Goal: Task Accomplishment & Management: Use online tool/utility

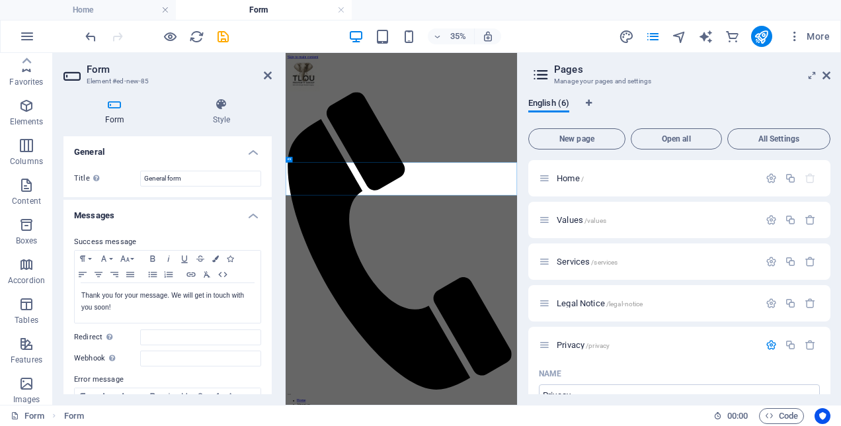
scroll to position [1066, 0]
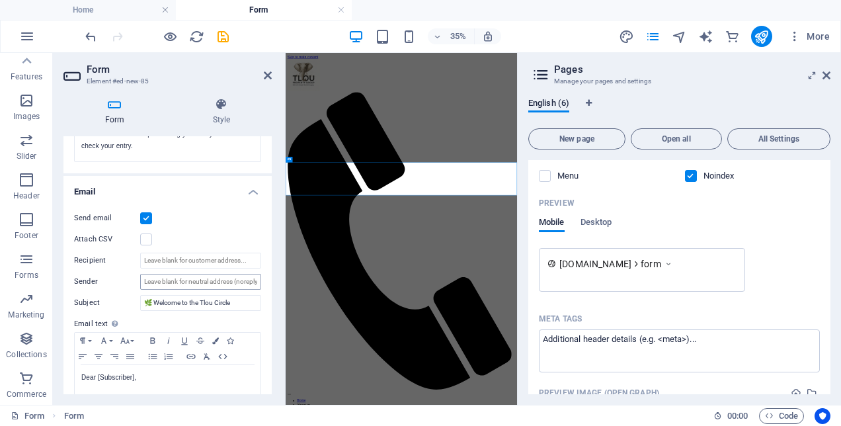
click at [234, 286] on input "Sender" at bounding box center [200, 282] width 121 height 16
click at [238, 278] on input "Sender" at bounding box center [200, 282] width 121 height 16
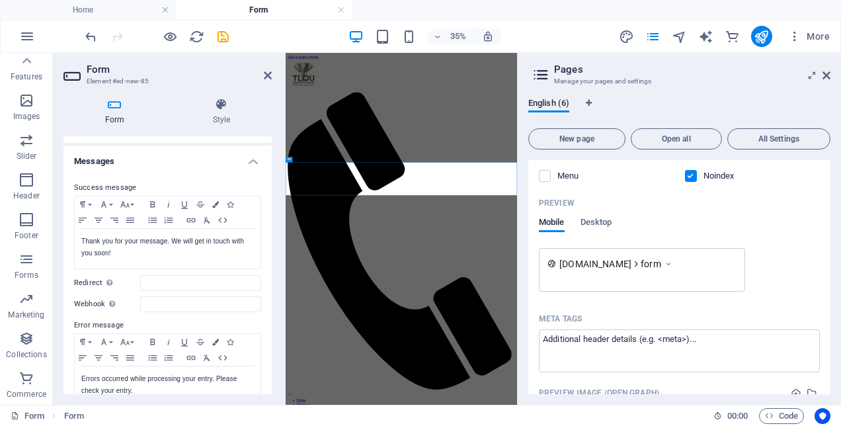
scroll to position [0, 0]
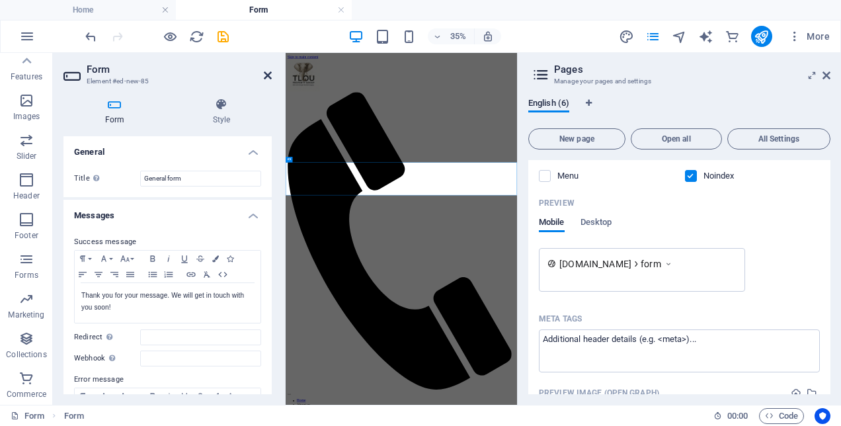
click at [269, 77] on icon at bounding box center [268, 75] width 8 height 11
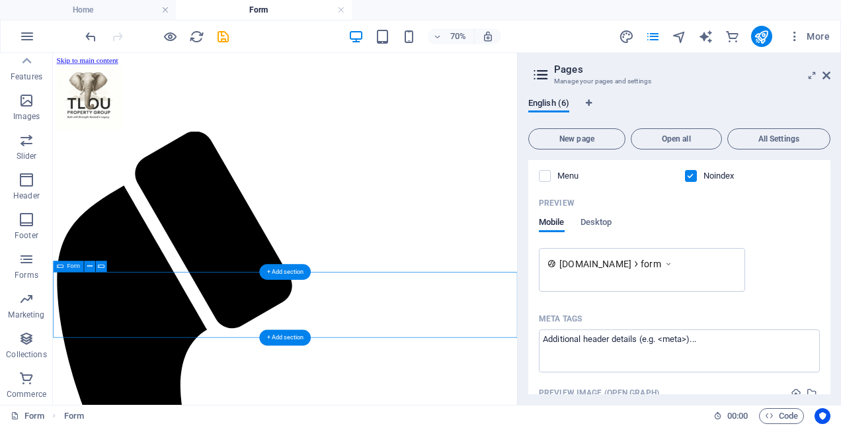
click at [73, 266] on span "Form" at bounding box center [73, 266] width 13 height 5
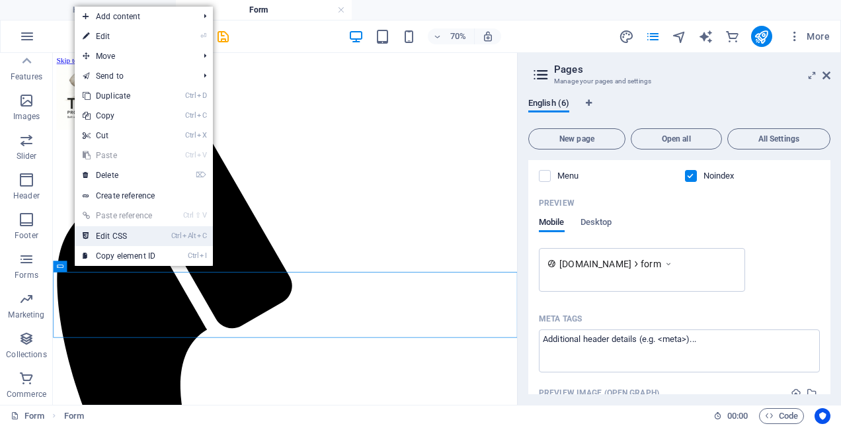
click at [107, 235] on link "Ctrl Alt C Edit CSS" at bounding box center [119, 236] width 89 height 20
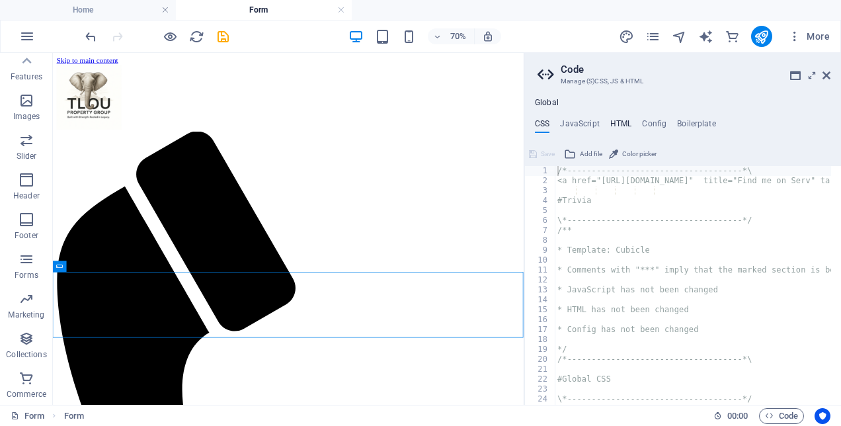
click at [611, 124] on h4 "HTML" at bounding box center [621, 126] width 22 height 15
type textarea "<a href="#main-content" class="wv-link-content button">Skip to main content</a>"
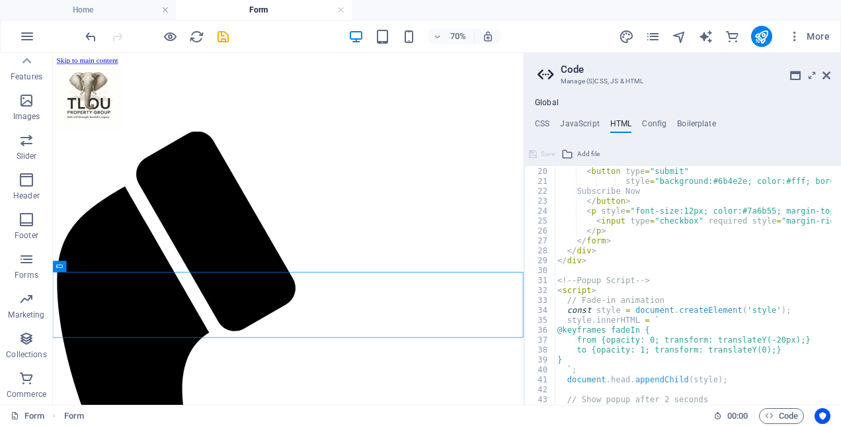
scroll to position [188, 0]
click at [60, 266] on icon at bounding box center [60, 266] width 7 height 11
click at [61, 267] on icon at bounding box center [60, 266] width 7 height 11
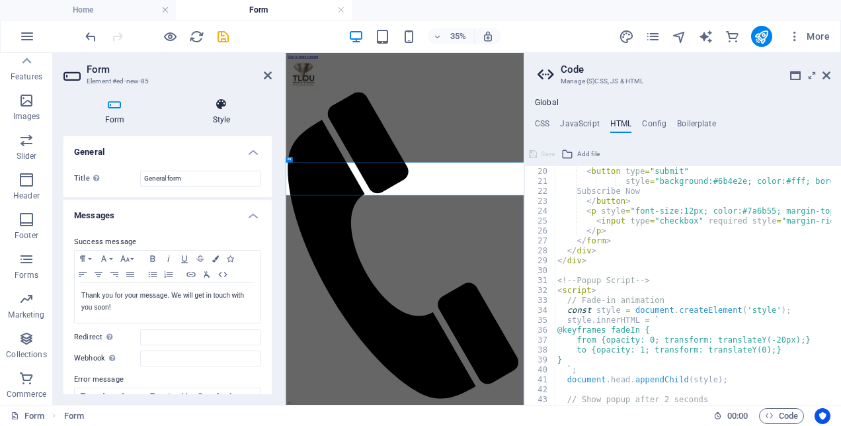
click at [217, 119] on h4 "Style" at bounding box center [221, 112] width 101 height 28
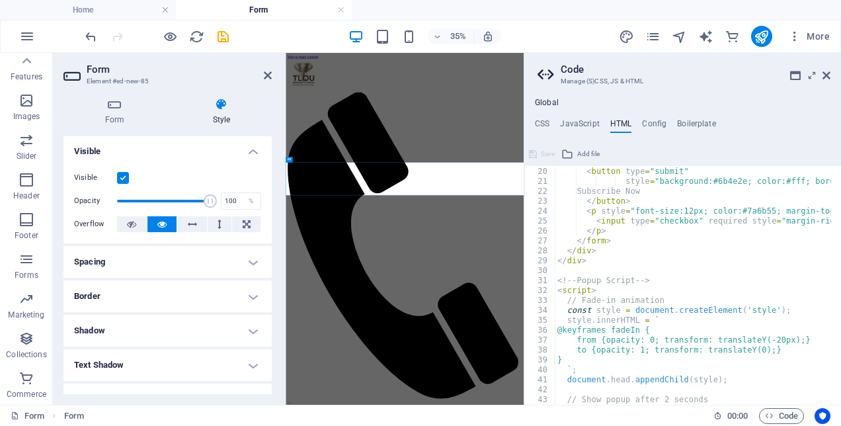
scroll to position [0, 0]
click at [110, 105] on icon at bounding box center [114, 104] width 102 height 13
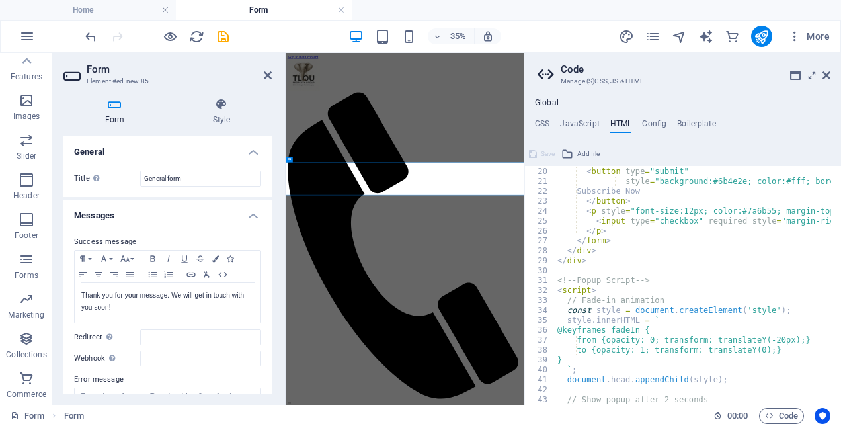
click at [83, 180] on label "Title Define a name for the form." at bounding box center [107, 179] width 66 height 16
click at [140, 180] on input "General form" at bounding box center [200, 179] width 121 height 16
click at [248, 208] on h4 "Messages" at bounding box center [167, 212] width 208 height 24
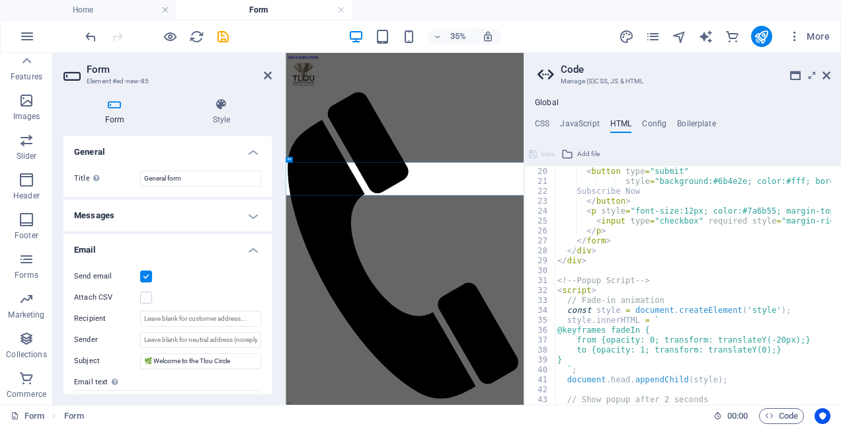
click at [248, 208] on h4 "Messages" at bounding box center [167, 216] width 208 height 32
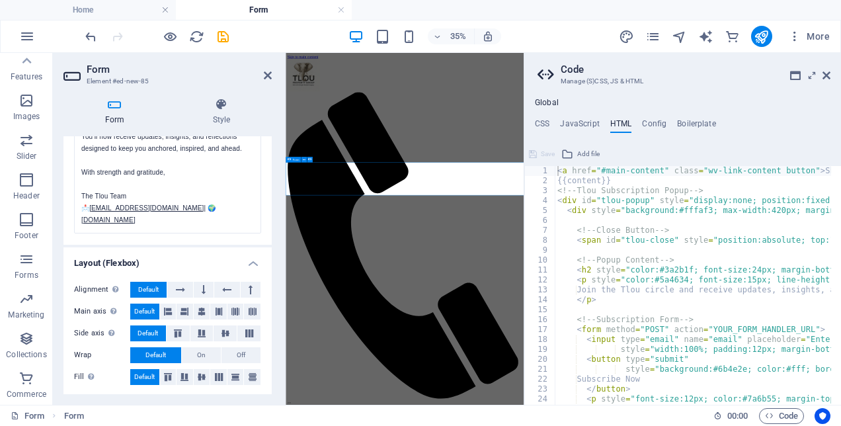
click at [538, 118] on div "Global CSS JavaScript HTML Config Boilerplate /*-------------------------------…" at bounding box center [682, 251] width 317 height 307
click at [538, 125] on h4 "CSS" at bounding box center [542, 126] width 15 height 15
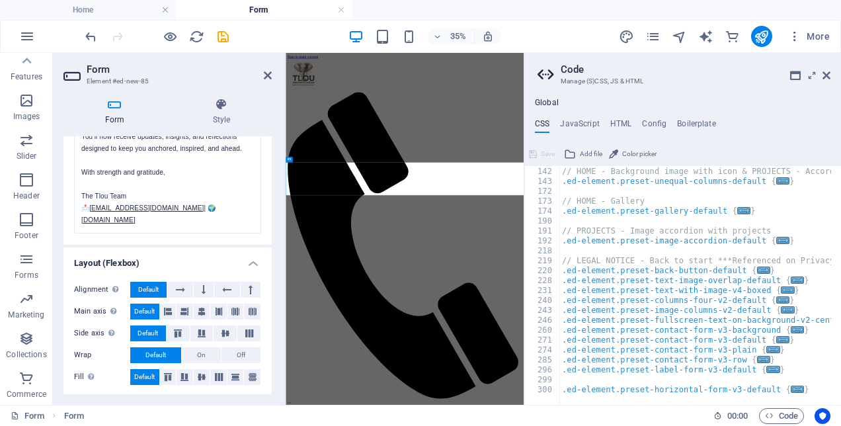
scroll to position [525, 0]
click at [586, 128] on h4 "JavaScript" at bounding box center [579, 126] width 39 height 15
type textarea "/* JS for preset "Menu V2" */"
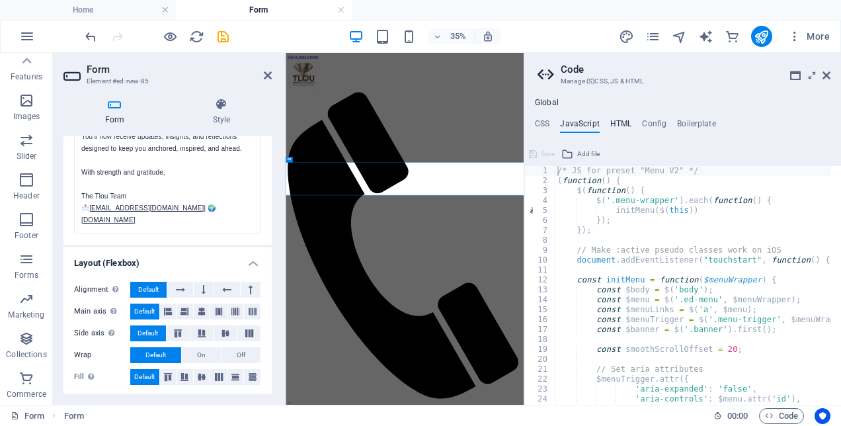
click at [622, 128] on h4 "HTML" at bounding box center [621, 126] width 22 height 15
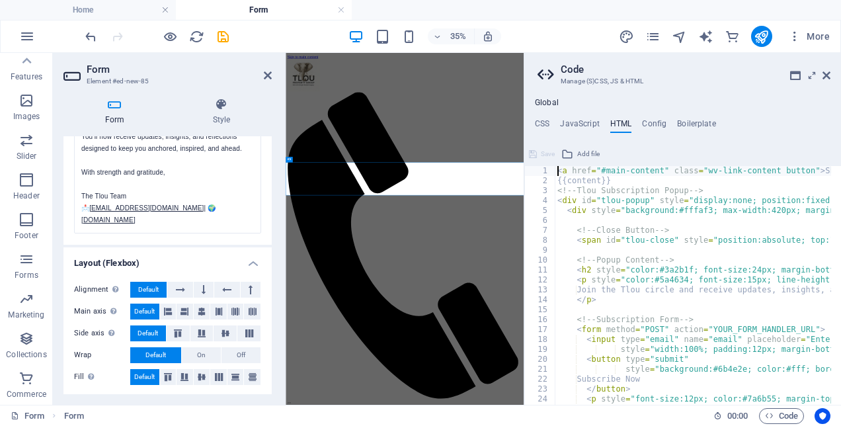
click at [832, 73] on aside "Code Manage (S)CSS, JS & HTML Global CSS JavaScript HTML Config Boilerplate /*-…" at bounding box center [682, 229] width 317 height 352
click at [824, 77] on icon at bounding box center [827, 75] width 8 height 11
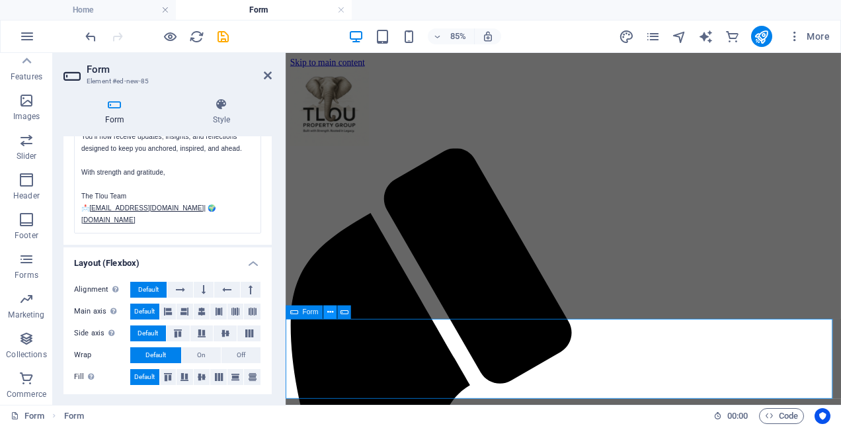
click at [332, 310] on icon at bounding box center [330, 312] width 6 height 12
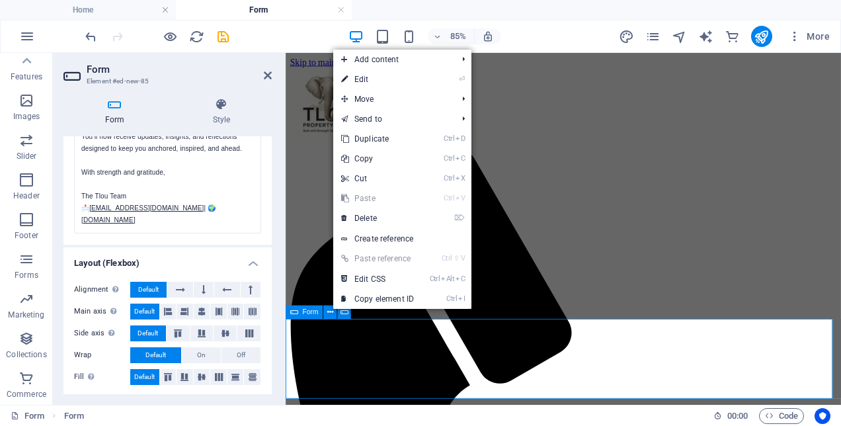
click at [308, 313] on span "Form" at bounding box center [311, 312] width 16 height 7
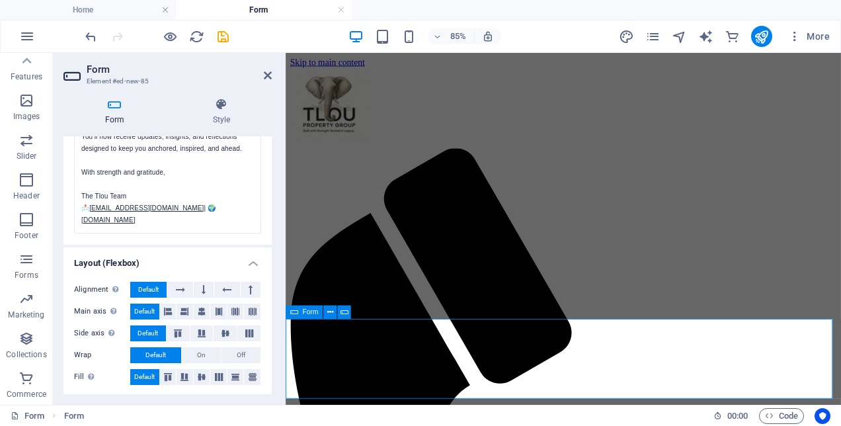
click at [308, 313] on span "Form" at bounding box center [311, 312] width 16 height 7
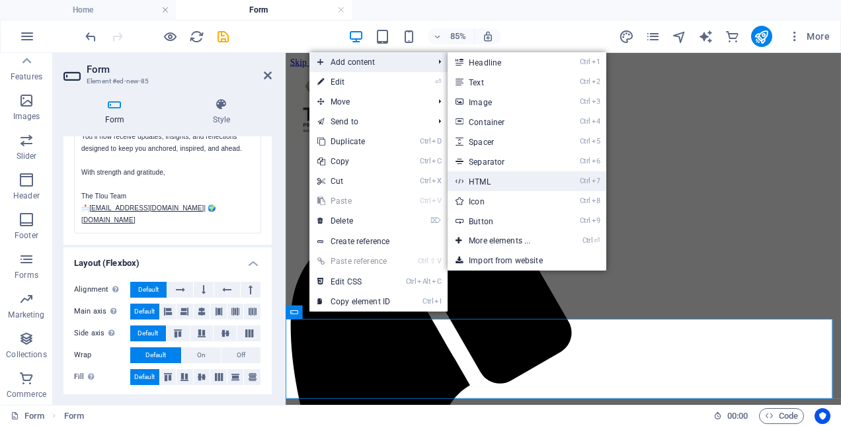
click at [465, 177] on link "Ctrl 7 HTML" at bounding box center [502, 181] width 109 height 20
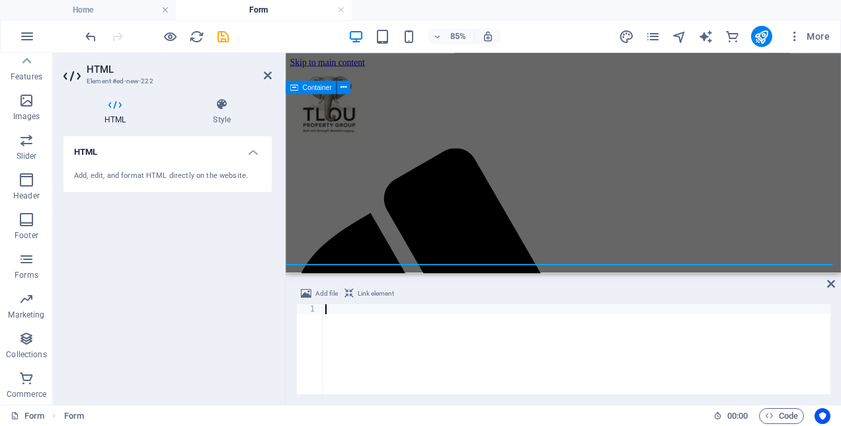
scroll to position [65, 0]
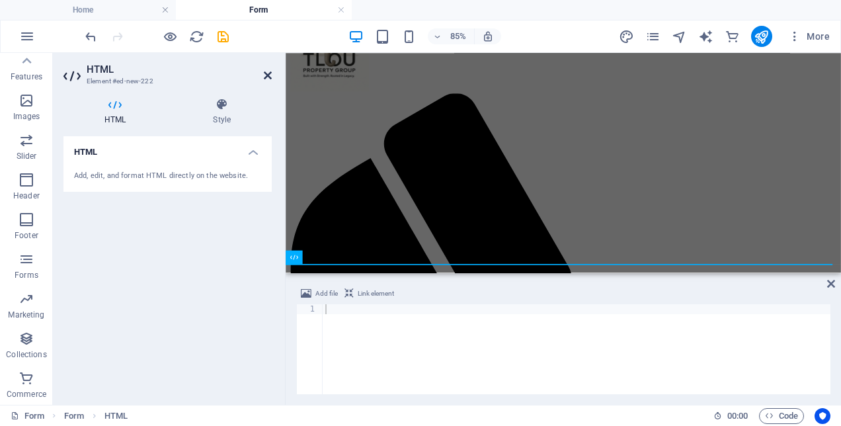
click at [266, 77] on icon at bounding box center [268, 75] width 8 height 11
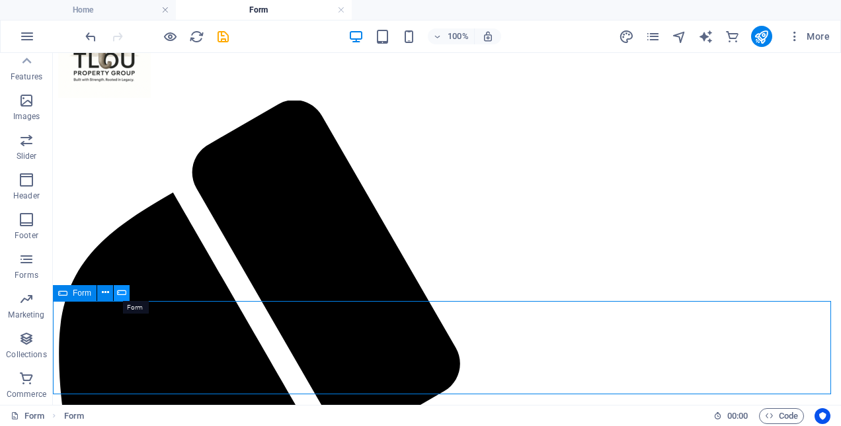
click at [117, 292] on icon at bounding box center [121, 293] width 9 height 14
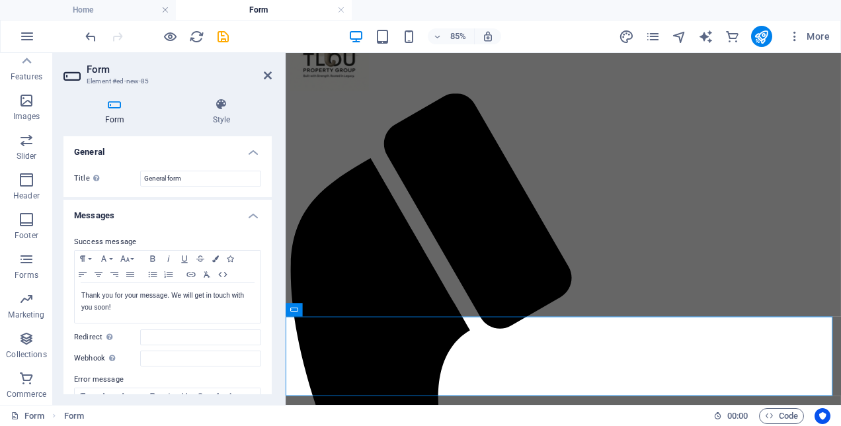
scroll to position [3, 0]
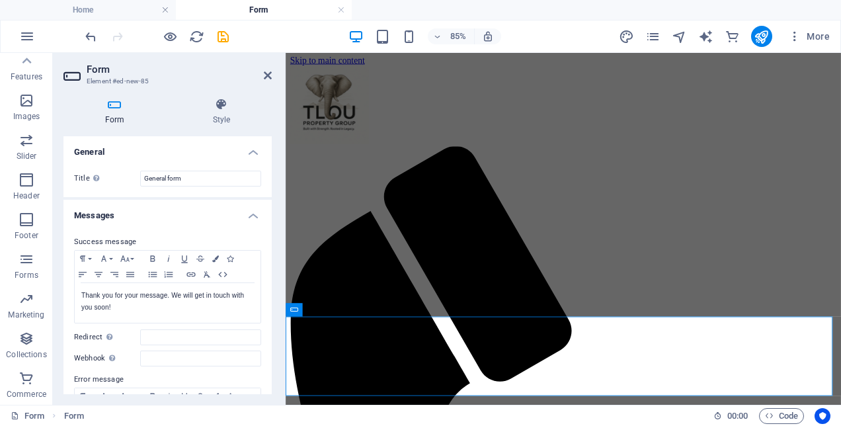
click at [141, 82] on h3 "Element #ed-new-85" at bounding box center [166, 81] width 159 height 12
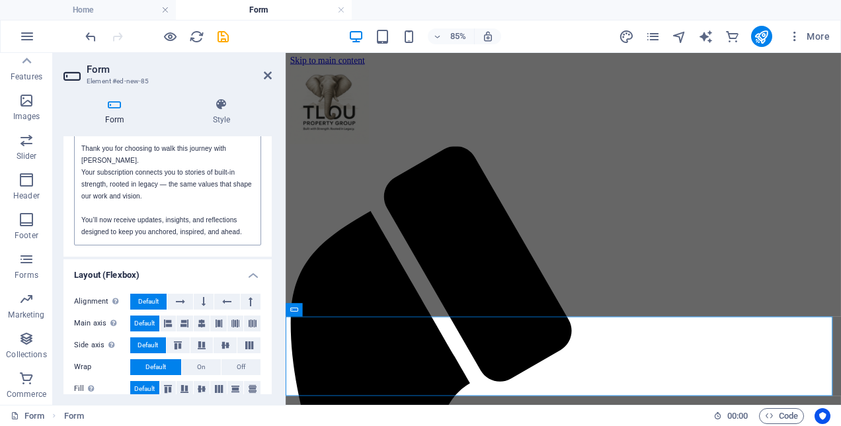
scroll to position [563, 0]
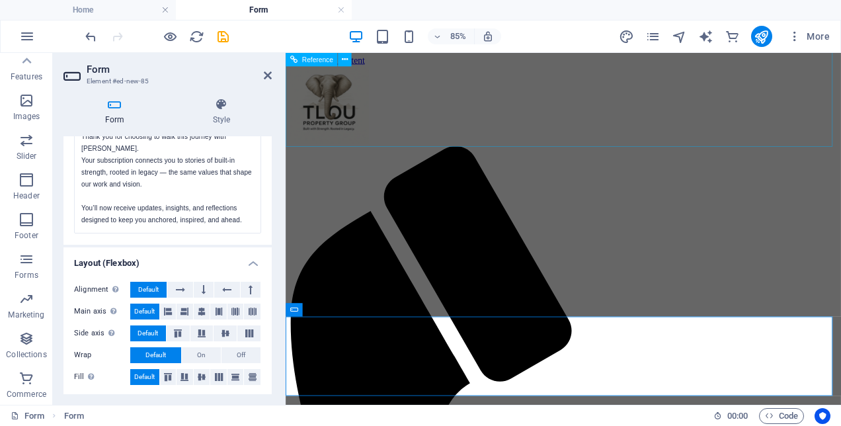
drag, startPoint x: 442, startPoint y: 139, endPoint x: 651, endPoint y: 127, distance: 209.3
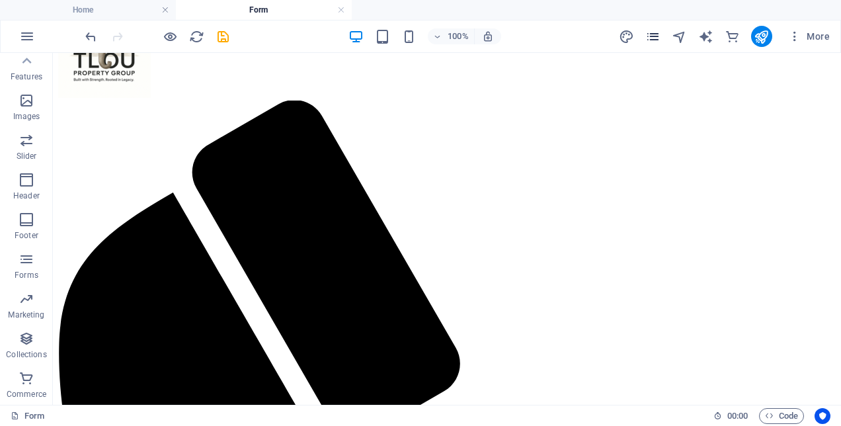
click at [657, 36] on icon "pages" at bounding box center [652, 36] width 15 height 15
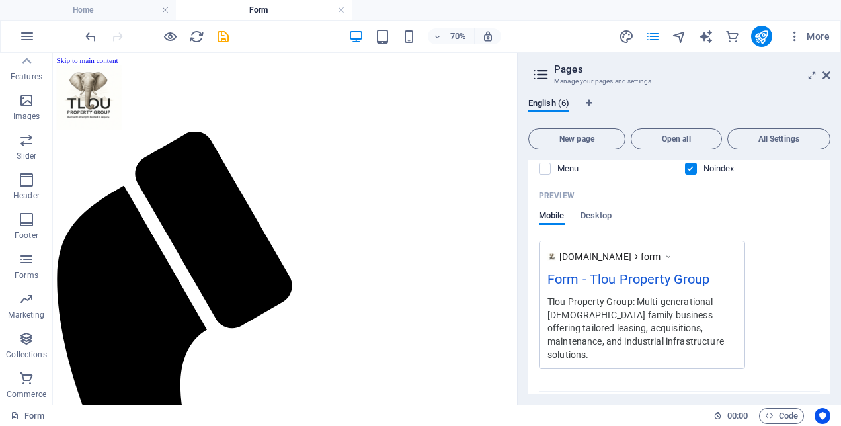
scroll to position [547, 0]
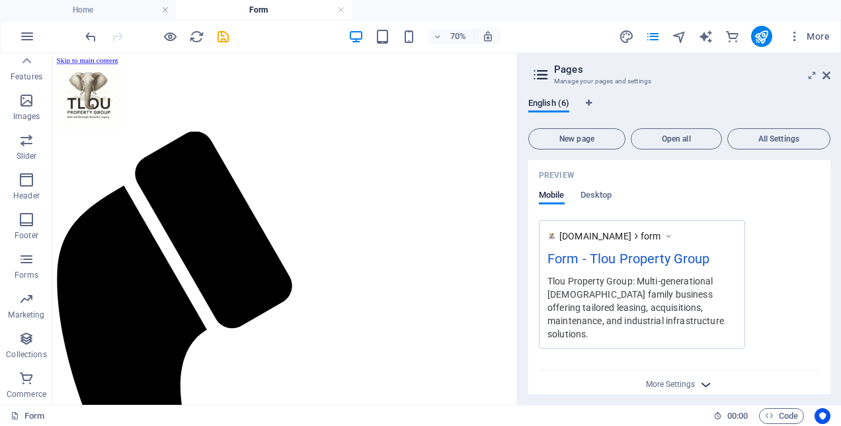
click at [698, 377] on icon "button" at bounding box center [705, 384] width 15 height 15
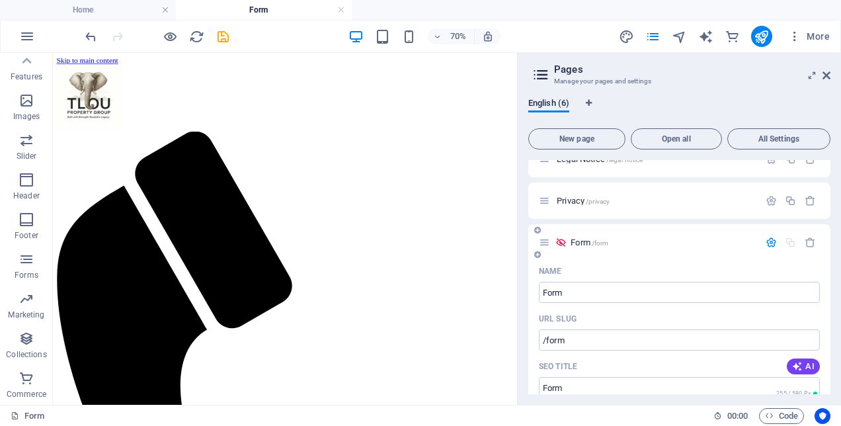
scroll to position [143, 0]
click at [768, 238] on icon "button" at bounding box center [771, 243] width 11 height 11
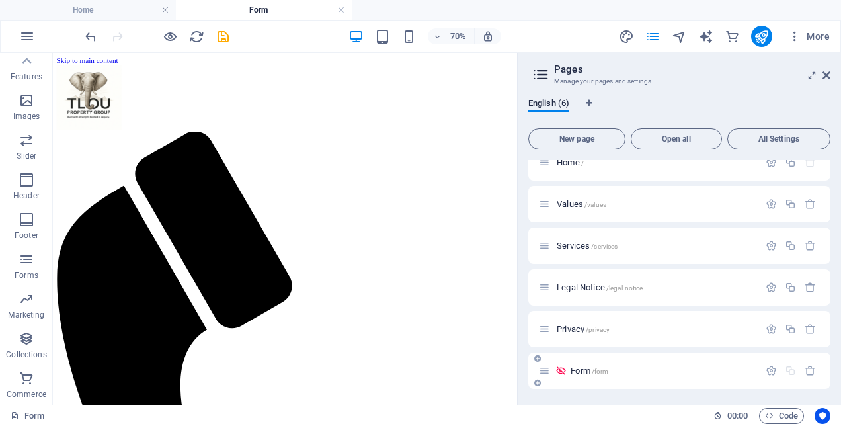
click at [547, 374] on icon at bounding box center [544, 370] width 11 height 11
click at [73, 267] on span "Form" at bounding box center [73, 266] width 13 height 5
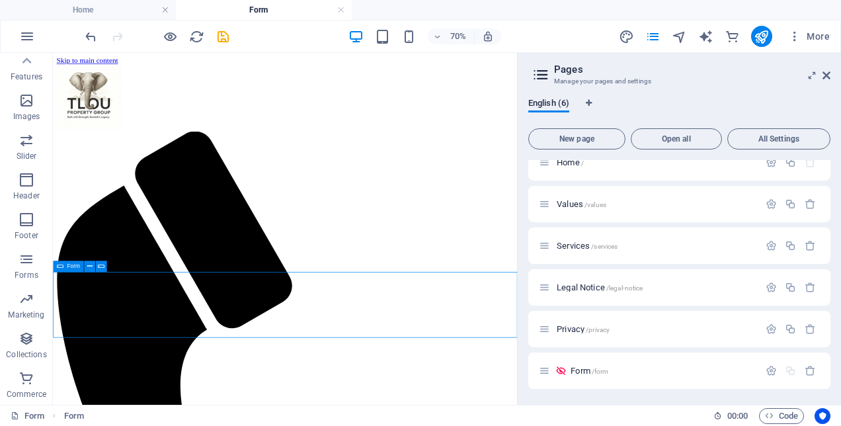
click at [73, 267] on span "Form" at bounding box center [73, 266] width 13 height 5
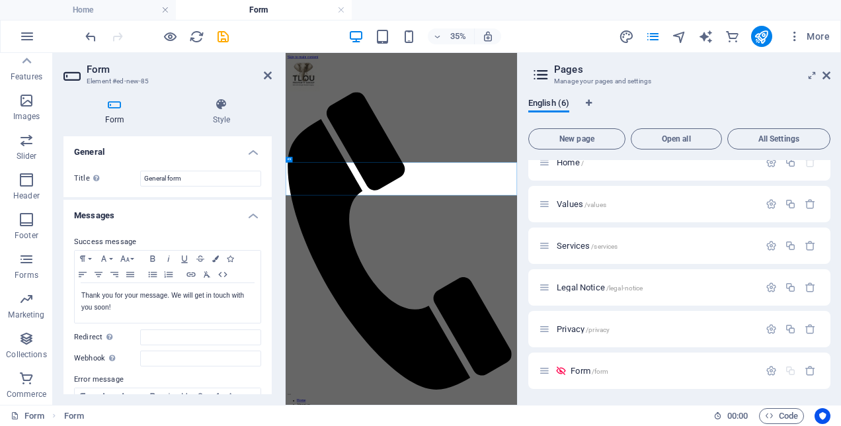
click at [82, 74] on icon at bounding box center [73, 75] width 20 height 21
click at [127, 79] on header "Form Element #ed-new-85" at bounding box center [167, 70] width 208 height 34
click at [118, 106] on icon at bounding box center [114, 104] width 102 height 13
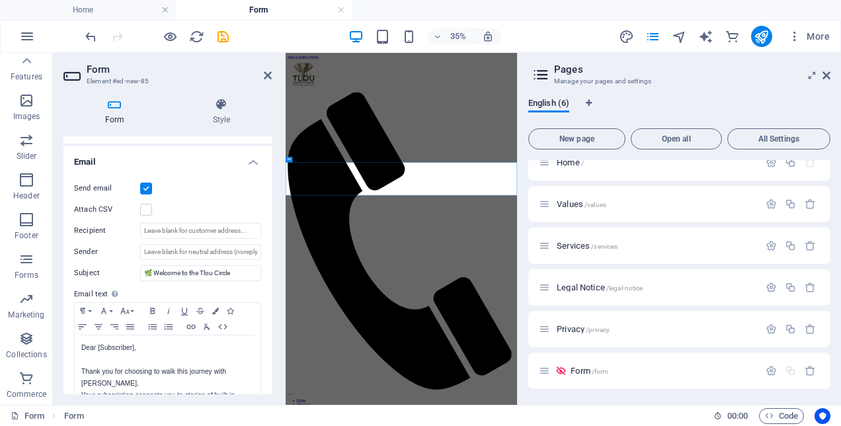
scroll to position [331, 0]
click at [149, 204] on label at bounding box center [146, 208] width 12 height 12
click at [0, 0] on input "Attach CSV" at bounding box center [0, 0] width 0 height 0
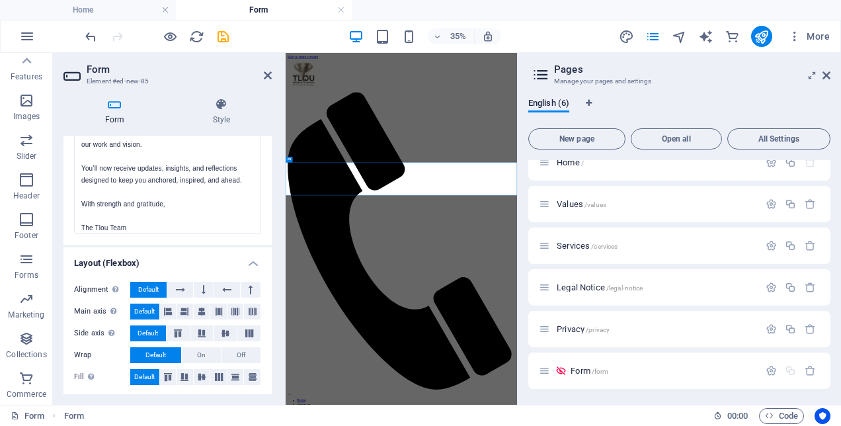
scroll to position [71, 0]
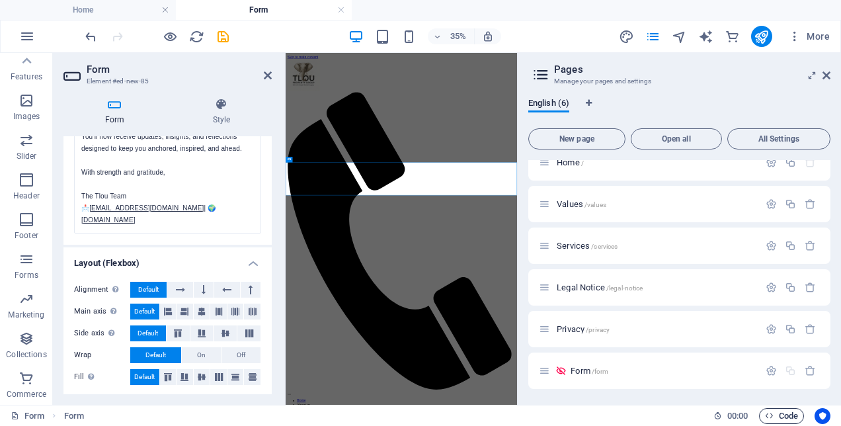
click at [780, 412] on span "Code" at bounding box center [781, 416] width 33 height 16
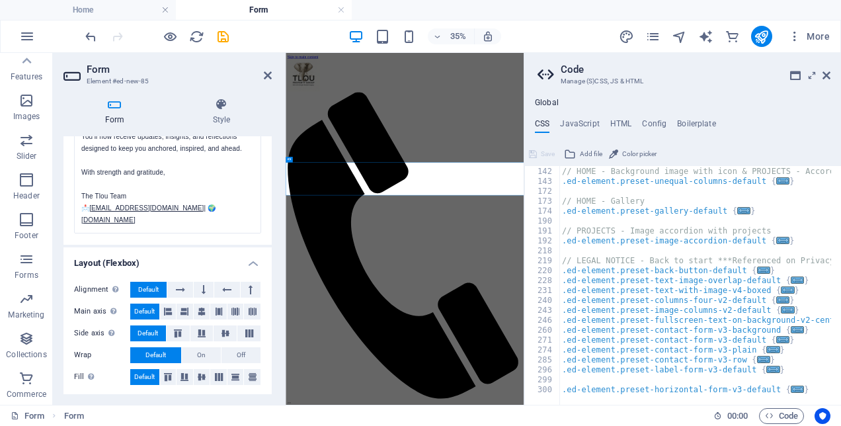
click at [616, 115] on div "Global CSS JavaScript HTML Config Boilerplate /*-------------------------------…" at bounding box center [682, 251] width 317 height 307
click at [615, 120] on h4 "HTML" at bounding box center [621, 126] width 22 height 15
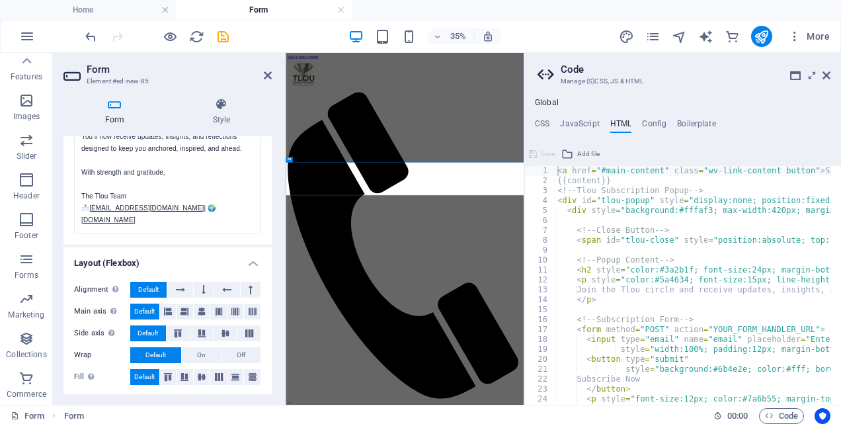
click at [540, 72] on icon at bounding box center [548, 74] width 20 height 19
click at [549, 102] on h4 "Global" at bounding box center [547, 103] width 24 height 11
click at [549, 103] on h4 "Global" at bounding box center [547, 103] width 24 height 11
click at [544, 128] on h4 "CSS" at bounding box center [542, 126] width 15 height 15
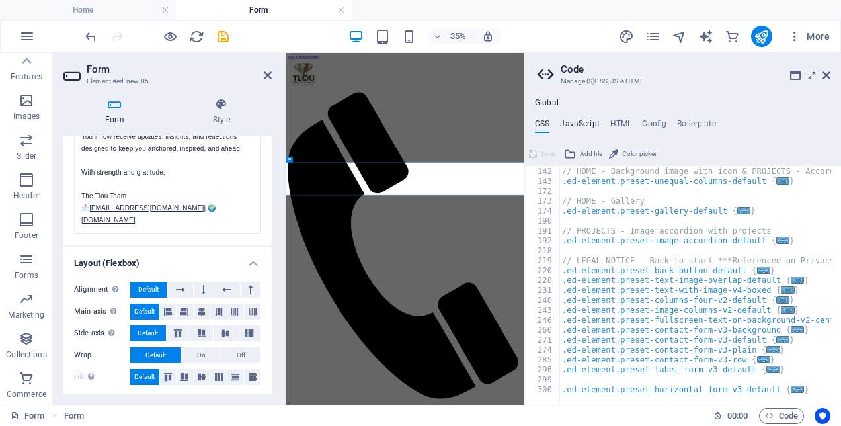
click at [575, 125] on h4 "JavaScript" at bounding box center [579, 126] width 39 height 15
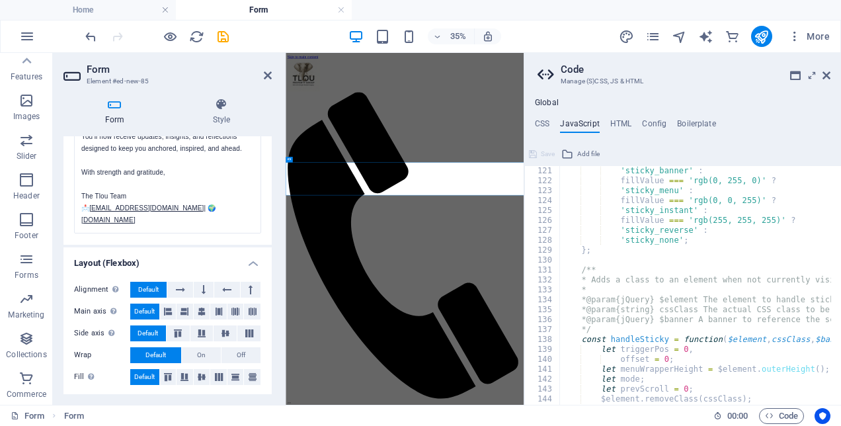
scroll to position [1349, 0]
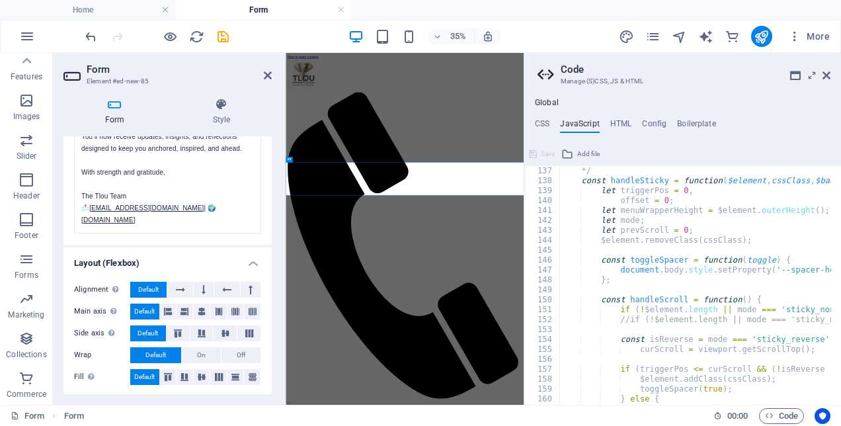
click at [832, 75] on aside "Code Manage (S)CSS, JS & HTML Global CSS JavaScript HTML Config Boilerplate /*-…" at bounding box center [682, 229] width 317 height 352
click at [826, 79] on icon at bounding box center [827, 75] width 8 height 11
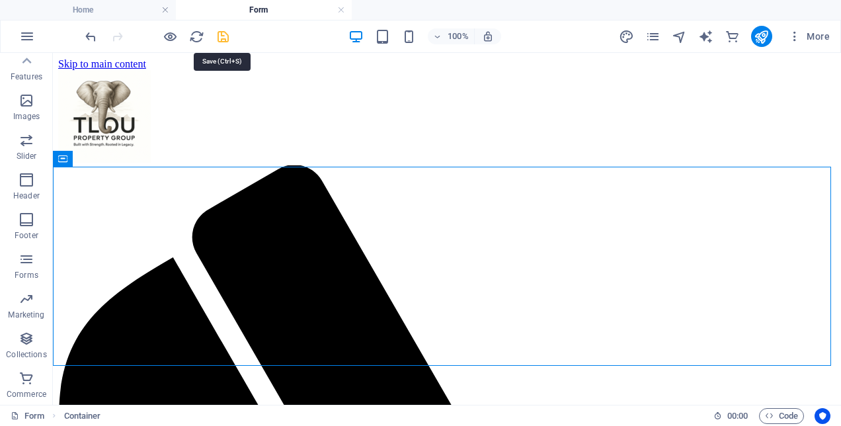
click at [229, 33] on icon "save" at bounding box center [223, 36] width 15 height 15
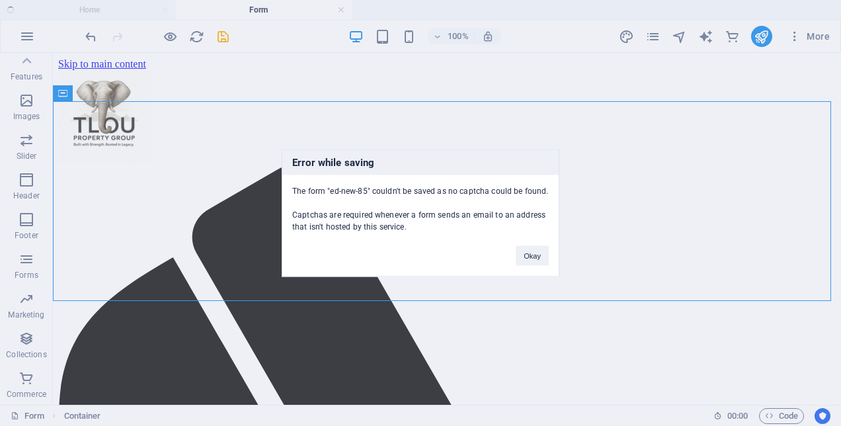
scroll to position [65, 0]
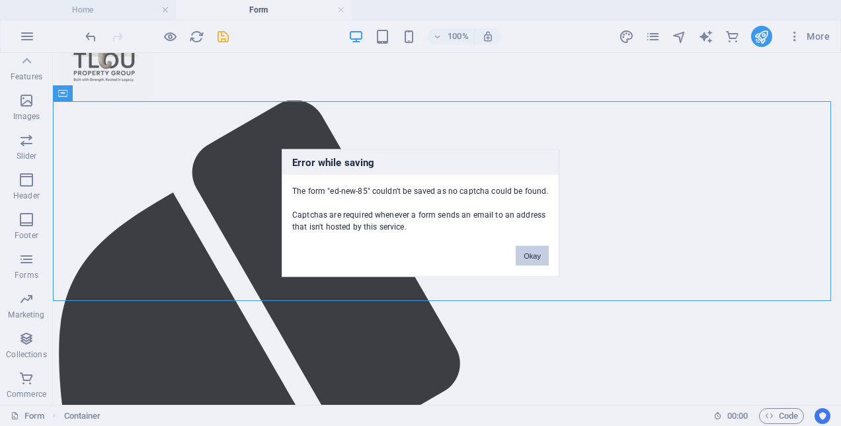
click at [537, 257] on button "Okay" at bounding box center [532, 256] width 33 height 20
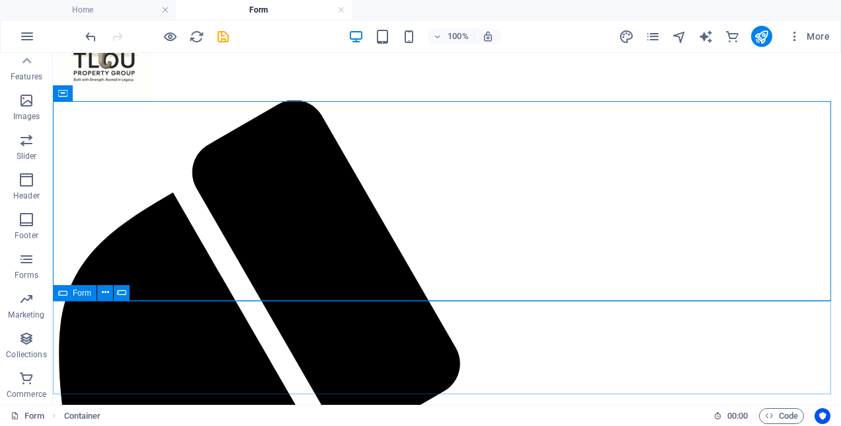
click at [87, 291] on span "Form" at bounding box center [82, 293] width 19 height 8
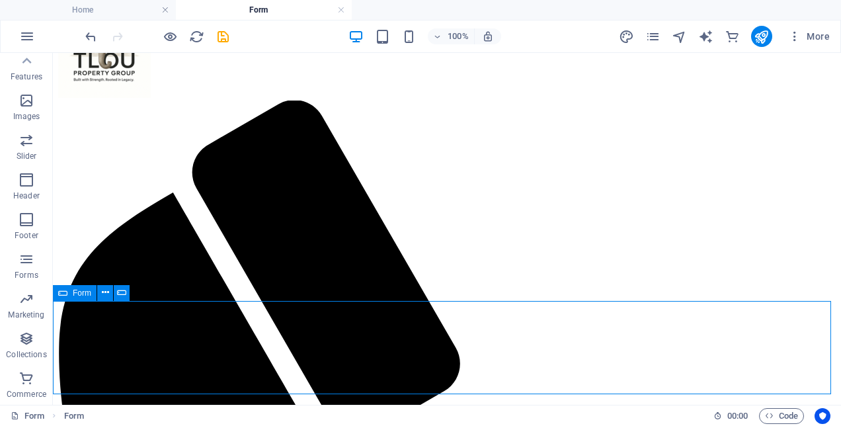
click at [86, 298] on div "Form" at bounding box center [75, 293] width 44 height 16
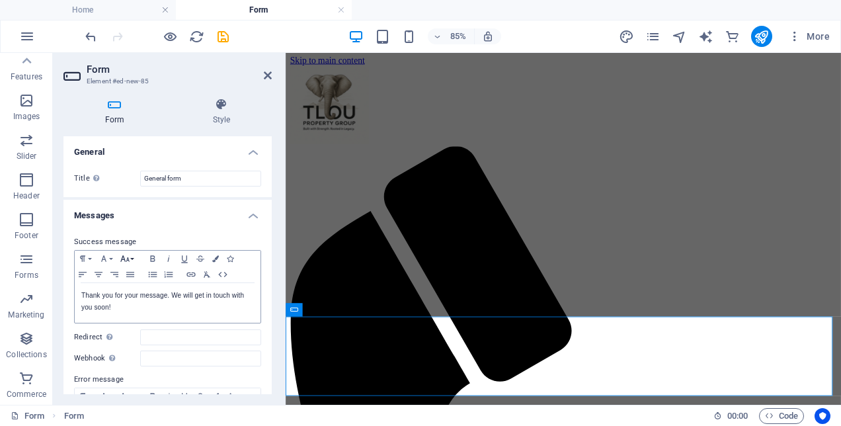
scroll to position [198, 0]
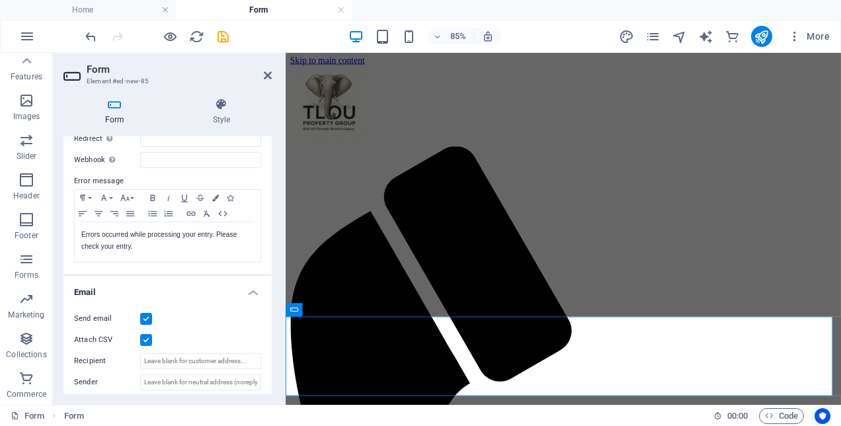
click at [148, 345] on div "Attach CSV" at bounding box center [167, 340] width 187 height 16
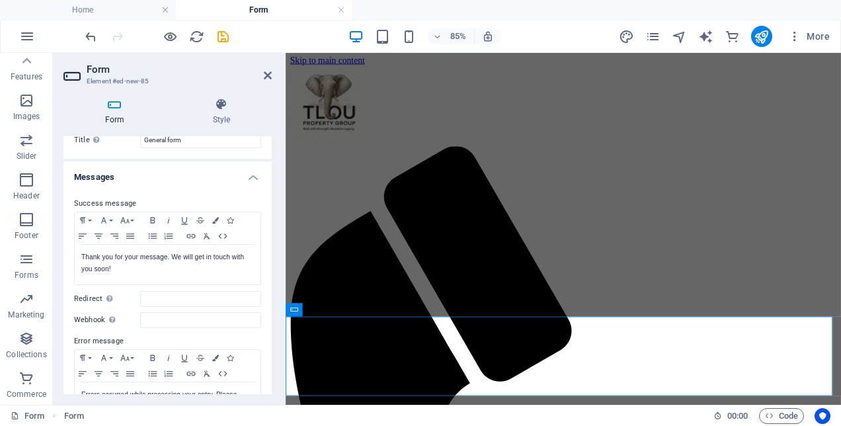
scroll to position [34, 0]
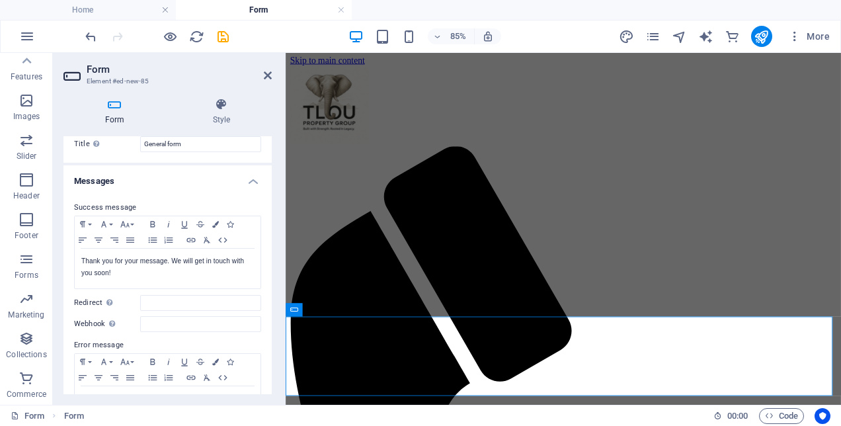
click at [128, 82] on h3 "Element #ed-new-85" at bounding box center [166, 81] width 159 height 12
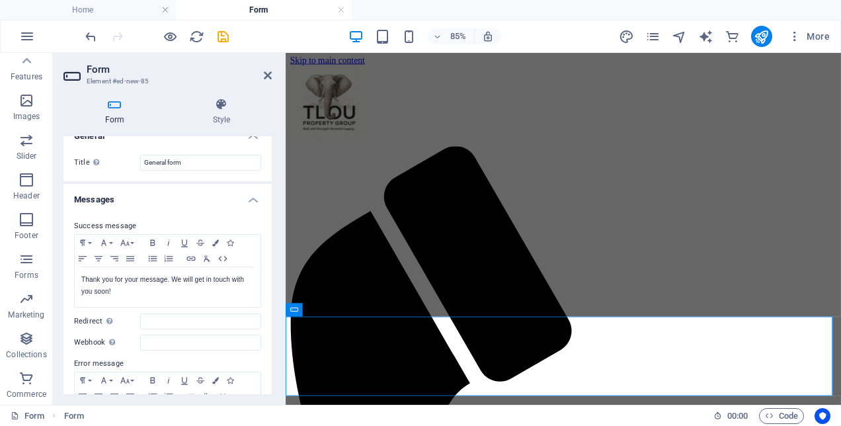
scroll to position [0, 0]
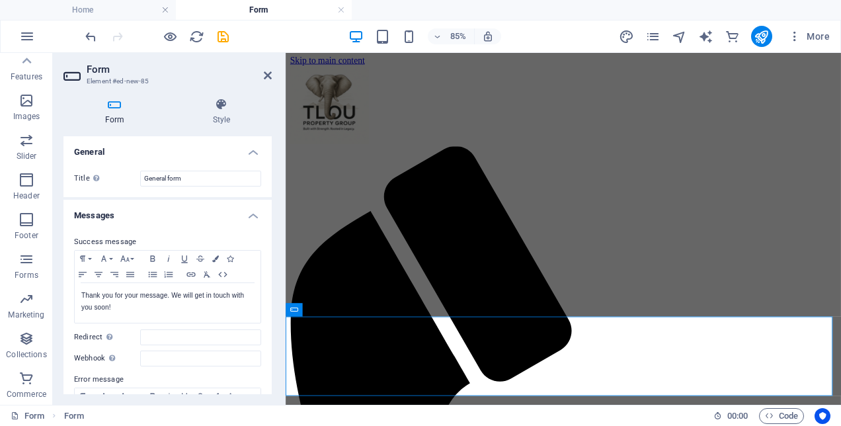
click at [93, 75] on h3 "Element #ed-new-85" at bounding box center [166, 81] width 159 height 12
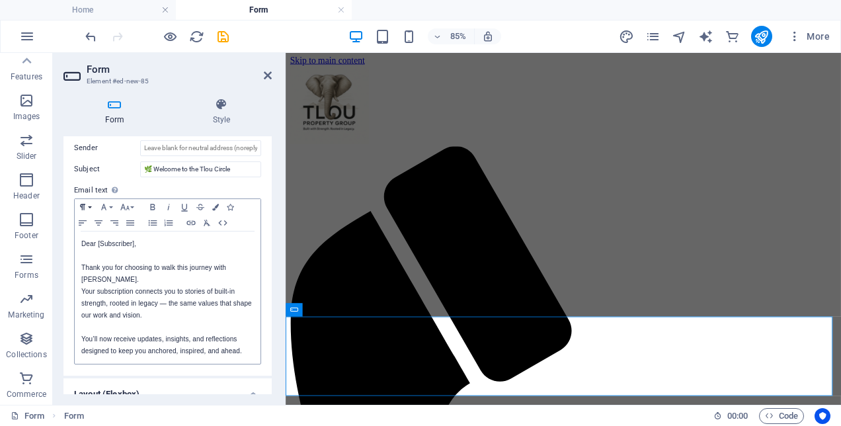
scroll to position [431, 0]
click at [26, 254] on icon "button" at bounding box center [27, 259] width 16 height 16
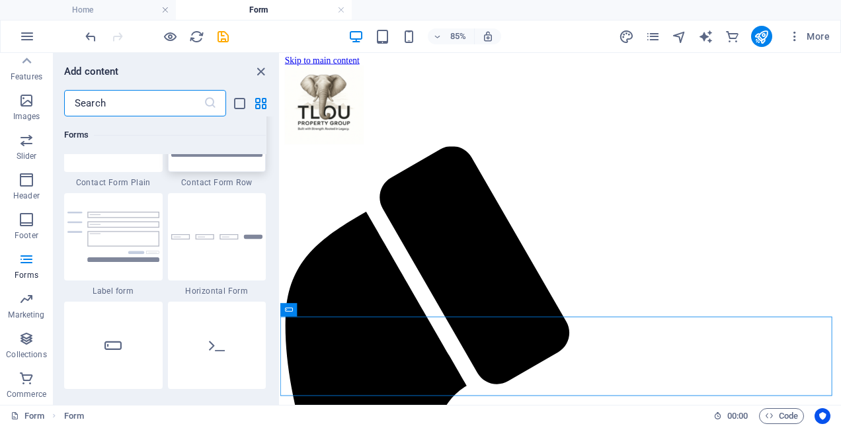
scroll to position [9852, 0]
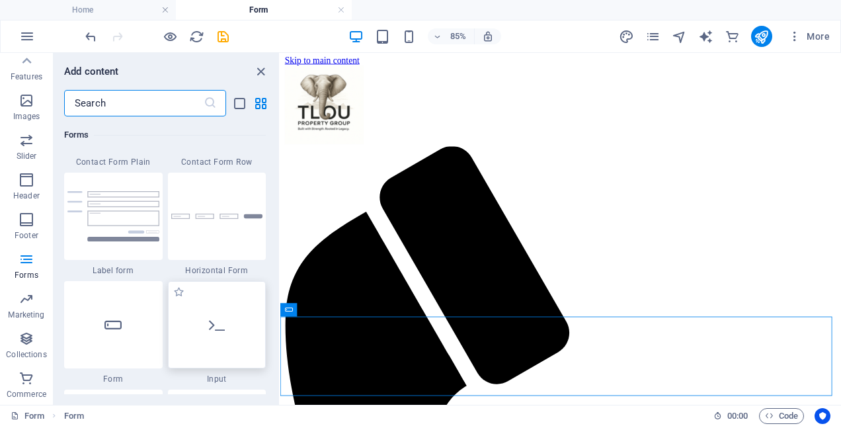
click at [223, 333] on div at bounding box center [217, 324] width 99 height 87
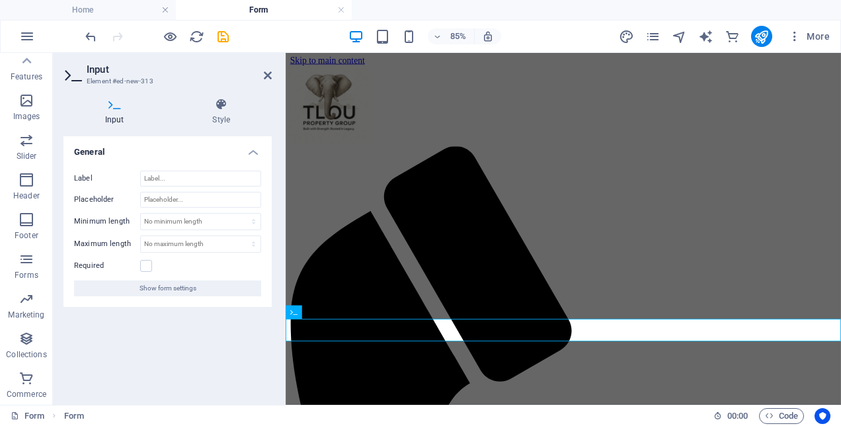
scroll to position [0, 0]
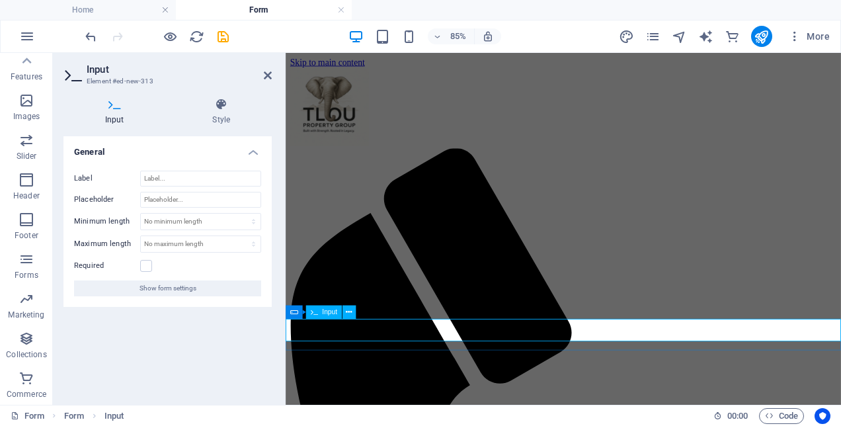
click at [319, 313] on div "Input" at bounding box center [324, 311] width 36 height 13
click at [267, 77] on icon at bounding box center [268, 75] width 8 height 11
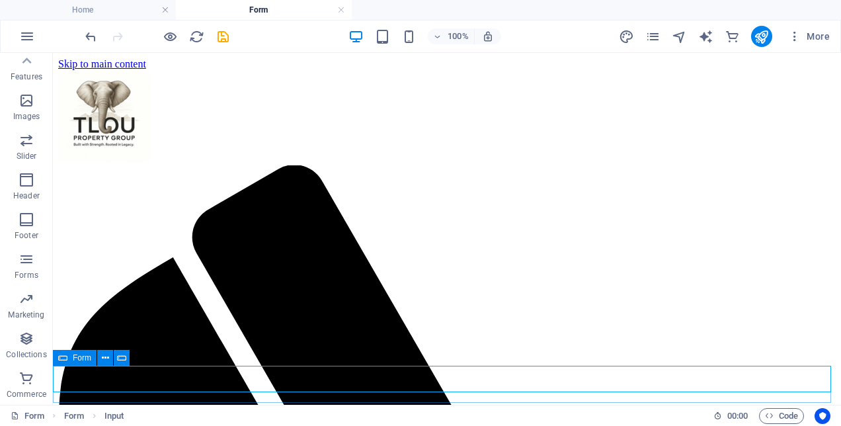
click at [69, 360] on div "Form" at bounding box center [75, 358] width 44 height 16
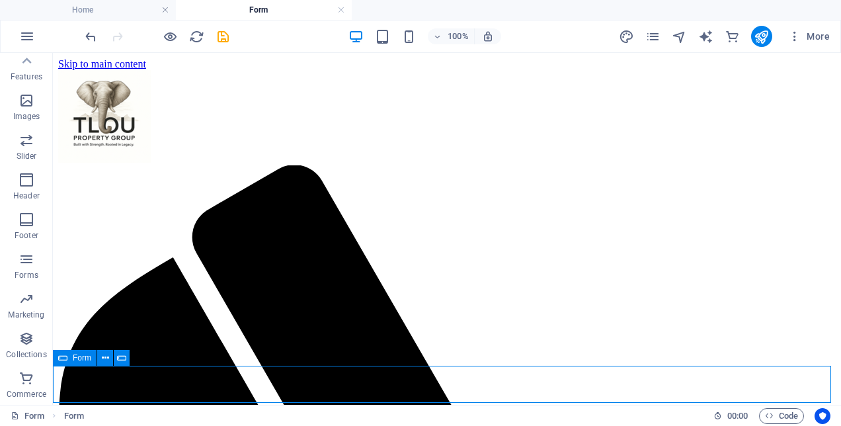
click at [69, 360] on div "Form" at bounding box center [75, 358] width 44 height 16
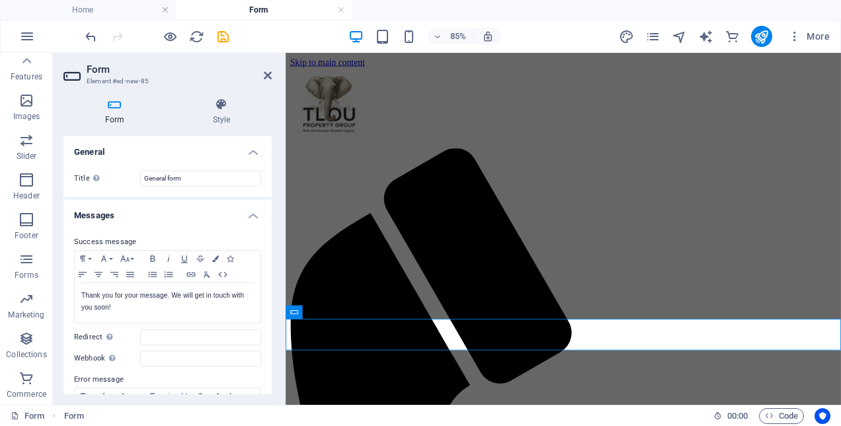
click at [118, 106] on icon at bounding box center [114, 104] width 102 height 13
click at [110, 83] on h3 "Element #ed-new-85" at bounding box center [166, 81] width 159 height 12
click at [108, 78] on h3 "Element #ed-new-85" at bounding box center [166, 81] width 159 height 12
click at [87, 145] on h4 "General" at bounding box center [167, 148] width 208 height 24
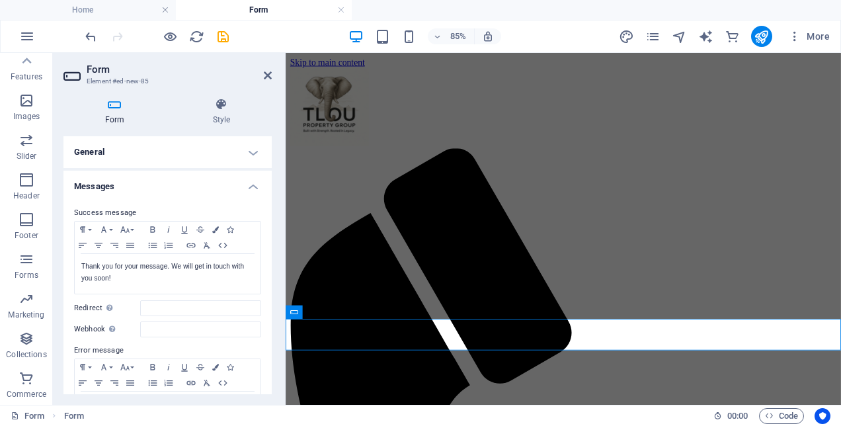
click at [97, 153] on h4 "General" at bounding box center [167, 152] width 208 height 32
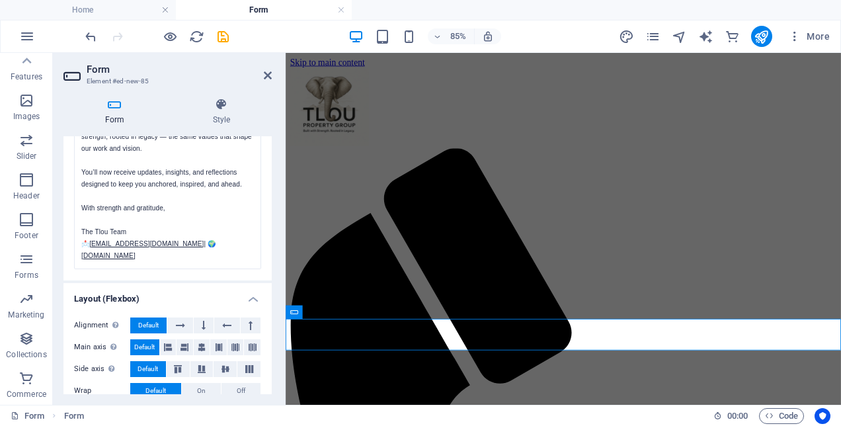
scroll to position [563, 0]
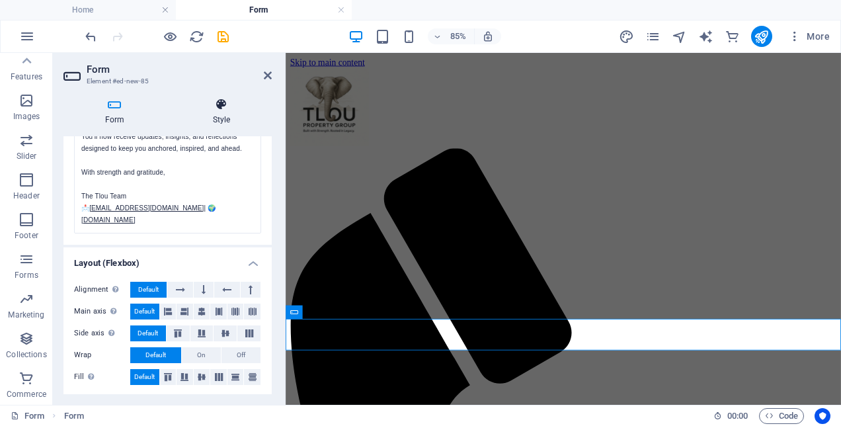
click at [229, 107] on icon at bounding box center [221, 104] width 101 height 13
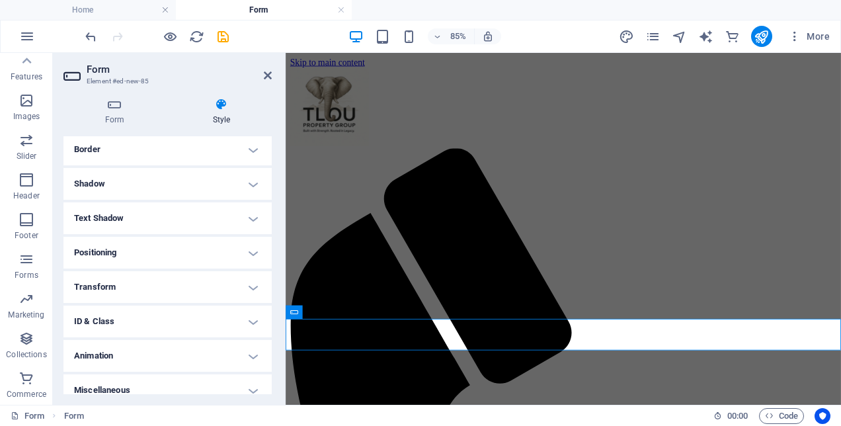
scroll to position [159, 0]
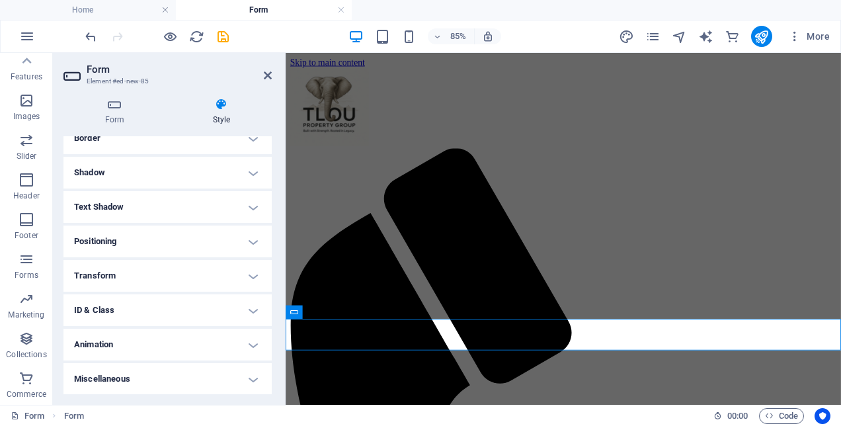
click at [230, 348] on h4 "Animation" at bounding box center [167, 345] width 208 height 32
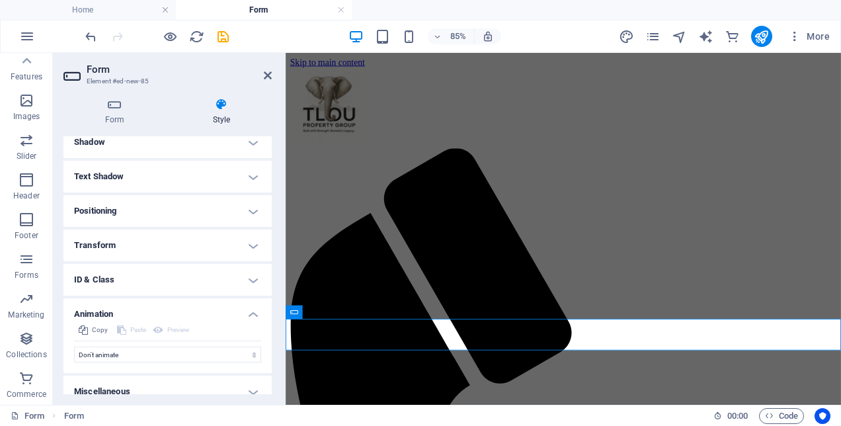
scroll to position [202, 0]
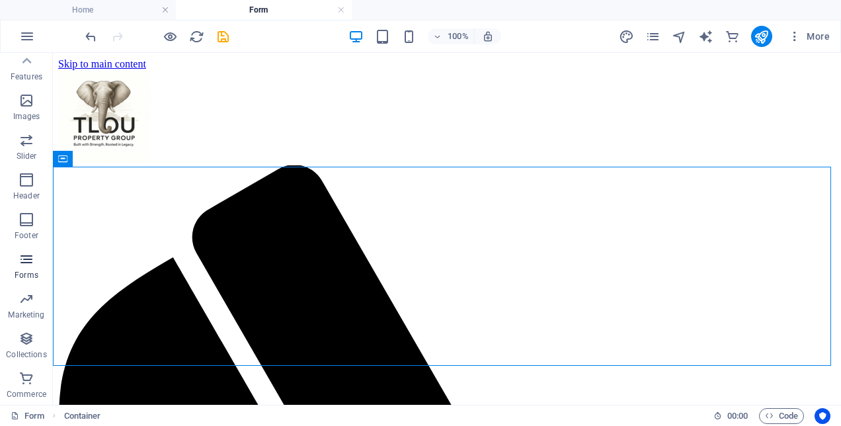
click at [32, 263] on icon "button" at bounding box center [27, 259] width 16 height 16
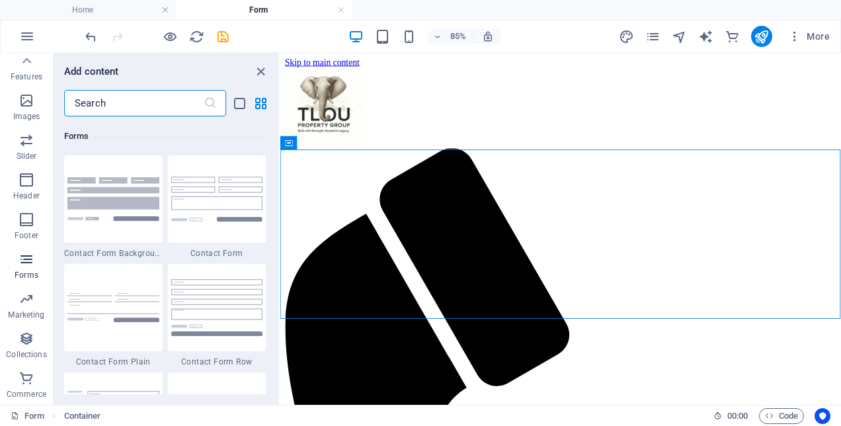
scroll to position [9653, 0]
click at [111, 195] on img at bounding box center [113, 197] width 92 height 43
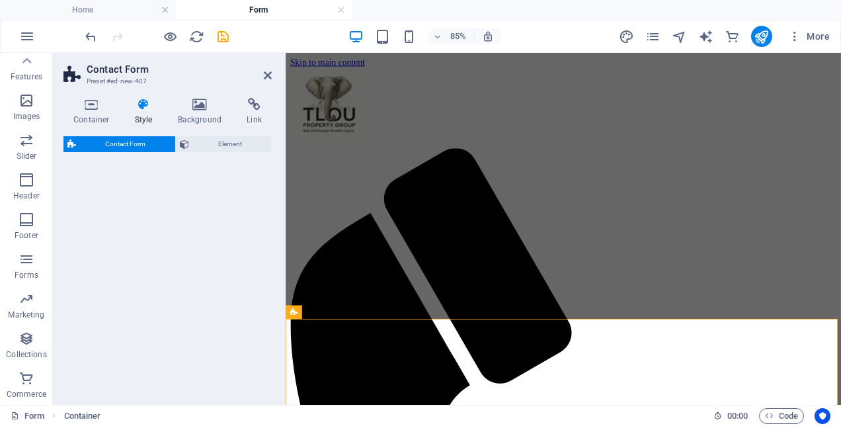
select select "rem"
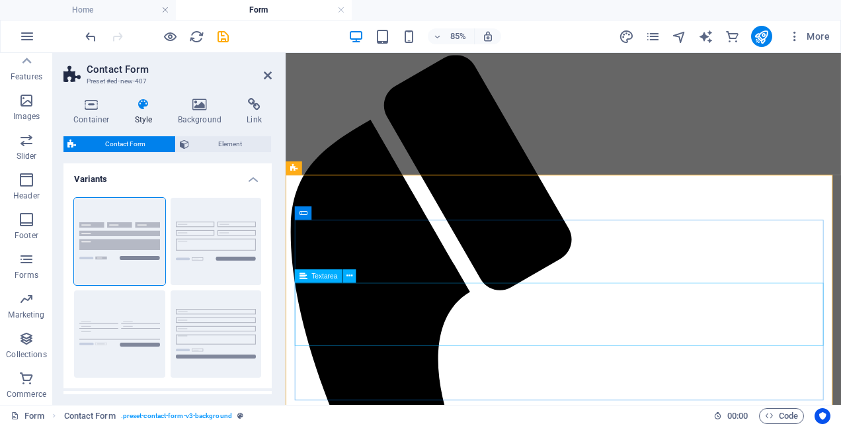
scroll to position [198, 0]
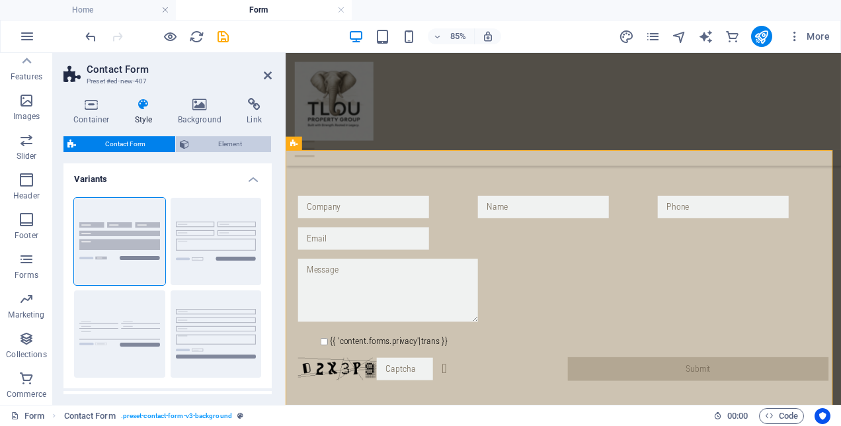
click at [223, 145] on span "Element" at bounding box center [230, 144] width 75 height 16
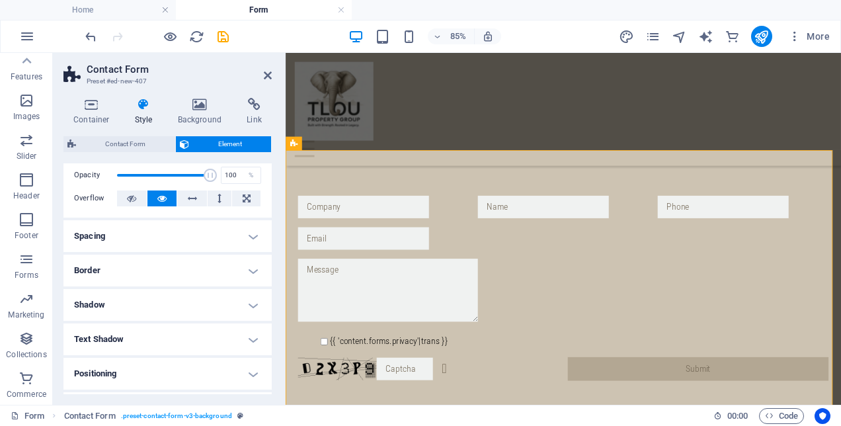
scroll to position [0, 0]
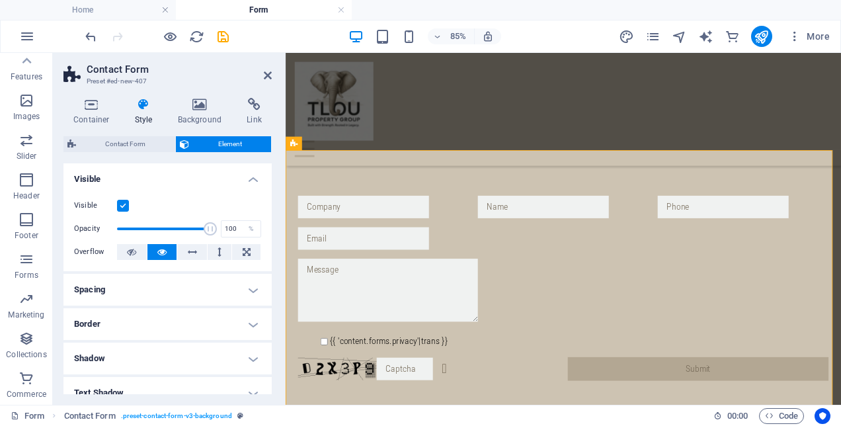
click at [182, 287] on h4 "Spacing" at bounding box center [167, 290] width 208 height 32
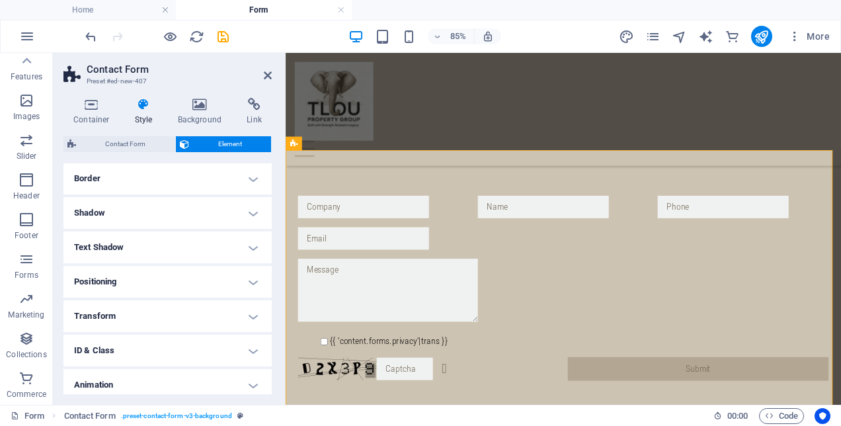
scroll to position [238, 0]
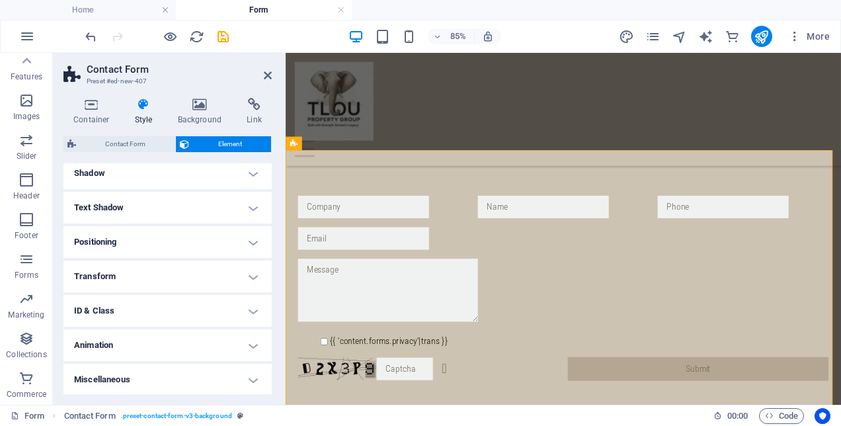
click at [184, 303] on h4 "ID & Class" at bounding box center [167, 311] width 208 height 32
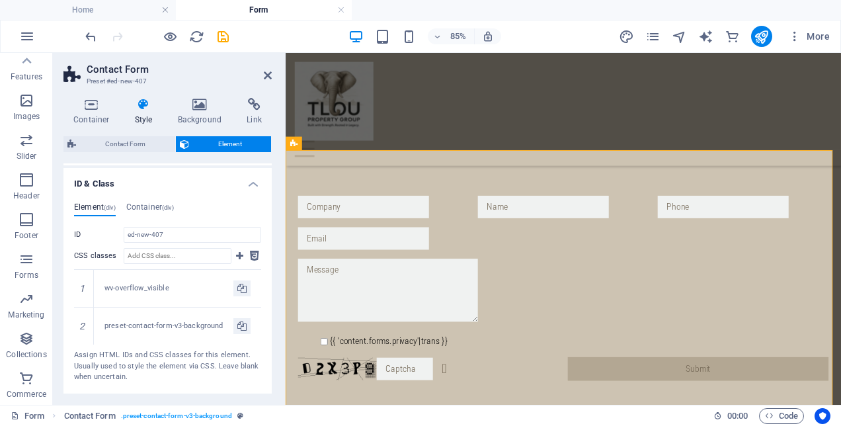
scroll to position [431, 0]
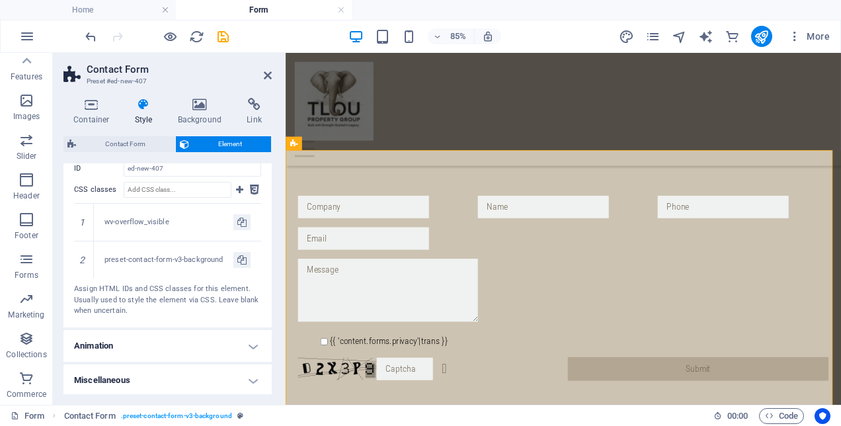
click at [137, 288] on div "Assign HTML IDs and CSS classes for this element. Usually used to style the ele…" at bounding box center [167, 300] width 187 height 33
click at [254, 193] on icon at bounding box center [254, 190] width 9 height 16
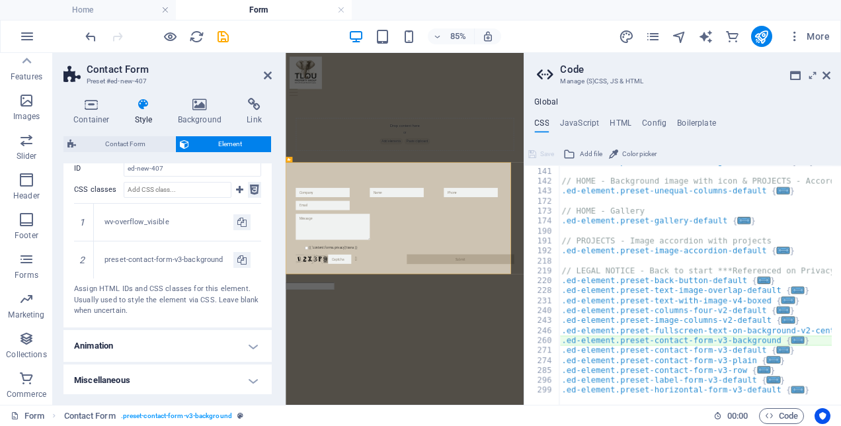
type textarea "@include contact-form-v3("
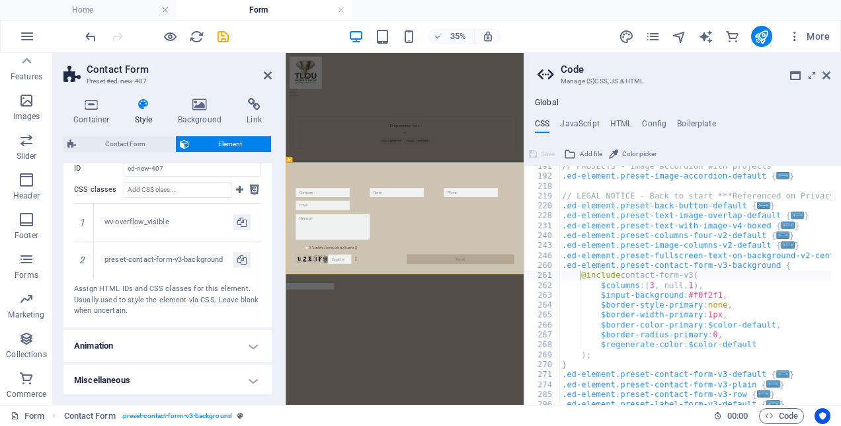
click at [211, 342] on h4 "Animation" at bounding box center [167, 346] width 208 height 32
click at [214, 354] on div "Copy Paste Preview" at bounding box center [167, 363] width 187 height 19
click at [214, 143] on span "Element" at bounding box center [230, 144] width 75 height 16
click at [95, 145] on span "Contact Form" at bounding box center [125, 144] width 91 height 16
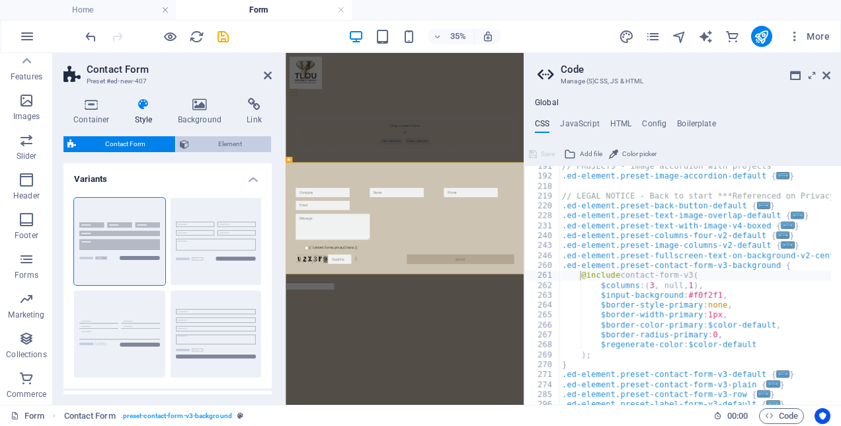
click at [217, 145] on span "Element" at bounding box center [230, 144] width 75 height 16
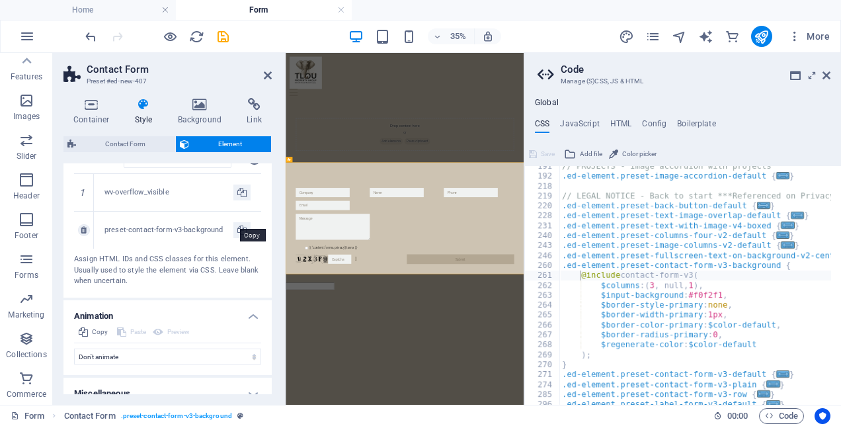
scroll to position [474, 0]
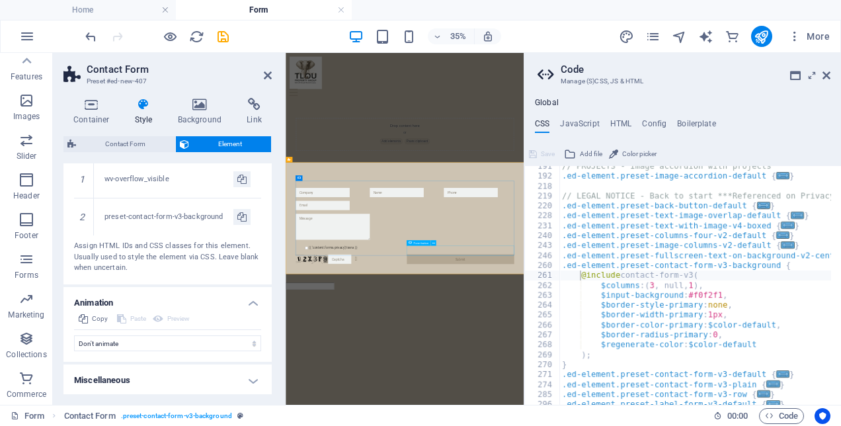
click at [267, 77] on icon at bounding box center [268, 75] width 8 height 11
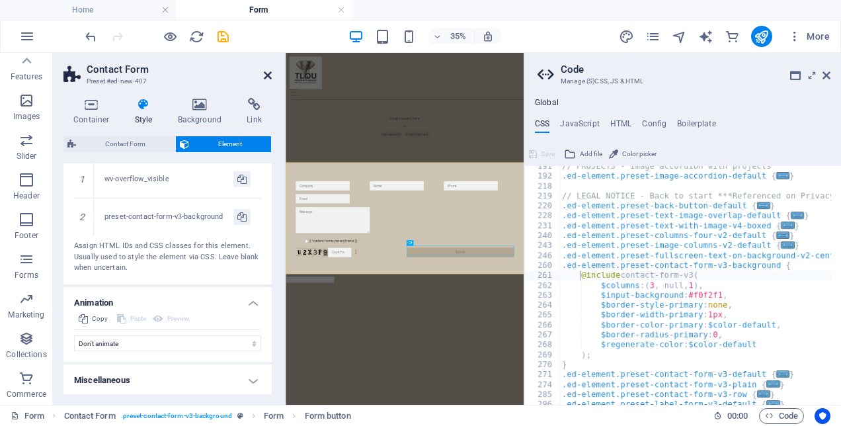
scroll to position [176, 0]
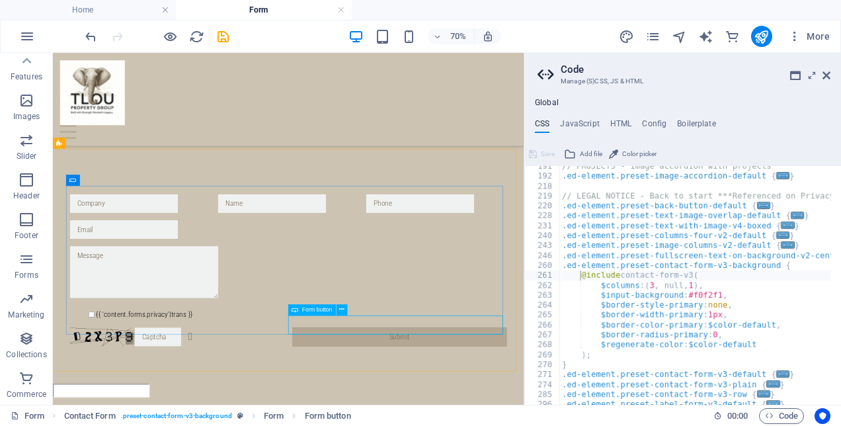
click at [298, 308] on icon at bounding box center [295, 309] width 7 height 11
click at [323, 311] on span "Form button" at bounding box center [317, 309] width 30 height 5
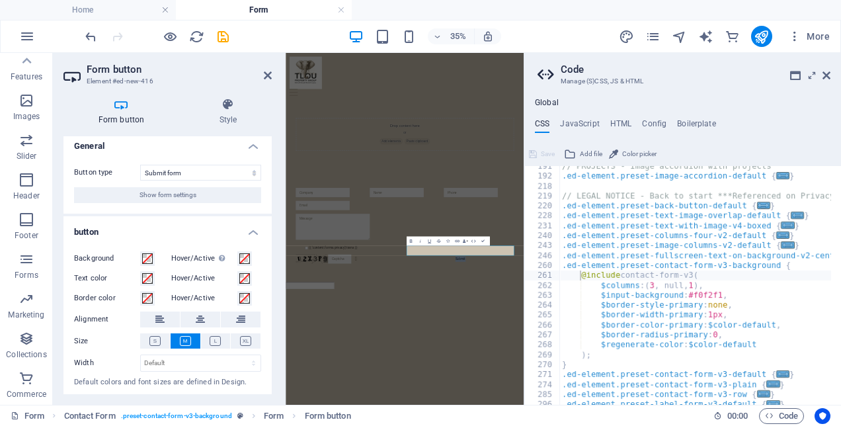
scroll to position [0, 0]
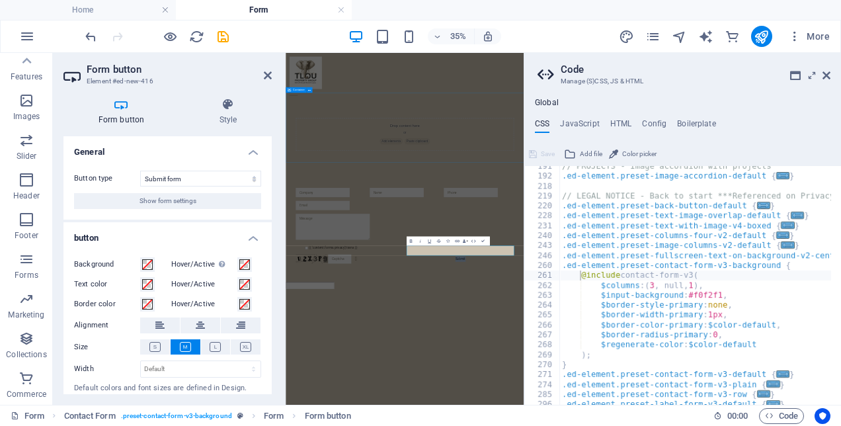
click at [507, 321] on div "Drop content here or Add elements Paste clipboard" at bounding box center [626, 286] width 680 height 200
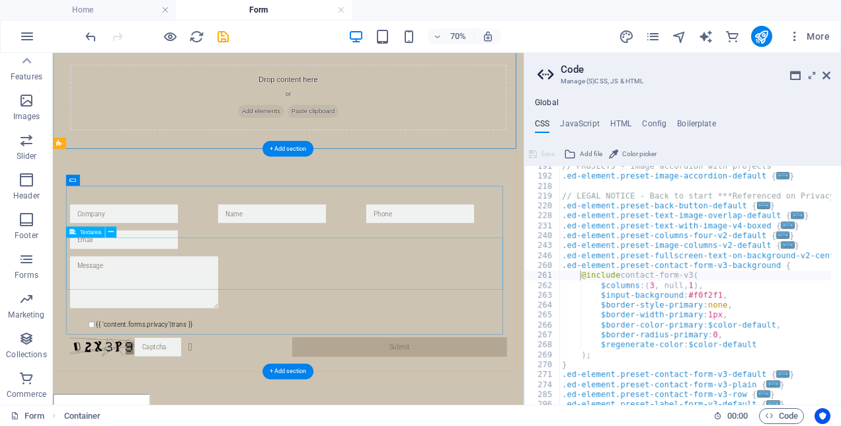
scroll to position [176, 0]
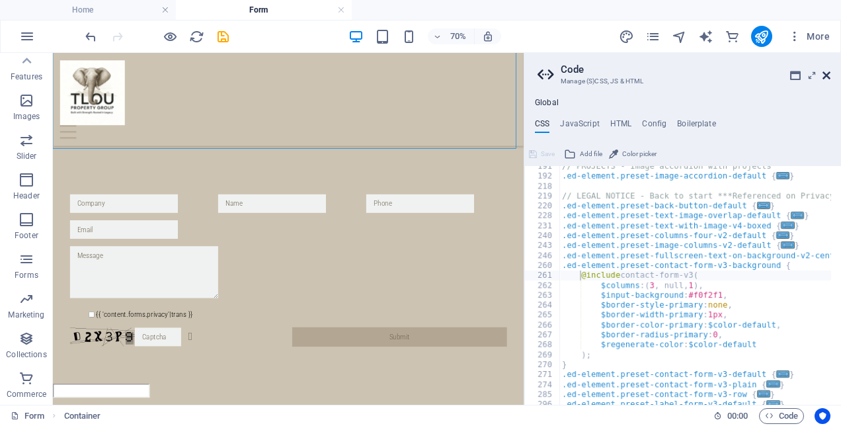
click at [828, 73] on icon at bounding box center [827, 75] width 8 height 11
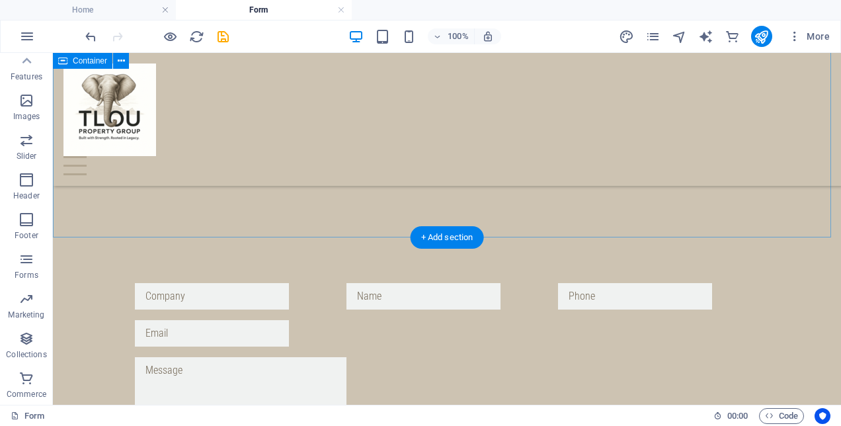
scroll to position [128, 0]
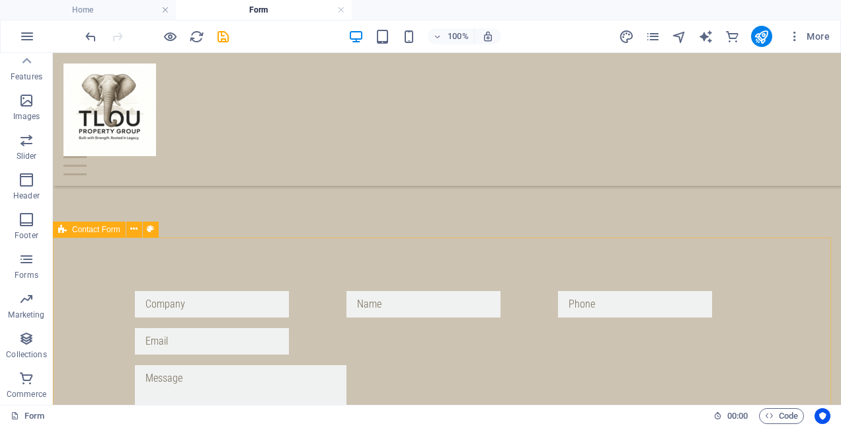
click at [83, 227] on span "Contact Form" at bounding box center [96, 229] width 48 height 8
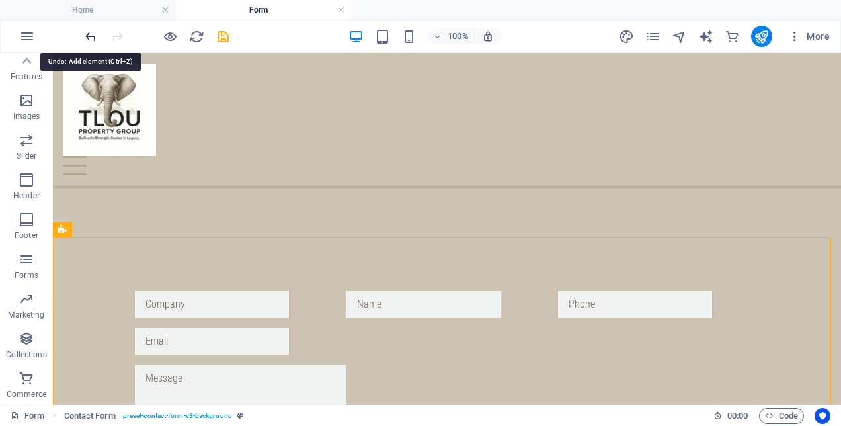
click at [91, 33] on icon "undo" at bounding box center [90, 36] width 15 height 15
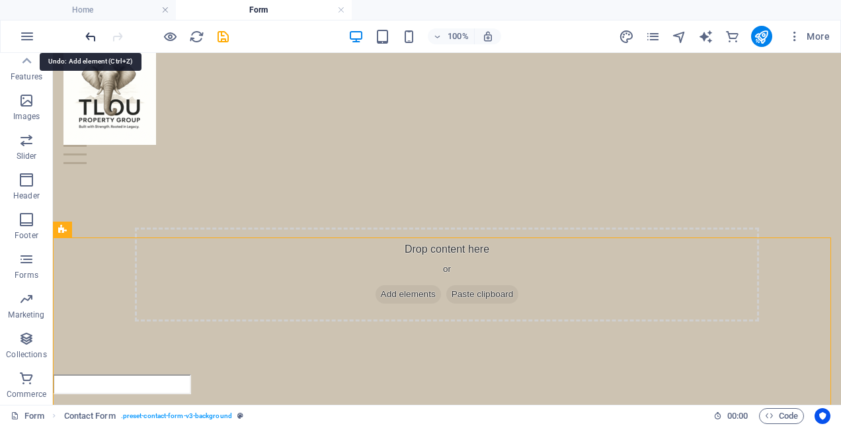
scroll to position [9, 0]
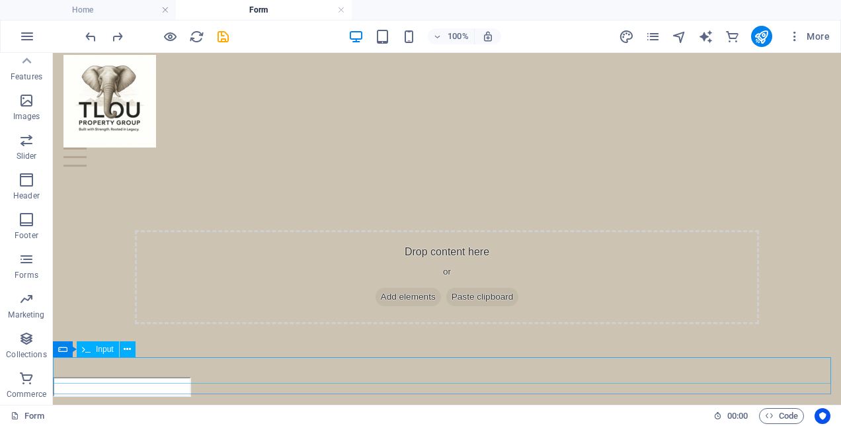
click at [107, 352] on span "Input" at bounding box center [105, 349] width 18 height 8
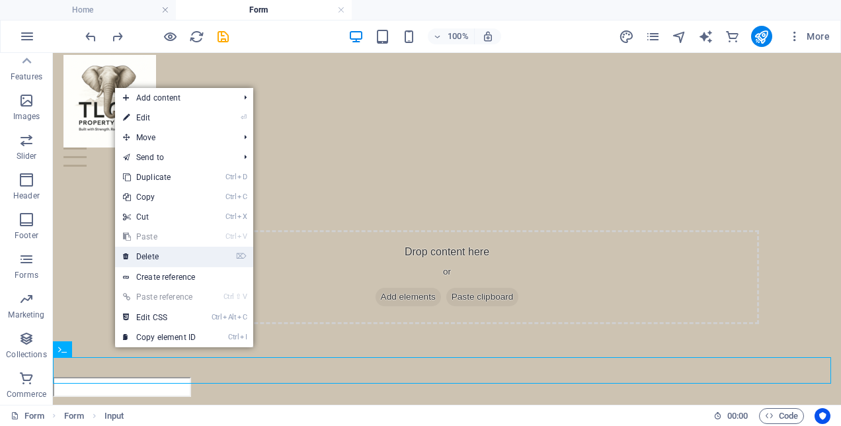
click at [151, 258] on link "⌦ Delete" at bounding box center [159, 257] width 89 height 20
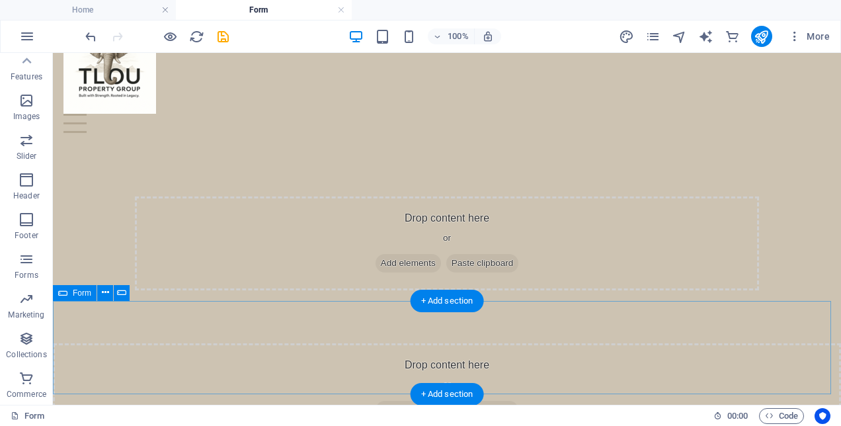
scroll to position [65, 0]
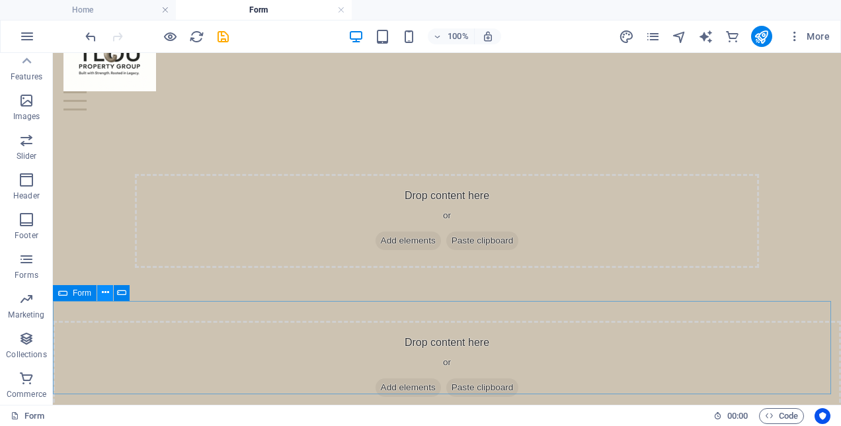
click at [102, 296] on icon at bounding box center [105, 293] width 7 height 14
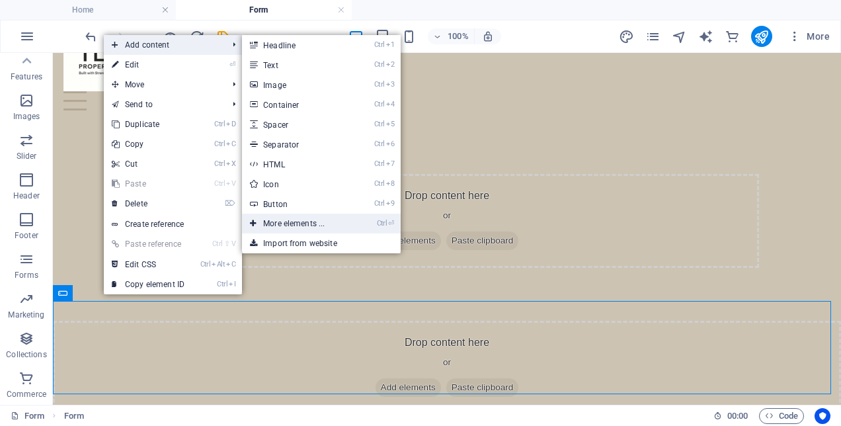
click at [293, 226] on link "Ctrl ⏎ More elements ..." at bounding box center [296, 224] width 109 height 20
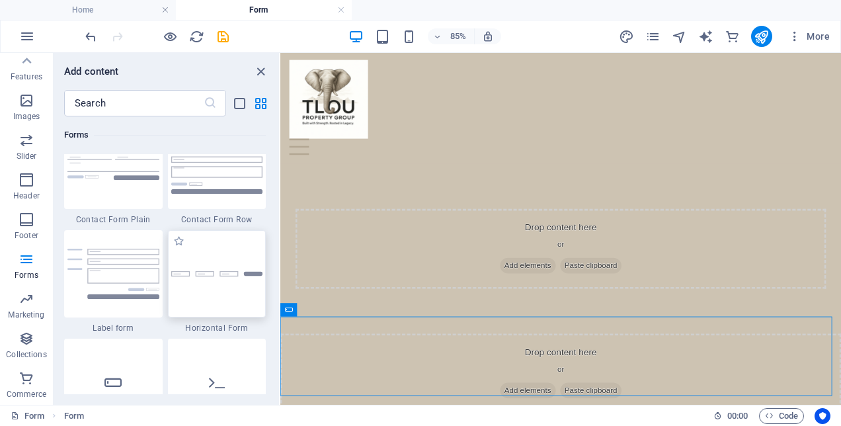
scroll to position [9926, 0]
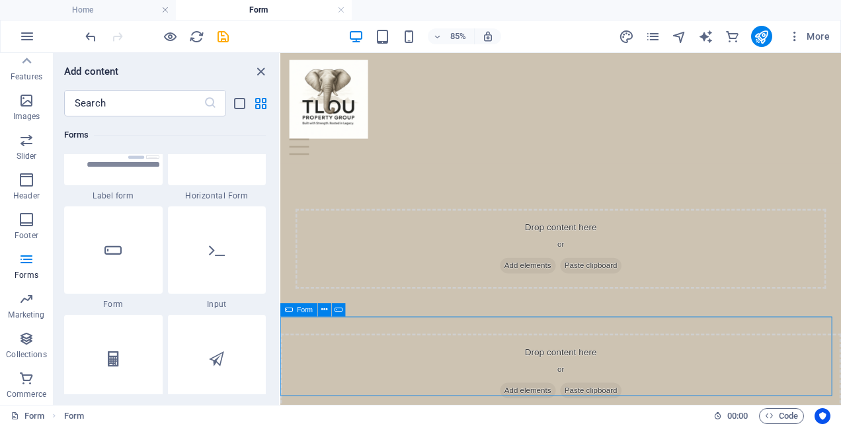
click at [295, 307] on div "Form" at bounding box center [298, 309] width 37 height 13
click at [319, 312] on button at bounding box center [324, 309] width 13 height 13
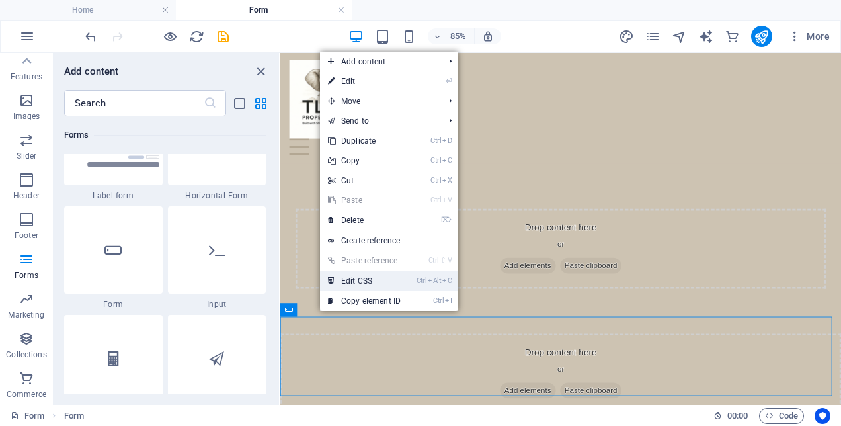
click at [371, 282] on link "Ctrl Alt C Edit CSS" at bounding box center [364, 281] width 89 height 20
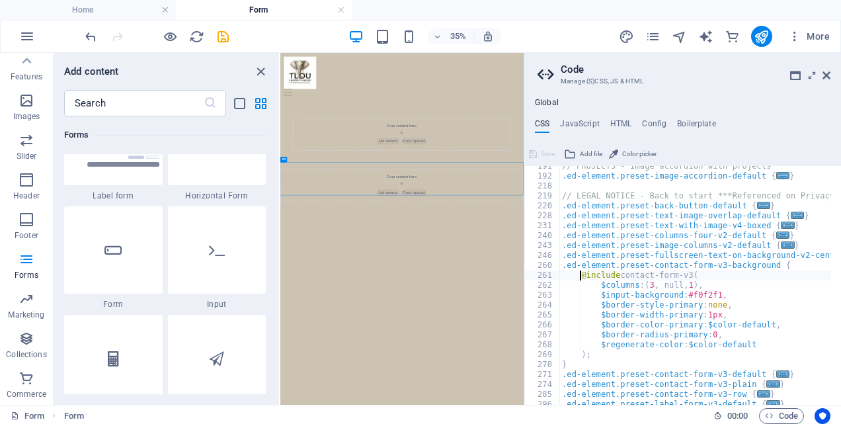
scroll to position [0, 0]
click at [612, 120] on h4 "HTML" at bounding box center [621, 126] width 22 height 15
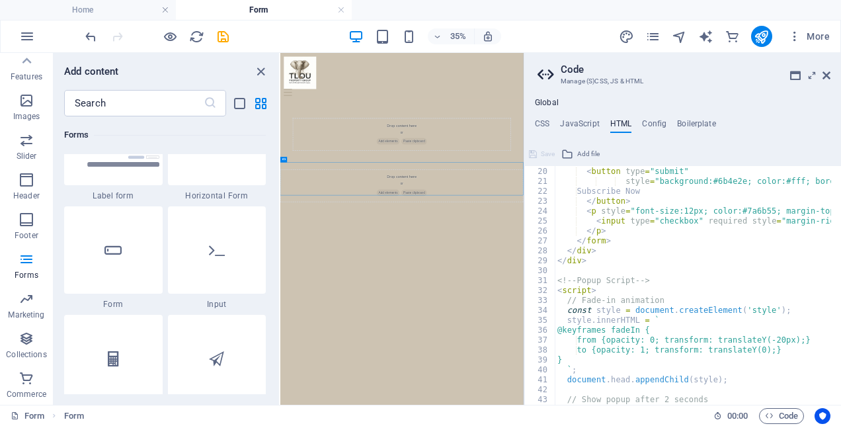
scroll to position [188, 0]
click at [654, 124] on h4 "Config" at bounding box center [654, 126] width 24 height 15
type textarea "$color-background: #cdc3b2;"
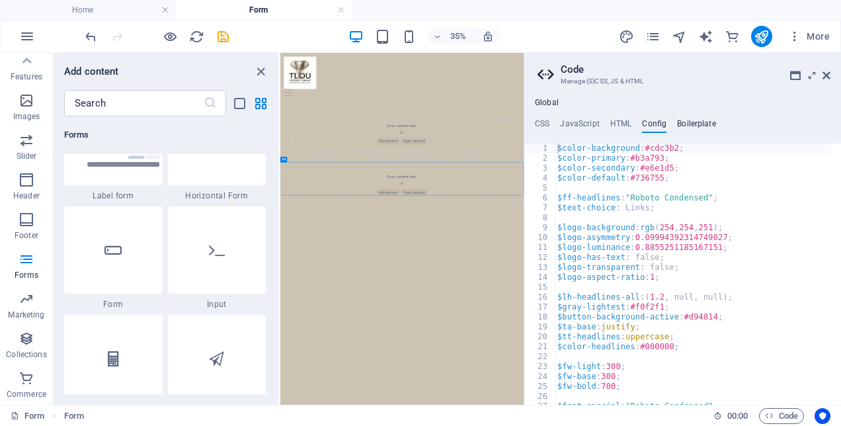
click at [693, 124] on h4 "Boilerplate" at bounding box center [696, 126] width 39 height 15
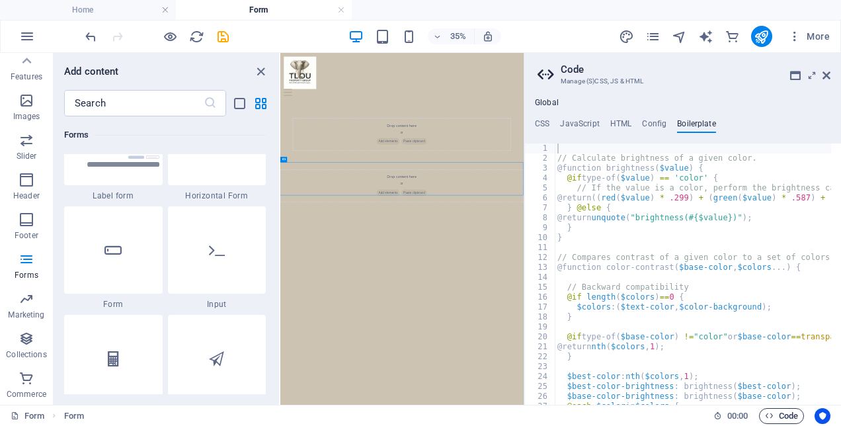
click at [774, 413] on span "Code" at bounding box center [781, 416] width 33 height 16
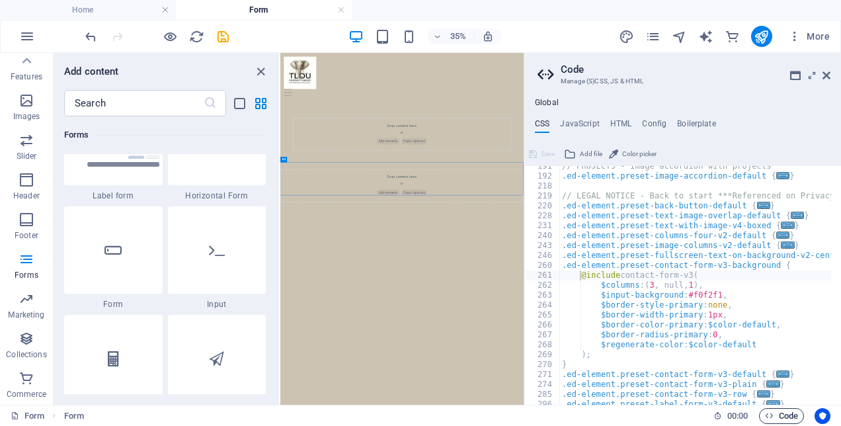
click at [774, 413] on span "Code" at bounding box center [781, 416] width 33 height 16
click at [693, 122] on h4 "Boilerplate" at bounding box center [696, 126] width 39 height 15
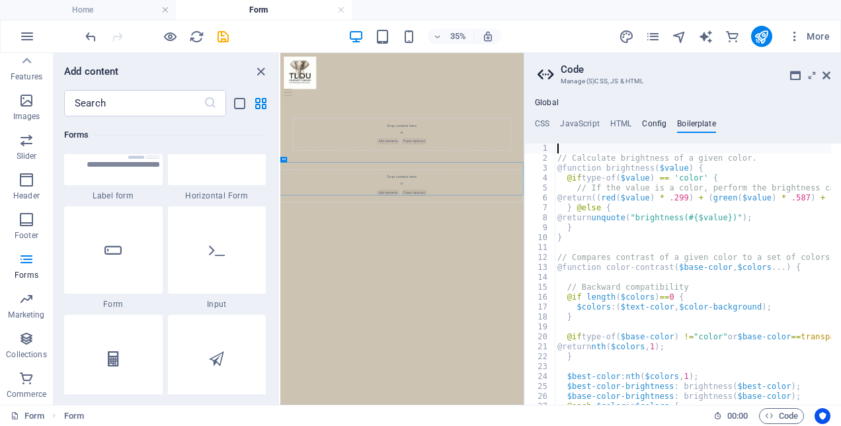
click at [653, 120] on h4 "Config" at bounding box center [654, 126] width 24 height 15
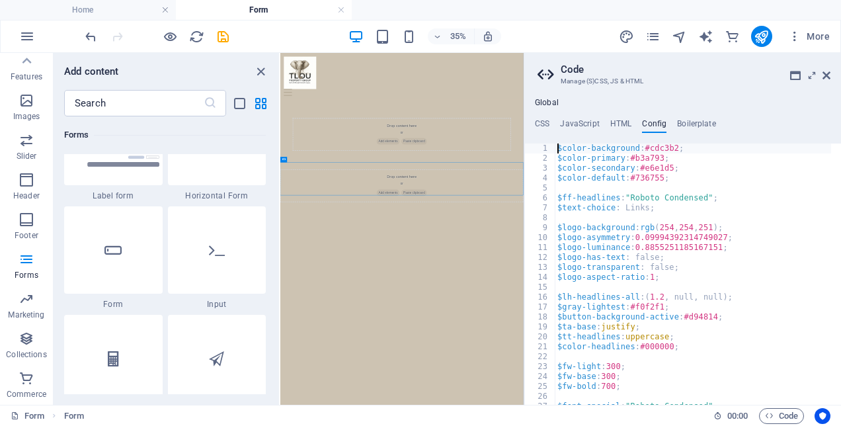
click at [834, 75] on aside "Code Manage (S)CSS, JS & HTML Global CSS JavaScript HTML Config Boilerplate @in…" at bounding box center [682, 229] width 317 height 352
click at [826, 76] on icon at bounding box center [827, 75] width 8 height 11
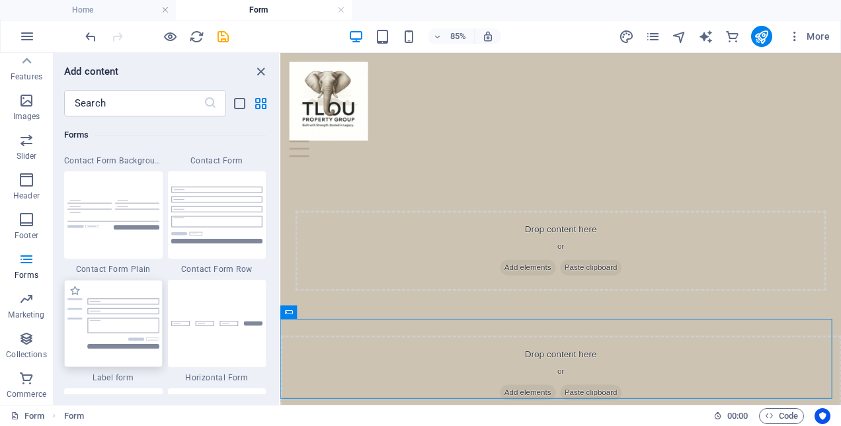
scroll to position [9728, 0]
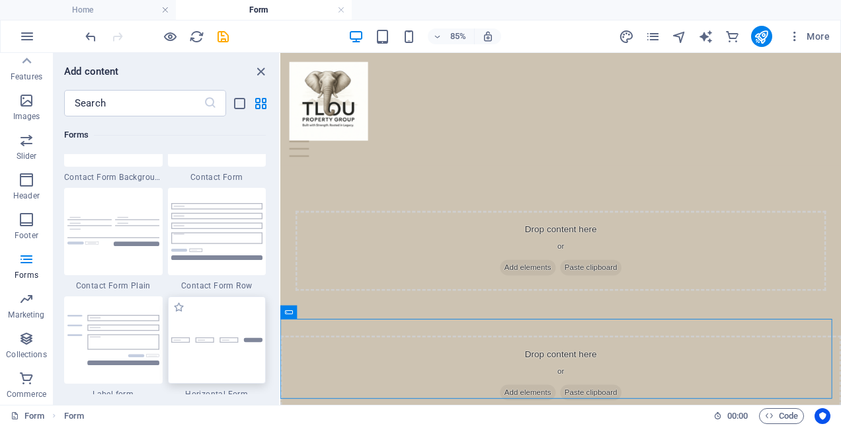
click at [193, 346] on div at bounding box center [217, 339] width 99 height 87
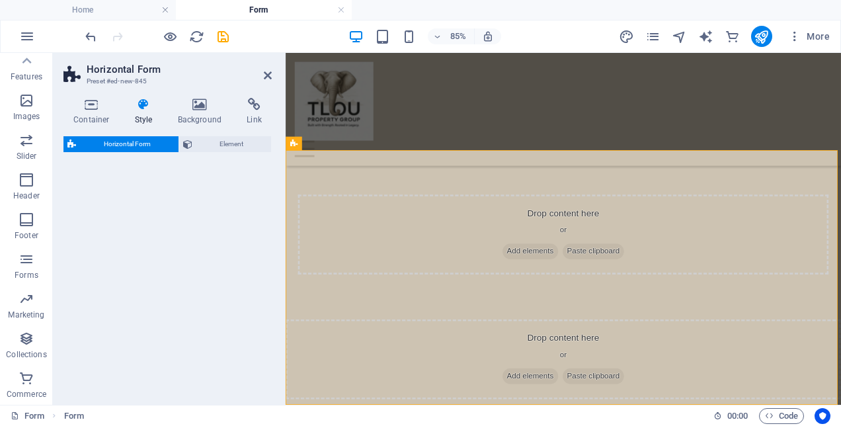
scroll to position [303, 0]
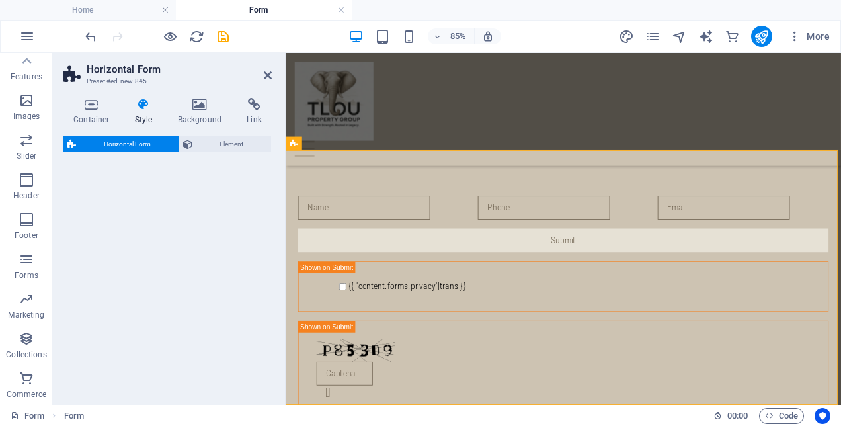
select select "rem"
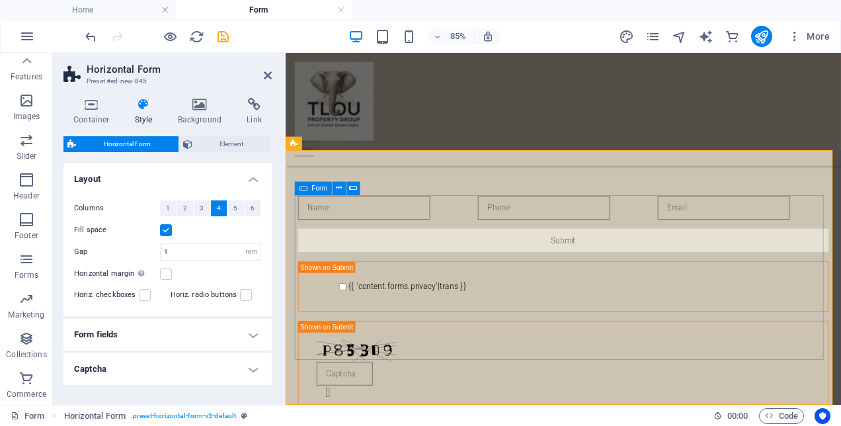
click at [304, 189] on icon at bounding box center [303, 187] width 8 height 13
click at [319, 189] on span "Form" at bounding box center [319, 187] width 16 height 7
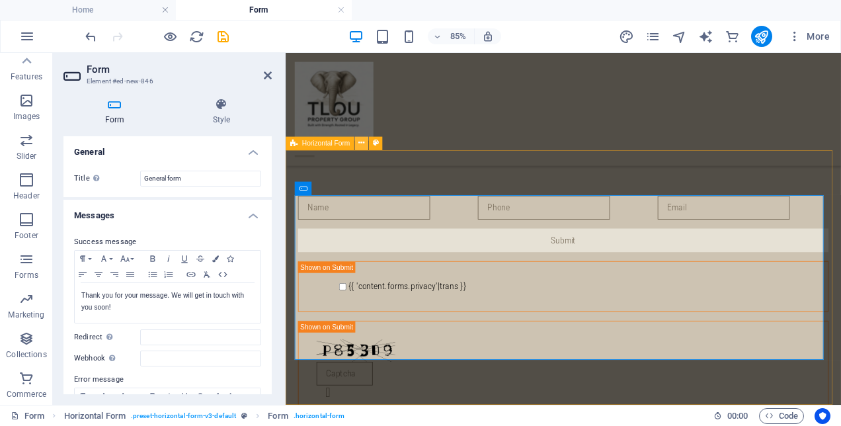
click at [361, 145] on icon at bounding box center [361, 144] width 6 height 12
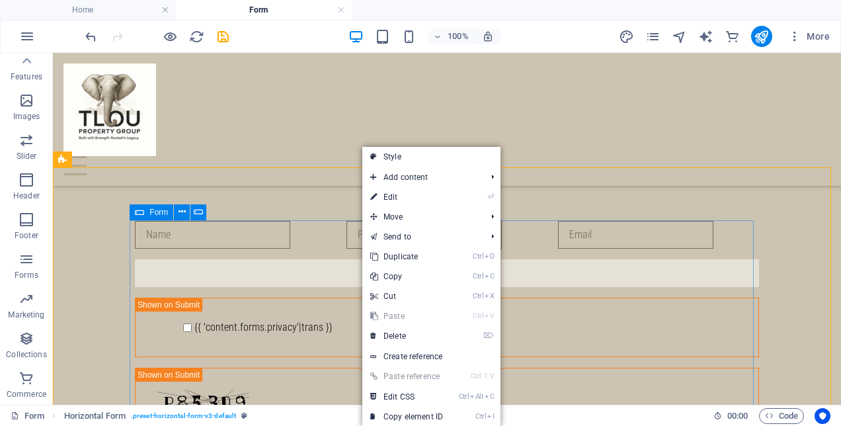
click at [138, 211] on icon at bounding box center [139, 212] width 9 height 16
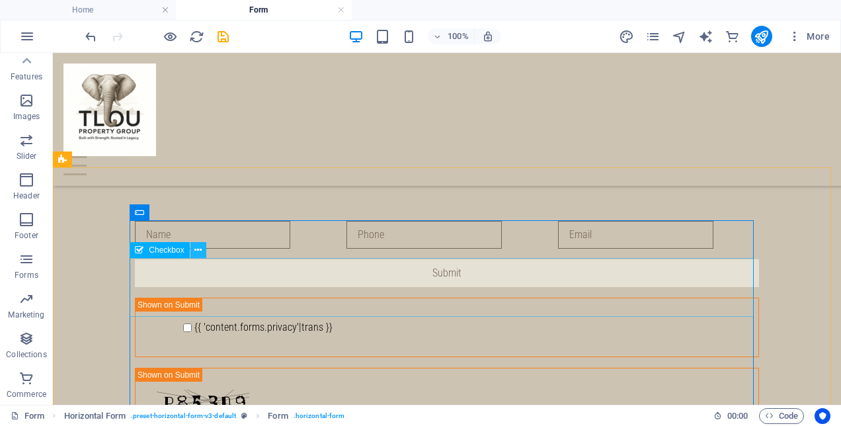
click at [198, 249] on icon at bounding box center [197, 250] width 7 height 14
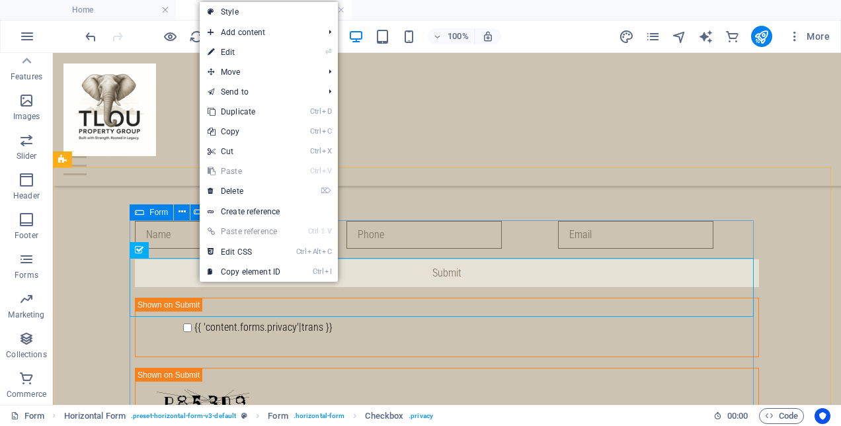
click at [145, 216] on div "Form" at bounding box center [152, 212] width 44 height 16
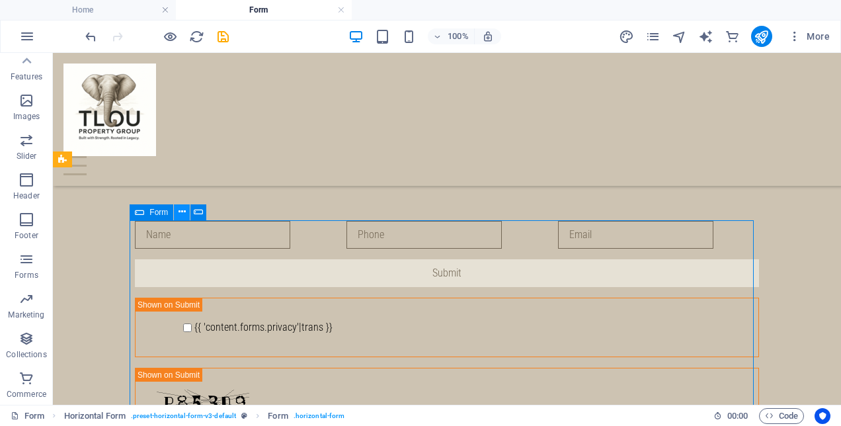
click at [179, 212] on icon at bounding box center [182, 212] width 7 height 14
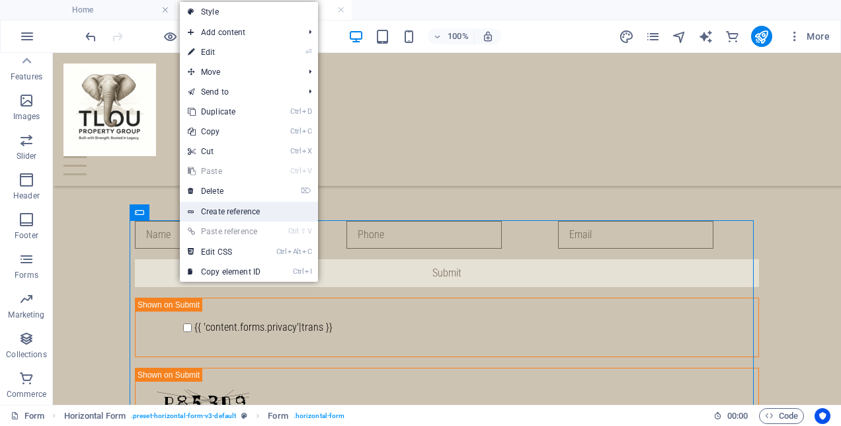
click at [272, 212] on link "Create reference" at bounding box center [249, 212] width 138 height 20
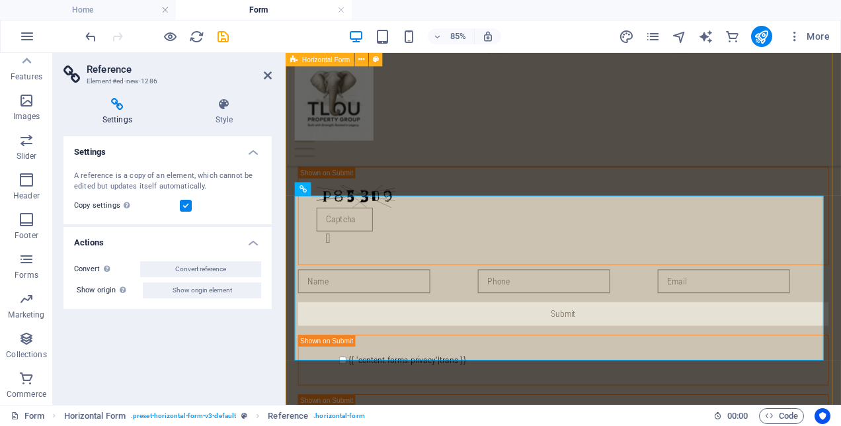
scroll to position [496, 0]
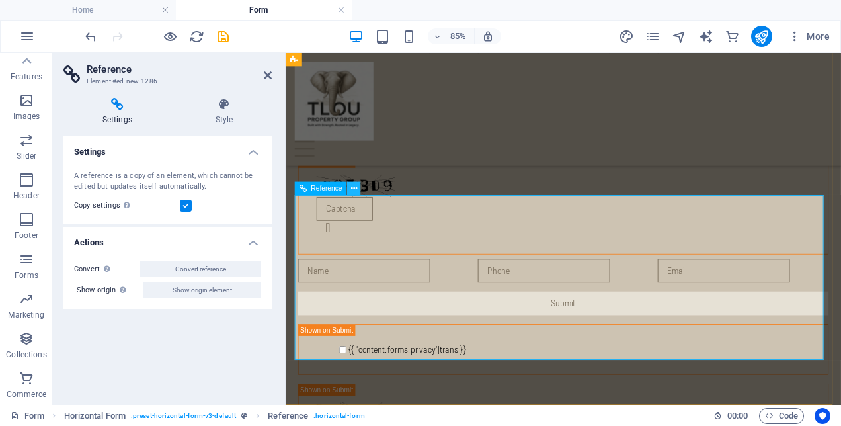
click at [351, 192] on icon at bounding box center [354, 188] width 6 height 12
click at [331, 192] on div "Nicht lesbar? Neu generieren" at bounding box center [612, 233] width 624 height 116
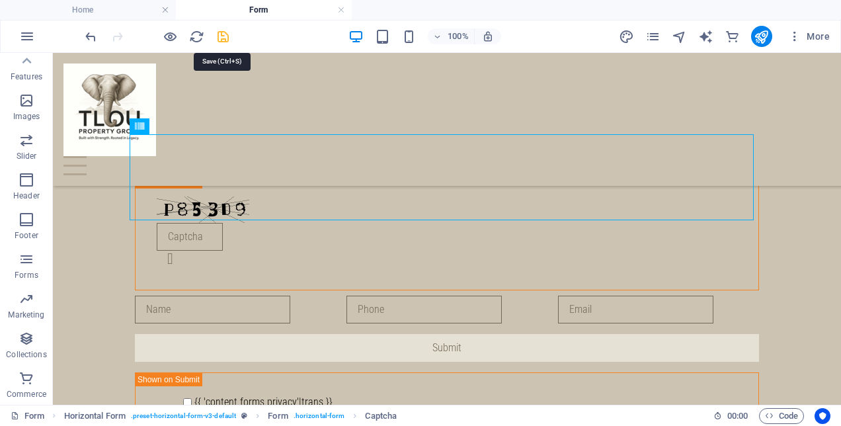
click at [220, 34] on icon "save" at bounding box center [223, 36] width 15 height 15
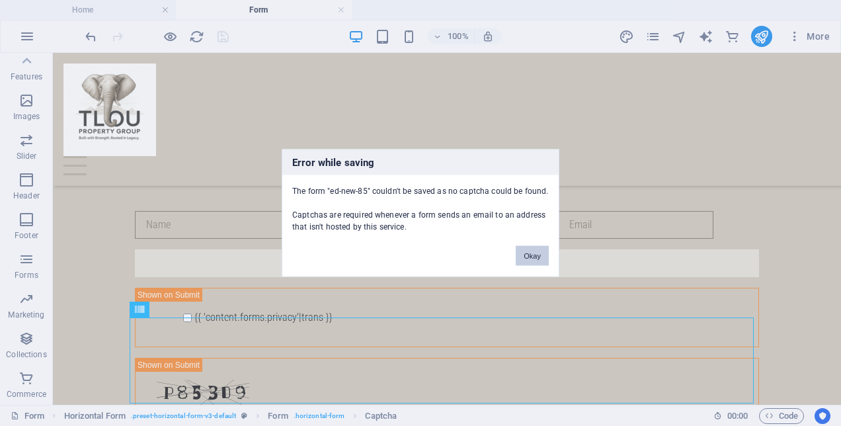
click at [538, 252] on button "Okay" at bounding box center [532, 256] width 33 height 20
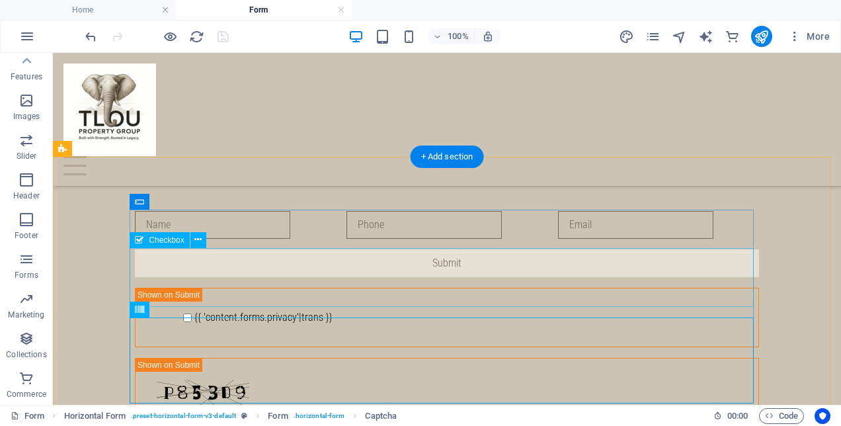
click at [188, 288] on div "{{ 'content.forms.privacy'|trans }}" at bounding box center [447, 318] width 624 height 60
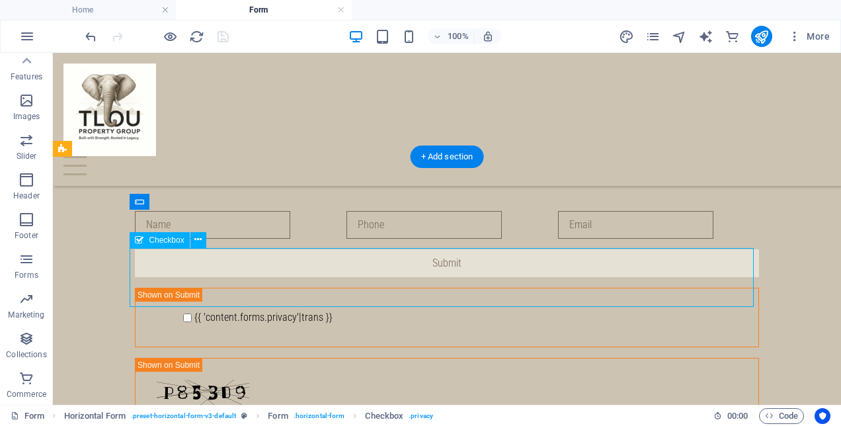
click at [153, 288] on div "{{ 'content.forms.privacy'|trans }}" at bounding box center [447, 318] width 624 height 60
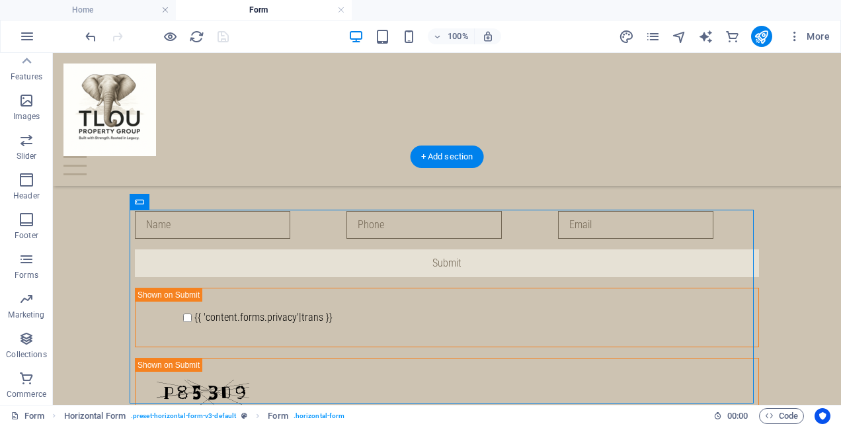
drag, startPoint x: 200, startPoint y: 255, endPoint x: 177, endPoint y: 276, distance: 30.9
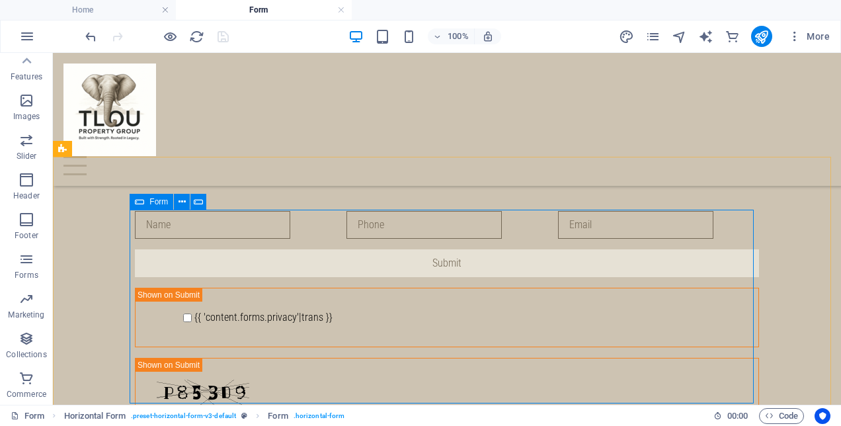
click at [143, 202] on icon at bounding box center [139, 202] width 9 height 16
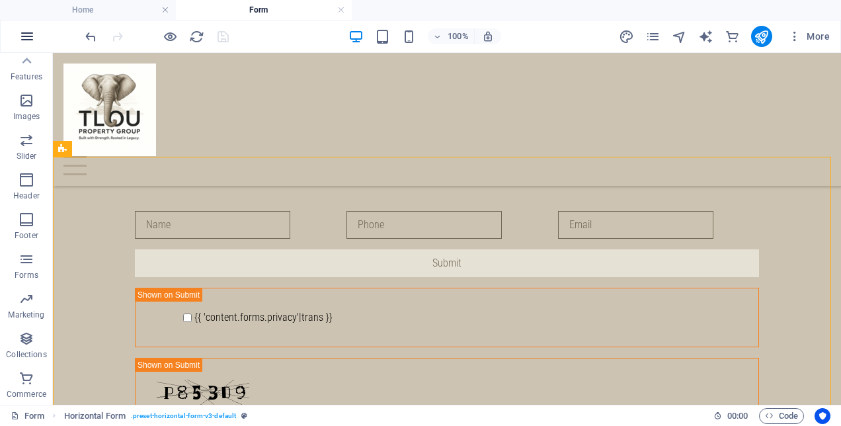
click at [26, 38] on icon "button" at bounding box center [27, 36] width 16 height 16
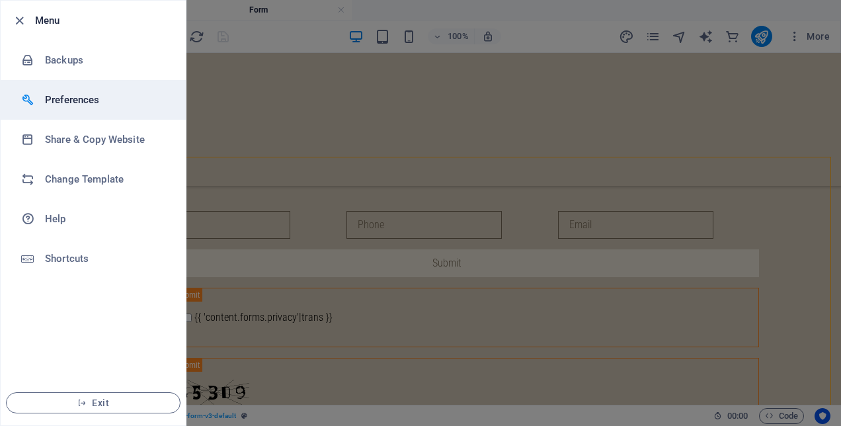
click at [90, 102] on h6 "Preferences" at bounding box center [106, 100] width 122 height 16
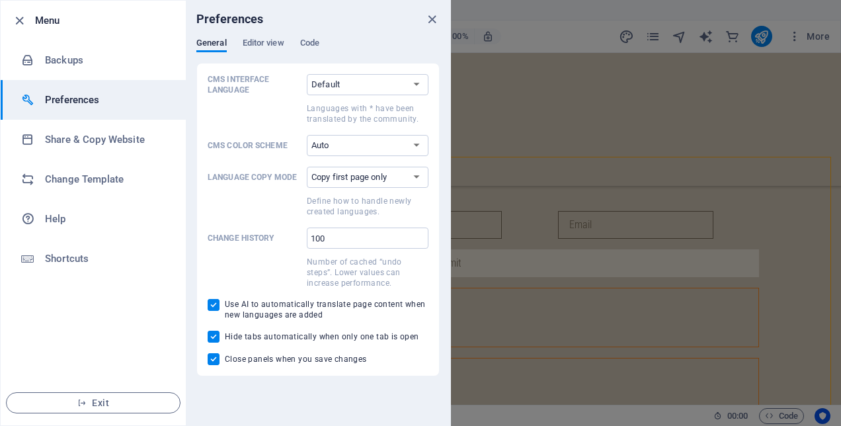
click at [37, 16] on h6 "Menu" at bounding box center [105, 21] width 140 height 16
click at [22, 21] on icon "button" at bounding box center [19, 20] width 15 height 15
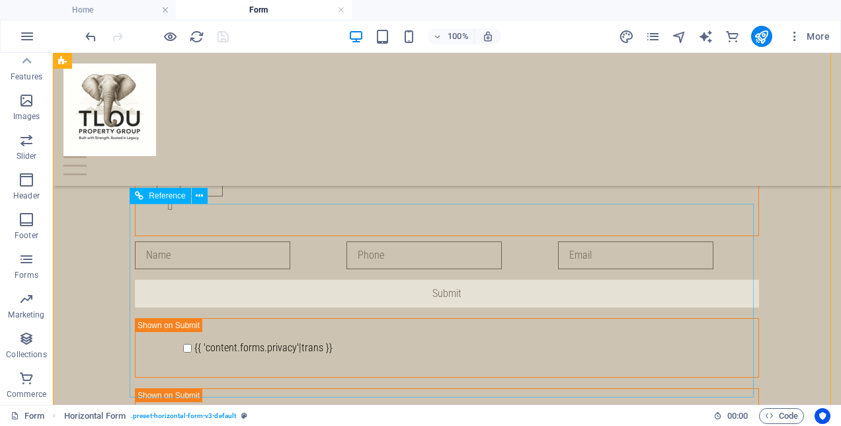
scroll to position [558, 0]
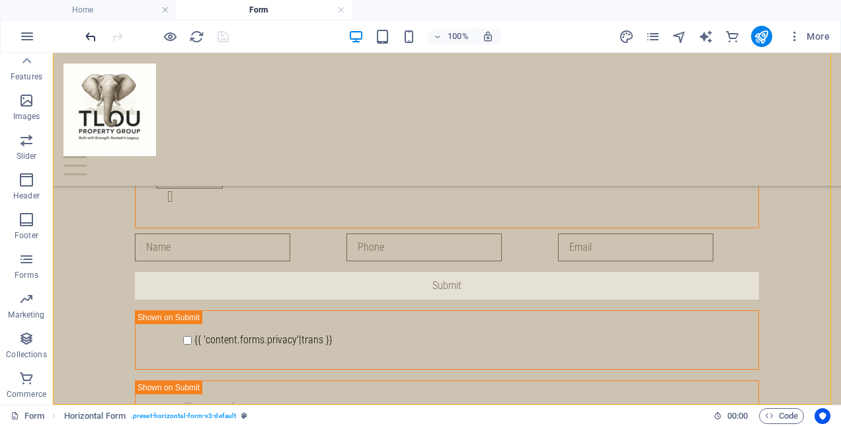
click at [92, 36] on icon "undo" at bounding box center [90, 36] width 15 height 15
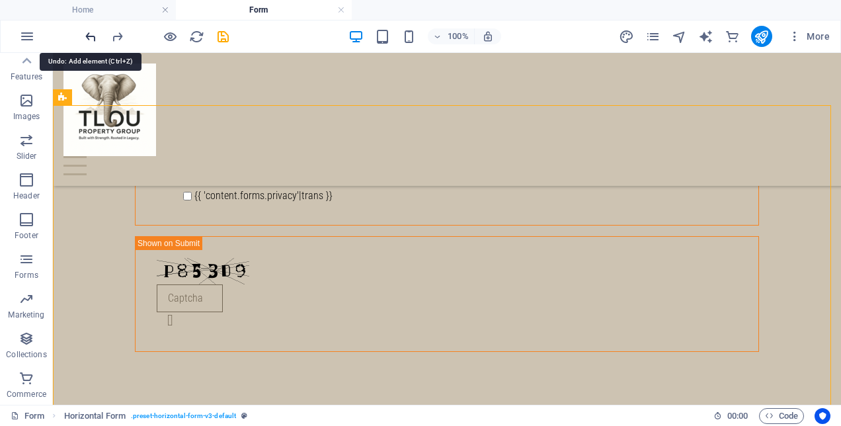
scroll to position [365, 0]
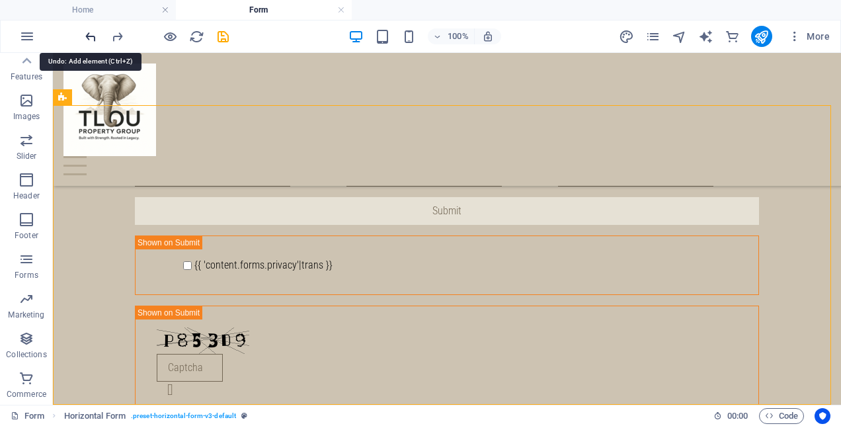
click at [86, 34] on icon "undo" at bounding box center [90, 36] width 15 height 15
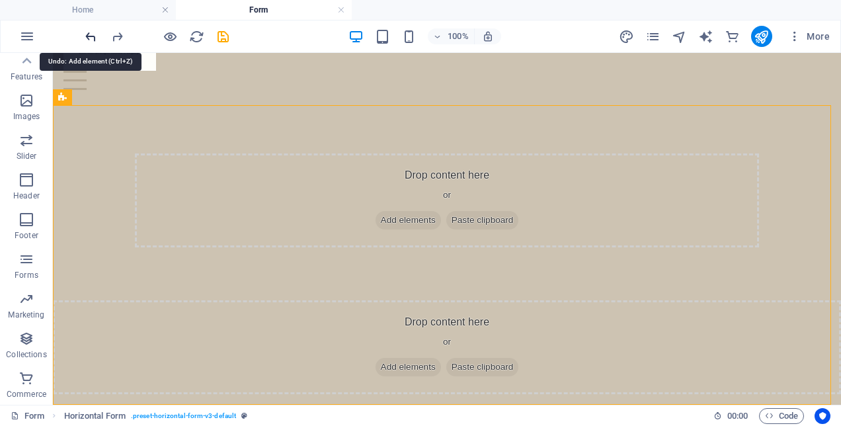
scroll to position [65, 0]
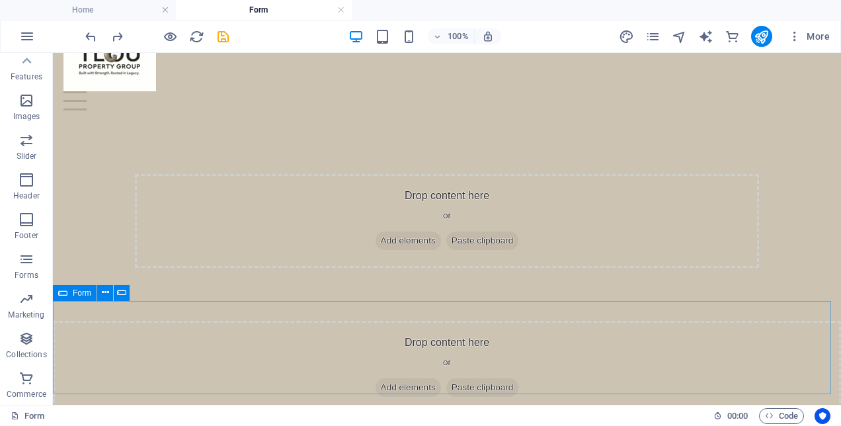
click at [76, 291] on span "Form" at bounding box center [82, 293] width 19 height 8
click at [33, 268] on span "Forms" at bounding box center [26, 267] width 53 height 32
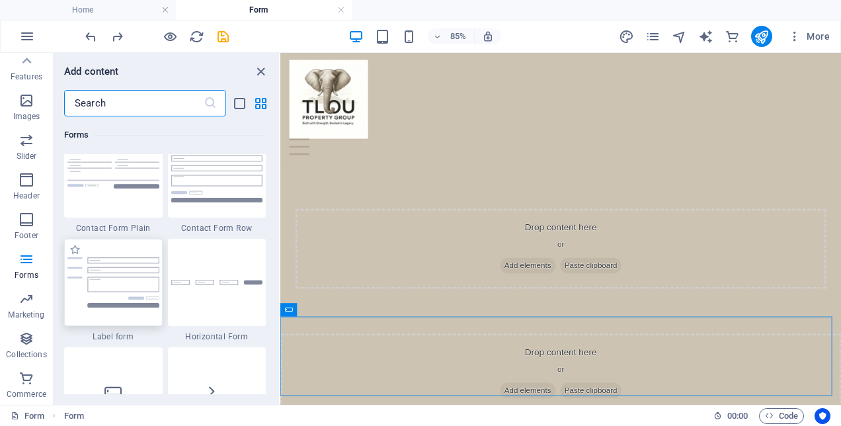
scroll to position [9720, 0]
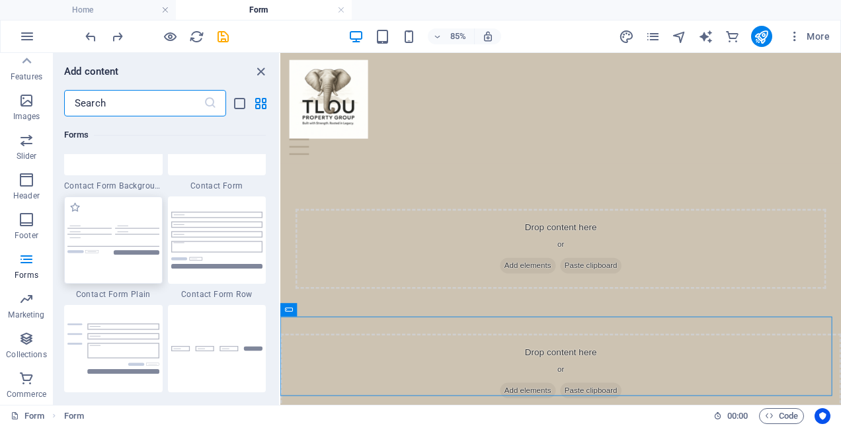
click at [114, 251] on img at bounding box center [113, 239] width 92 height 29
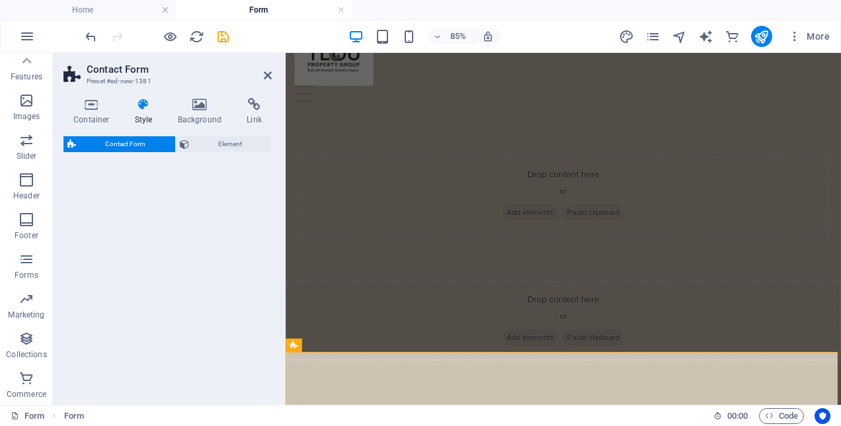
select select "rem"
select select "preset-contact-form-v3-plain"
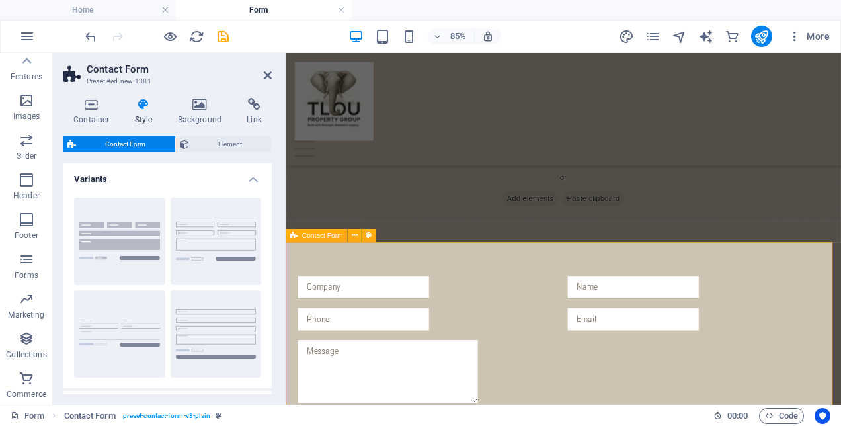
scroll to position [189, 0]
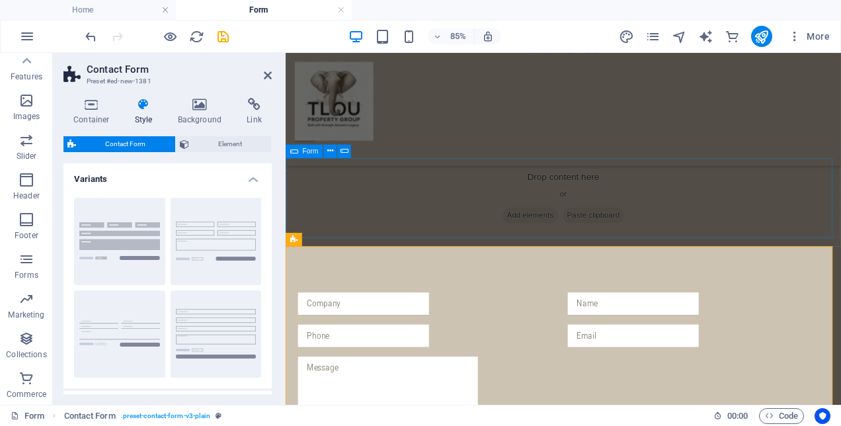
click at [408, 240] on div "Drop content here or Add elements Paste clipboard" at bounding box center [612, 224] width 653 height 94
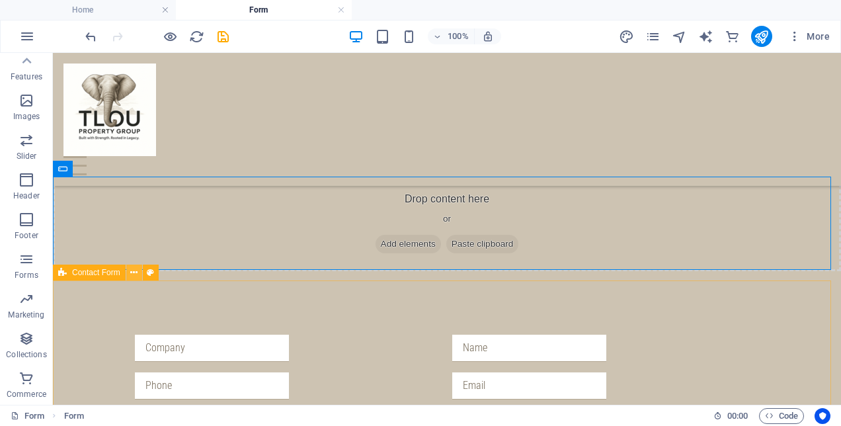
click at [138, 274] on icon at bounding box center [133, 273] width 7 height 14
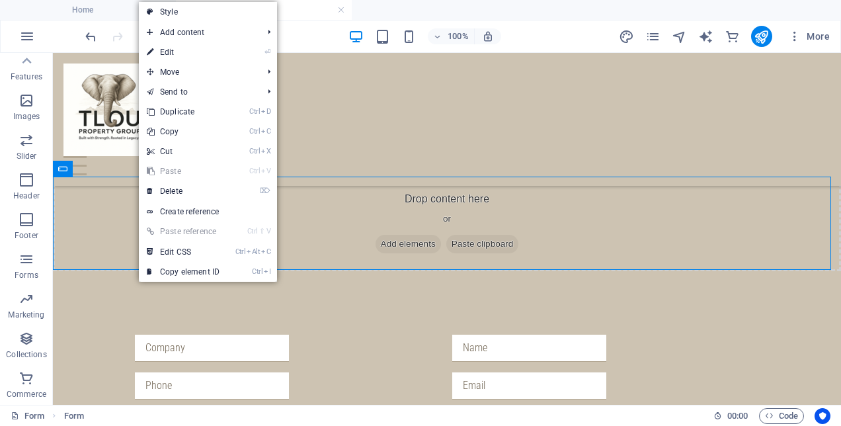
drag, startPoint x: 134, startPoint y: 223, endPoint x: 101, endPoint y: 274, distance: 60.7
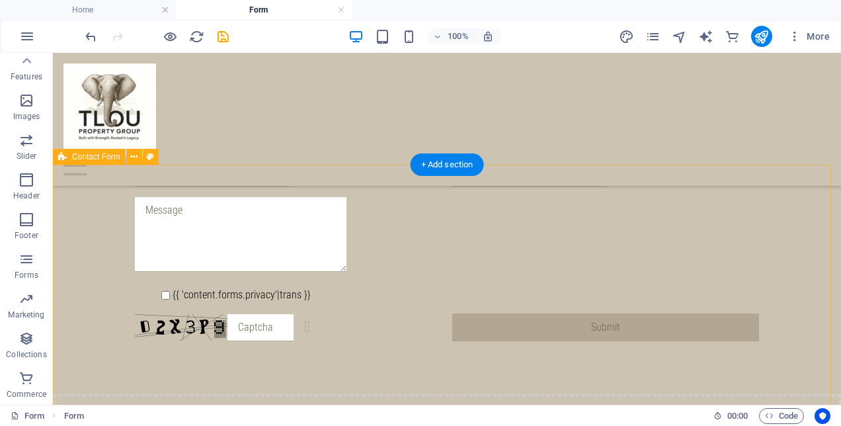
scroll to position [383, 0]
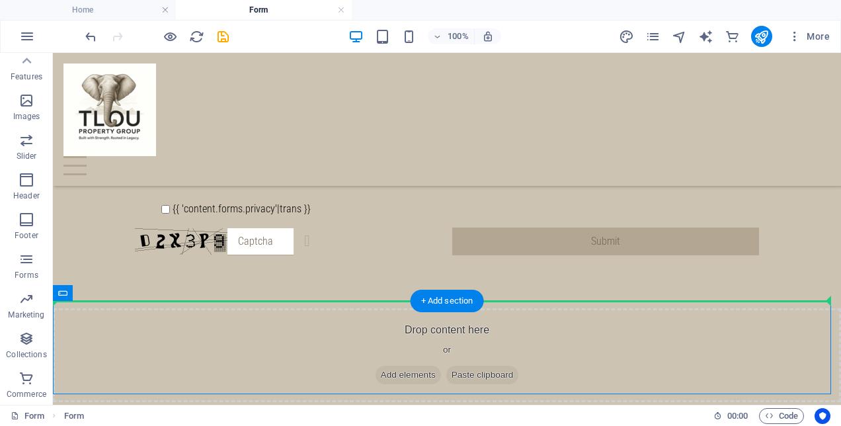
drag, startPoint x: 131, startPoint y: 344, endPoint x: 120, endPoint y: 256, distance: 88.6
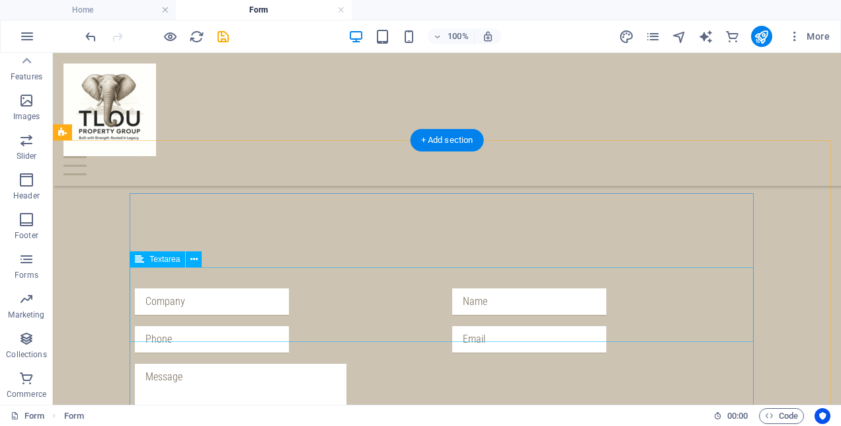
scroll to position [119, 0]
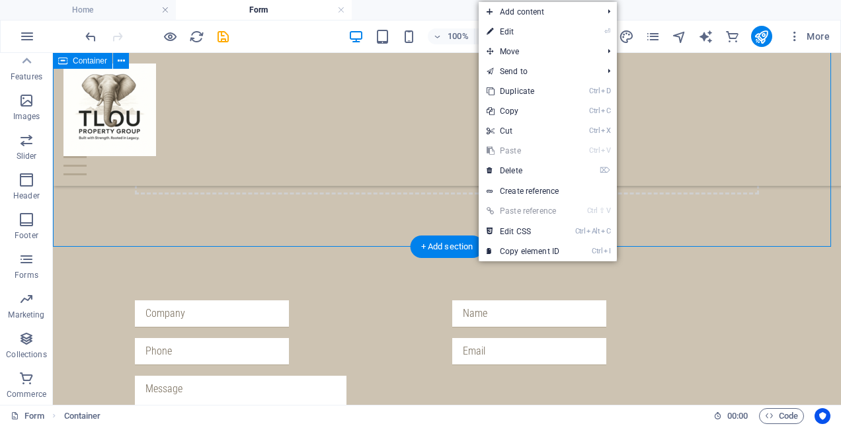
click at [359, 206] on div "Drop content here or Add elements Paste clipboard" at bounding box center [447, 90] width 788 height 313
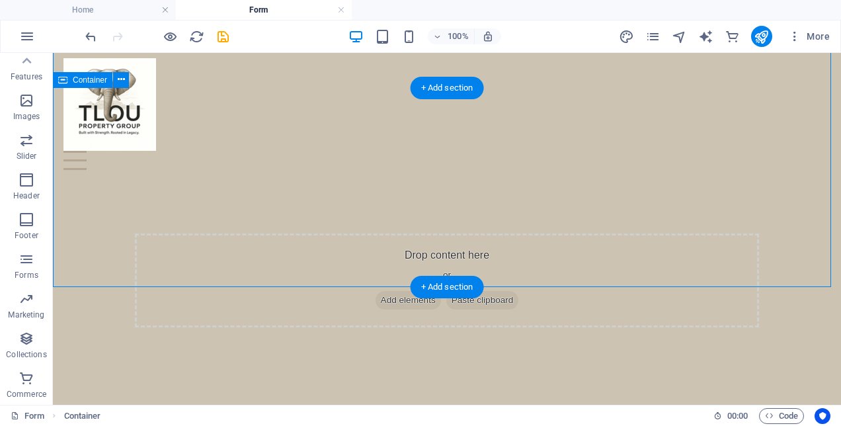
scroll to position [0, 0]
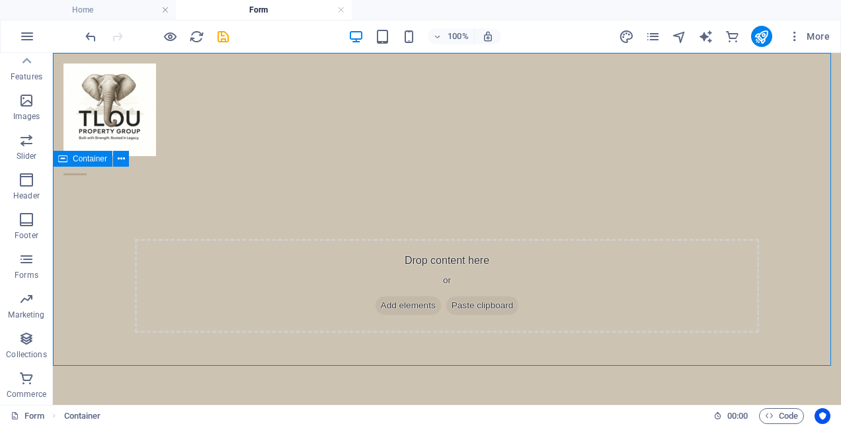
click at [73, 160] on span "Container" at bounding box center [90, 159] width 34 height 8
click at [116, 160] on button at bounding box center [121, 159] width 16 height 16
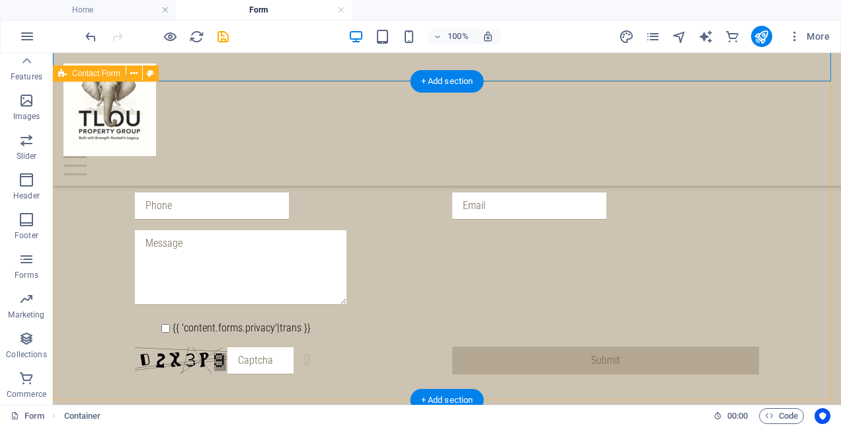
scroll to position [383, 0]
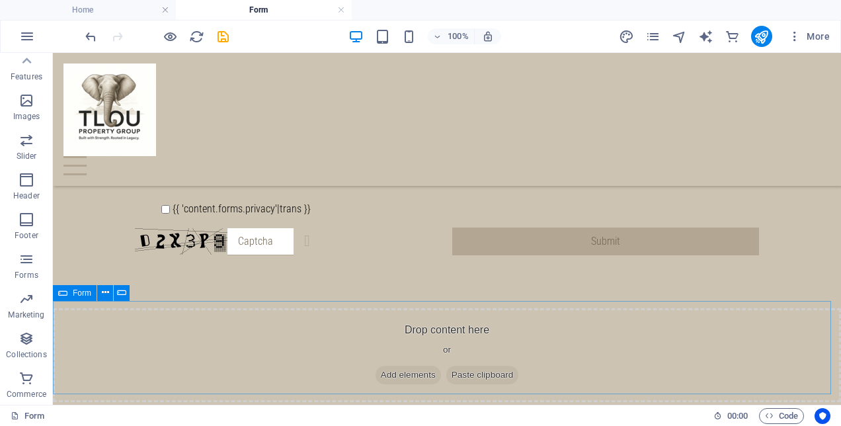
click at [65, 294] on icon at bounding box center [62, 293] width 9 height 16
click at [97, 294] on button at bounding box center [105, 293] width 16 height 16
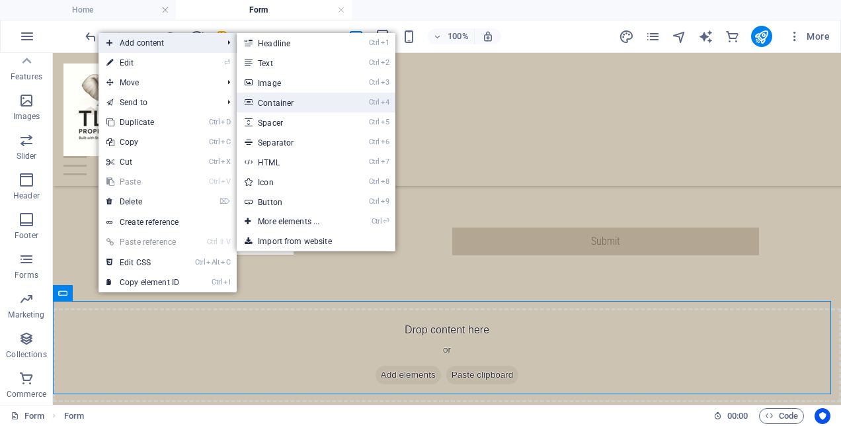
click at [293, 102] on link "Ctrl 4 Container" at bounding box center [291, 103] width 109 height 20
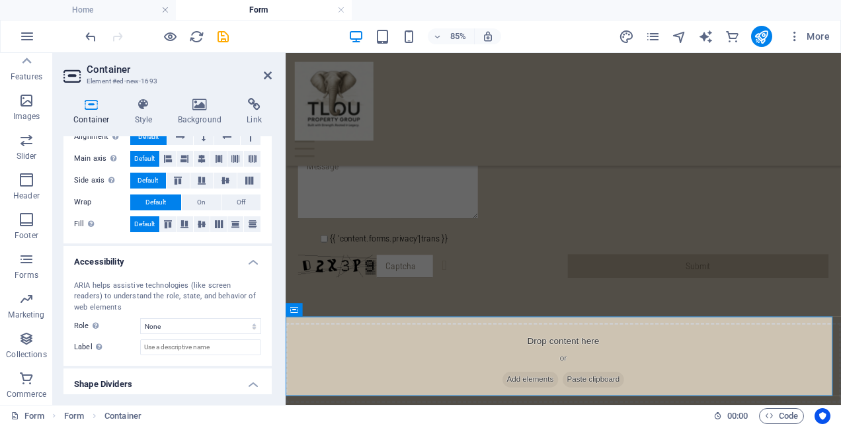
scroll to position [275, 0]
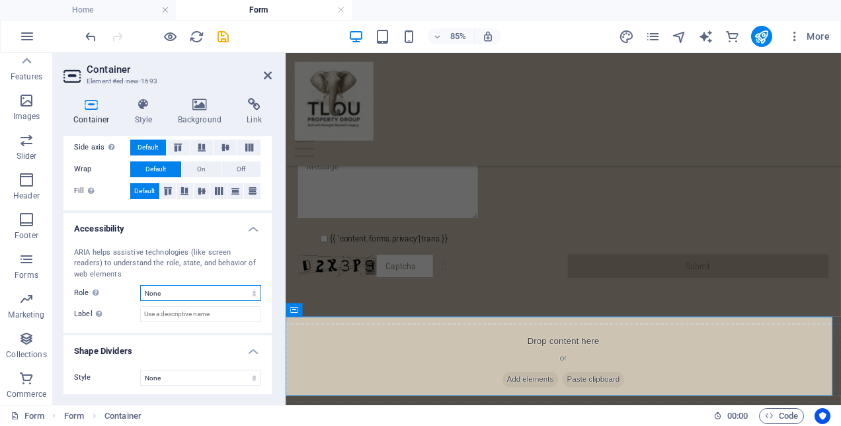
click at [187, 294] on select "None Alert Article Banner Comment Complementary Dialog Footer Header Marquee Pr…" at bounding box center [200, 293] width 121 height 16
click at [116, 317] on label "Label Use the ARIA label to provide a clear and descriptive name for elements t…" at bounding box center [107, 314] width 66 height 16
click at [140, 317] on input "Label Use the ARIA label to provide a clear and descriptive name for elements t…" at bounding box center [200, 314] width 121 height 16
click at [172, 313] on input "Label Use the ARIA label to provide a clear and descriptive name for elements t…" at bounding box center [200, 314] width 121 height 16
type input "Form"
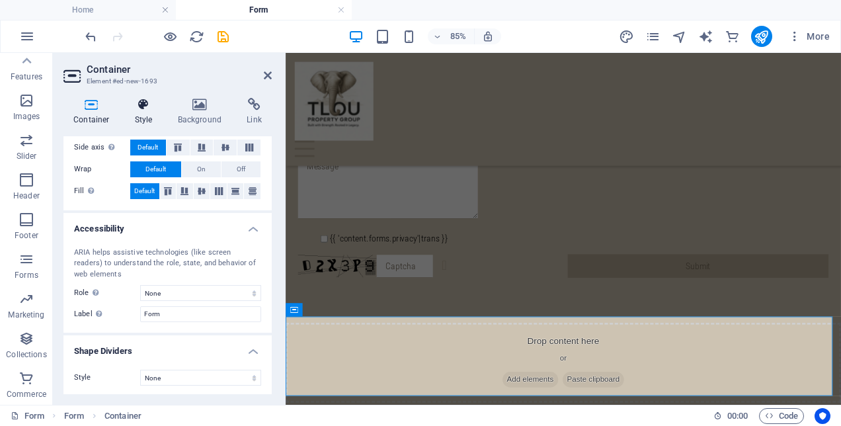
click at [147, 110] on icon at bounding box center [144, 104] width 38 height 13
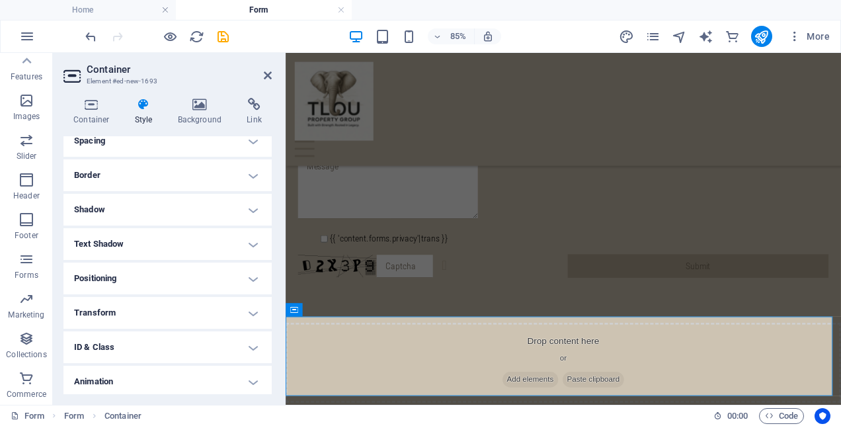
scroll to position [300, 0]
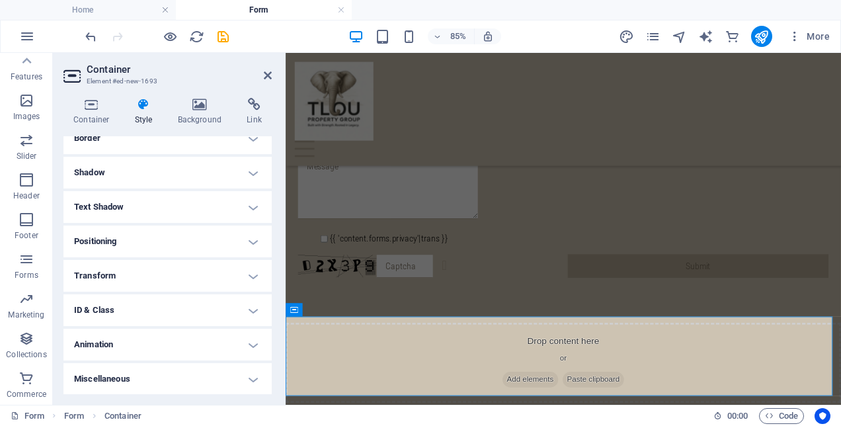
click at [161, 346] on h4 "Animation" at bounding box center [167, 345] width 208 height 32
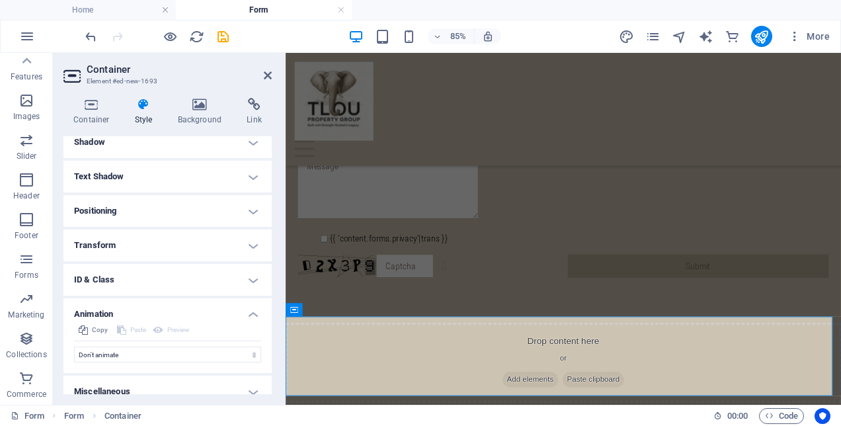
scroll to position [342, 0]
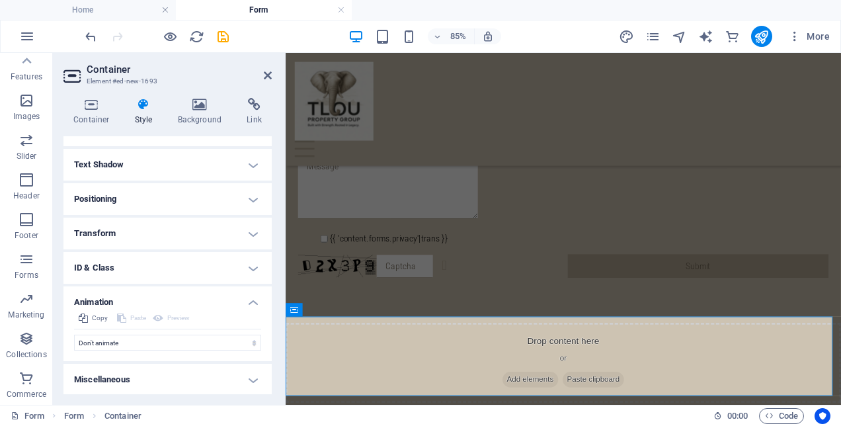
click at [121, 231] on h4 "Transform" at bounding box center [167, 234] width 208 height 32
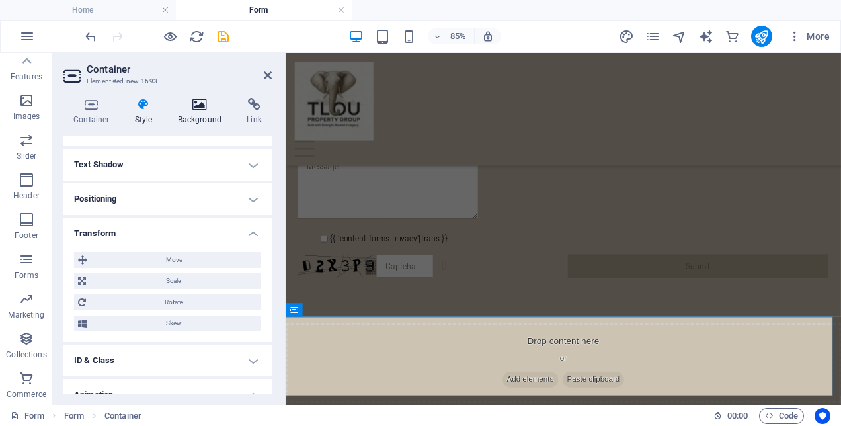
click at [216, 108] on icon at bounding box center [200, 104] width 64 height 13
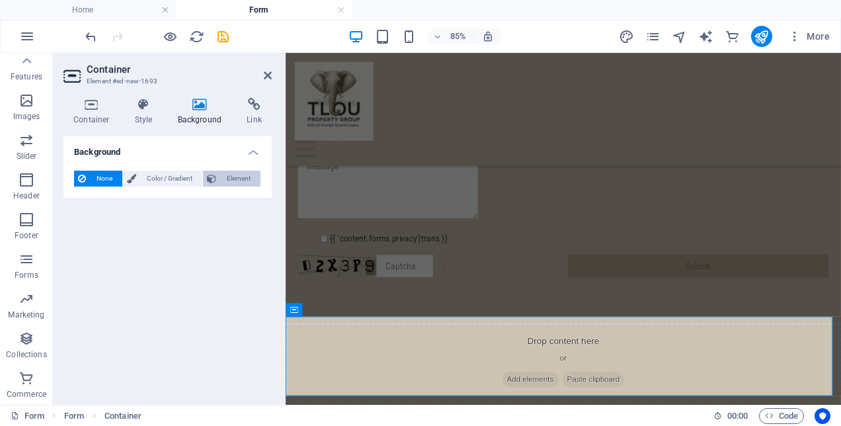
click at [248, 175] on span "Element" at bounding box center [238, 179] width 36 height 16
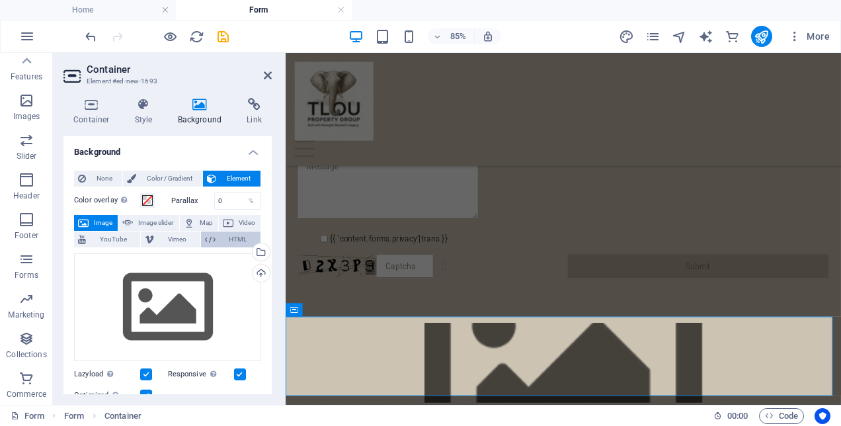
click at [234, 235] on span "HTML" at bounding box center [238, 239] width 37 height 16
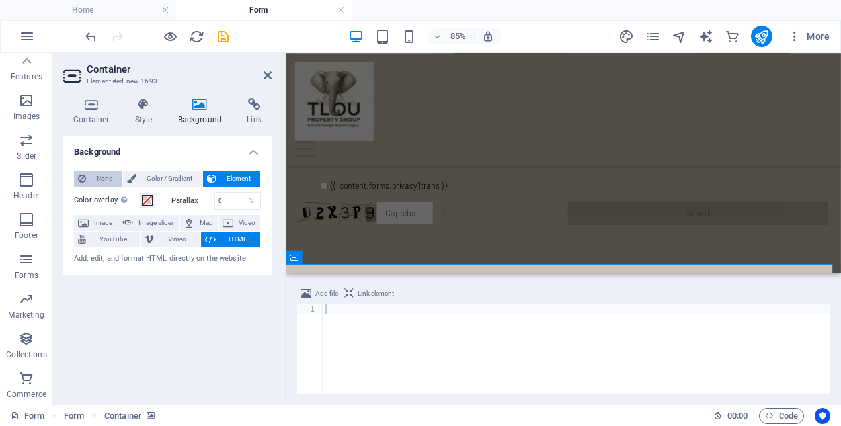
click at [97, 177] on span "None" at bounding box center [104, 179] width 28 height 16
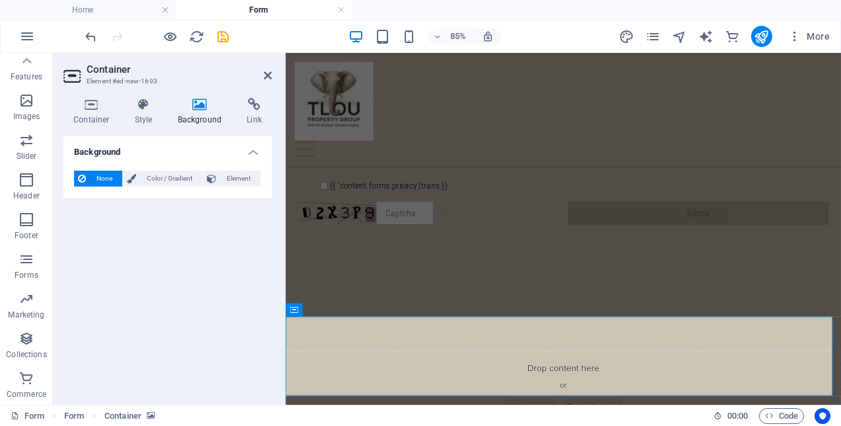
scroll to position [321, 0]
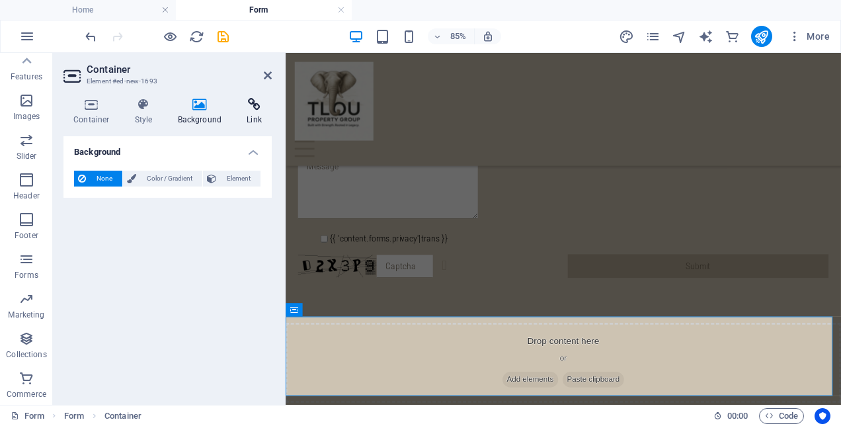
click at [253, 112] on h4 "Link" at bounding box center [254, 112] width 35 height 28
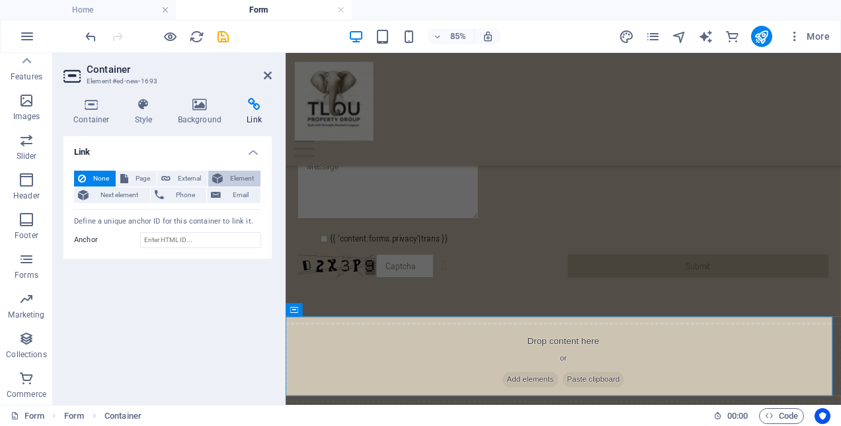
click at [235, 175] on span "Element" at bounding box center [242, 179] width 30 height 16
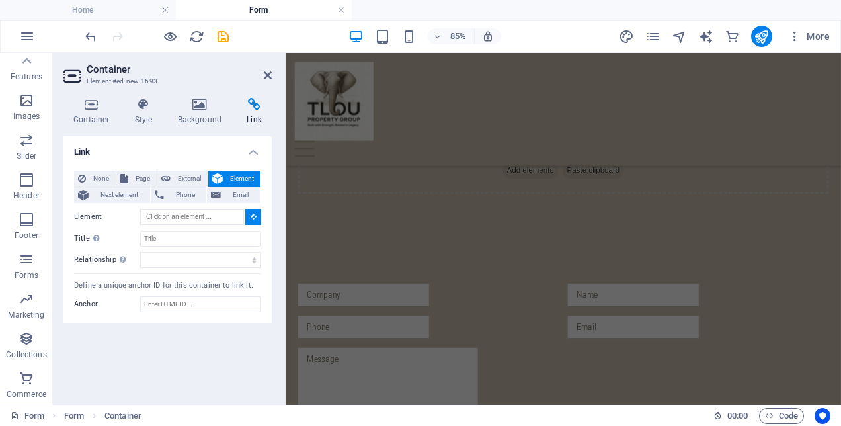
scroll to position [208, 0]
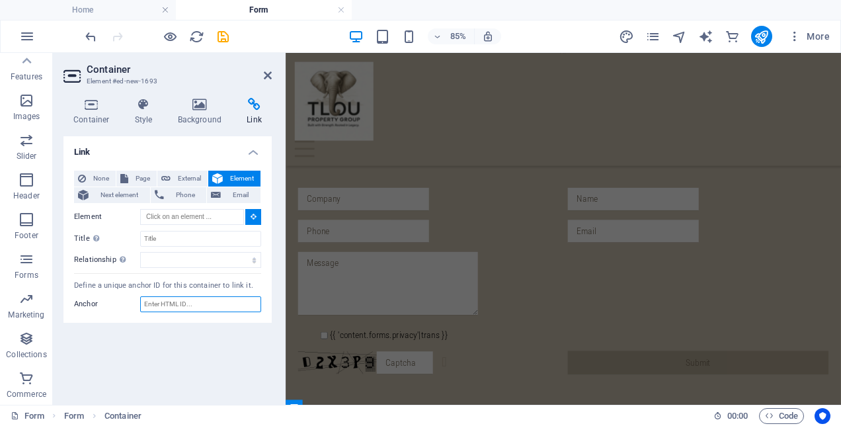
click at [216, 302] on input "Anchor" at bounding box center [200, 304] width 121 height 16
click at [85, 116] on h4 "Container" at bounding box center [93, 112] width 61 height 28
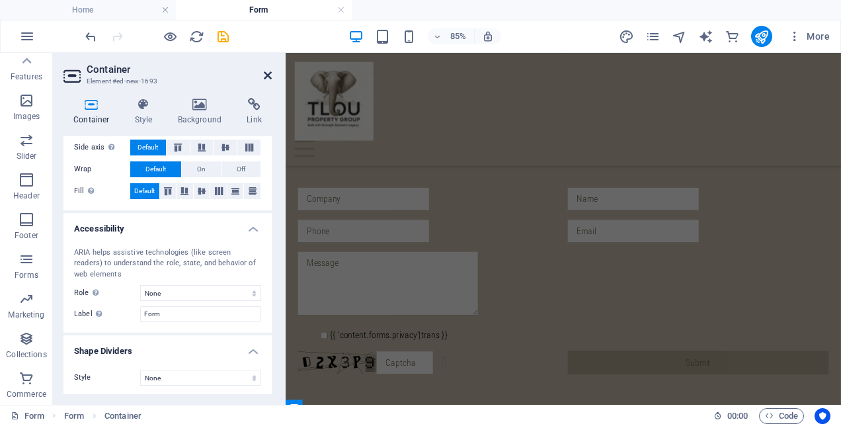
click at [268, 79] on icon at bounding box center [268, 75] width 8 height 11
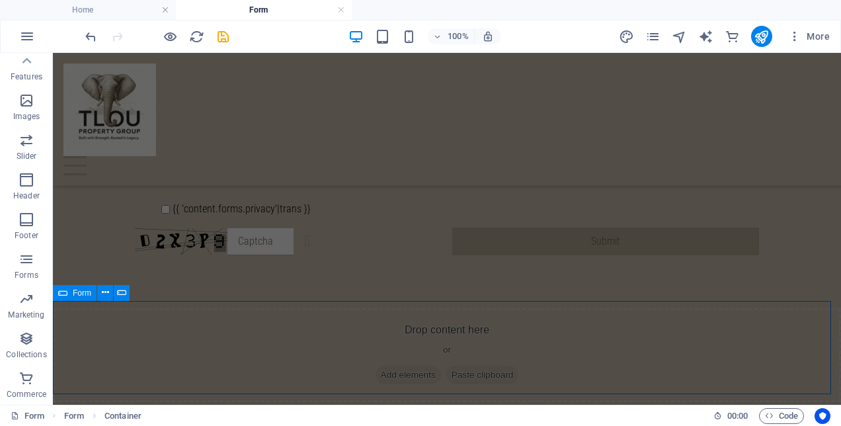
click at [76, 292] on span "Form" at bounding box center [82, 293] width 19 height 8
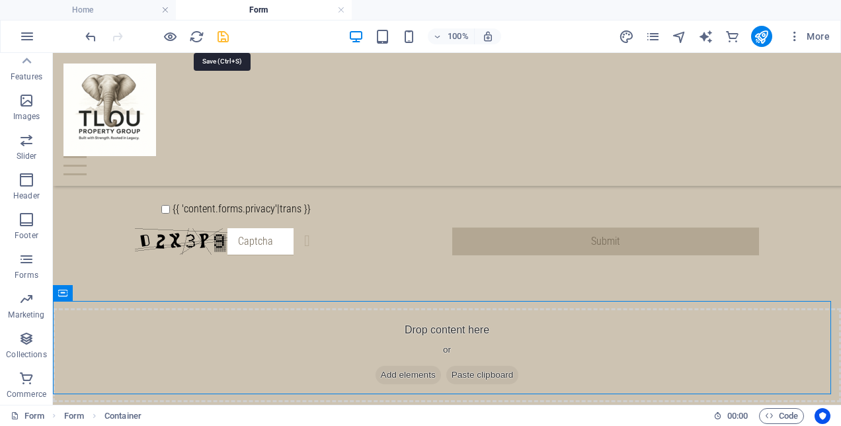
click at [225, 32] on icon "save" at bounding box center [223, 36] width 15 height 15
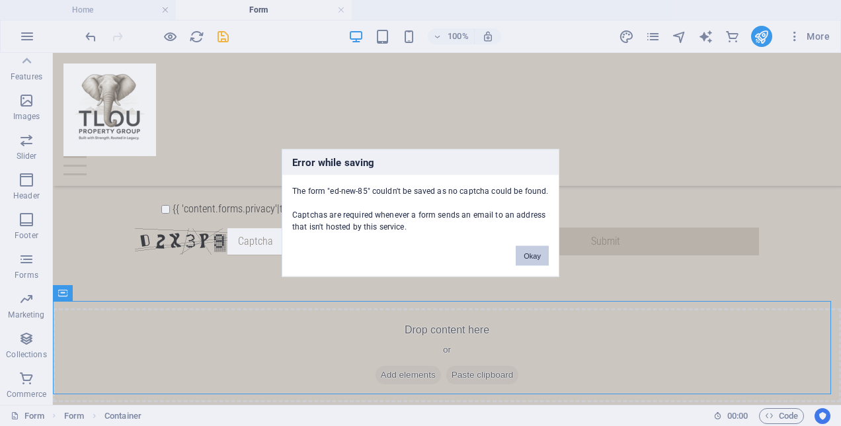
click at [520, 259] on button "Okay" at bounding box center [532, 256] width 33 height 20
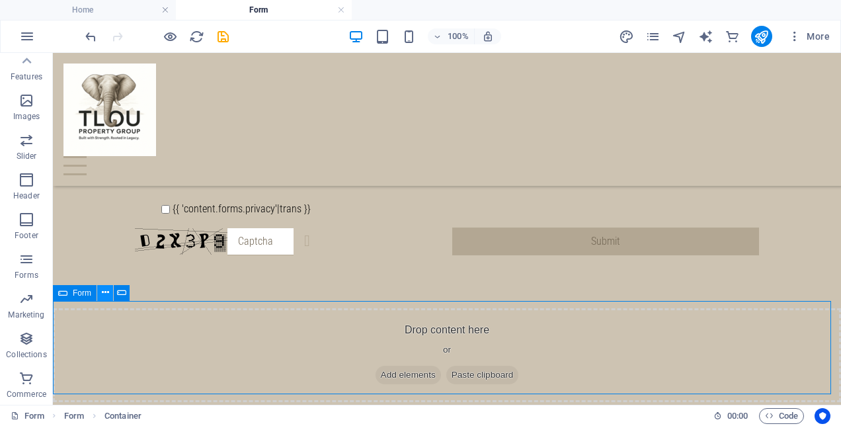
click at [106, 298] on icon at bounding box center [105, 293] width 7 height 14
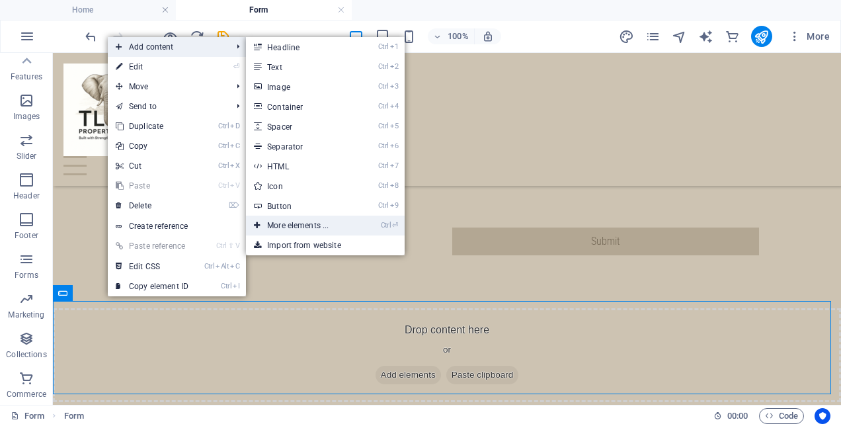
click at [331, 227] on link "Ctrl ⏎ More elements ..." at bounding box center [300, 226] width 109 height 20
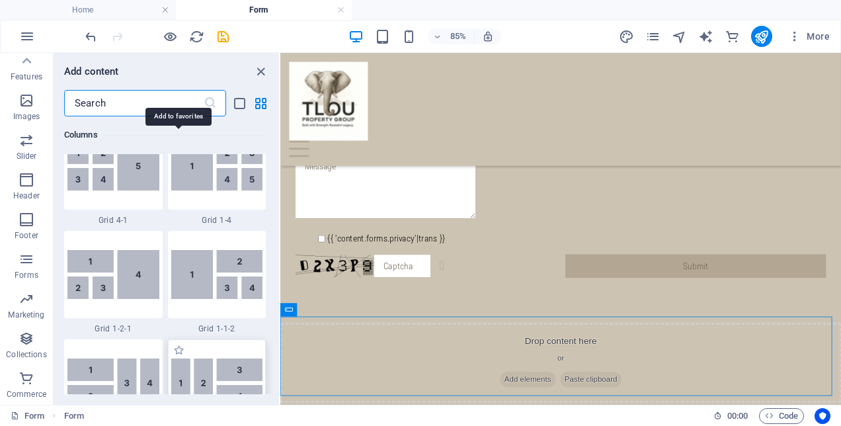
scroll to position [2124, 0]
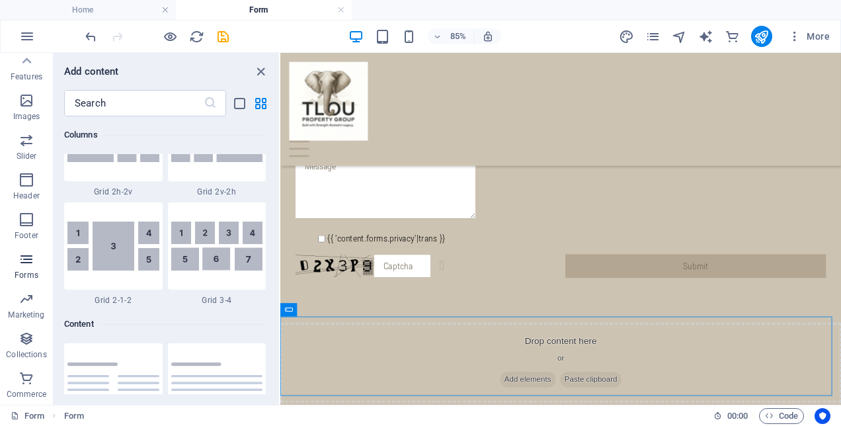
click at [30, 267] on icon "button" at bounding box center [27, 259] width 16 height 16
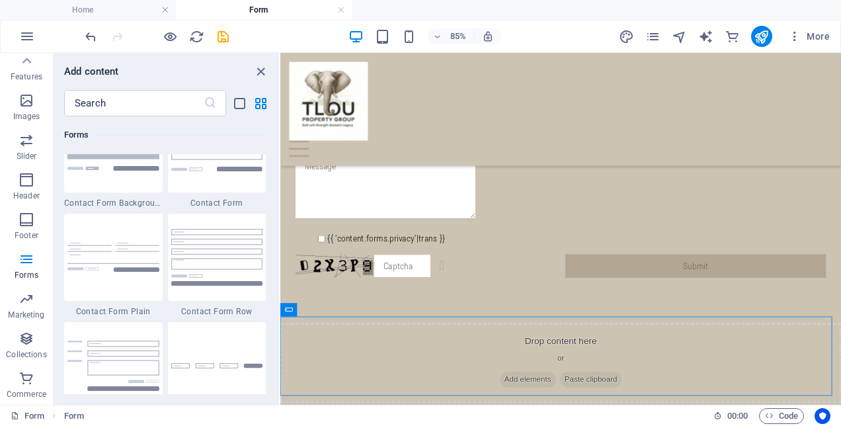
scroll to position [9852, 0]
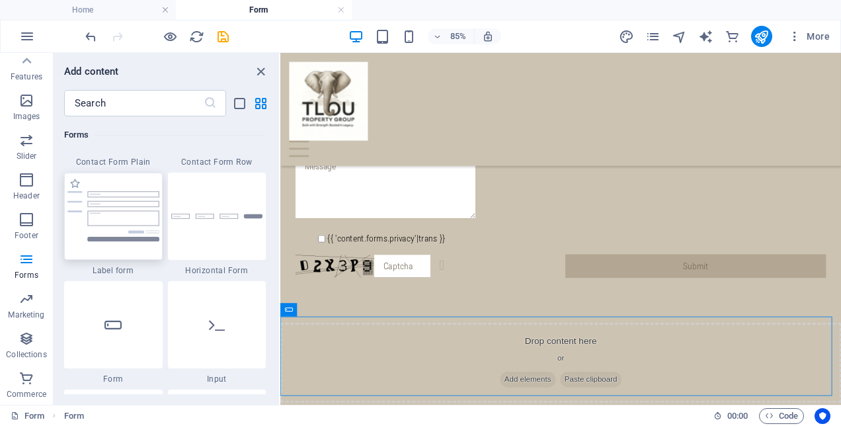
click at [116, 230] on img at bounding box center [113, 216] width 92 height 50
select select "rem"
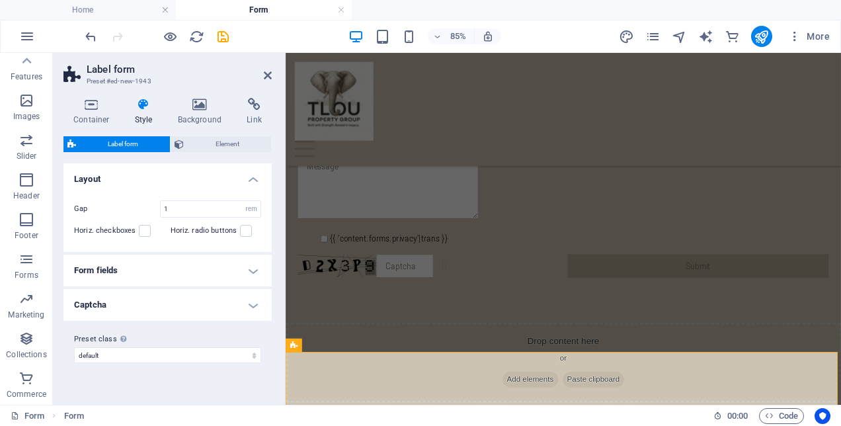
scroll to position [383, 0]
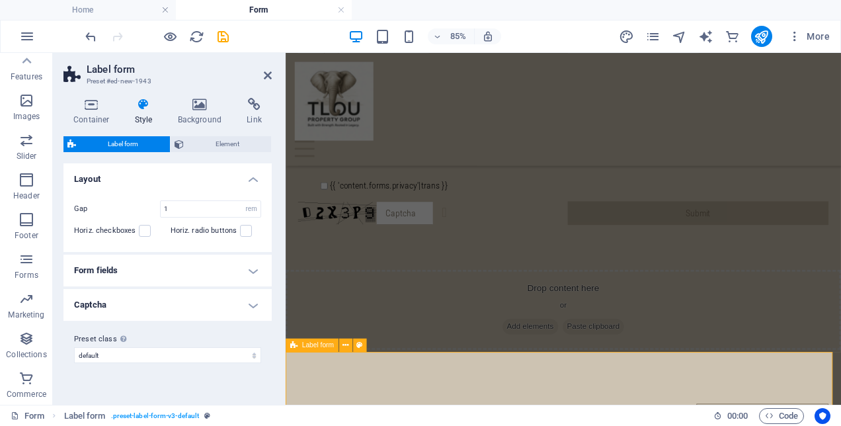
click at [335, 350] on div "Label form" at bounding box center [312, 345] width 53 height 13
click at [342, 342] on icon at bounding box center [345, 345] width 6 height 12
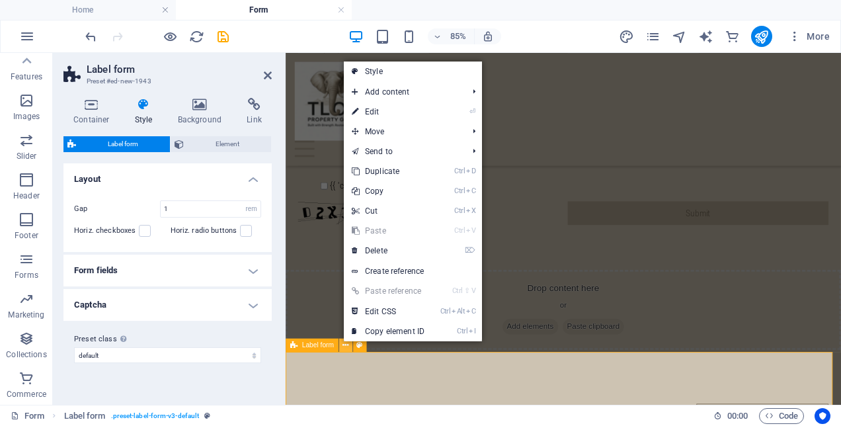
click at [346, 344] on icon at bounding box center [345, 345] width 6 height 12
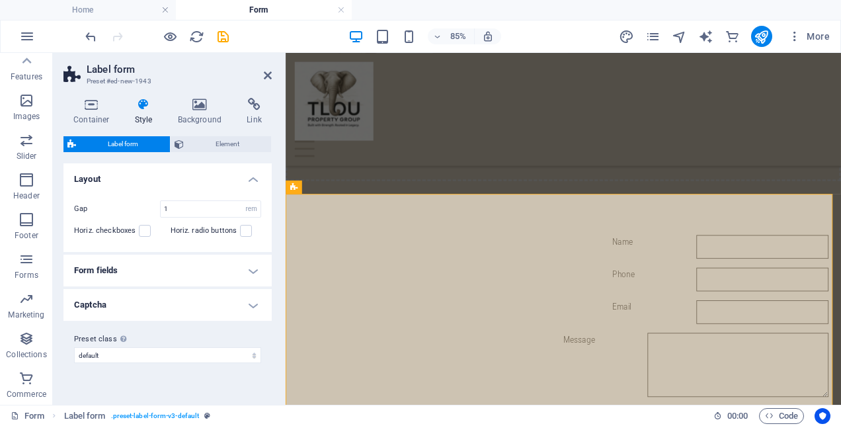
scroll to position [583, 0]
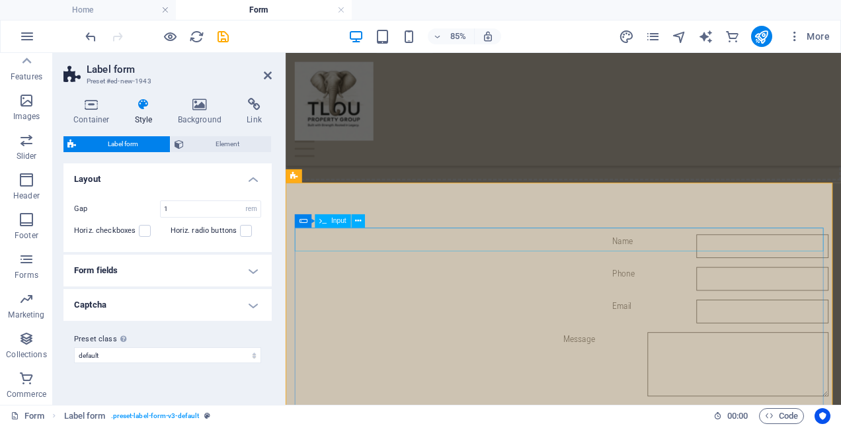
click at [331, 220] on span "Input" at bounding box center [338, 221] width 15 height 7
click at [168, 264] on h4 "Form fields" at bounding box center [167, 271] width 208 height 32
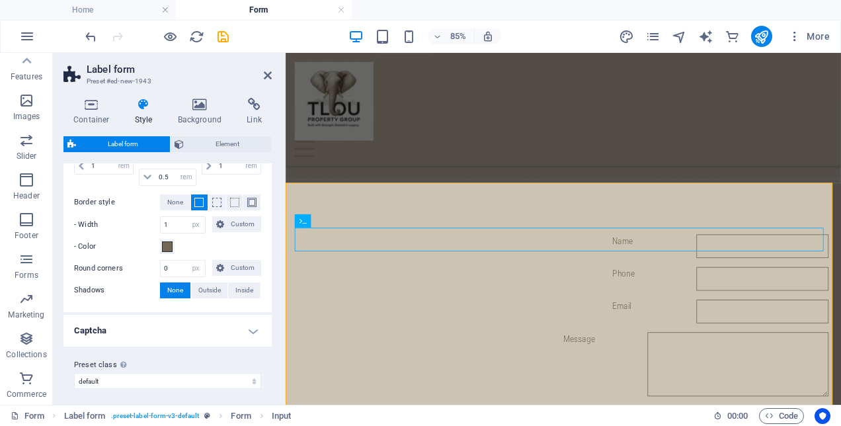
scroll to position [348, 0]
click at [253, 327] on h4 "Captcha" at bounding box center [167, 329] width 208 height 32
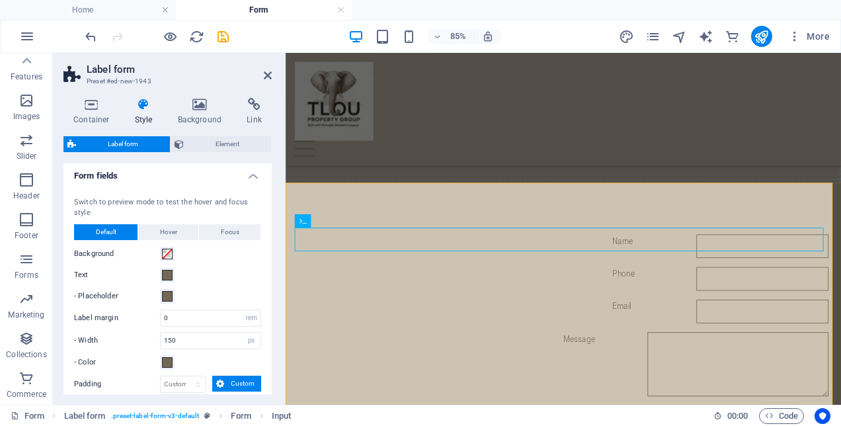
scroll to position [0, 0]
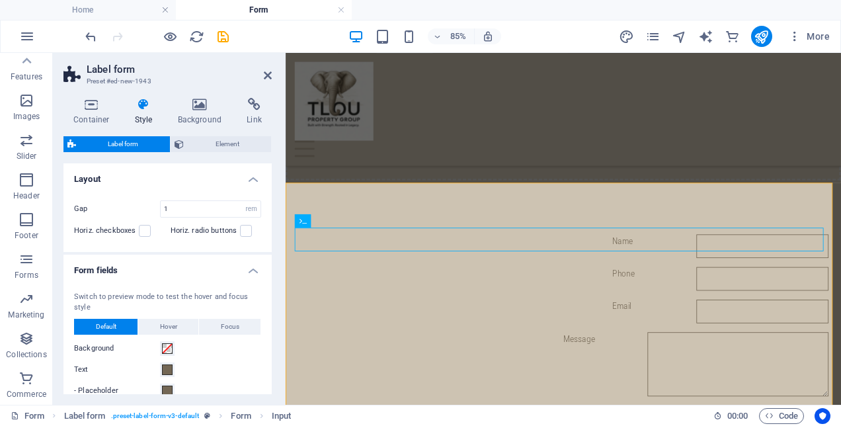
click at [186, 321] on button "Hover" at bounding box center [168, 327] width 60 height 16
click at [120, 322] on button "Default" at bounding box center [105, 327] width 63 height 16
click at [202, 145] on span "Element" at bounding box center [227, 144] width 79 height 16
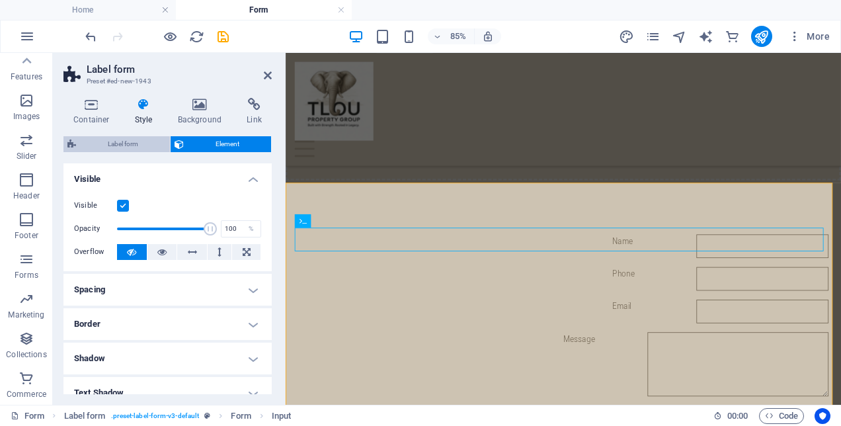
click at [151, 148] on span "Label form" at bounding box center [123, 144] width 86 height 16
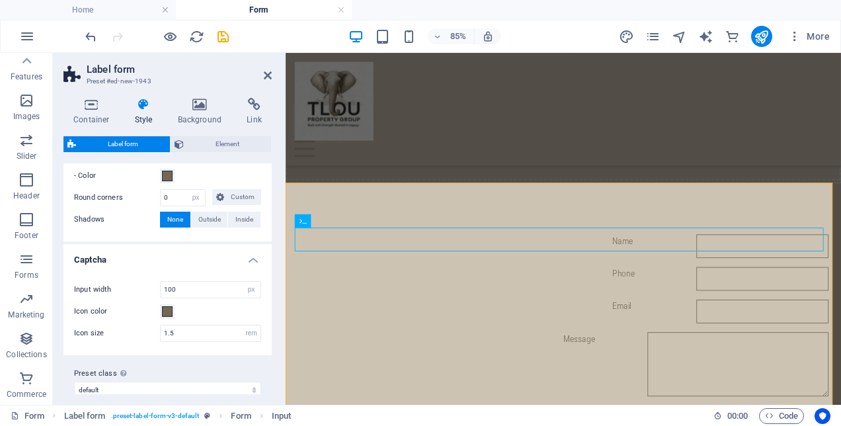
scroll to position [426, 0]
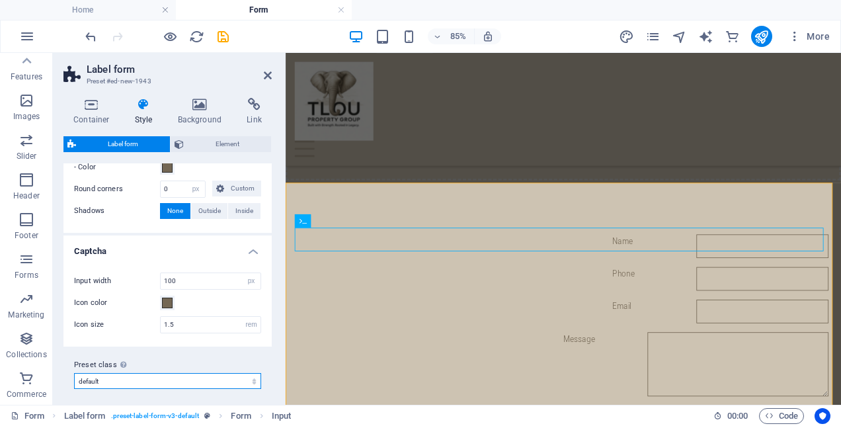
click at [170, 377] on select "default Add preset class" at bounding box center [167, 381] width 187 height 16
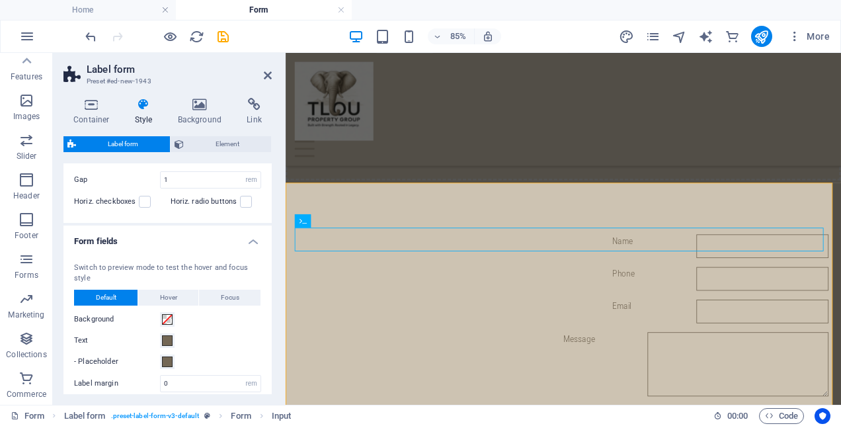
scroll to position [0, 0]
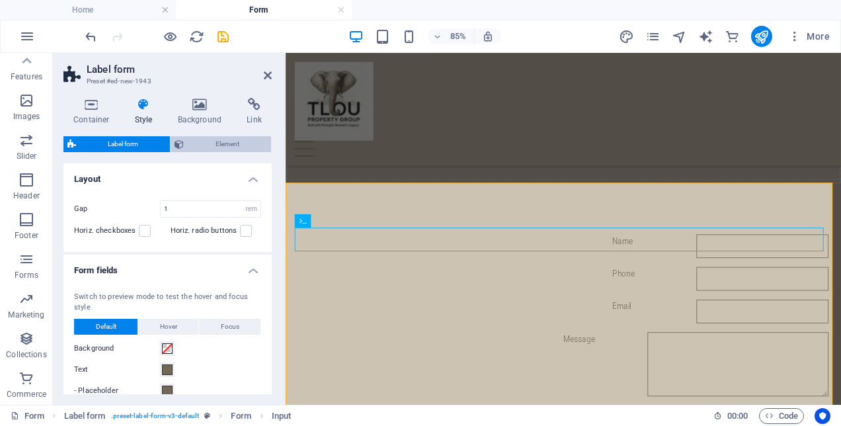
click at [231, 145] on span "Element" at bounding box center [227, 144] width 79 height 16
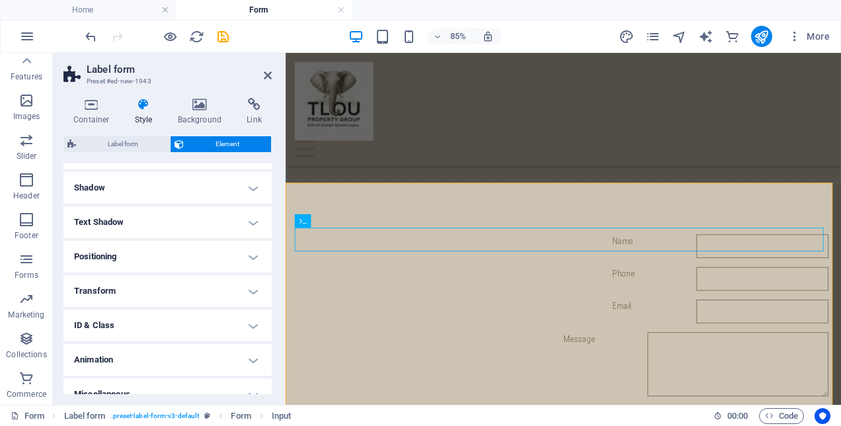
scroll to position [186, 0]
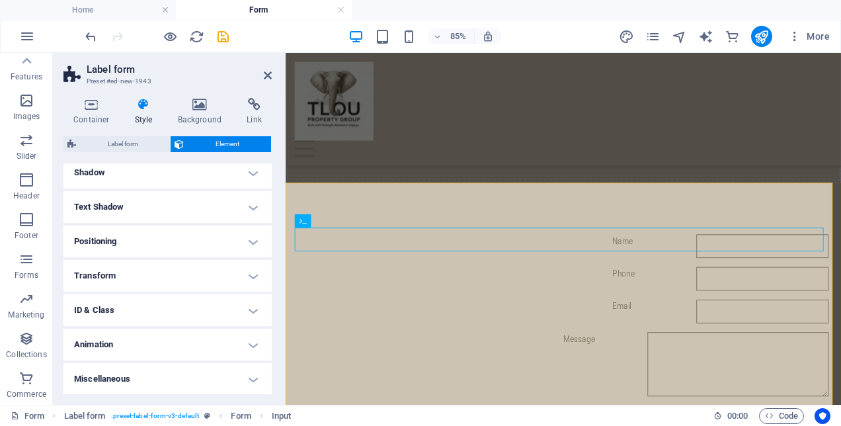
click at [183, 241] on h4 "Positioning" at bounding box center [167, 241] width 208 height 32
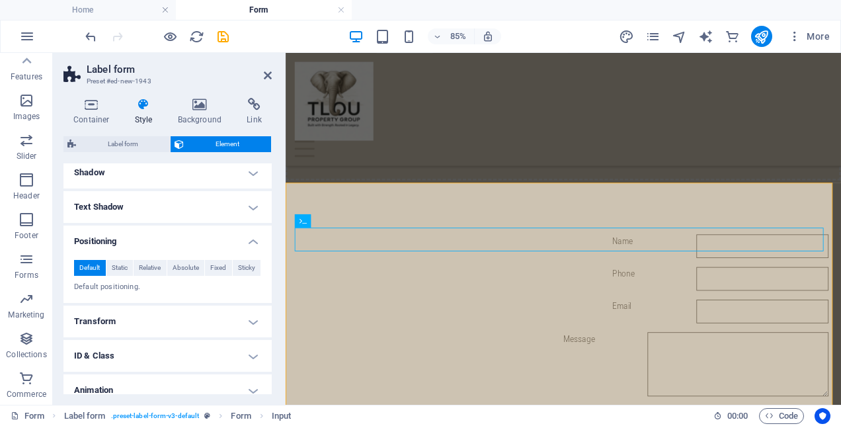
scroll to position [232, 0]
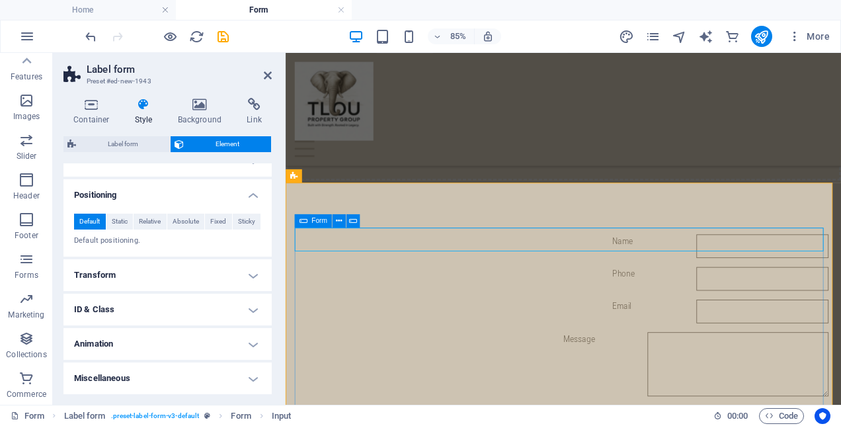
click at [319, 224] on span "Form" at bounding box center [319, 221] width 16 height 7
click at [318, 218] on span "Form" at bounding box center [319, 221] width 16 height 7
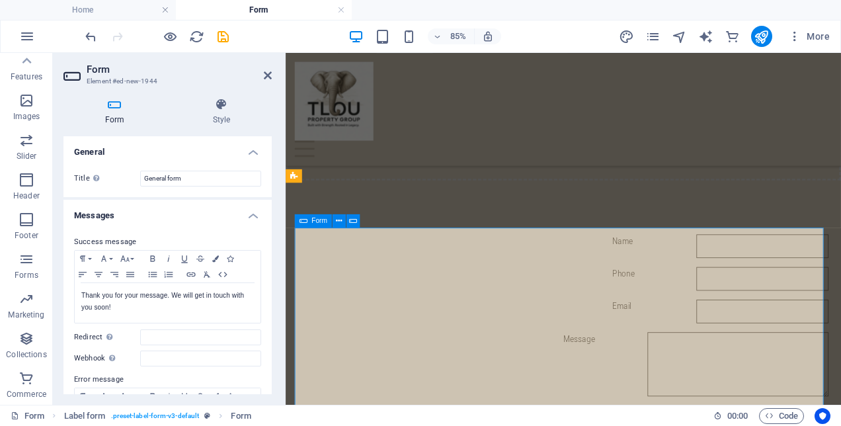
click at [317, 224] on span "Form" at bounding box center [319, 221] width 16 height 7
click at [344, 222] on span "Input" at bounding box center [338, 221] width 15 height 7
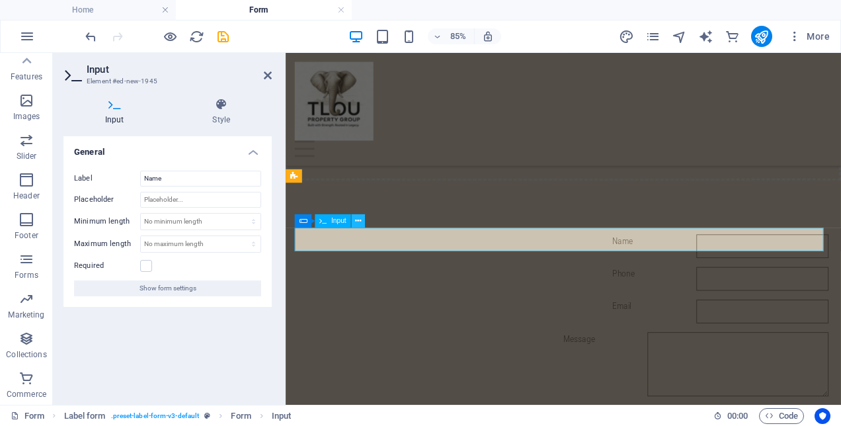
click at [360, 222] on icon at bounding box center [358, 222] width 6 height 12
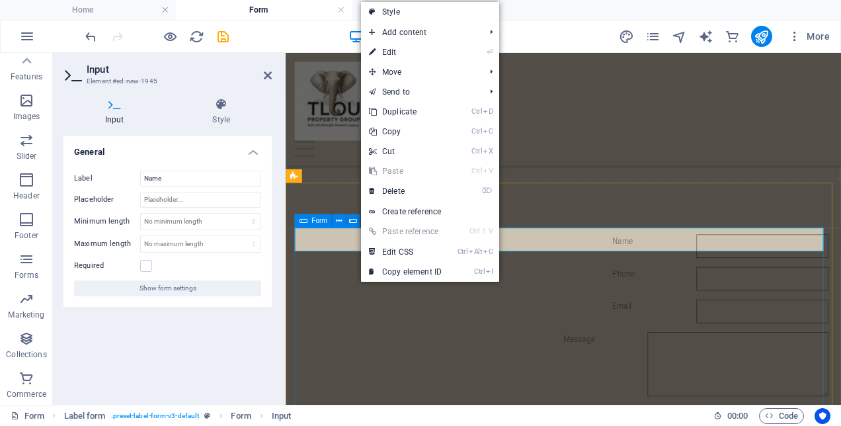
click at [300, 226] on icon at bounding box center [303, 220] width 8 height 13
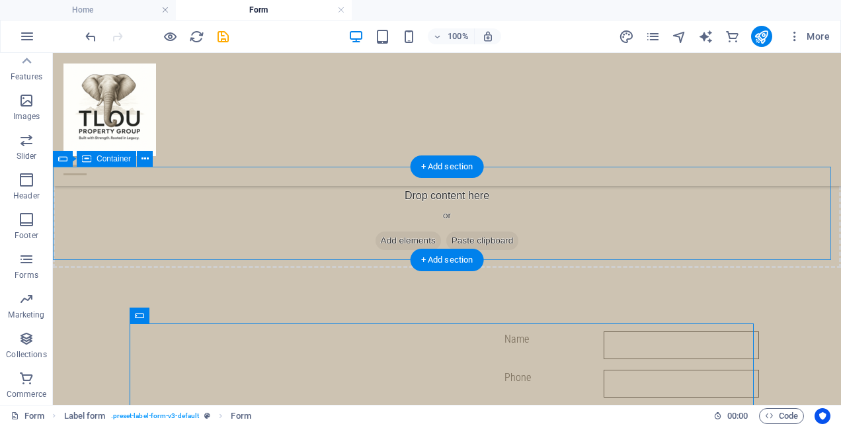
scroll to position [583, 0]
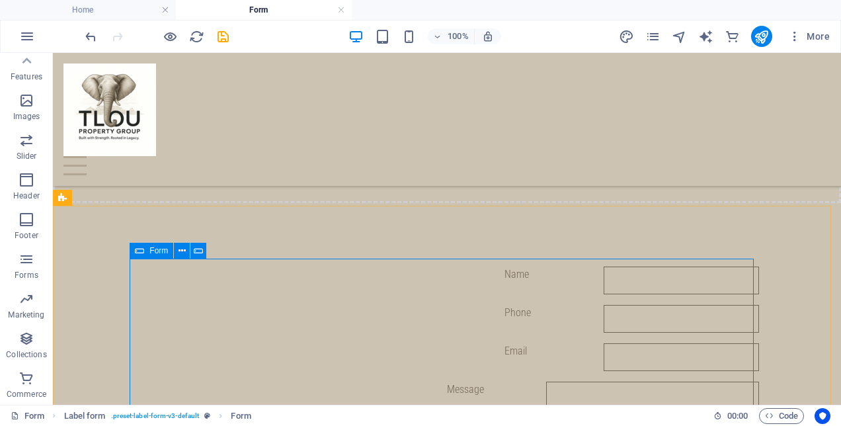
click at [144, 253] on div "Form" at bounding box center [152, 251] width 44 height 16
click at [155, 252] on span "Form" at bounding box center [158, 251] width 19 height 8
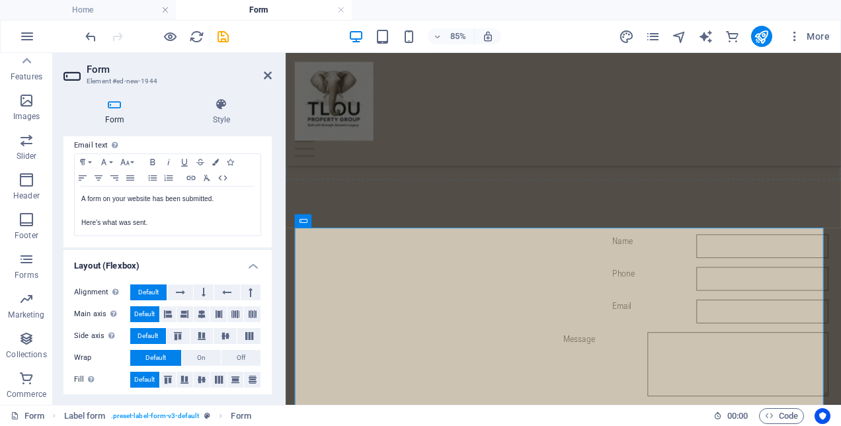
scroll to position [480, 0]
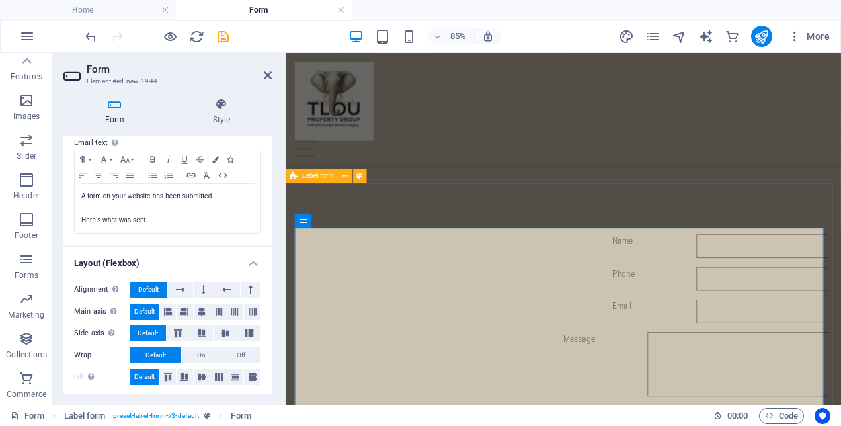
click at [312, 176] on span "Label form" at bounding box center [318, 176] width 32 height 7
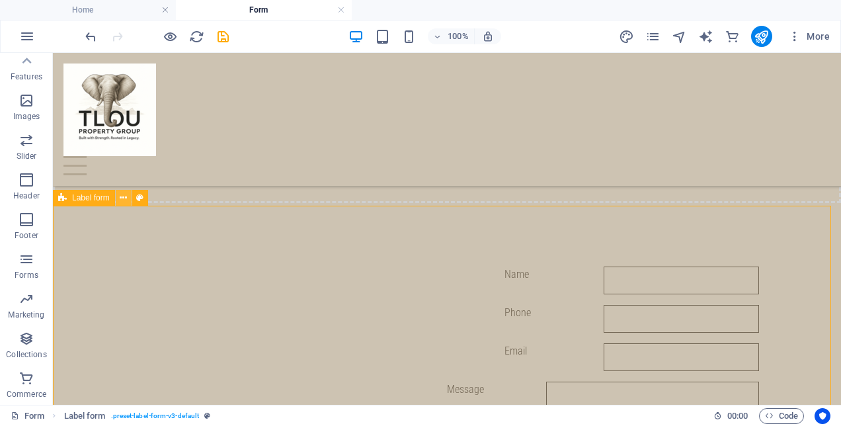
click at [126, 194] on icon at bounding box center [123, 198] width 7 height 14
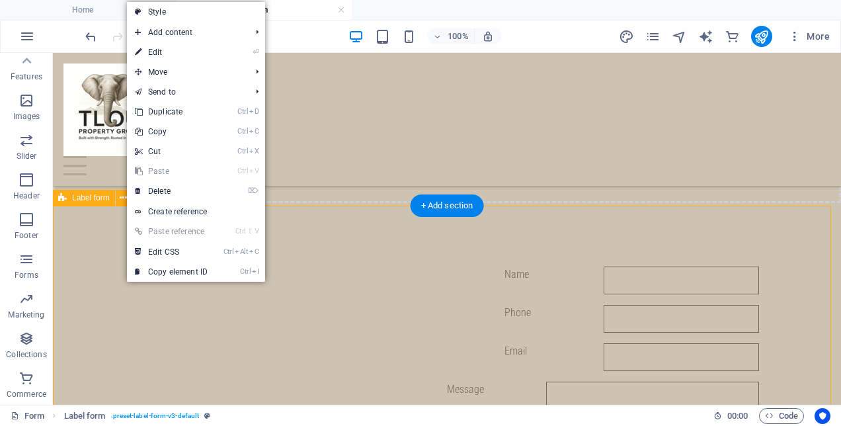
click at [108, 235] on div "Name Phone Email Message {{ 'content.forms.privacy'|trans }} Nicht lesbar? Neu …" at bounding box center [447, 413] width 788 height 399
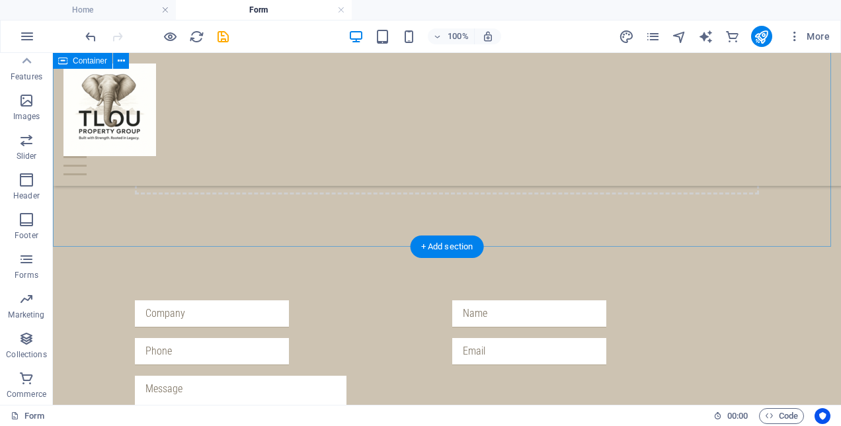
scroll to position [251, 0]
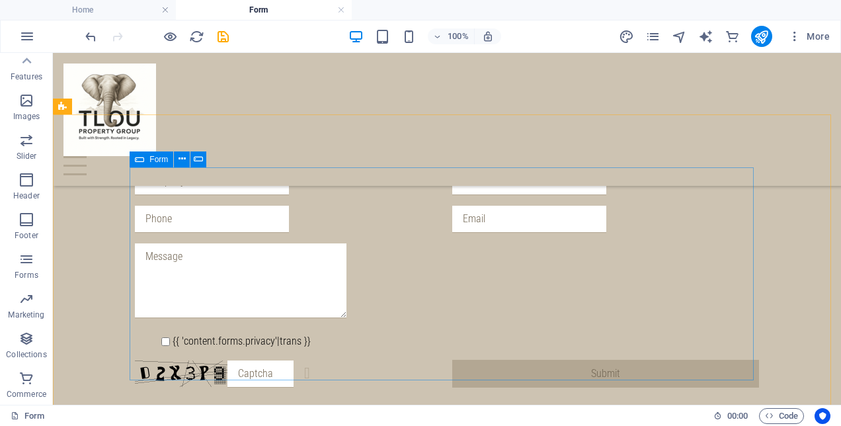
click at [141, 159] on icon at bounding box center [139, 159] width 9 height 16
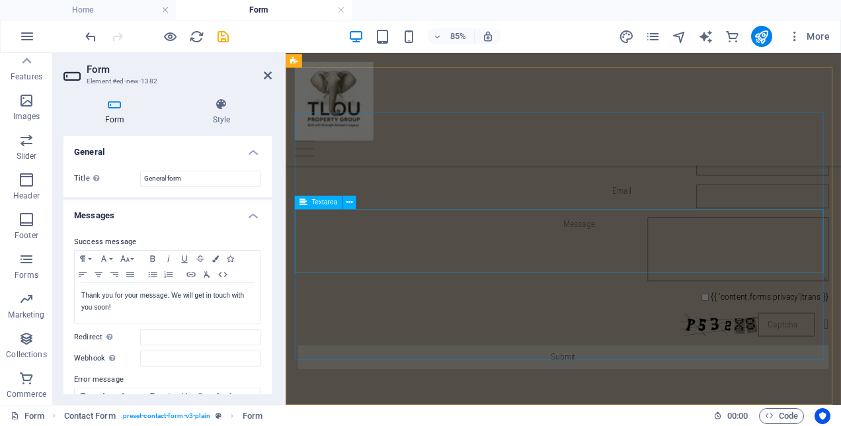
click at [368, 284] on div "Message" at bounding box center [612, 283] width 624 height 75
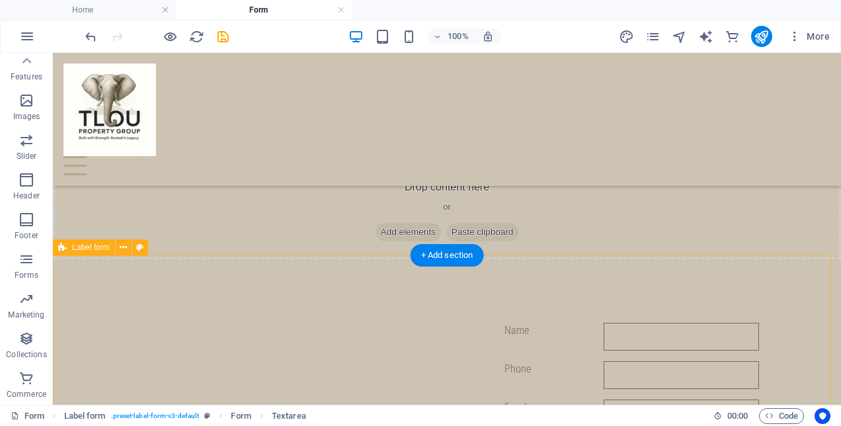
scroll to position [520, 0]
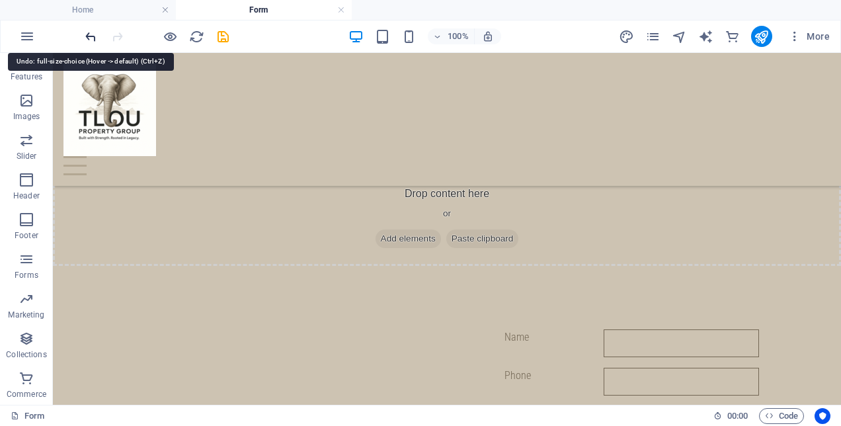
click at [94, 31] on icon "undo" at bounding box center [90, 36] width 15 height 15
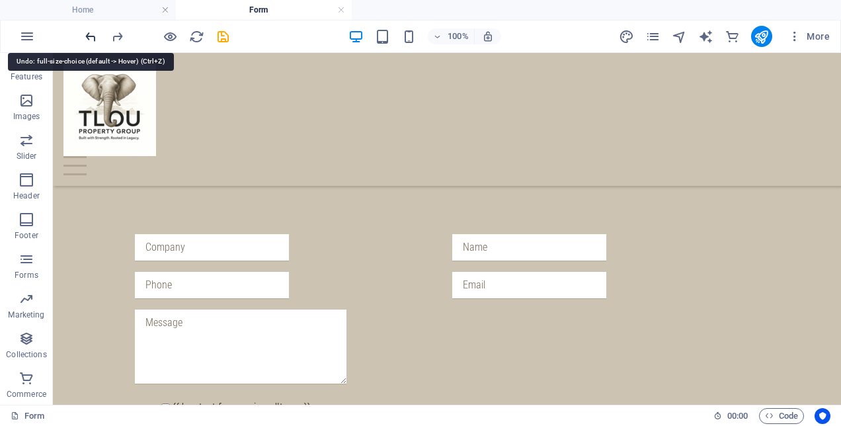
click at [83, 36] on icon "undo" at bounding box center [90, 36] width 15 height 15
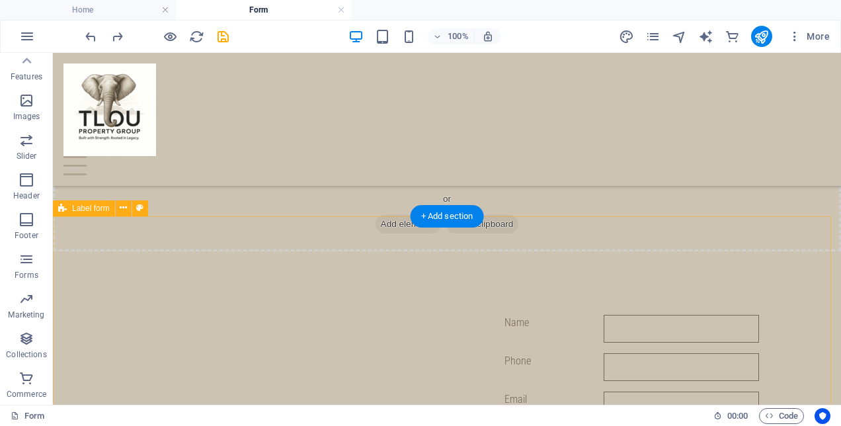
scroll to position [450, 0]
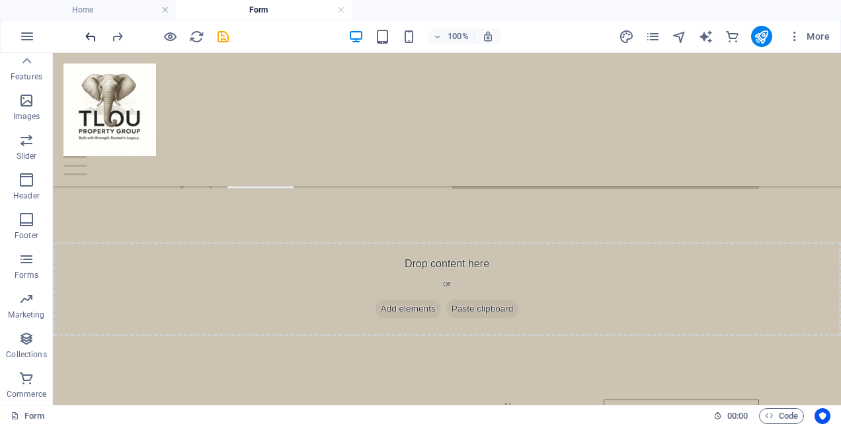
click at [91, 34] on icon "undo" at bounding box center [90, 36] width 15 height 15
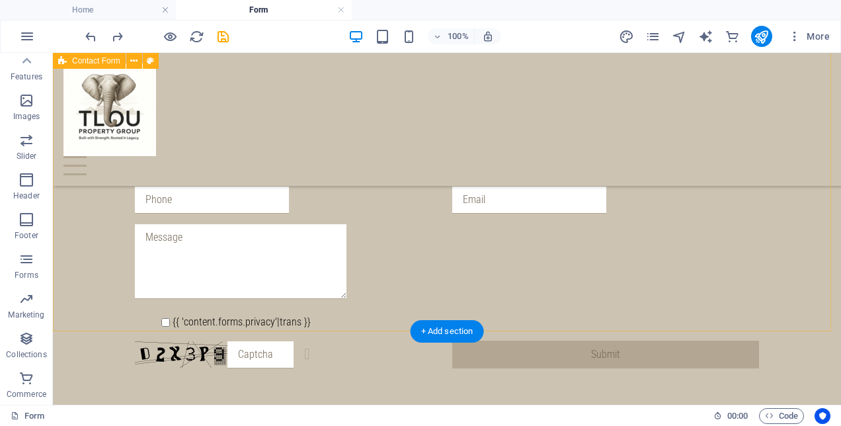
scroll to position [185, 0]
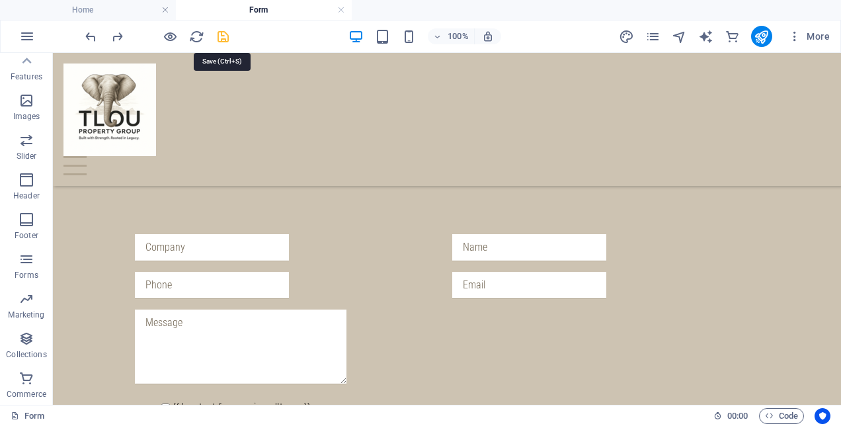
click at [222, 34] on icon "save" at bounding box center [223, 36] width 15 height 15
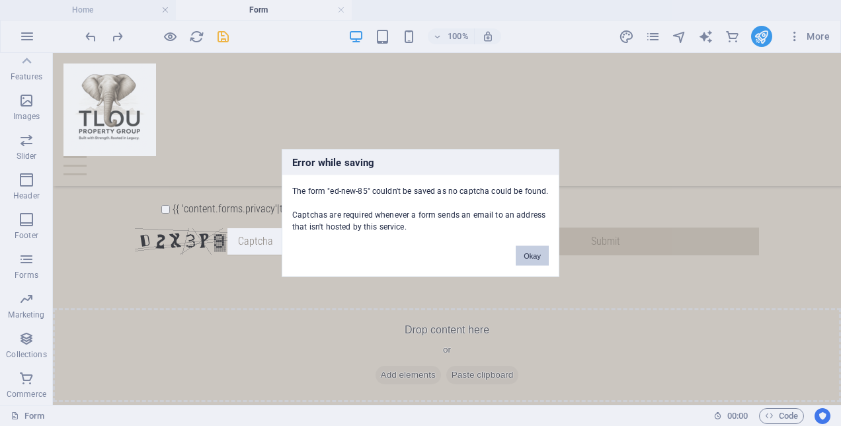
click at [537, 249] on button "Okay" at bounding box center [532, 256] width 33 height 20
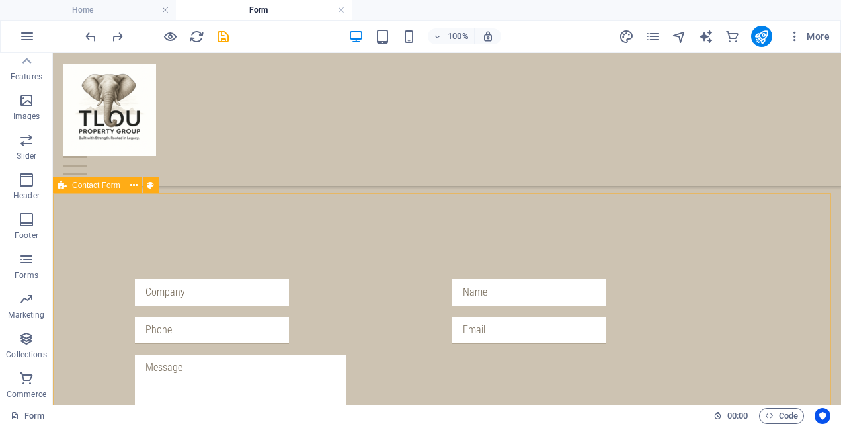
scroll to position [198, 0]
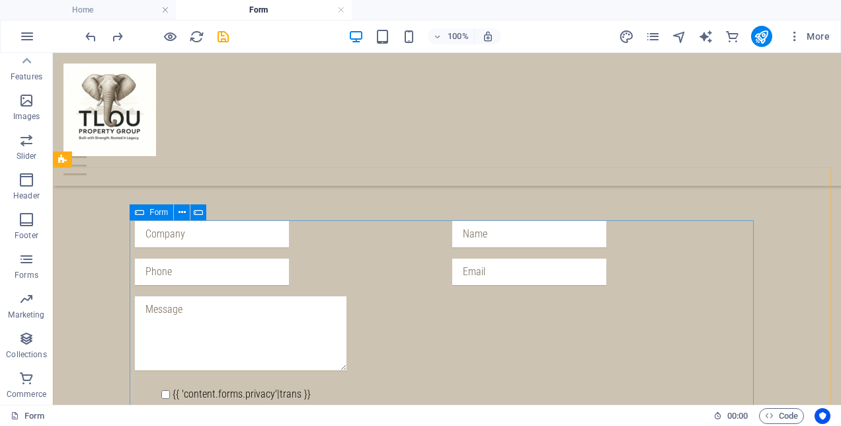
click at [138, 210] on icon at bounding box center [139, 212] width 9 height 16
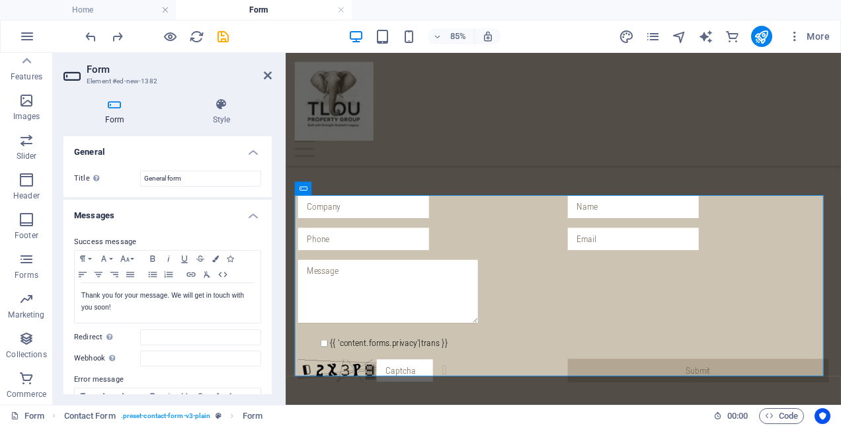
click at [122, 106] on icon at bounding box center [114, 104] width 102 height 13
click at [114, 85] on h3 "Element #ed-new-1382" at bounding box center [166, 81] width 159 height 12
click at [114, 79] on h3 "Element #ed-new-1382" at bounding box center [166, 81] width 159 height 12
drag, startPoint x: 157, startPoint y: 80, endPoint x: 87, endPoint y: 72, distance: 71.2
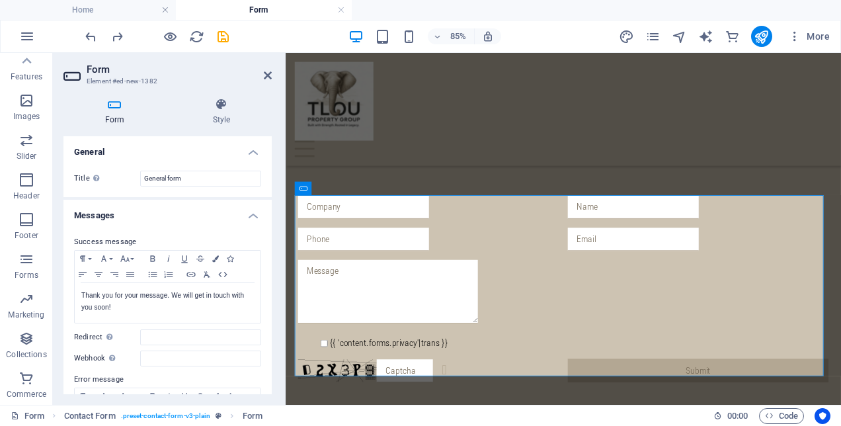
click at [89, 71] on header "Form Element #ed-new-1382" at bounding box center [167, 70] width 208 height 34
drag, startPoint x: 95, startPoint y: 84, endPoint x: 151, endPoint y: 87, distance: 56.3
click at [151, 87] on aside "Form Element #ed-new-1382 Form Style General Title Define a name for the form. …" at bounding box center [169, 229] width 233 height 352
click at [143, 83] on h3 "Element #ed-new-1382" at bounding box center [166, 81] width 159 height 12
click at [145, 84] on h3 "Element #ed-new-1382" at bounding box center [166, 81] width 159 height 12
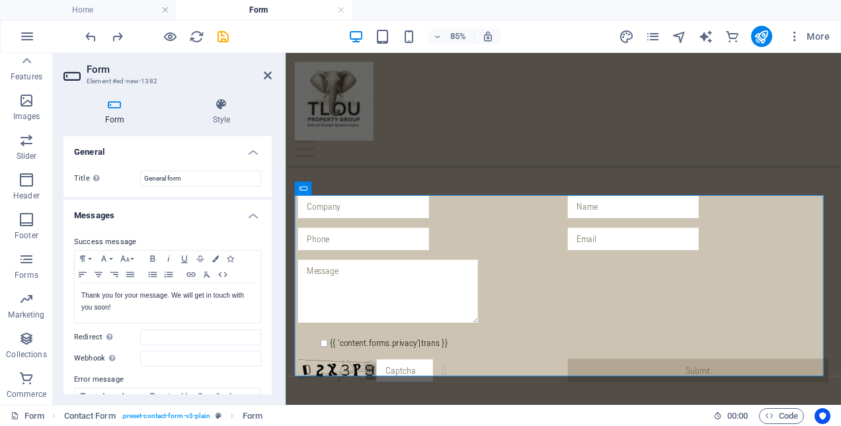
drag, startPoint x: 135, startPoint y: 77, endPoint x: 107, endPoint y: 99, distance: 35.3
click at [107, 99] on icon at bounding box center [114, 104] width 102 height 13
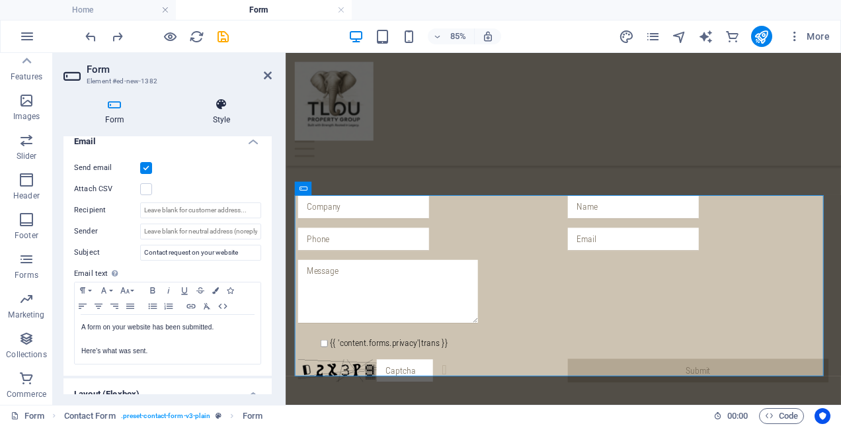
scroll to position [348, 0]
click at [215, 108] on icon at bounding box center [221, 104] width 101 height 13
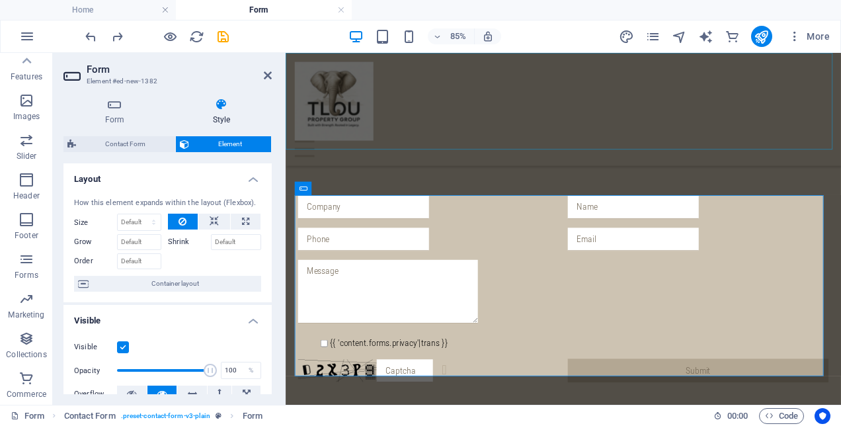
click at [439, 151] on div "Home About us Services Values Contact" at bounding box center [612, 119] width 653 height 133
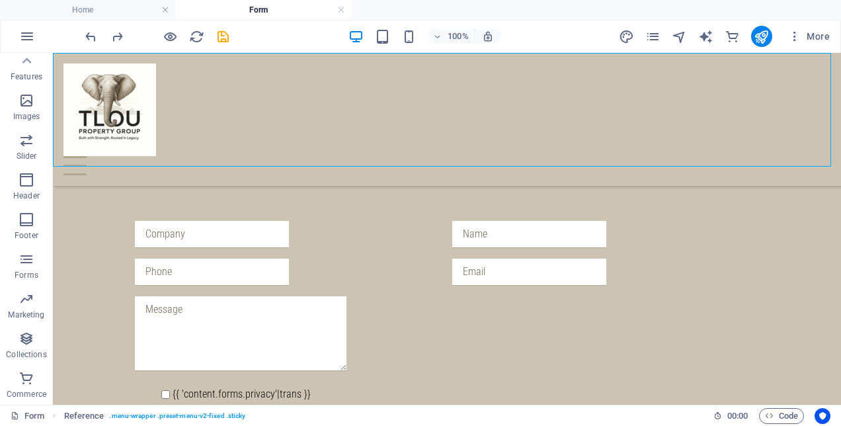
click at [213, 31] on div at bounding box center [157, 36] width 148 height 21
click at [221, 38] on icon "save" at bounding box center [223, 36] width 15 height 15
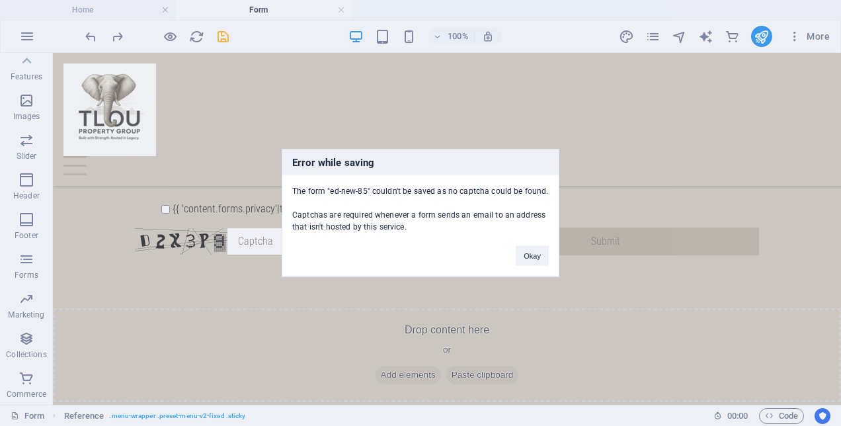
drag, startPoint x: 370, startPoint y: 190, endPoint x: 330, endPoint y: 186, distance: 40.5
click at [330, 186] on div "The form "ed-new-85" couldn't be saved as no captcha could be found. Captchas a…" at bounding box center [420, 204] width 276 height 58
copy div "ed-new-85""
click at [138, 266] on div "Error while saving The form "ed-new-85" couldn't be saved as no captcha could b…" at bounding box center [420, 213] width 841 height 426
click at [534, 259] on button "Okay" at bounding box center [532, 256] width 33 height 20
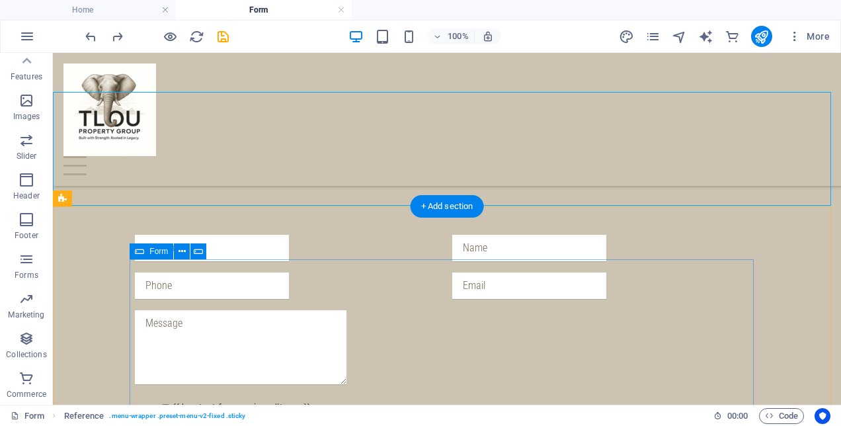
scroll to position [251, 0]
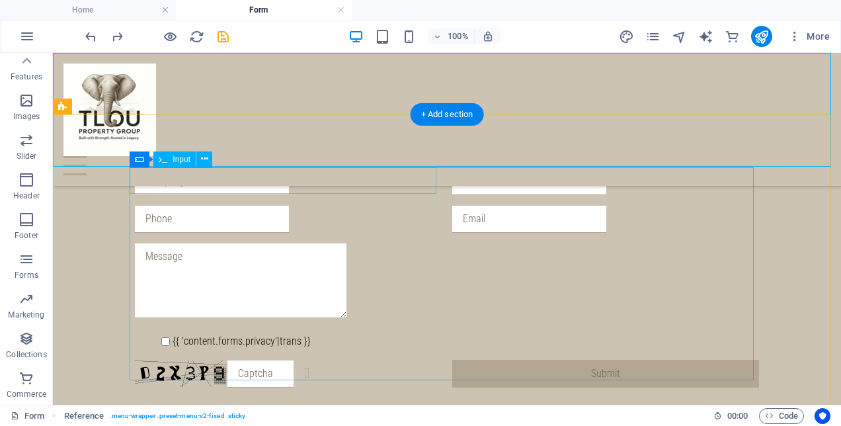
click at [167, 181] on div at bounding box center [288, 181] width 307 height 27
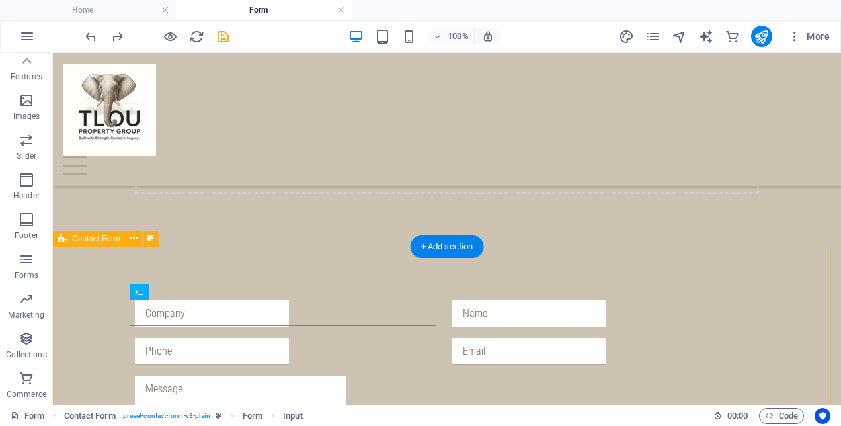
scroll to position [185, 0]
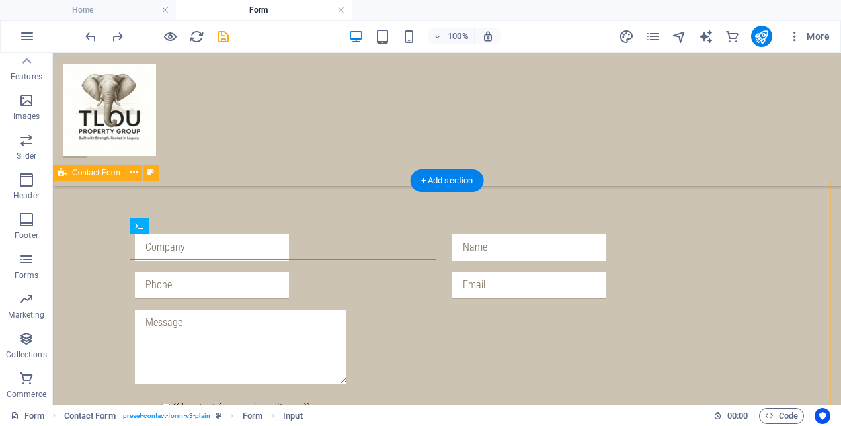
click at [318, 216] on div "{{ 'content.forms.privacy'|trans }} Unreadable? Regenerate Submit" at bounding box center [447, 343] width 788 height 325
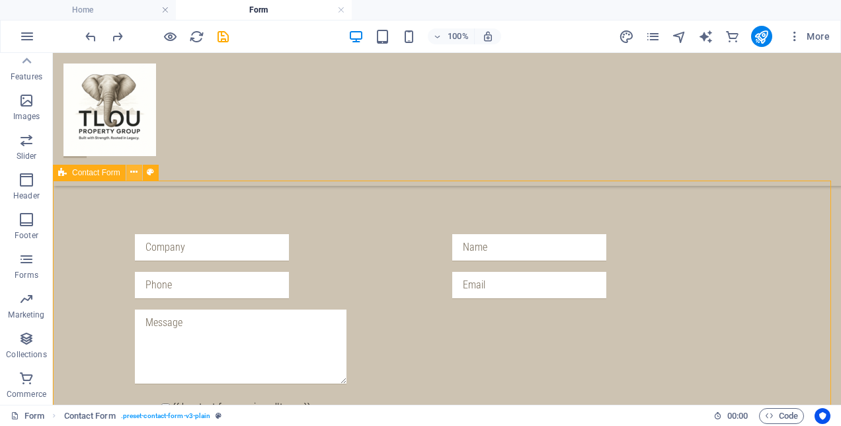
click at [132, 170] on icon at bounding box center [133, 172] width 7 height 14
click at [132, 173] on icon at bounding box center [133, 172] width 7 height 14
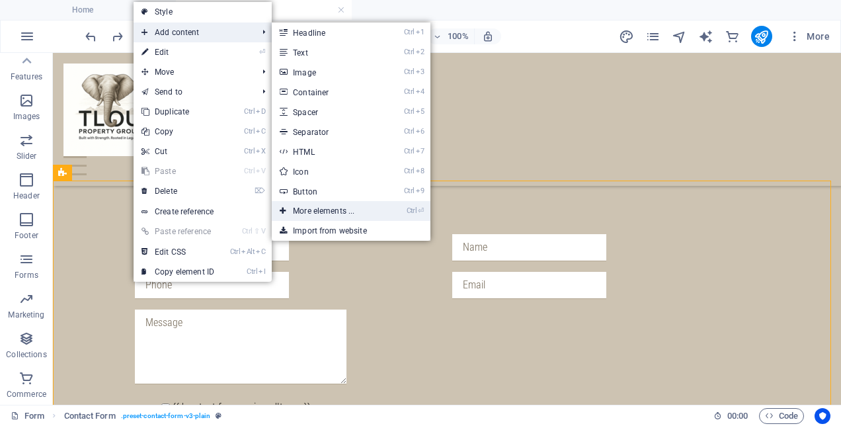
click at [340, 212] on link "Ctrl ⏎ More elements ..." at bounding box center [326, 211] width 109 height 20
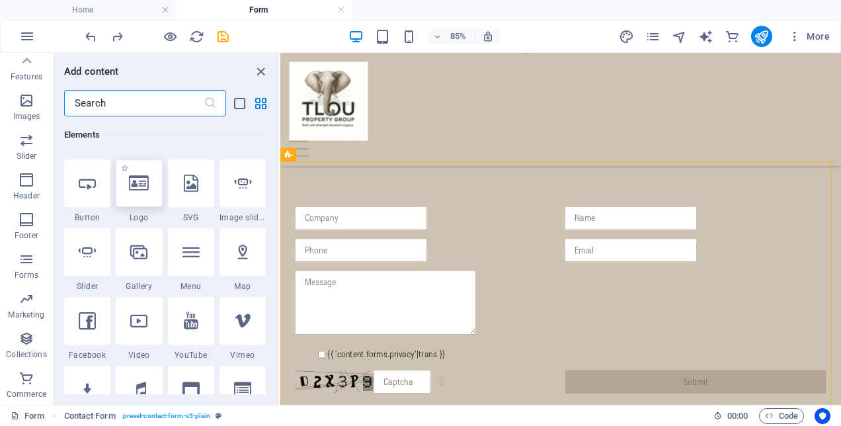
scroll to position [339, 0]
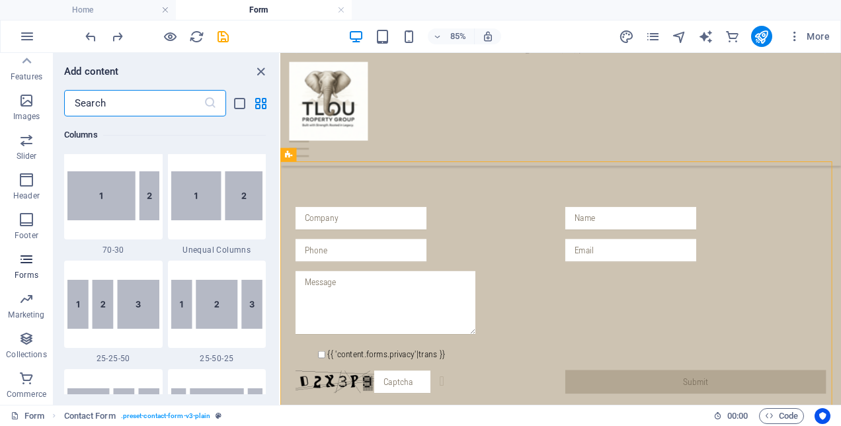
click at [22, 264] on icon "button" at bounding box center [27, 259] width 16 height 16
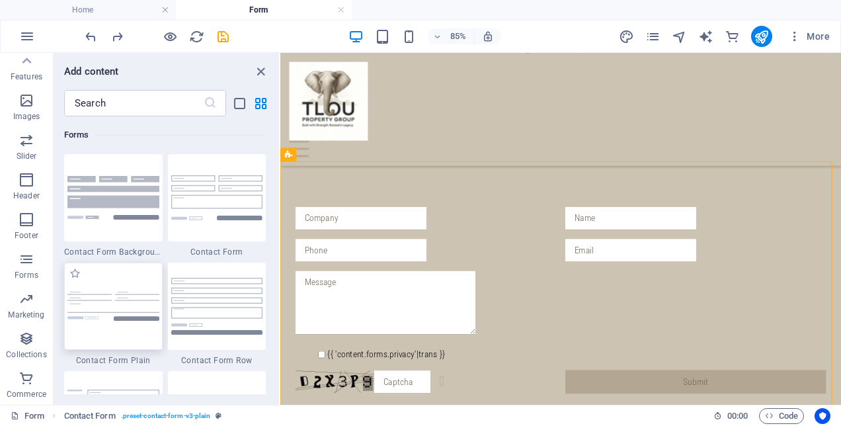
scroll to position [9852, 0]
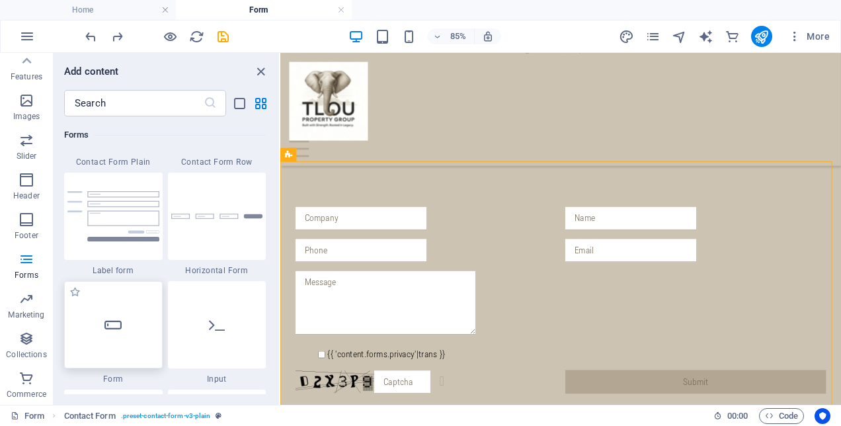
click at [107, 309] on div at bounding box center [113, 324] width 99 height 87
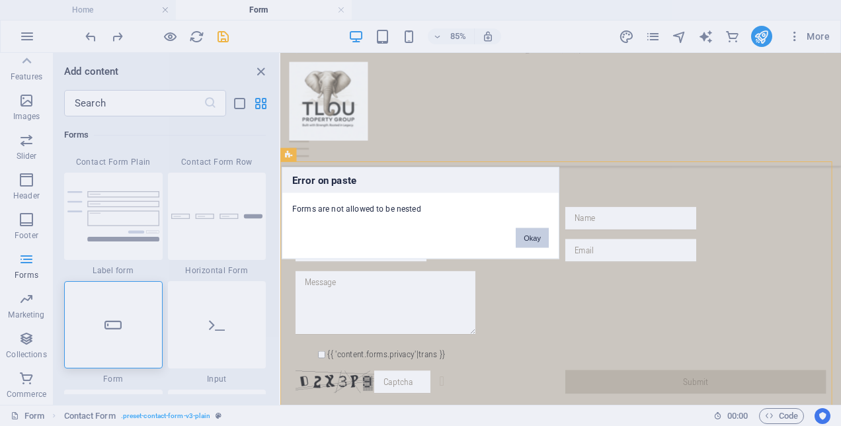
click at [538, 242] on button "Okay" at bounding box center [532, 238] width 33 height 20
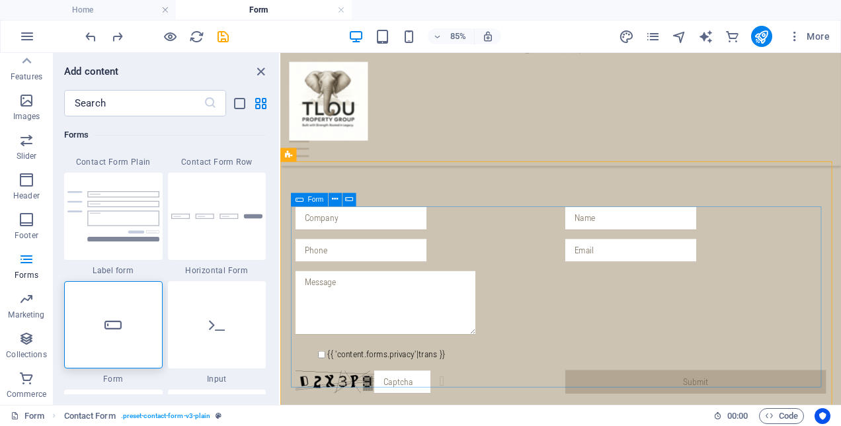
click at [305, 200] on div "Form" at bounding box center [309, 198] width 37 height 13
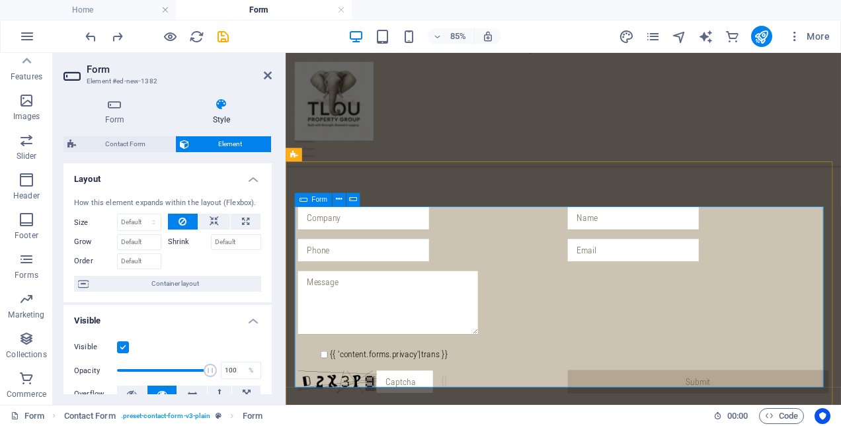
click at [307, 200] on div "Form" at bounding box center [313, 198] width 37 height 13
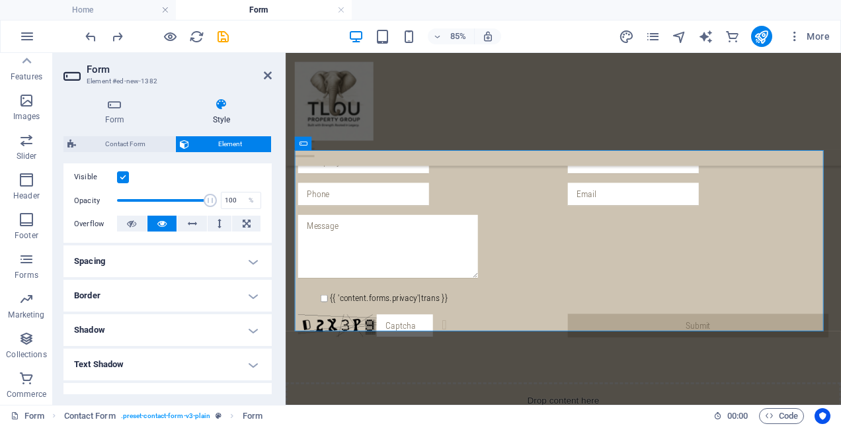
scroll to position [132, 0]
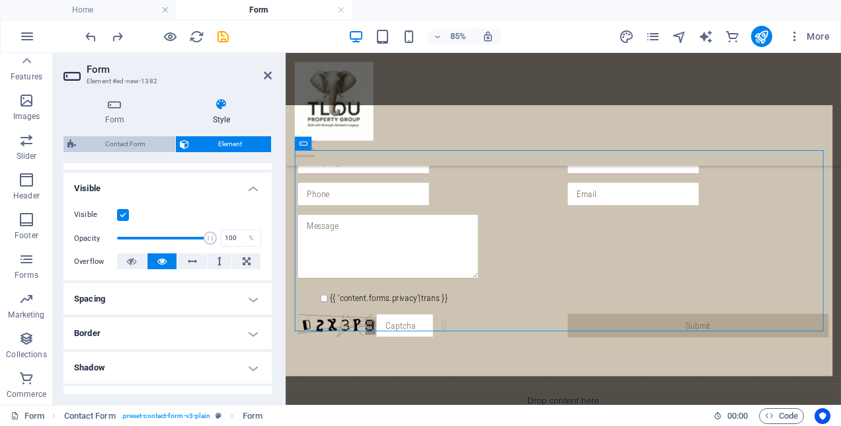
click at [135, 141] on span "Contact Form" at bounding box center [125, 144] width 91 height 16
select select "rem"
select select "preset-contact-form-v3-plain"
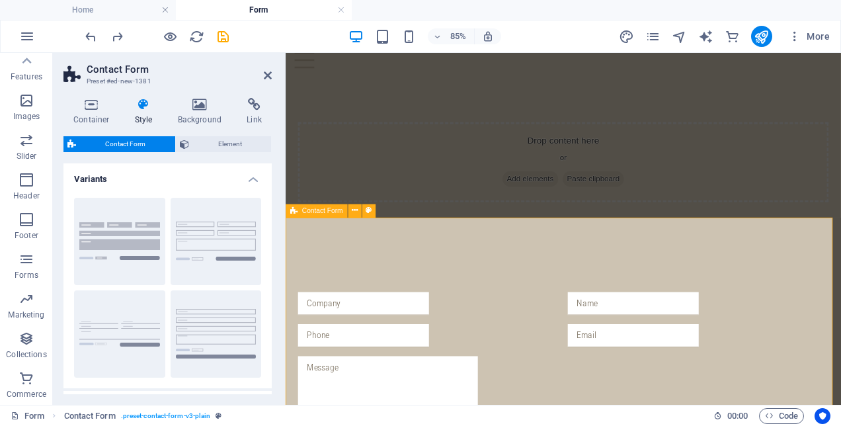
scroll to position [119, 0]
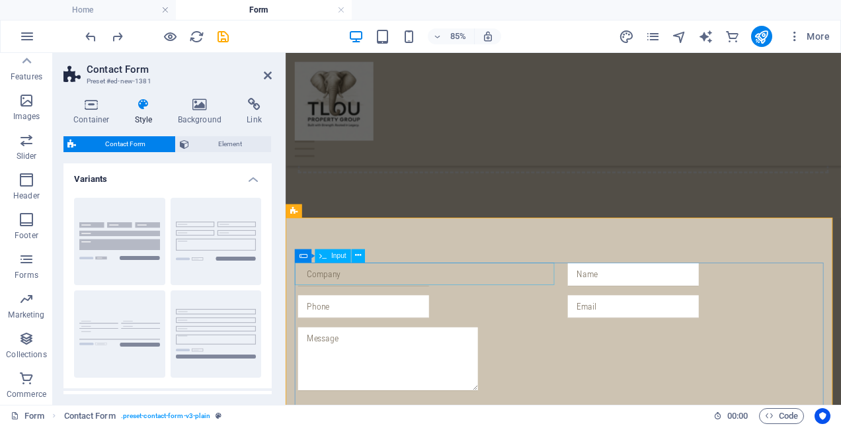
click at [375, 307] on input "text" at bounding box center [377, 313] width 154 height 27
click at [303, 254] on icon at bounding box center [303, 255] width 8 height 13
click at [310, 255] on div "Form" at bounding box center [313, 255] width 37 height 13
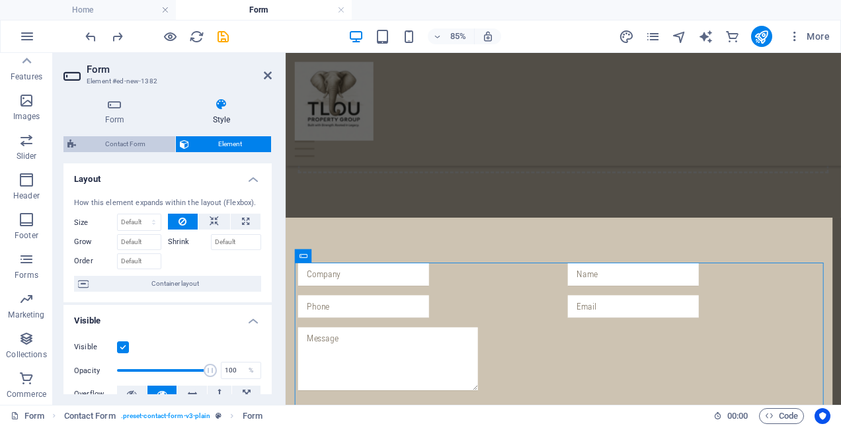
click at [94, 143] on span "Contact Form" at bounding box center [125, 144] width 91 height 16
select select "rem"
select select "preset-contact-form-v3-plain"
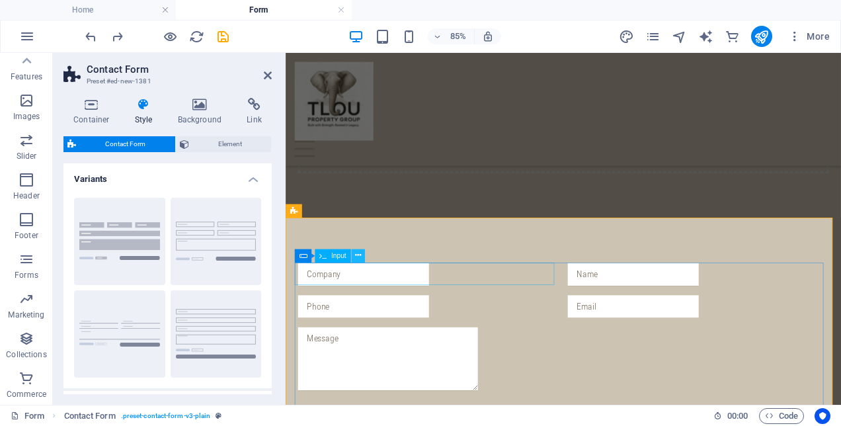
click at [357, 257] on icon at bounding box center [358, 256] width 6 height 12
click at [422, 197] on div "Drop content here or Add elements Paste clipboard" at bounding box center [612, 90] width 653 height 313
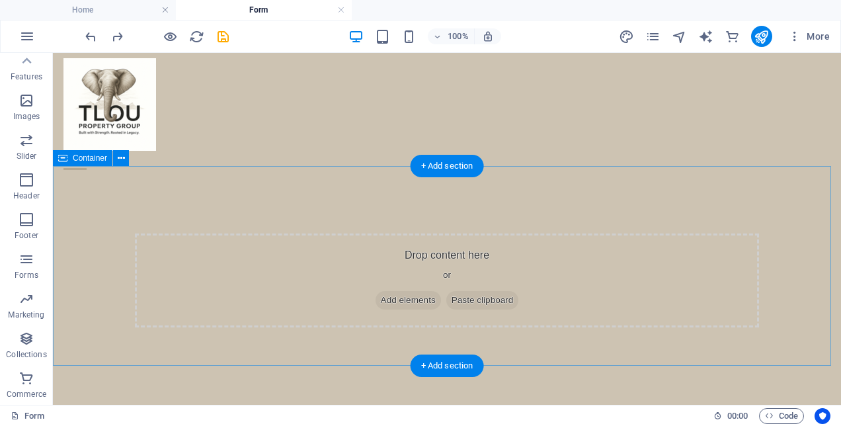
scroll to position [0, 0]
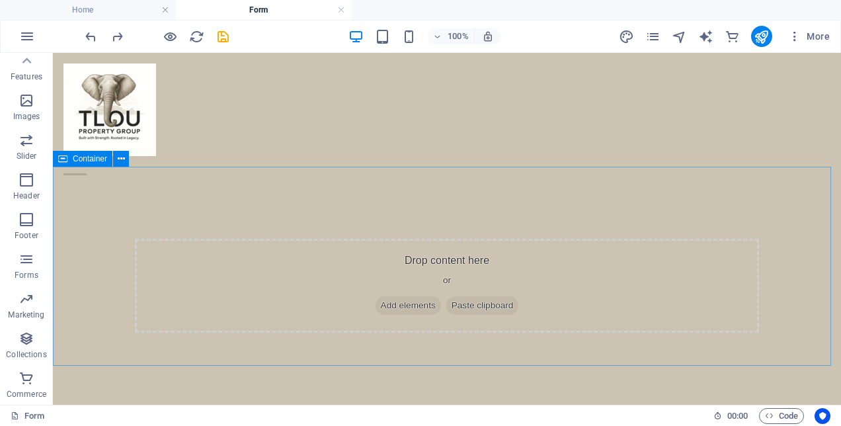
click at [97, 161] on span "Container" at bounding box center [90, 159] width 34 height 8
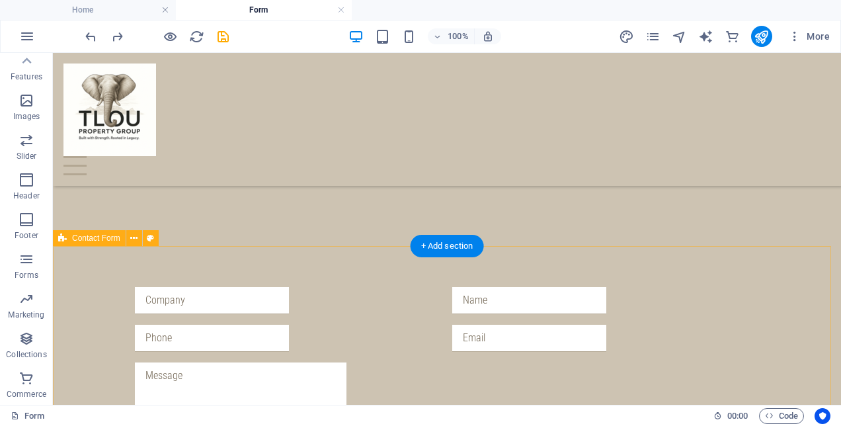
scroll to position [119, 0]
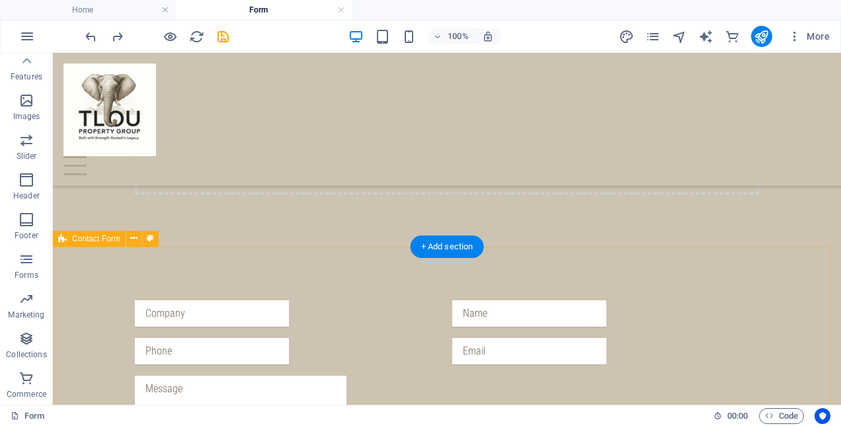
click at [144, 266] on div "{{ 'content.forms.privacy'|trans }} Unreadable? Regenerate Submit" at bounding box center [447, 409] width 788 height 325
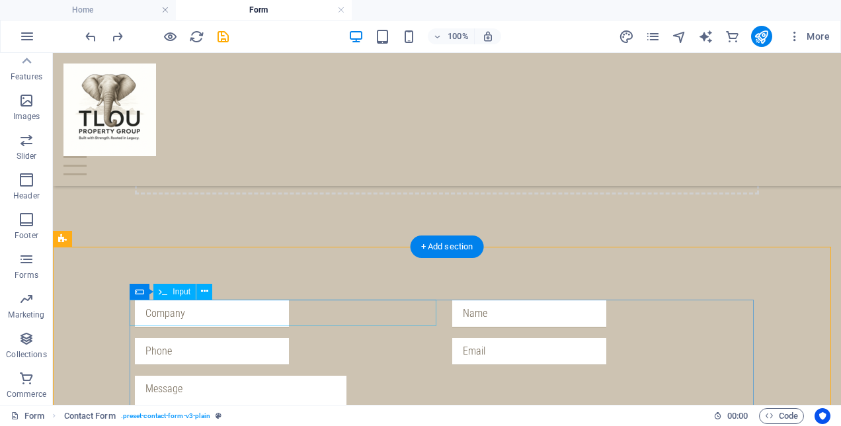
click at [129, 312] on div "{{ 'content.forms.privacy'|trans }} Unreadable? Regenerate Submit" at bounding box center [447, 409] width 788 height 325
click at [141, 292] on icon at bounding box center [139, 292] width 9 height 16
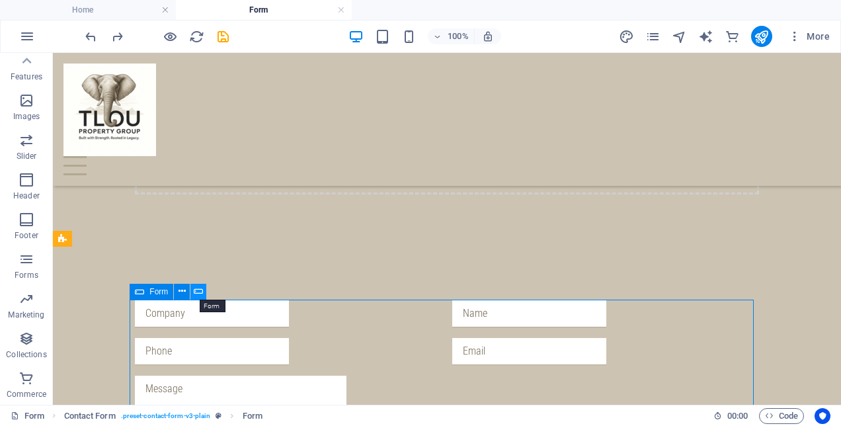
click at [193, 294] on button at bounding box center [198, 292] width 16 height 16
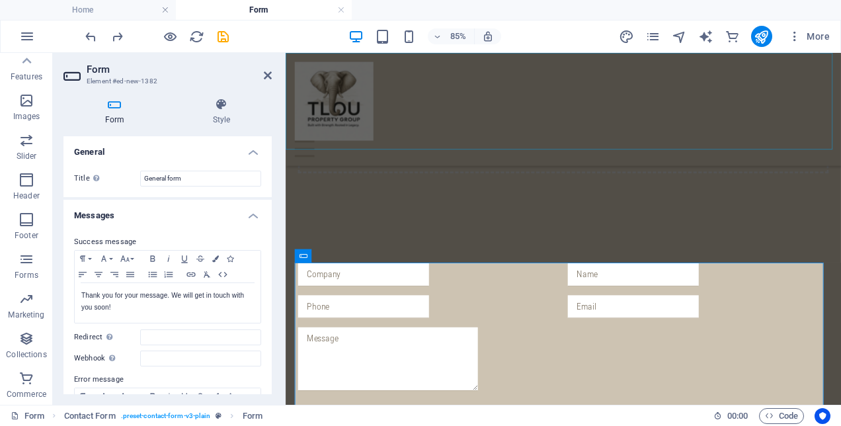
click at [459, 156] on div at bounding box center [612, 165] width 632 height 19
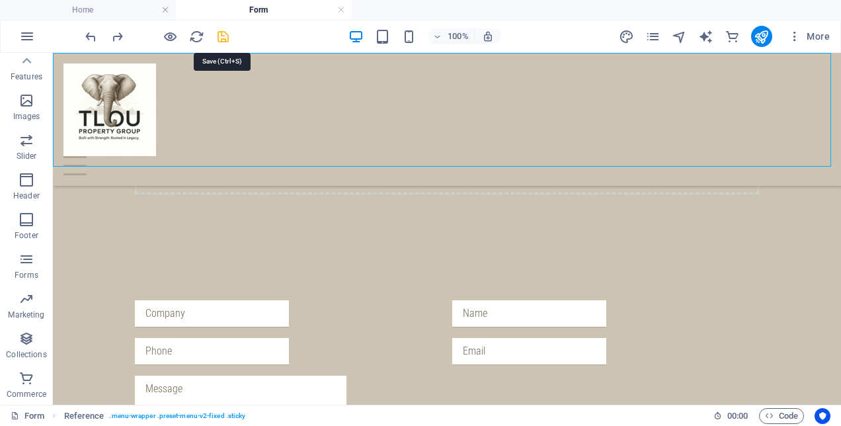
click at [216, 38] on icon "save" at bounding box center [223, 36] width 15 height 15
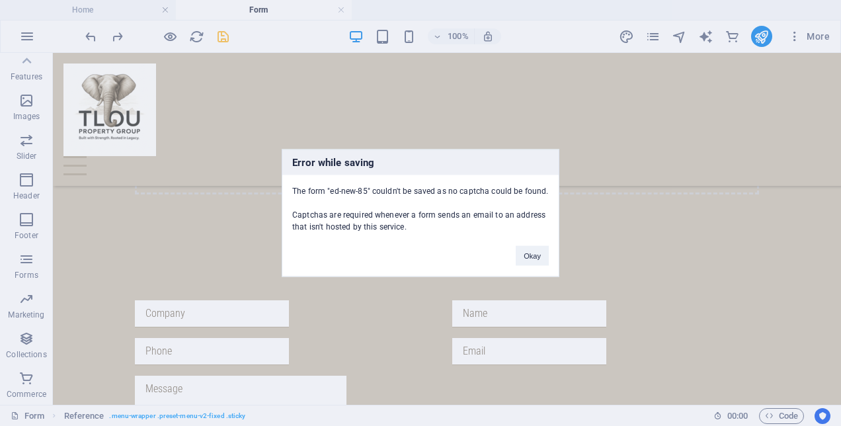
scroll to position [383, 0]
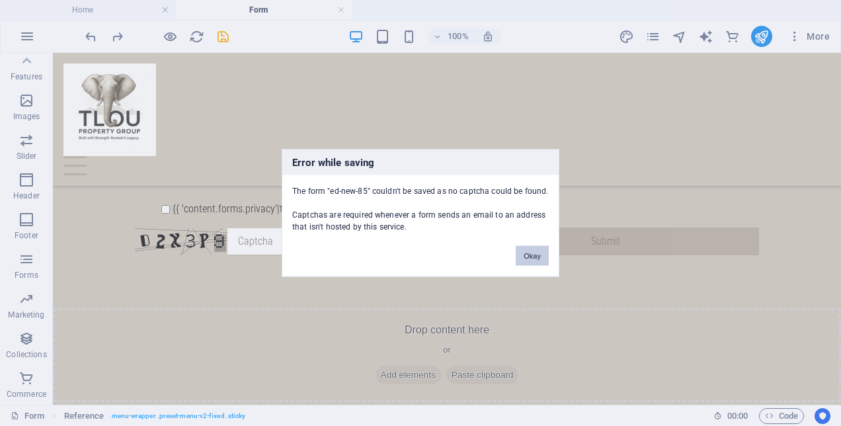
click at [528, 255] on button "Okay" at bounding box center [532, 256] width 33 height 20
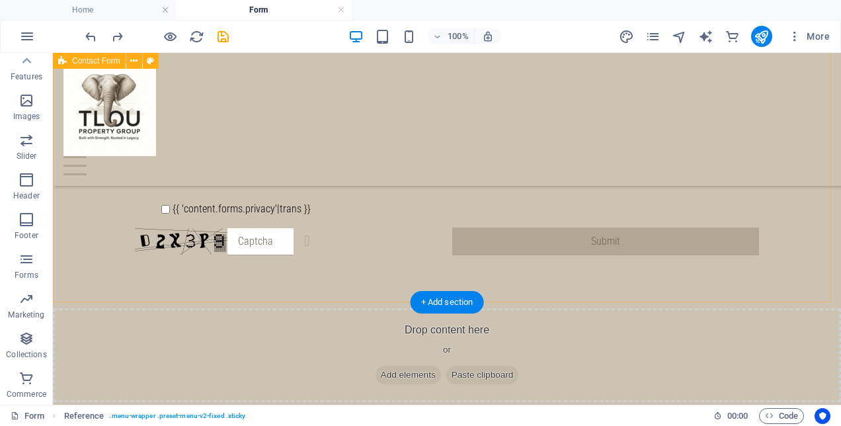
scroll to position [251, 0]
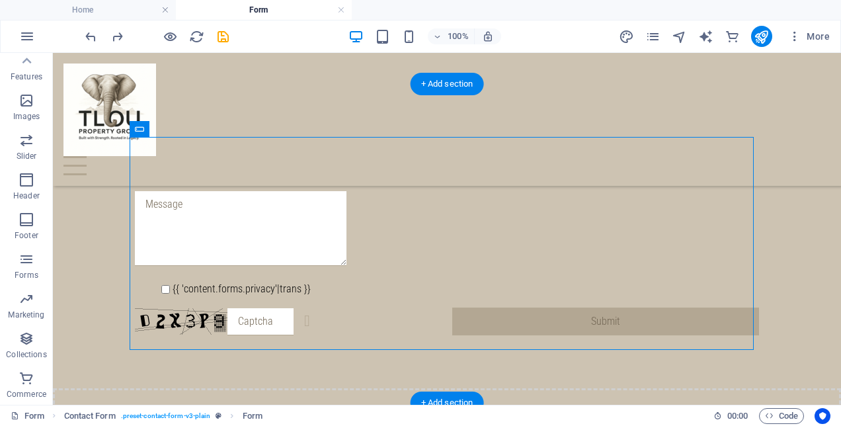
drag, startPoint x: 192, startPoint y: 213, endPoint x: 254, endPoint y: 364, distance: 163.7
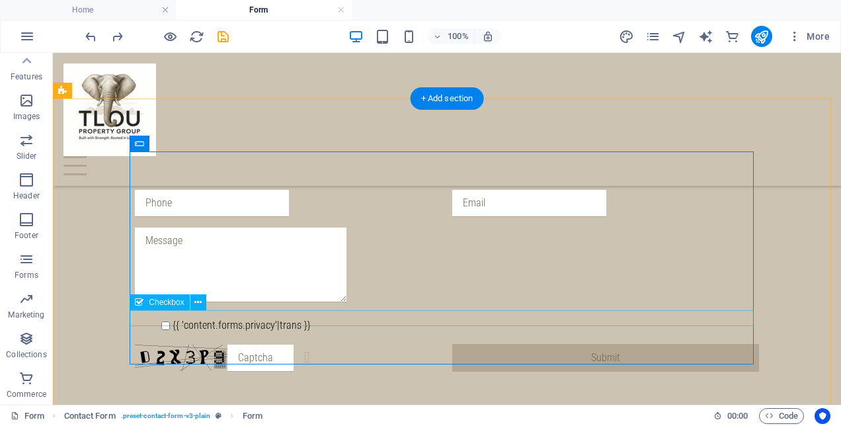
scroll to position [189, 0]
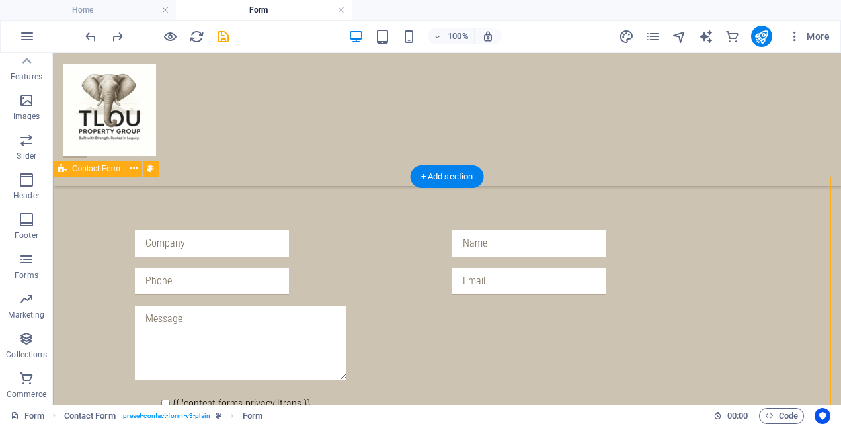
click at [136, 220] on div "{{ 'content.forms.privacy'|trans }} Unreadable? Regenerate Submit" at bounding box center [447, 339] width 788 height 325
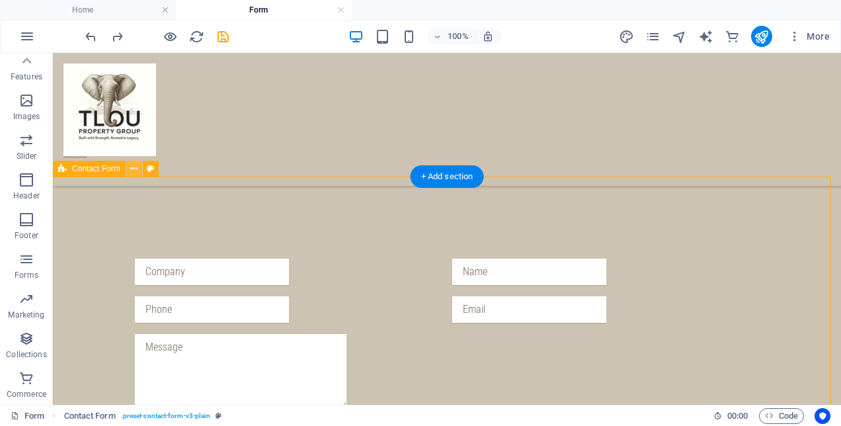
scroll to position [123, 0]
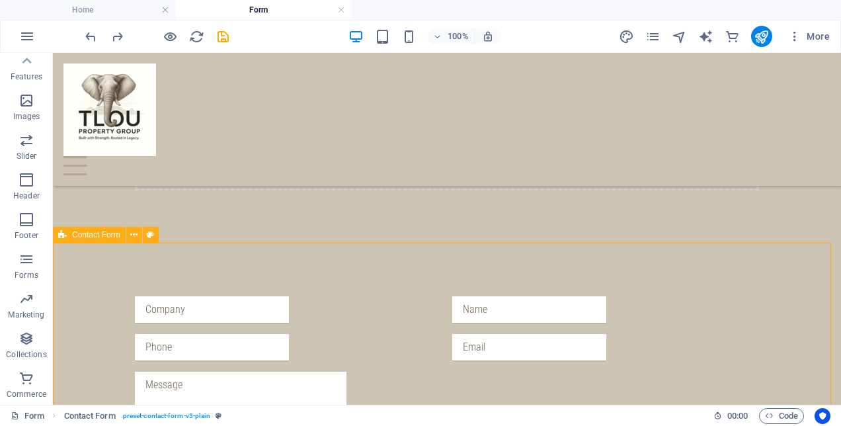
click at [66, 233] on icon at bounding box center [62, 235] width 9 height 16
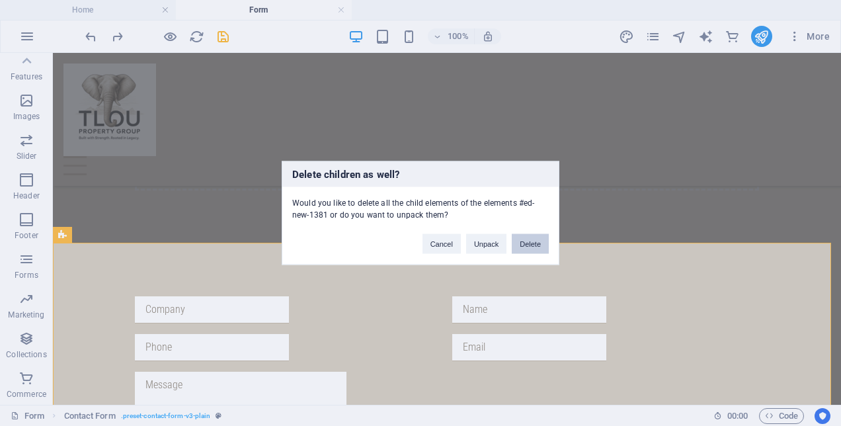
click at [543, 239] on button "Delete" at bounding box center [530, 244] width 37 height 20
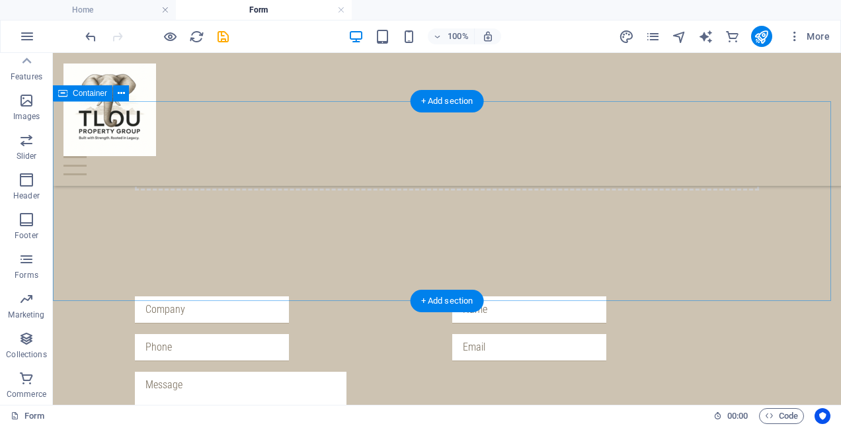
scroll to position [65, 0]
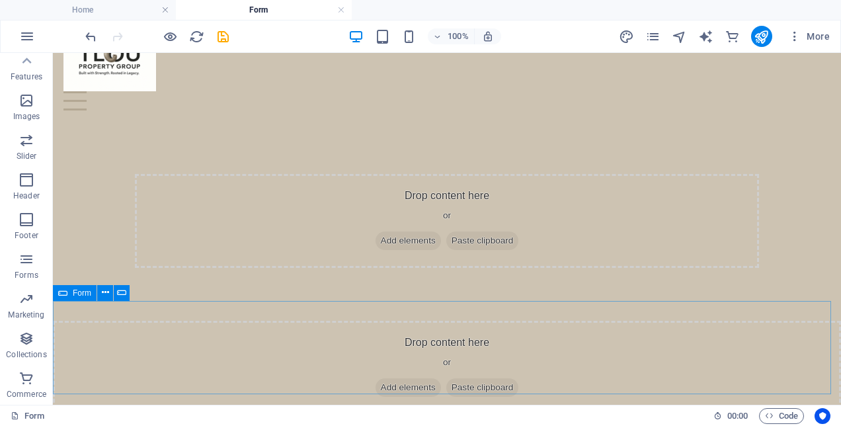
click at [65, 296] on icon at bounding box center [62, 293] width 9 height 16
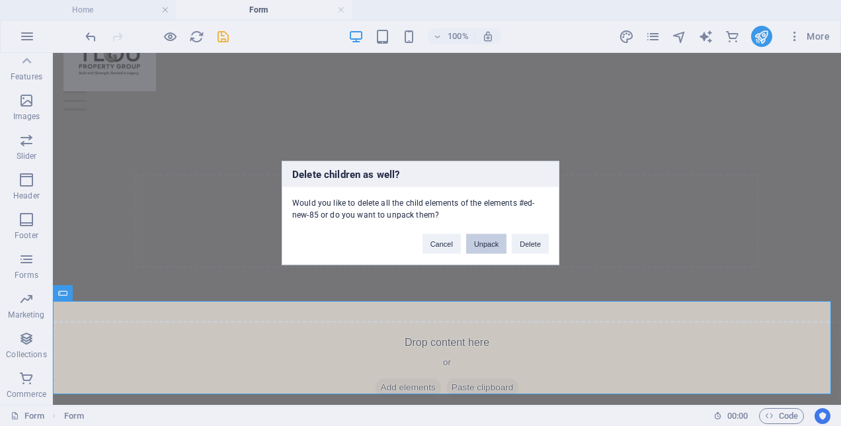
click at [491, 241] on button "Unpack" at bounding box center [486, 244] width 40 height 20
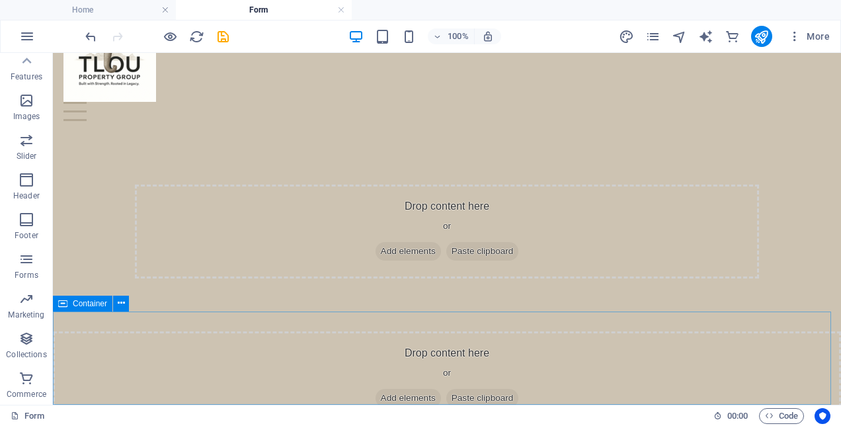
click at [86, 303] on span "Container" at bounding box center [90, 304] width 34 height 8
click at [223, 38] on icon "save" at bounding box center [223, 36] width 15 height 15
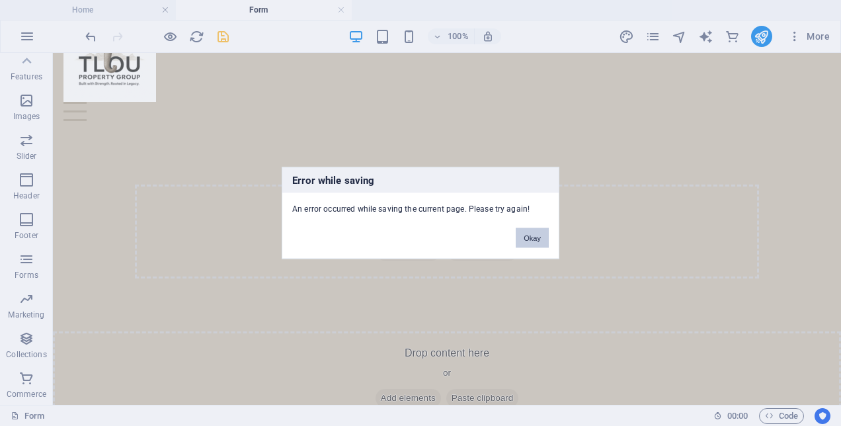
click at [531, 235] on button "Okay" at bounding box center [532, 238] width 33 height 20
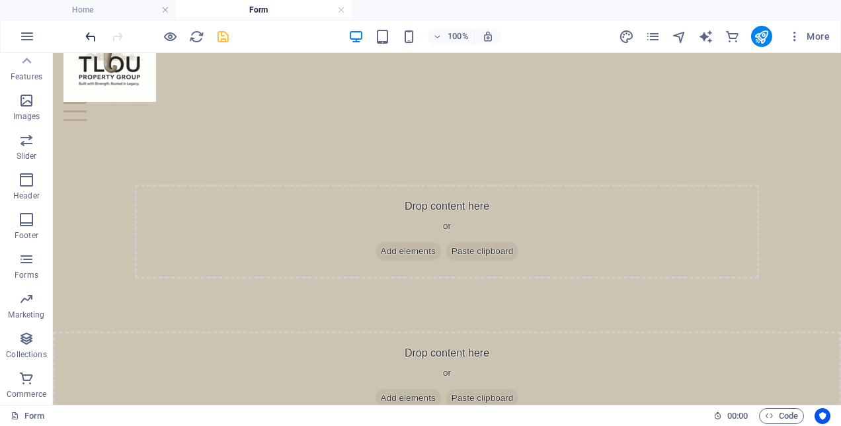
drag, startPoint x: 77, startPoint y: 28, endPoint x: 85, endPoint y: 30, distance: 9.0
click at [85, 30] on div "100% More" at bounding box center [421, 36] width 840 height 32
click at [89, 33] on icon "undo" at bounding box center [90, 36] width 15 height 15
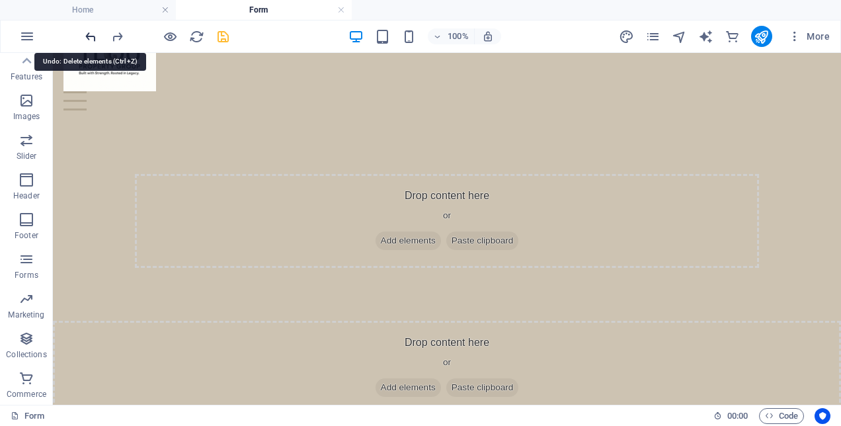
click at [89, 33] on icon "undo" at bounding box center [90, 36] width 15 height 15
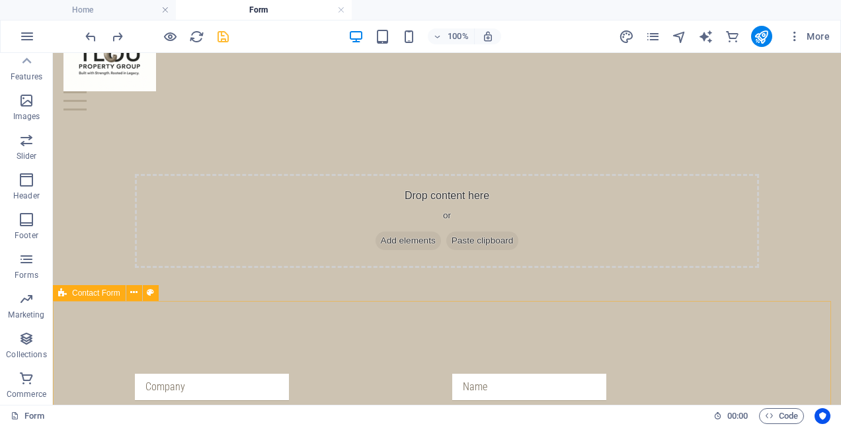
click at [84, 291] on span "Contact Form" at bounding box center [96, 293] width 48 height 8
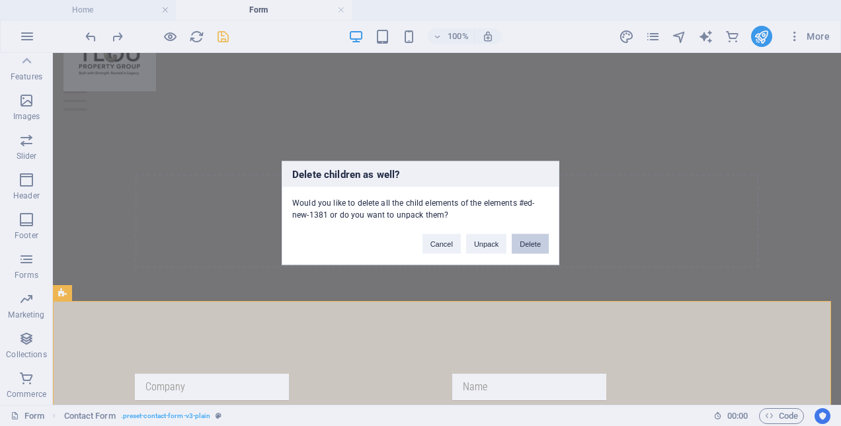
click at [528, 243] on button "Delete" at bounding box center [530, 244] width 37 height 20
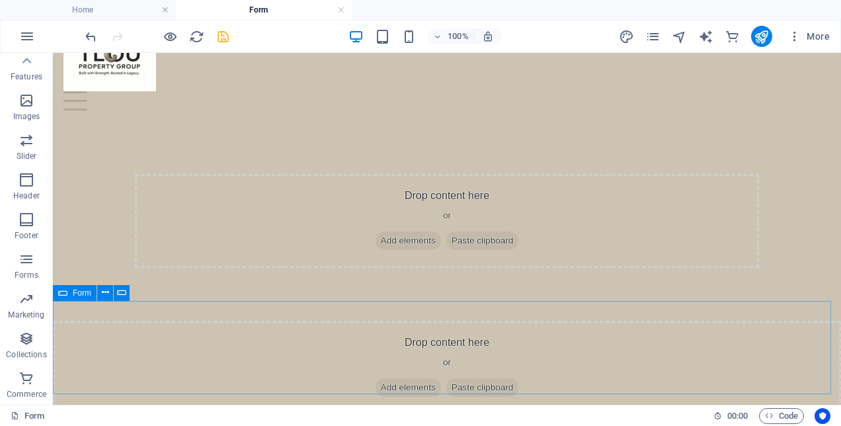
click at [67, 294] on div "Form" at bounding box center [75, 293] width 44 height 16
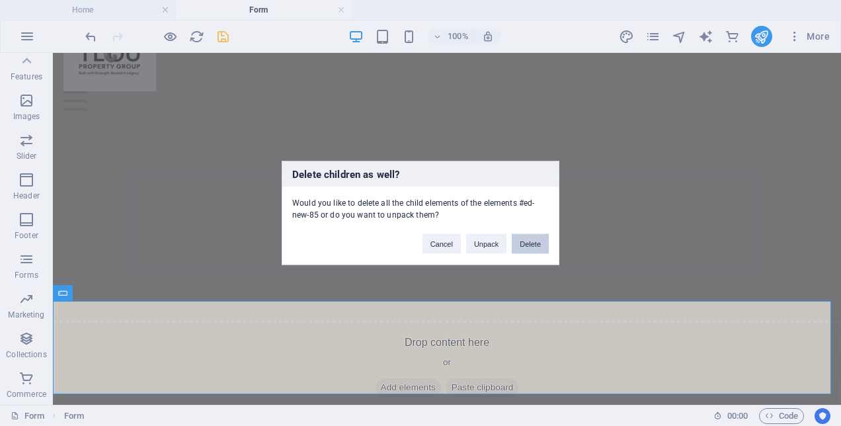
click at [546, 241] on button "Delete" at bounding box center [530, 244] width 37 height 20
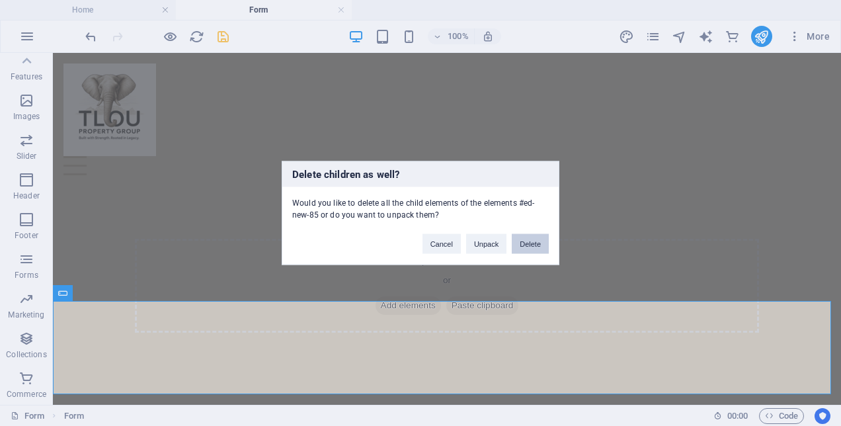
scroll to position [0, 0]
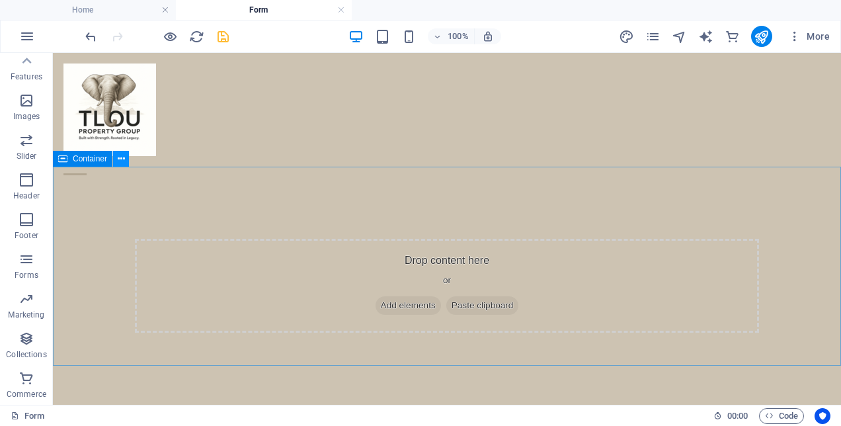
click at [119, 162] on icon at bounding box center [121, 159] width 7 height 14
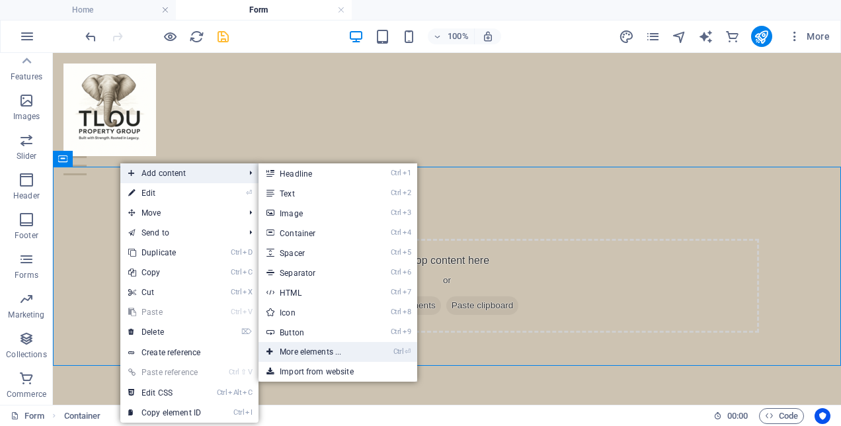
drag, startPoint x: 322, startPoint y: 353, endPoint x: 40, endPoint y: 299, distance: 286.8
click at [322, 353] on link "Ctrl ⏎ More elements ..." at bounding box center [313, 352] width 109 height 20
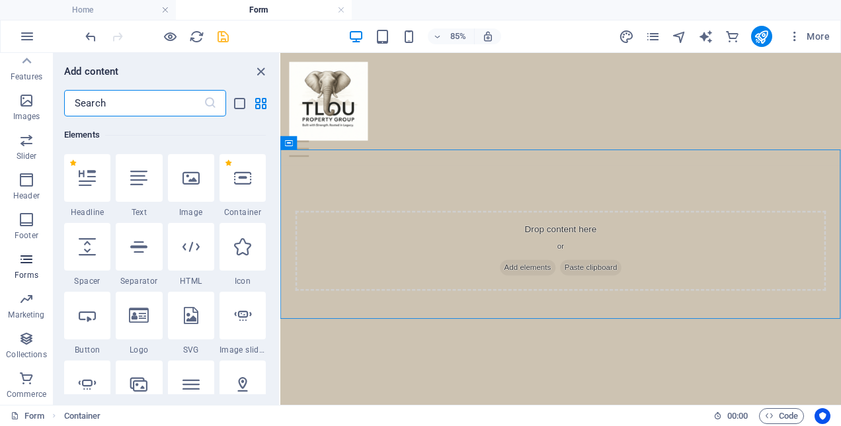
click at [28, 257] on icon "button" at bounding box center [27, 259] width 16 height 16
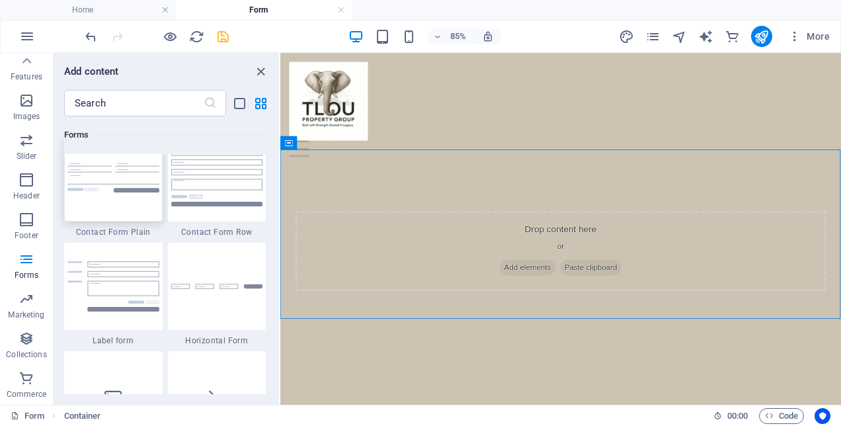
scroll to position [9786, 0]
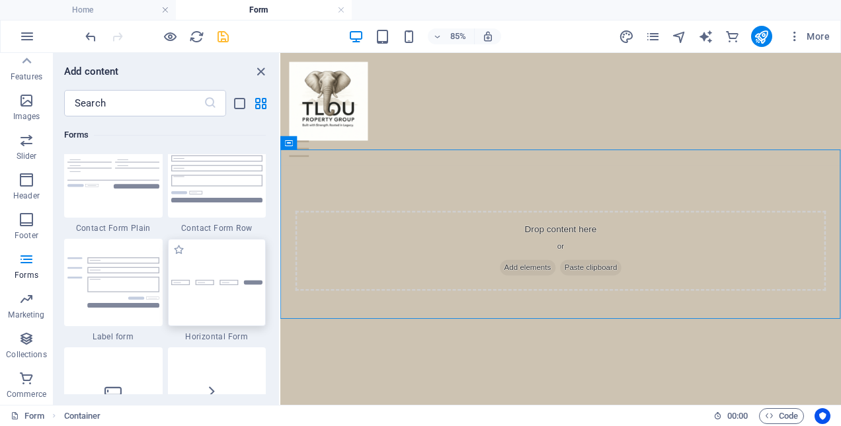
click at [213, 298] on div at bounding box center [217, 282] width 99 height 87
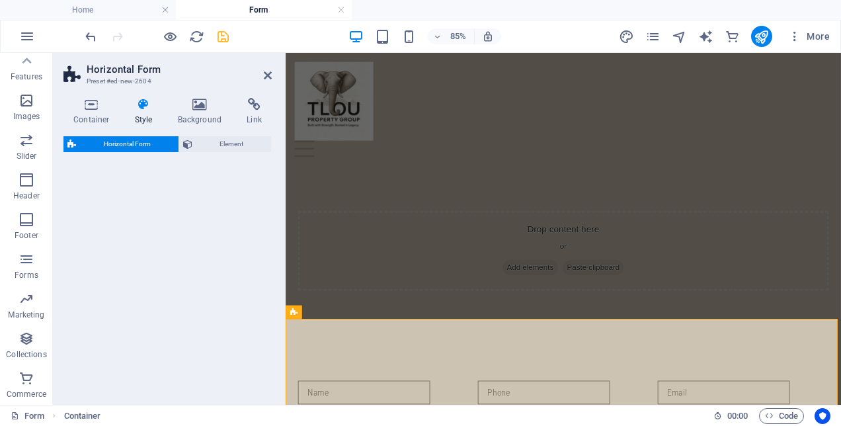
select select "rem"
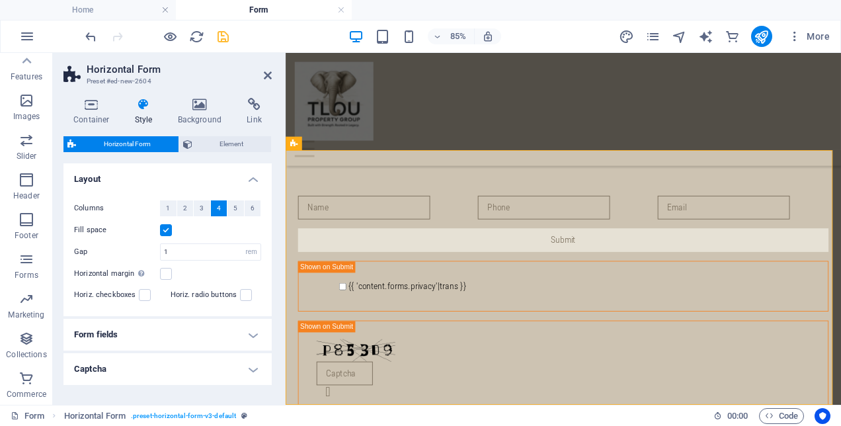
scroll to position [42, 0]
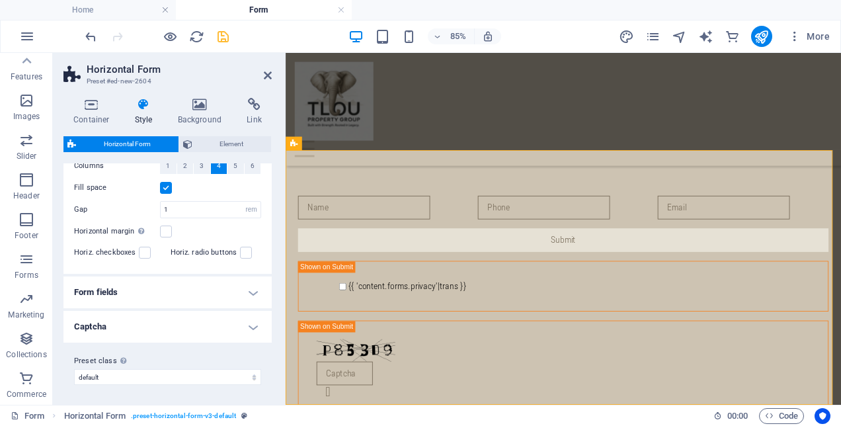
click at [143, 296] on h4 "Form fields" at bounding box center [167, 292] width 208 height 32
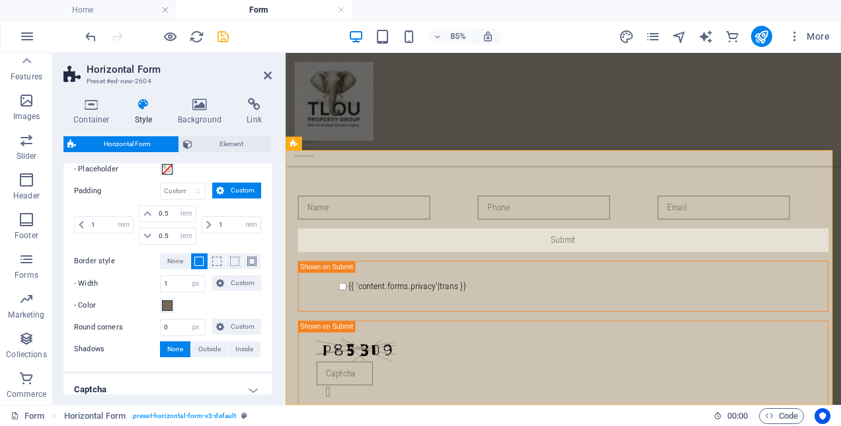
scroll to position [368, 0]
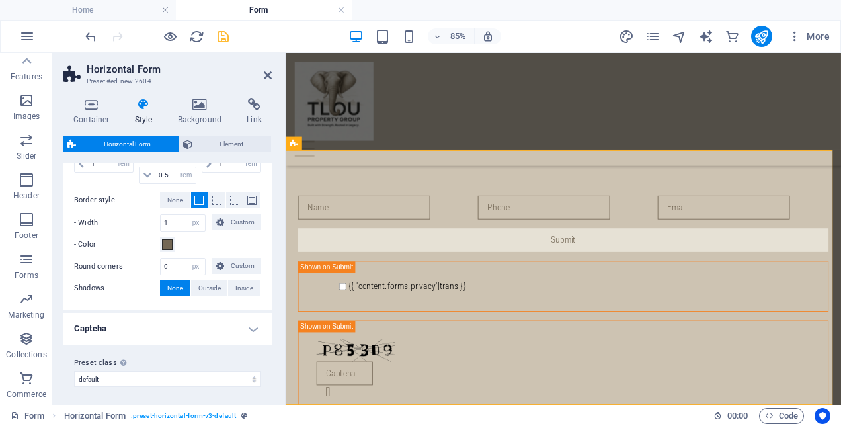
click at [144, 329] on h4 "Captcha" at bounding box center [167, 329] width 208 height 32
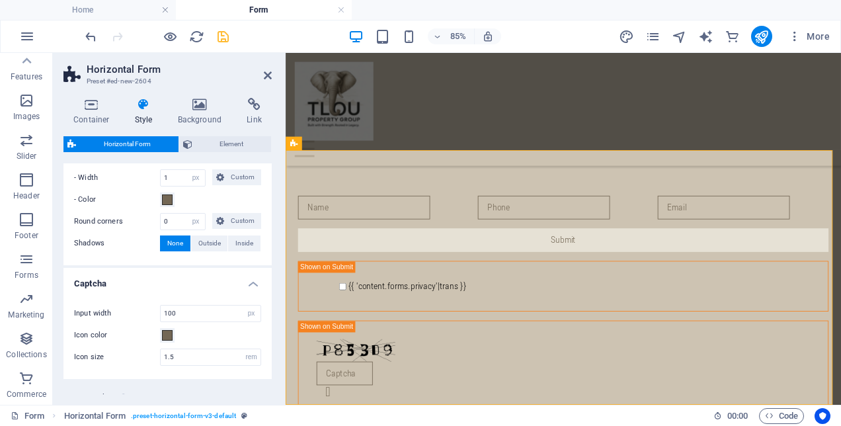
scroll to position [446, 0]
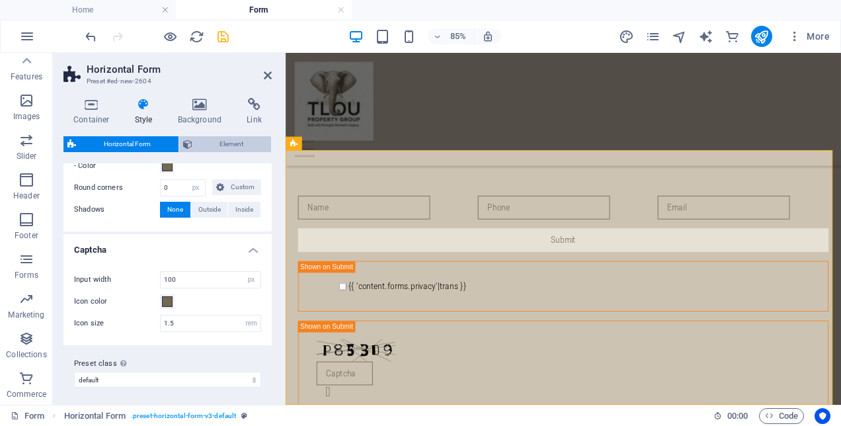
click at [194, 143] on button "Element" at bounding box center [225, 144] width 93 height 16
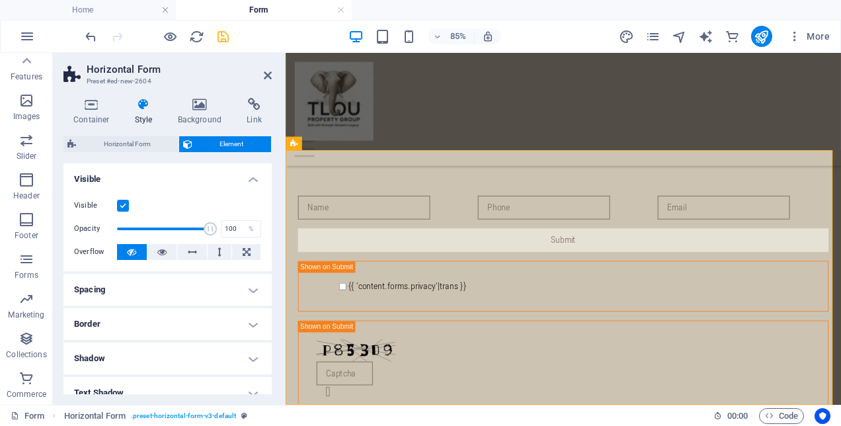
click at [169, 290] on h4 "Spacing" at bounding box center [167, 290] width 208 height 32
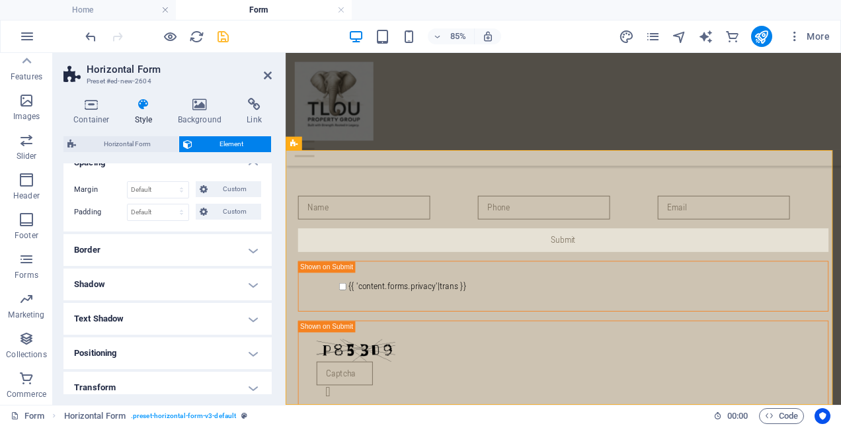
scroll to position [132, 0]
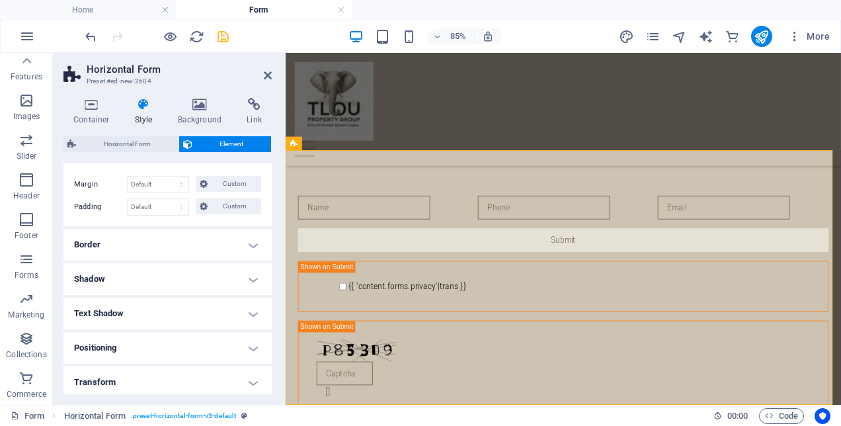
click at [147, 239] on h4 "Border" at bounding box center [167, 245] width 208 height 32
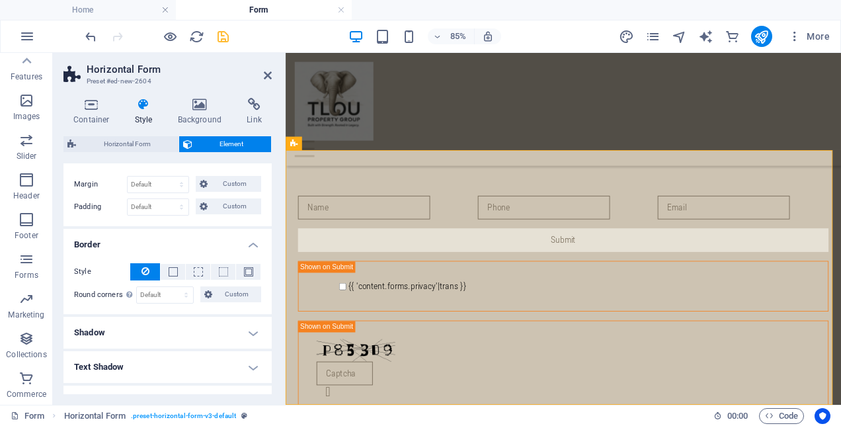
click at [165, 326] on h4 "Shadow" at bounding box center [167, 333] width 208 height 32
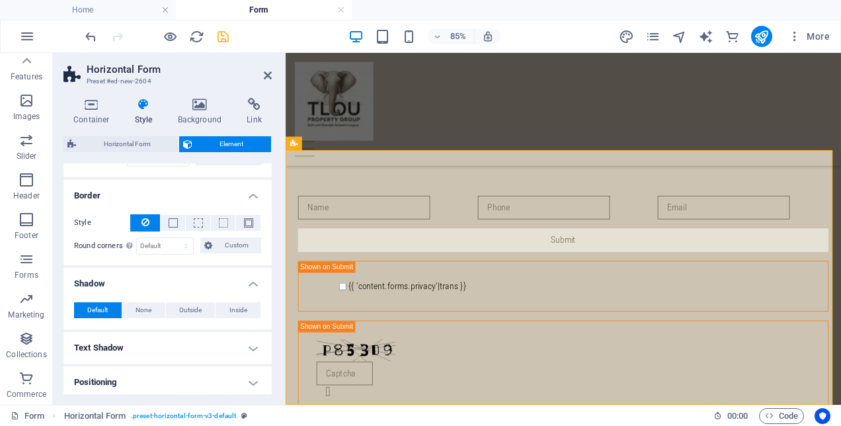
scroll to position [198, 0]
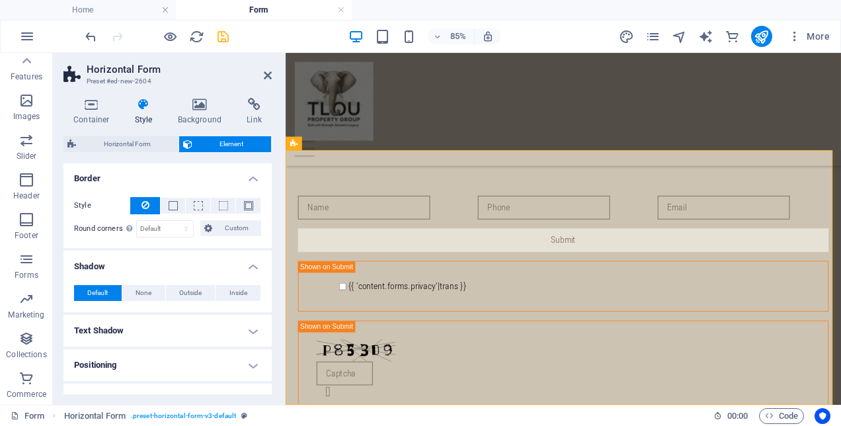
click at [165, 323] on h4 "Text Shadow" at bounding box center [167, 331] width 208 height 32
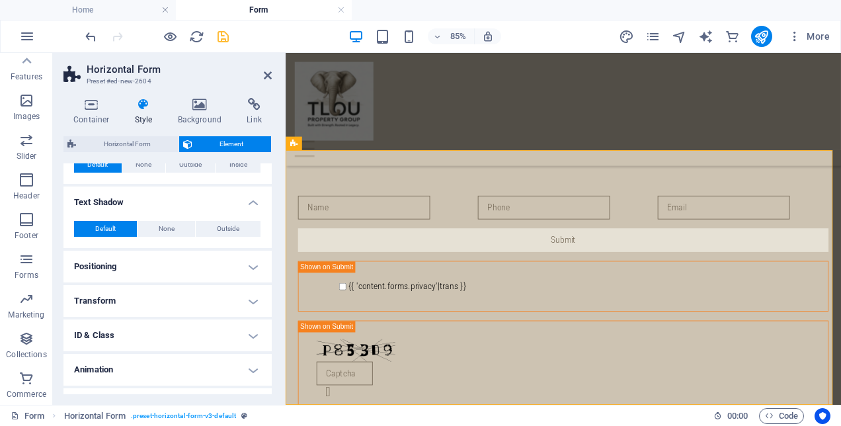
scroll to position [331, 0]
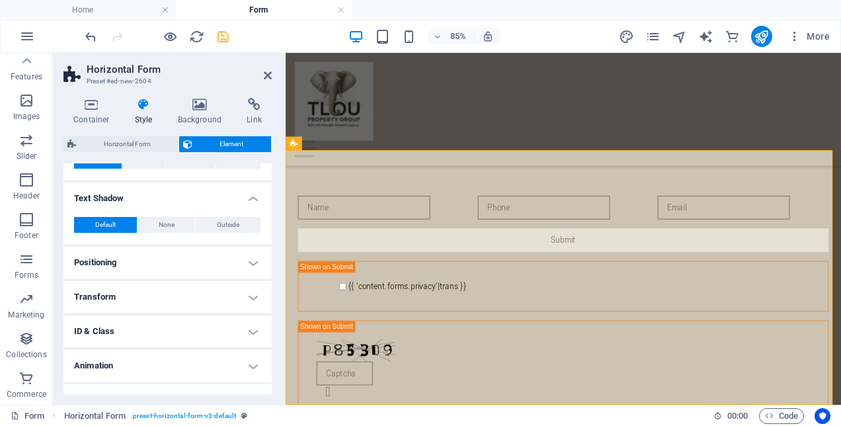
click at [143, 256] on h4 "Positioning" at bounding box center [167, 263] width 208 height 32
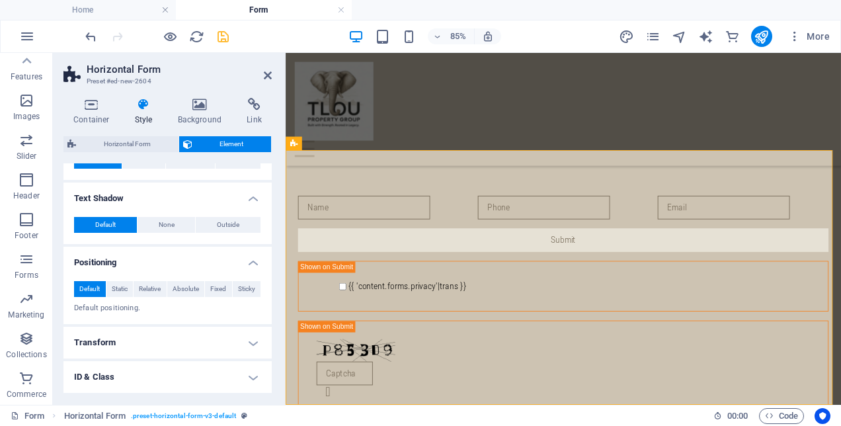
click at [168, 337] on h4 "Transform" at bounding box center [167, 343] width 208 height 32
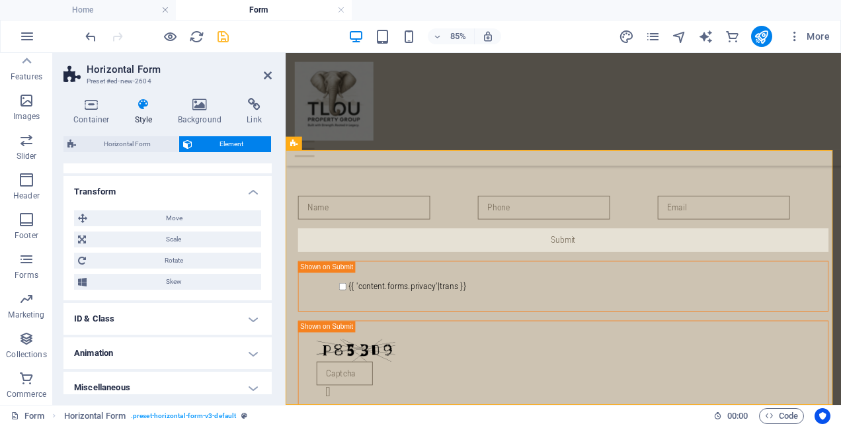
scroll to position [489, 0]
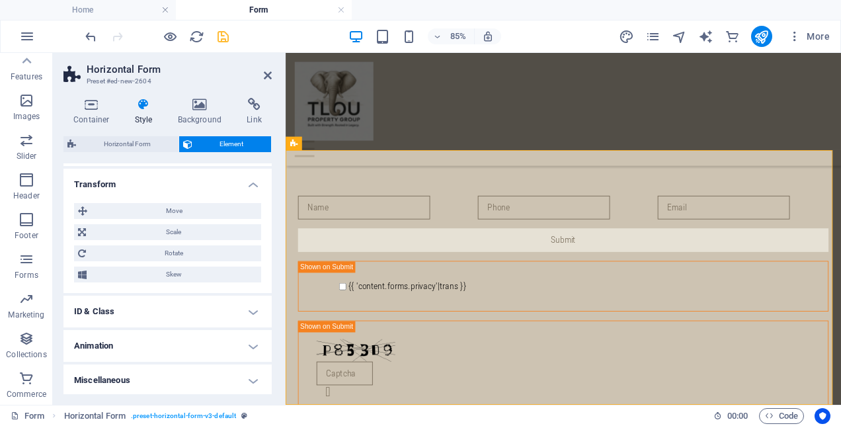
click at [184, 308] on h4 "ID & Class" at bounding box center [167, 312] width 208 height 32
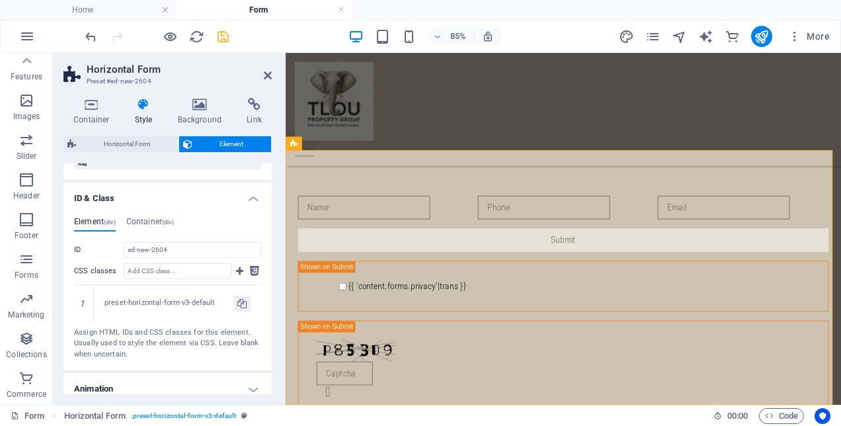
scroll to position [621, 0]
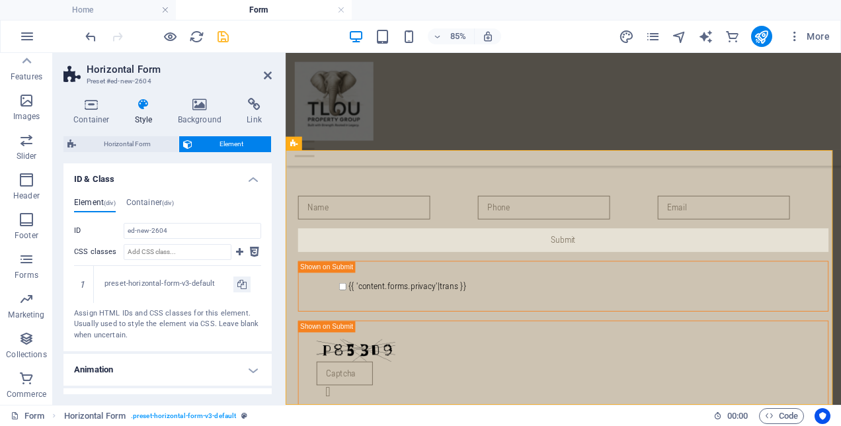
click at [194, 354] on h4 "Animation" at bounding box center [167, 370] width 208 height 32
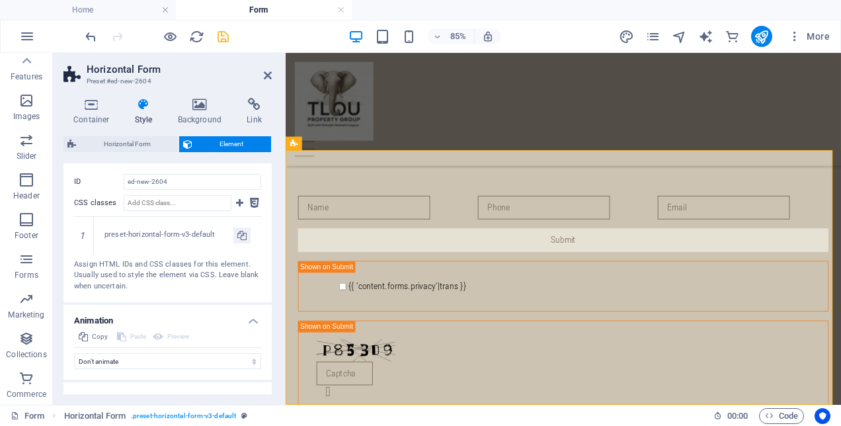
scroll to position [688, 0]
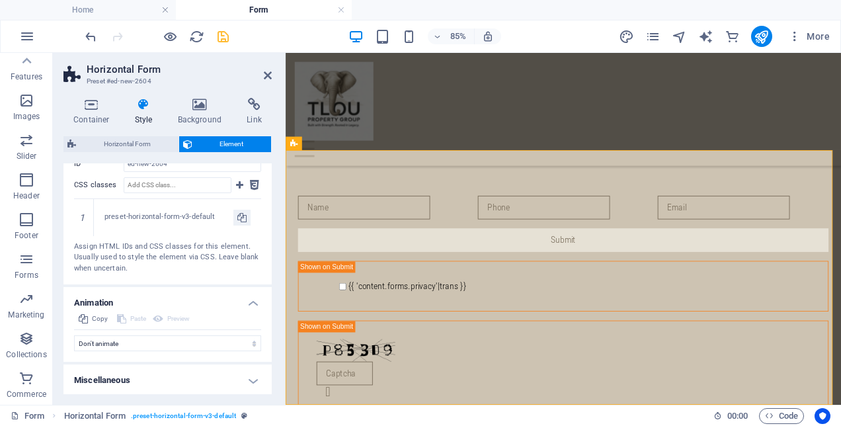
click at [197, 368] on h4 "Miscellaneous" at bounding box center [167, 380] width 208 height 32
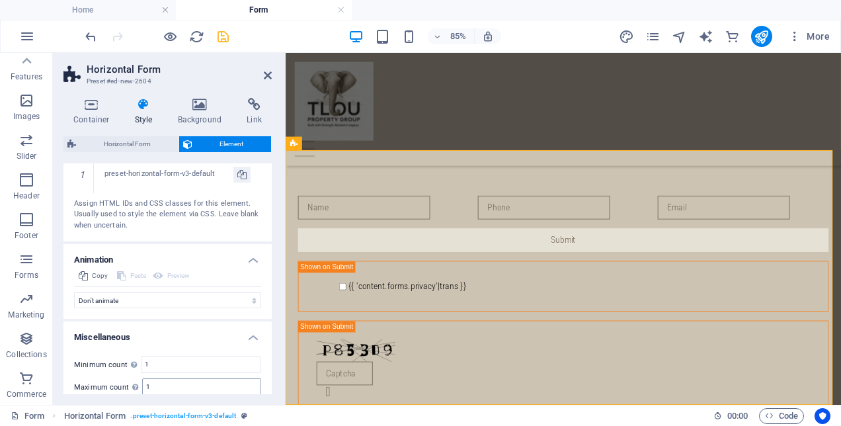
scroll to position [768, 0]
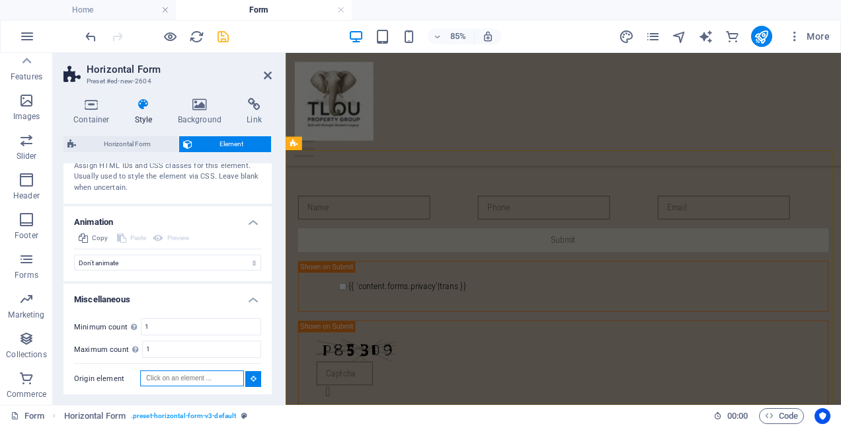
click at [216, 374] on input "Origin element" at bounding box center [192, 378] width 104 height 16
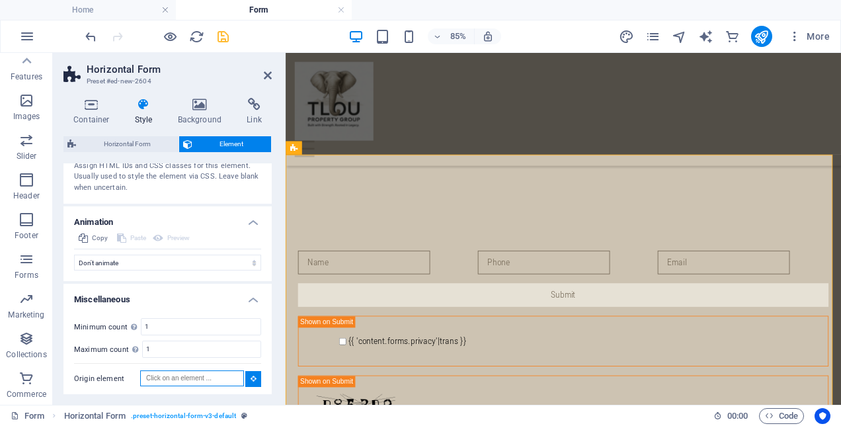
scroll to position [198, 0]
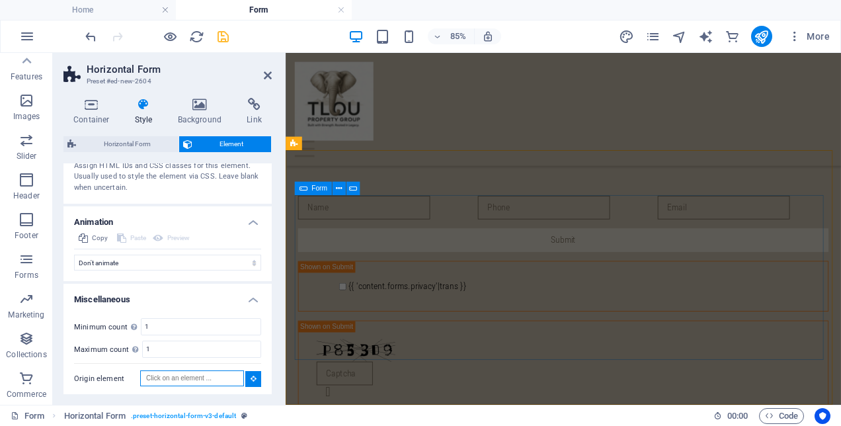
click at [307, 190] on div "Form" at bounding box center [313, 188] width 37 height 13
type input "#ed-new-2605"
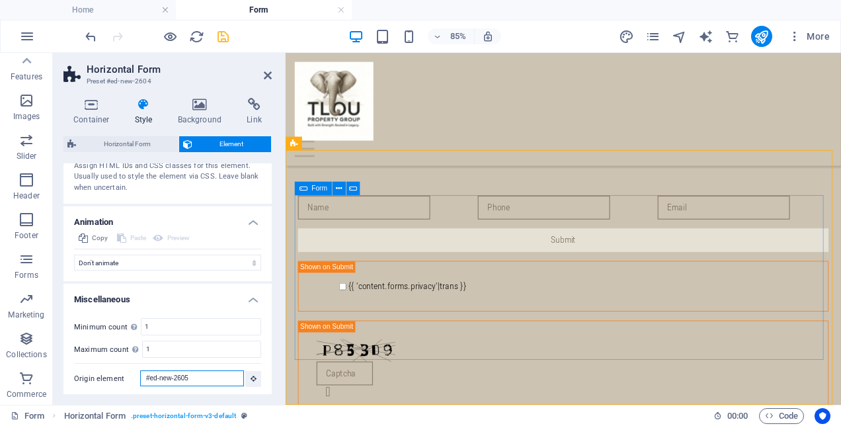
click at [307, 190] on div "Form" at bounding box center [313, 188] width 37 height 13
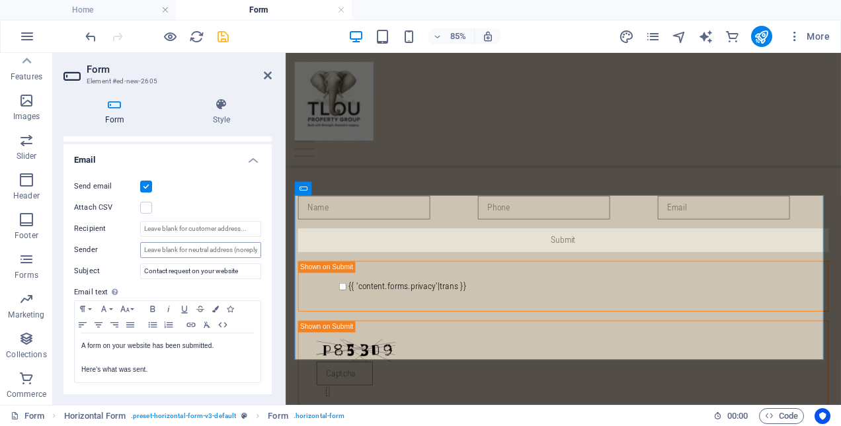
scroll to position [397, 0]
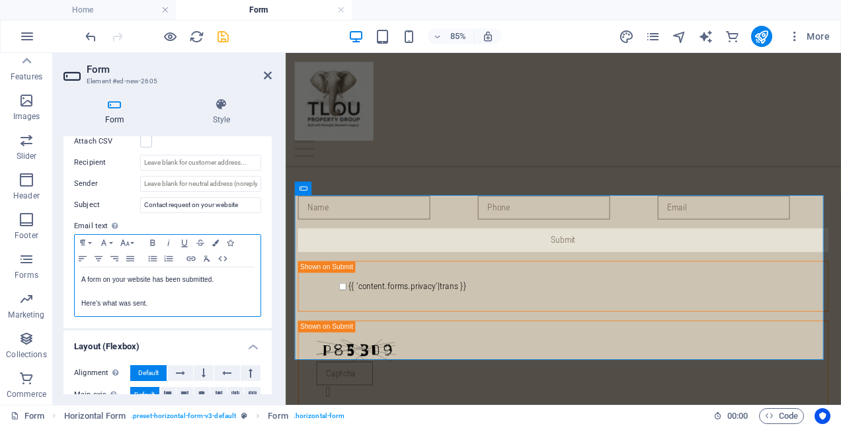
click at [192, 292] on p at bounding box center [167, 292] width 173 height 12
click at [192, 299] on p "Here's what was sent." at bounding box center [167, 304] width 173 height 12
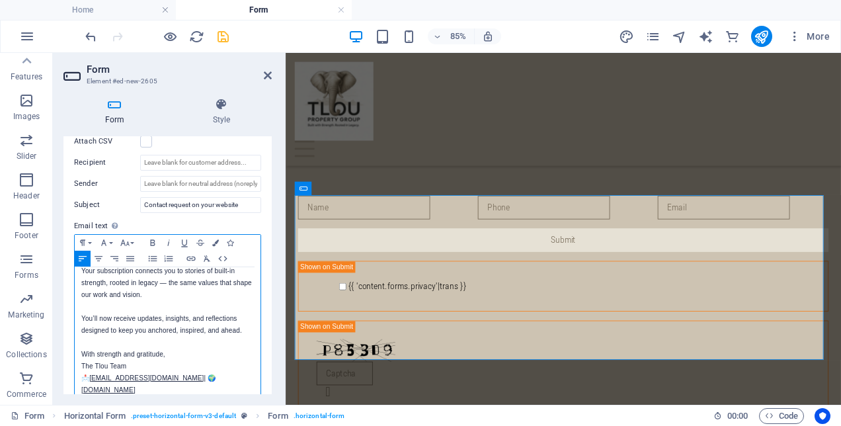
scroll to position [2878, 0]
click at [174, 348] on p "With strength and gratitude," at bounding box center [167, 354] width 173 height 12
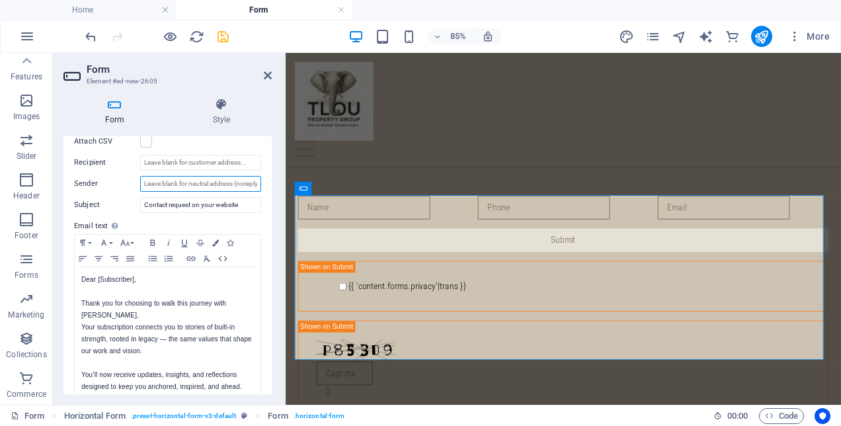
click at [186, 185] on input "Sender" at bounding box center [200, 184] width 121 height 16
type input "i"
click at [178, 202] on input "Contact request on your website" at bounding box center [200, 205] width 121 height 16
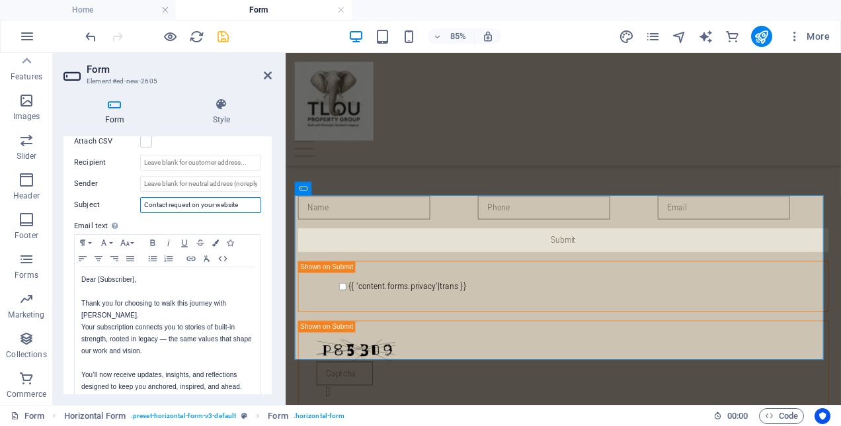
paste input "🌿 Welcome to the Tlou Circl"
type input "🌿 Welcome to the Tlou Circle"
click at [102, 184] on label "Sender" at bounding box center [107, 184] width 66 height 16
click at [140, 184] on input "Sender" at bounding box center [200, 184] width 121 height 16
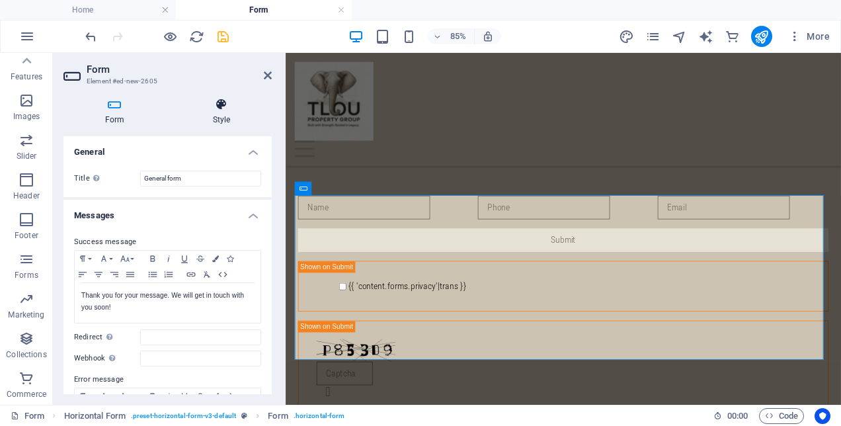
click at [226, 110] on icon at bounding box center [221, 104] width 101 height 13
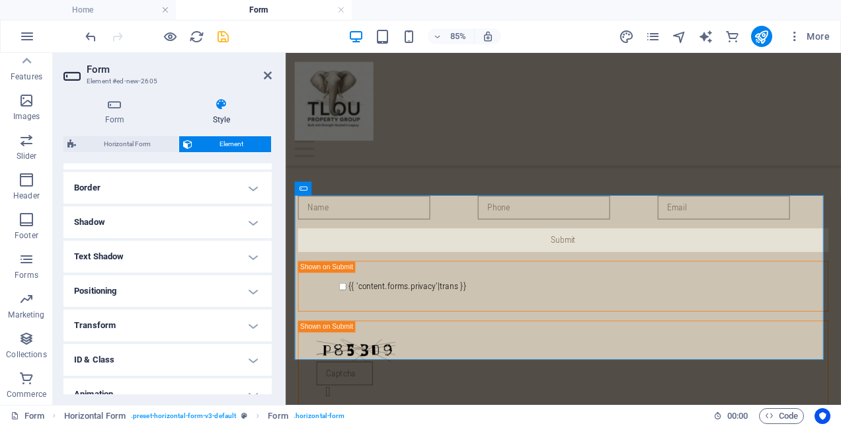
scroll to position [261, 0]
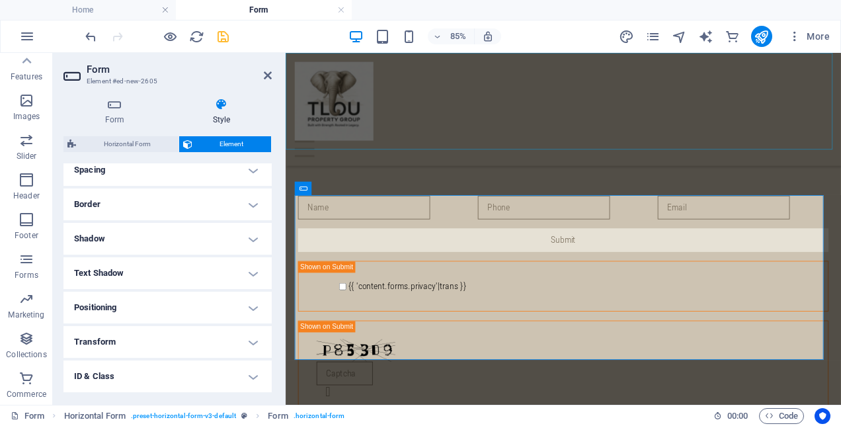
click at [494, 131] on div "Home About us Services Values Contact" at bounding box center [612, 119] width 653 height 133
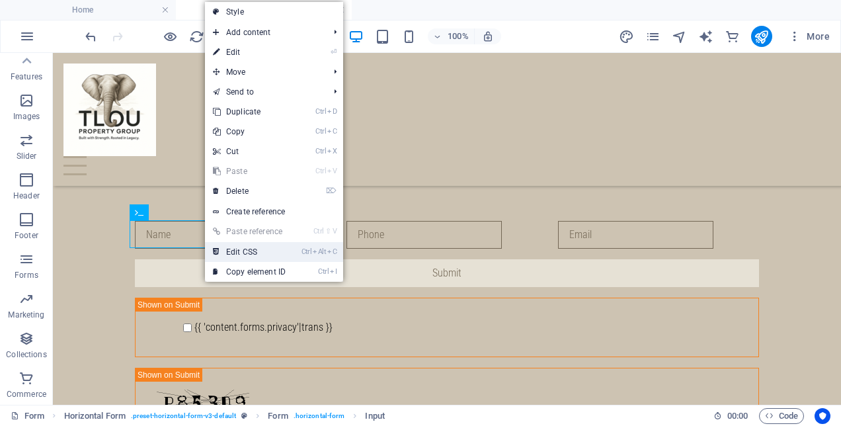
click at [258, 253] on link "Ctrl Alt C Edit CSS" at bounding box center [249, 252] width 89 height 20
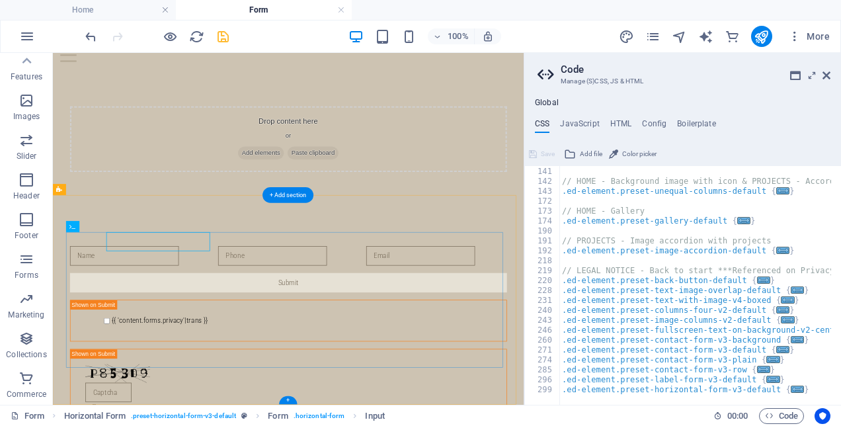
scroll to position [515, 0]
click at [620, 121] on h4 "HTML" at bounding box center [621, 126] width 22 height 15
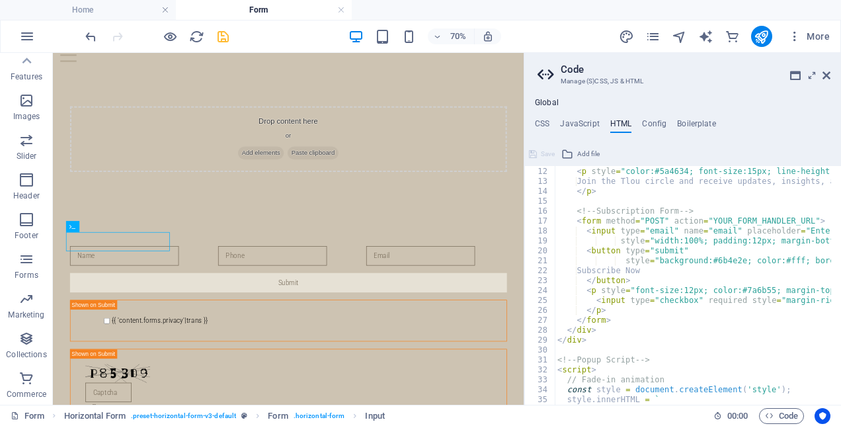
scroll to position [108, 0]
click at [652, 38] on icon "pages" at bounding box center [652, 36] width 15 height 15
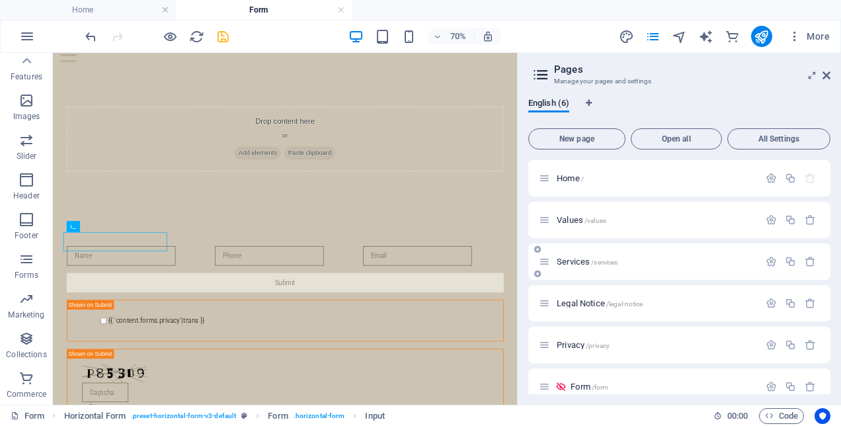
scroll to position [16, 0]
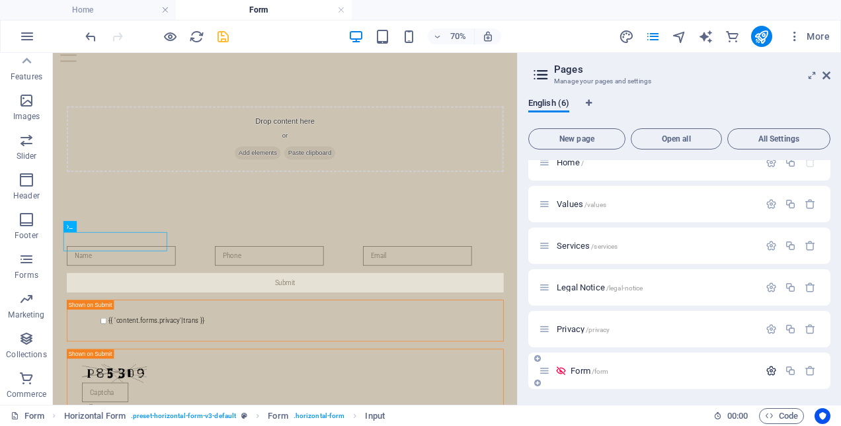
click at [775, 372] on button "button" at bounding box center [771, 370] width 19 height 11
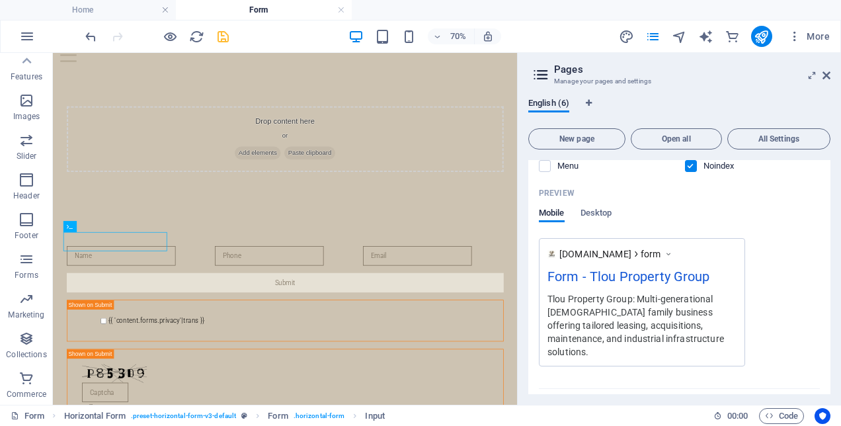
scroll to position [547, 0]
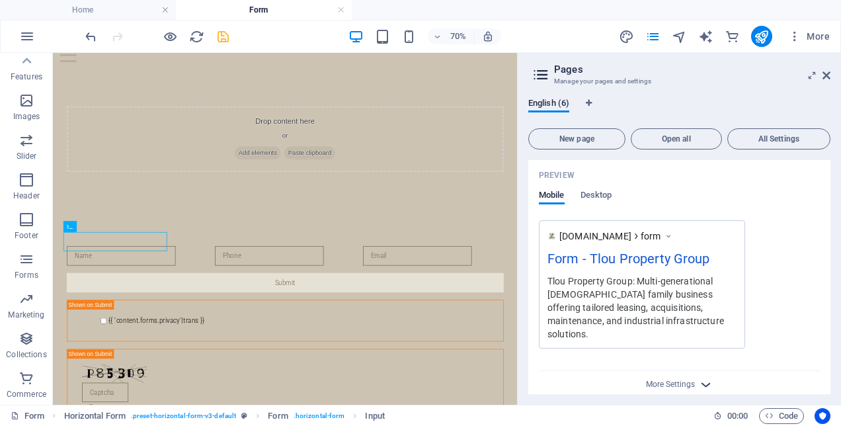
click at [673, 377] on span "More Settings" at bounding box center [680, 384] width 16 height 15
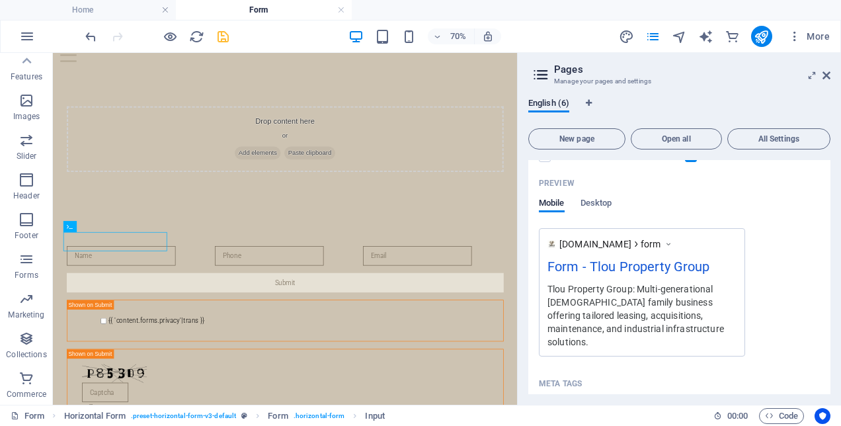
scroll to position [473, 0]
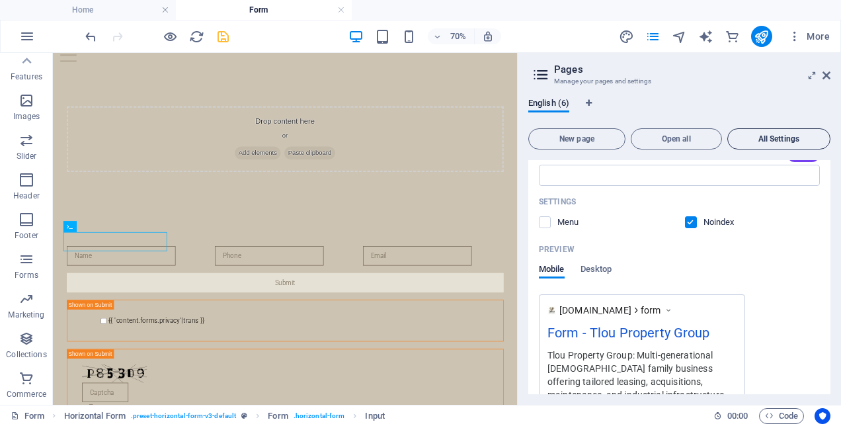
click at [772, 138] on span "All Settings" at bounding box center [778, 139] width 91 height 8
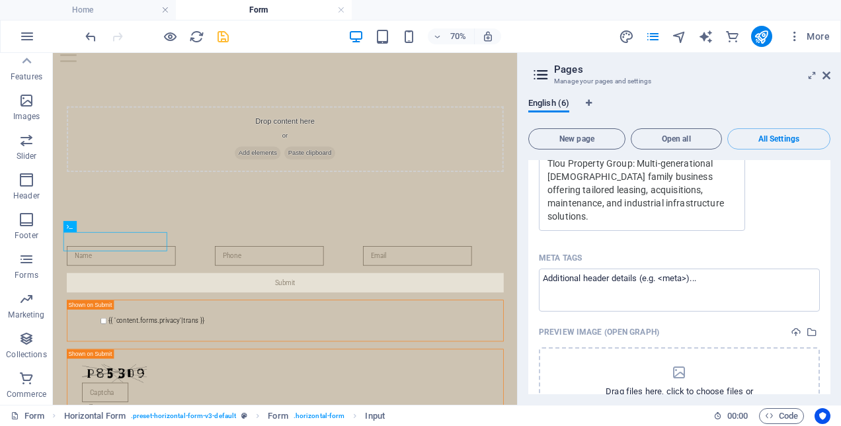
scroll to position [3454, 0]
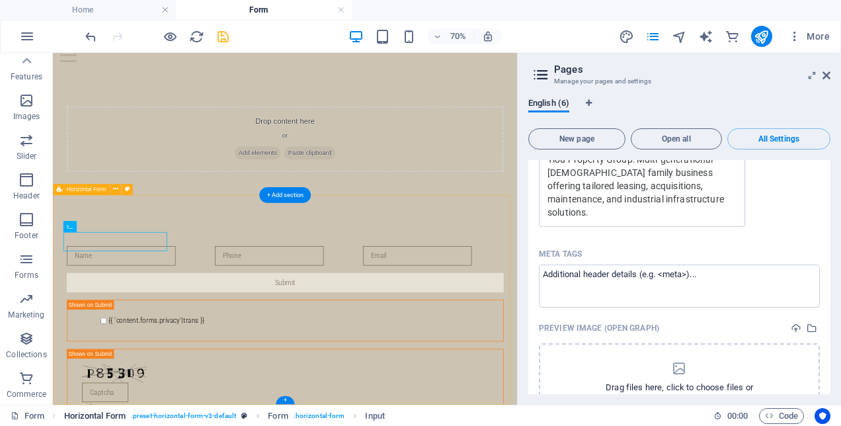
click at [167, 415] on span ". preset-horizontal-form-v3-default" at bounding box center [183, 416] width 105 height 16
click at [233, 413] on span ". preset-horizontal-form-v3-default" at bounding box center [183, 416] width 105 height 16
click at [141, 414] on span ". preset-horizontal-form-v3-default" at bounding box center [183, 416] width 105 height 16
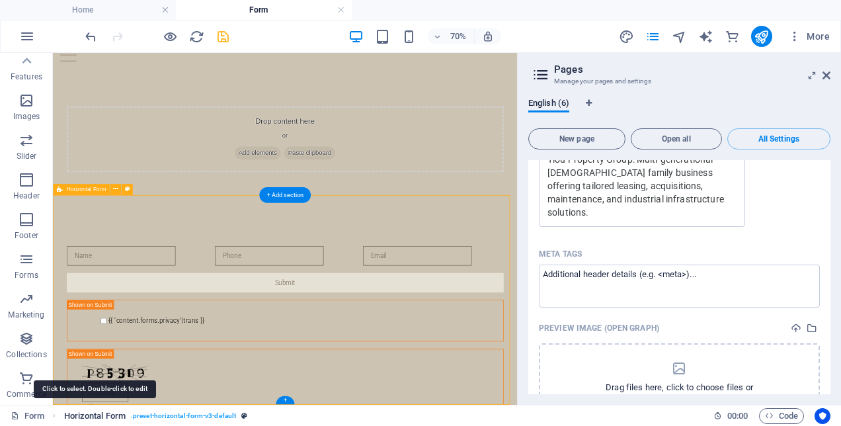
click at [114, 415] on span "Horizontal Form" at bounding box center [94, 416] width 61 height 16
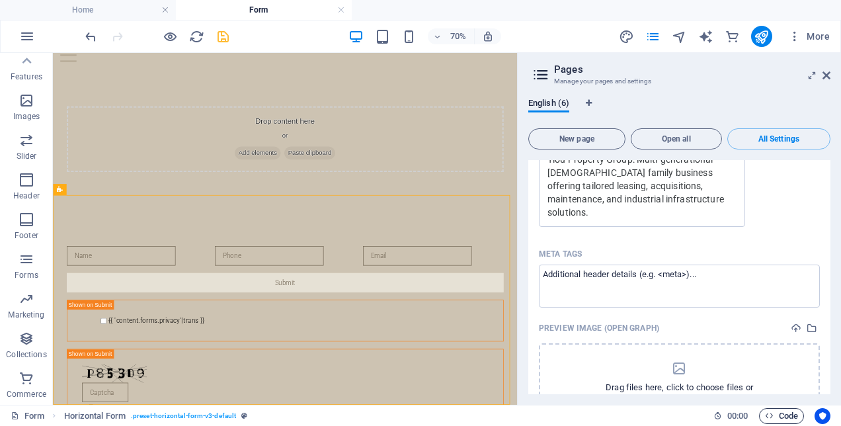
click at [763, 420] on button "Code" at bounding box center [781, 416] width 45 height 16
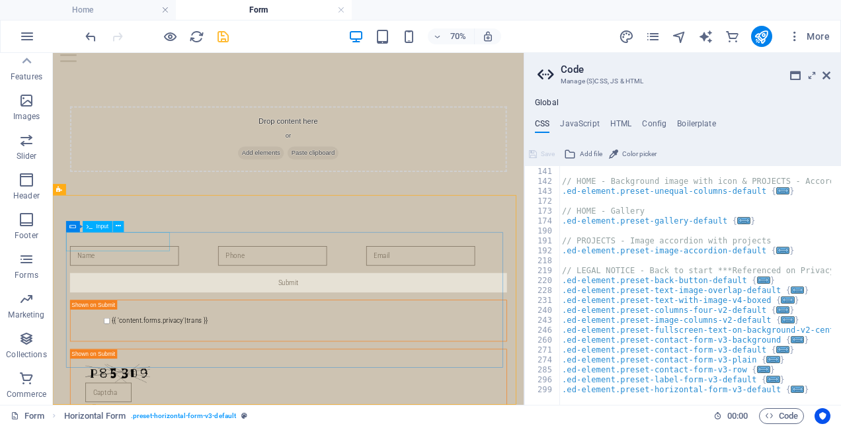
click at [91, 225] on icon at bounding box center [90, 226] width 6 height 11
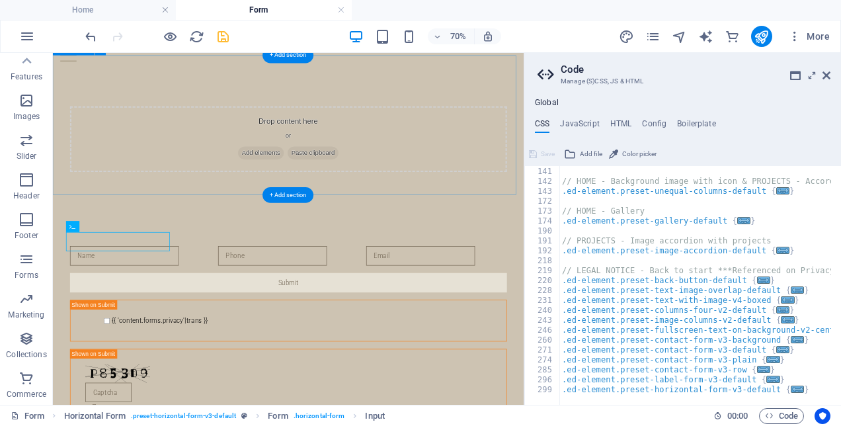
click at [165, 236] on div "Drop content here or Add elements Paste clipboard" at bounding box center [389, 176] width 672 height 200
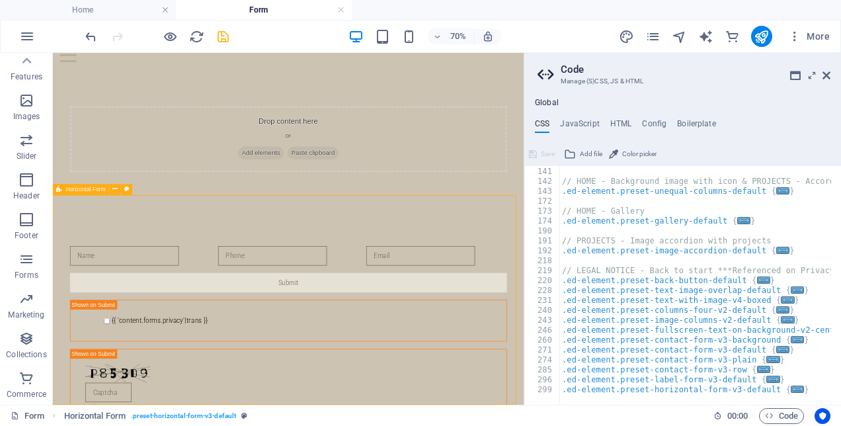
click at [106, 187] on div "Horizontal Form" at bounding box center [81, 189] width 57 height 11
click at [73, 190] on span "Horizontal Form" at bounding box center [86, 188] width 40 height 5
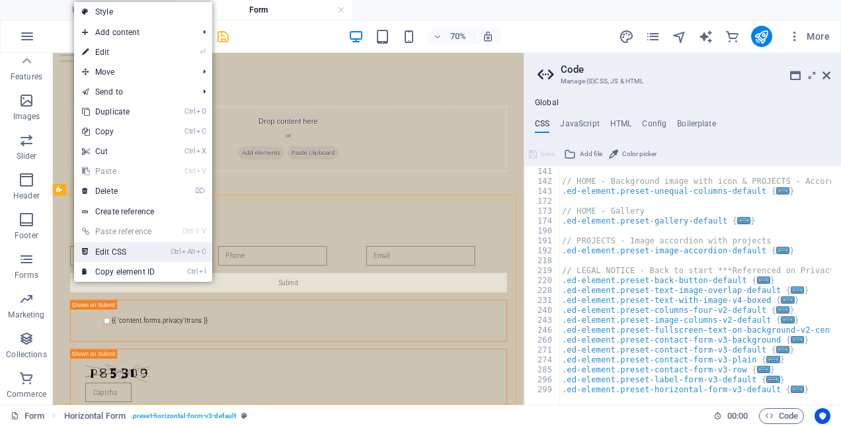
click at [129, 261] on link "Ctrl Alt C Edit CSS" at bounding box center [118, 252] width 89 height 20
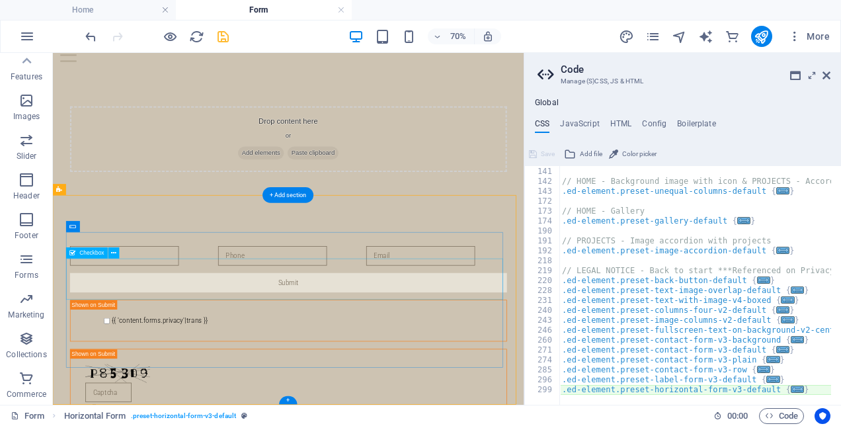
type textarea "@include horizontal-form-v3;"
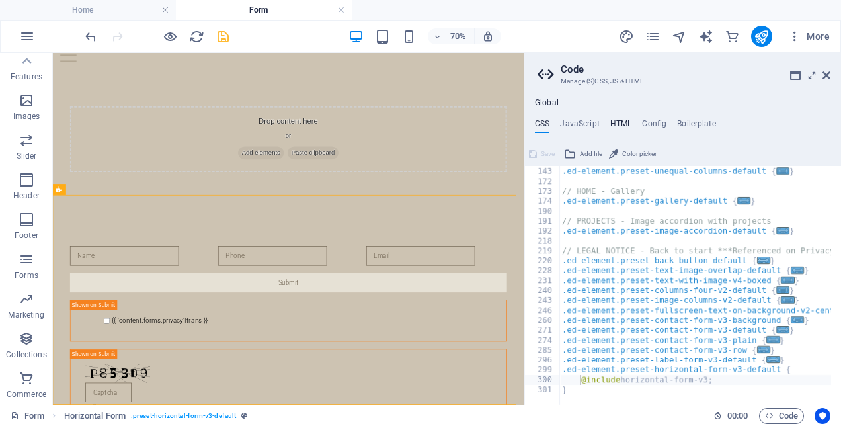
click at [616, 122] on h4 "HTML" at bounding box center [621, 126] width 22 height 15
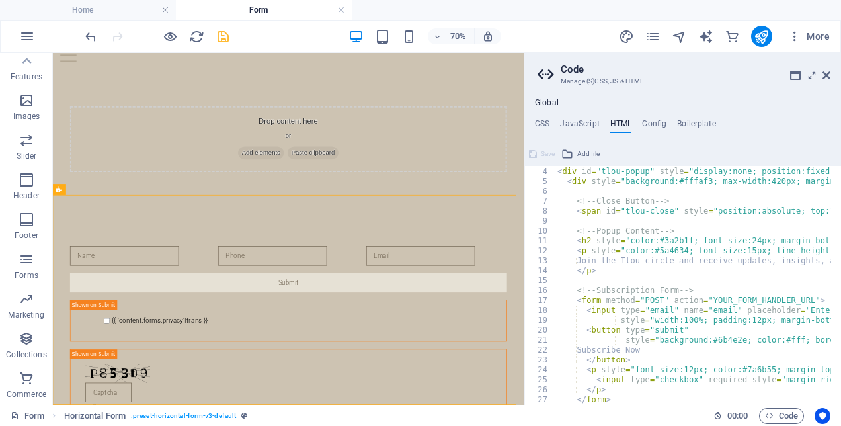
scroll to position [0, 0]
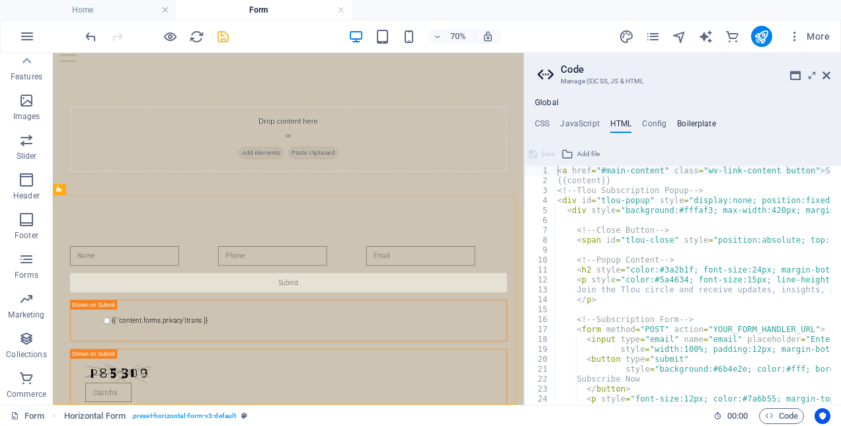
click at [679, 122] on h4 "Boilerplate" at bounding box center [696, 126] width 39 height 15
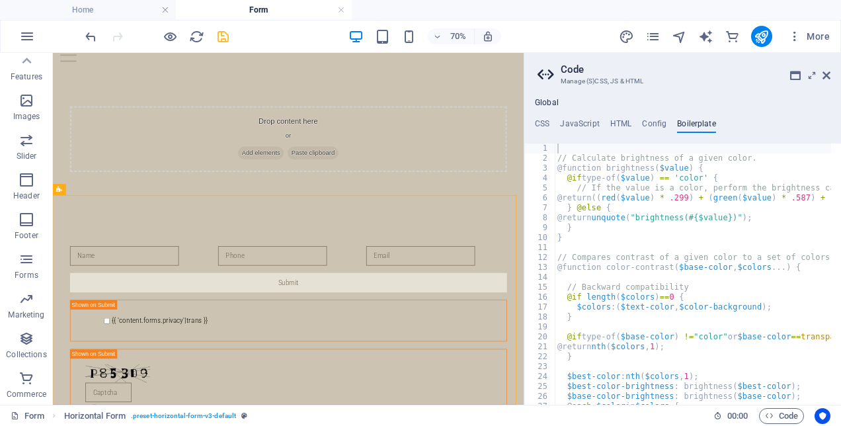
click at [546, 74] on icon at bounding box center [548, 74] width 20 height 19
click at [548, 109] on div "Global CSS JavaScript HTML Config Boilerplate @include horizontal-form-v3; 142 …" at bounding box center [682, 251] width 317 height 307
click at [546, 124] on h4 "CSS" at bounding box center [542, 126] width 15 height 15
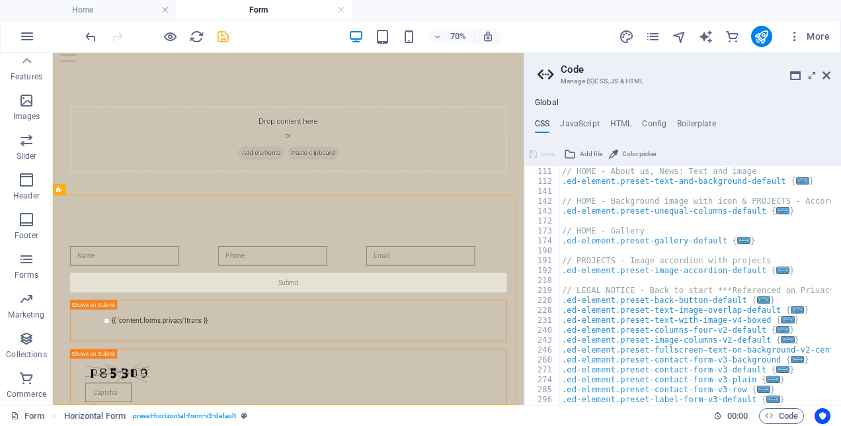
scroll to position [535, 0]
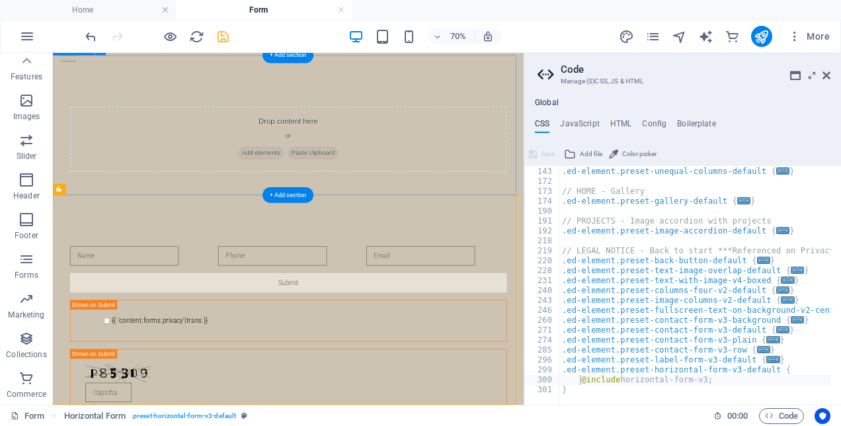
click at [510, 222] on div "Drop content here or Add elements Paste clipboard" at bounding box center [389, 176] width 672 height 200
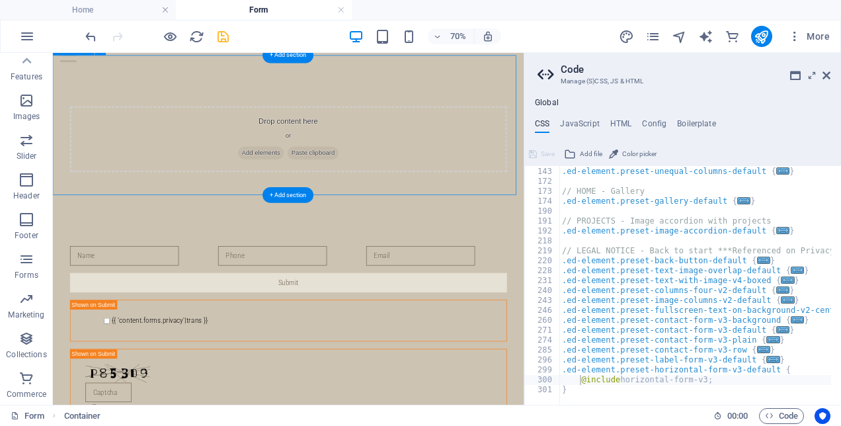
click at [510, 222] on div "Drop content here or Add elements Paste clipboard" at bounding box center [389, 176] width 672 height 200
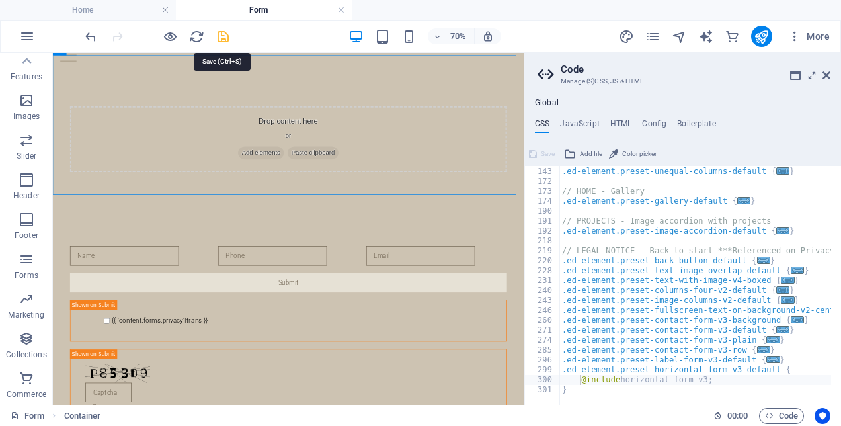
click at [219, 32] on icon "save" at bounding box center [223, 36] width 15 height 15
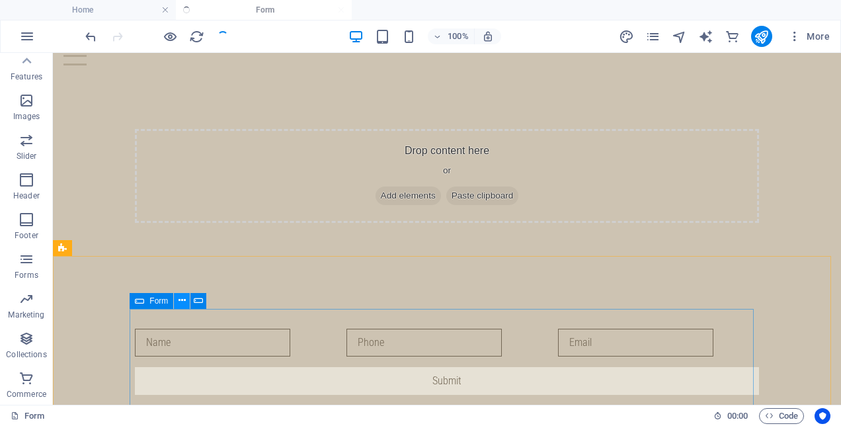
click at [186, 300] on button at bounding box center [182, 301] width 16 height 16
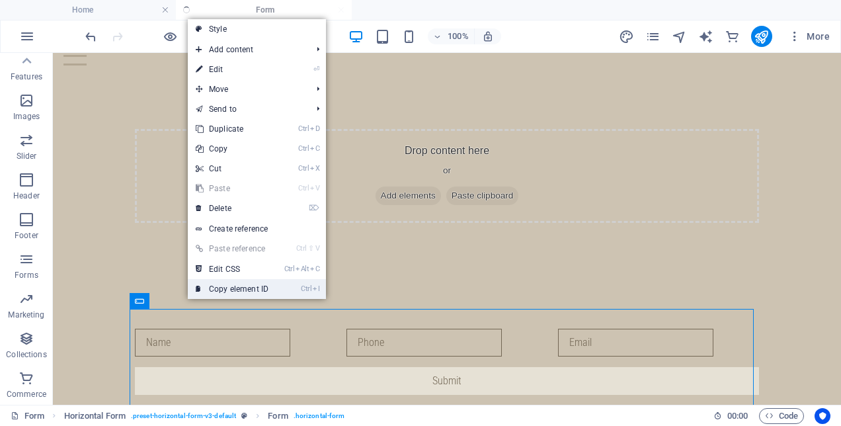
click at [206, 288] on link "Ctrl I Copy element ID" at bounding box center [232, 289] width 89 height 20
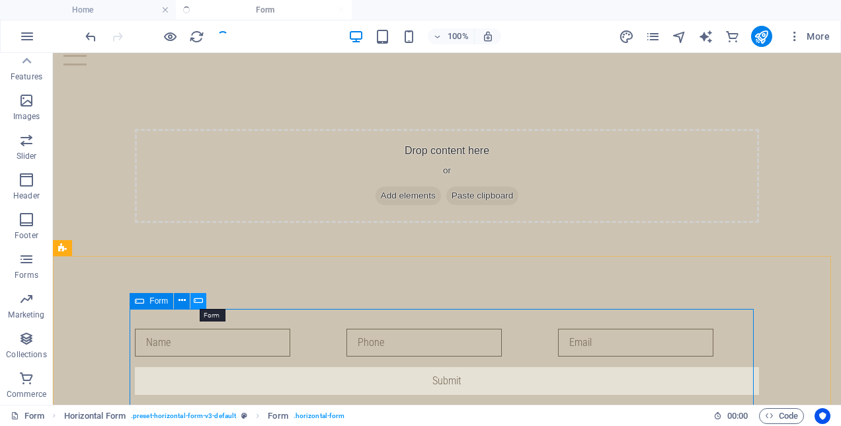
click at [196, 302] on icon at bounding box center [198, 301] width 9 height 14
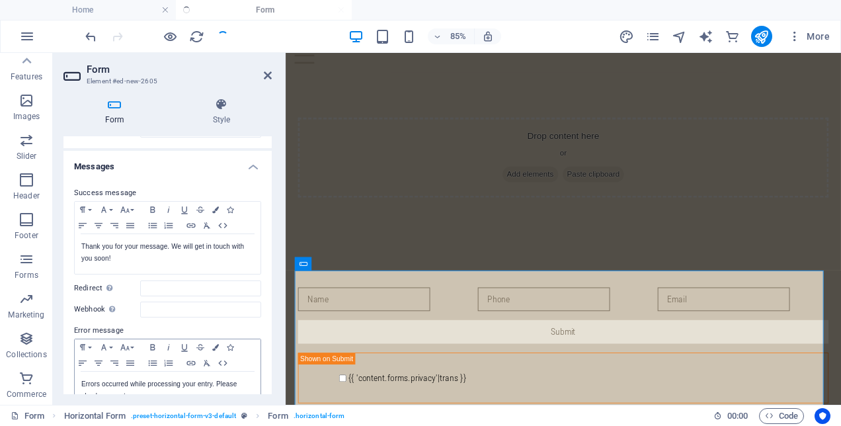
scroll to position [0, 0]
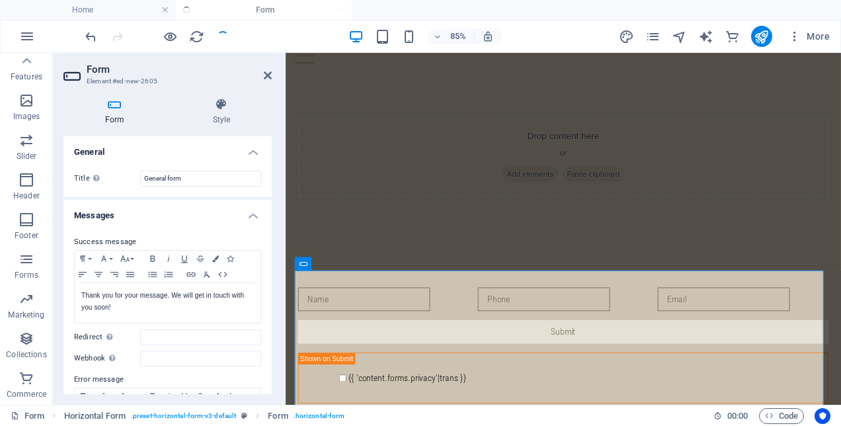
click at [111, 78] on h3 "Element #ed-new-2605" at bounding box center [166, 81] width 159 height 12
click at [112, 81] on h3 "Element #ed-new-2605" at bounding box center [166, 81] width 159 height 12
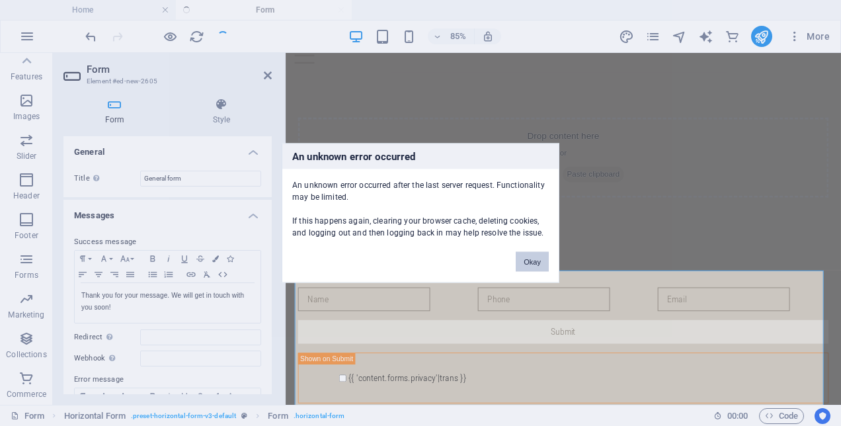
click at [531, 261] on button "Okay" at bounding box center [532, 262] width 33 height 20
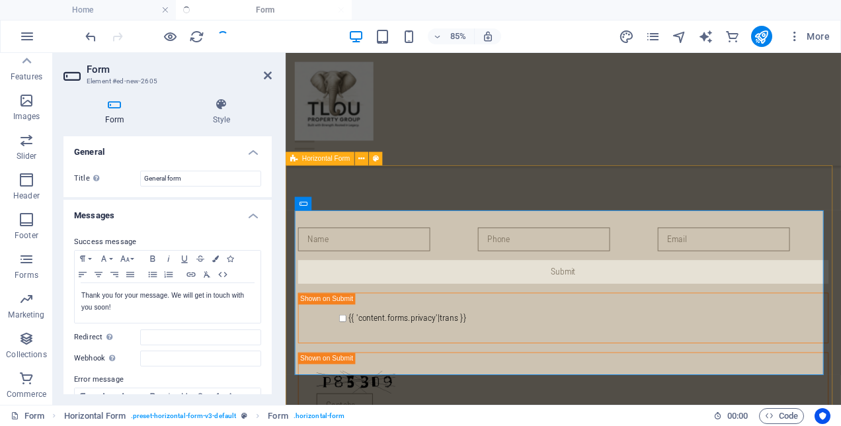
scroll to position [198, 0]
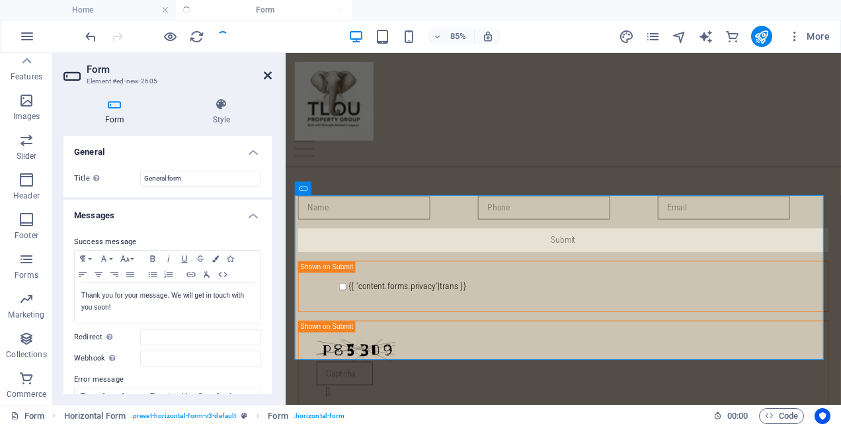
click at [268, 77] on icon at bounding box center [268, 75] width 8 height 11
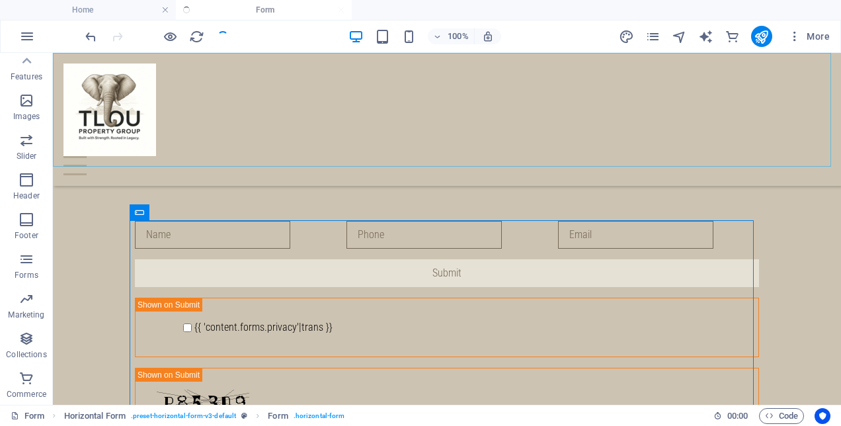
click at [807, 156] on div at bounding box center [446, 165] width 767 height 19
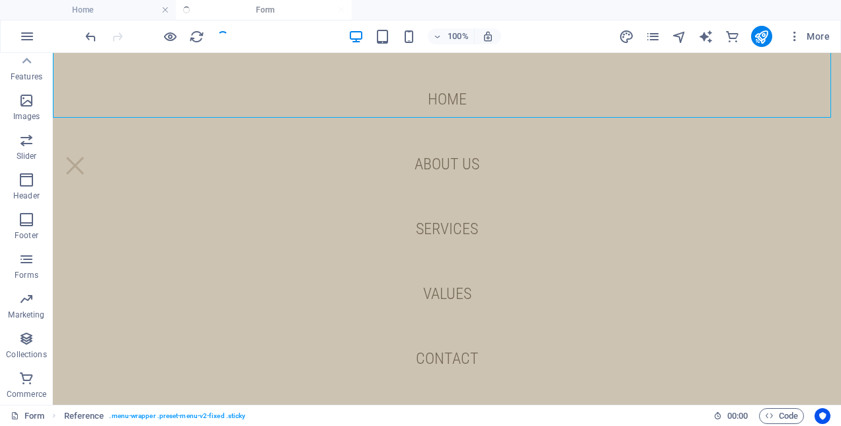
scroll to position [261, 0]
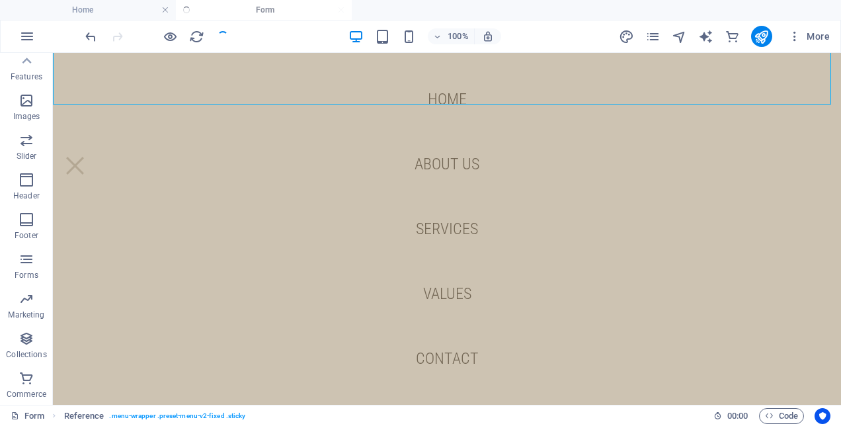
click at [87, 156] on div at bounding box center [74, 165] width 23 height 19
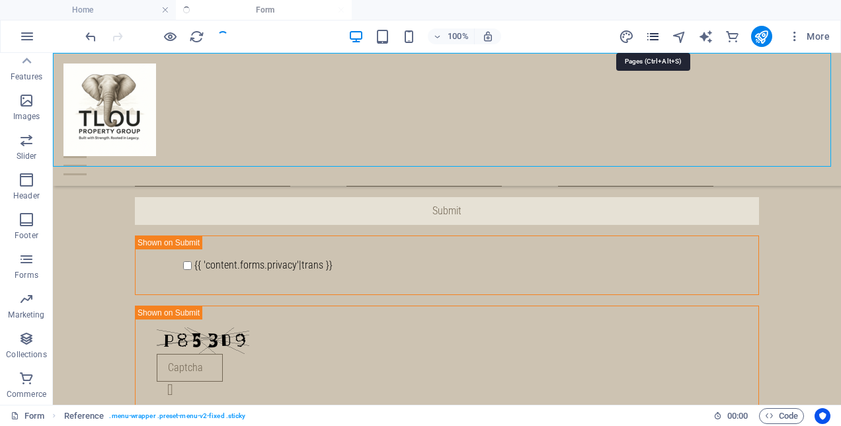
click at [648, 33] on icon "pages" at bounding box center [652, 36] width 15 height 15
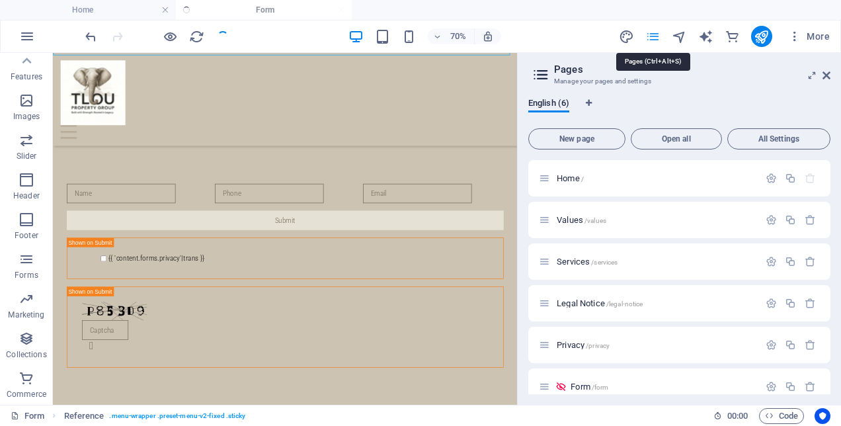
scroll to position [110, 0]
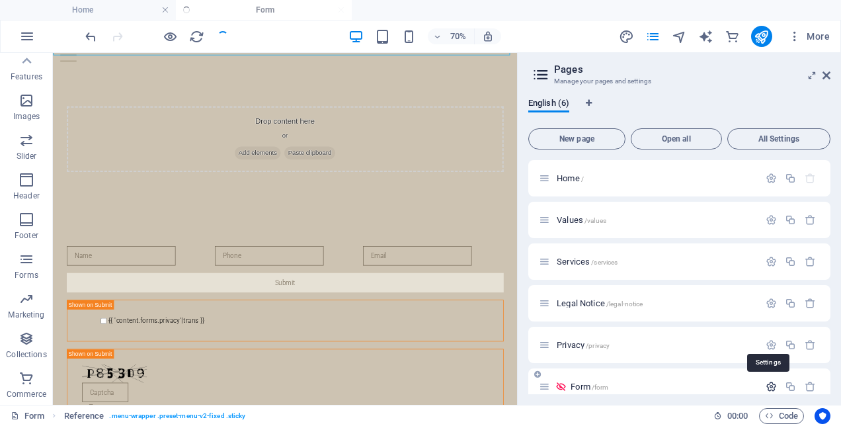
click at [766, 382] on icon "button" at bounding box center [771, 386] width 11 height 11
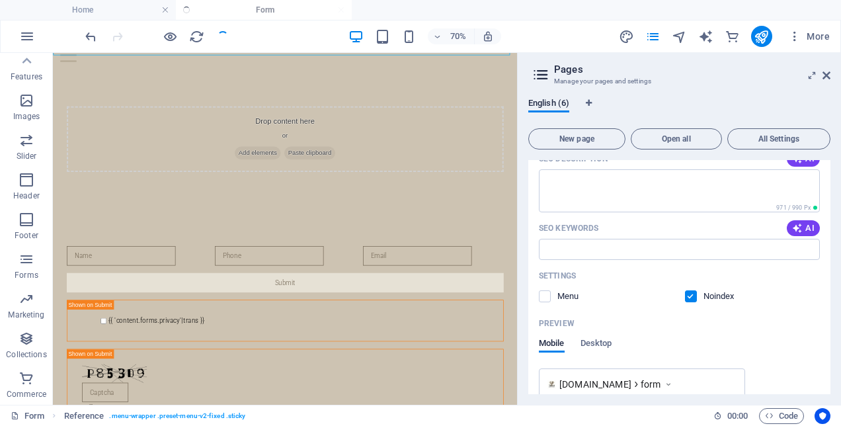
scroll to position [415, 0]
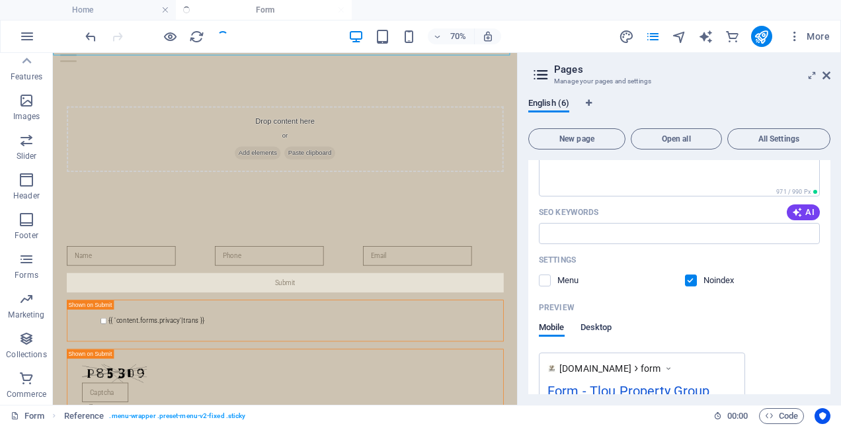
click at [598, 324] on span "Desktop" at bounding box center [597, 328] width 32 height 19
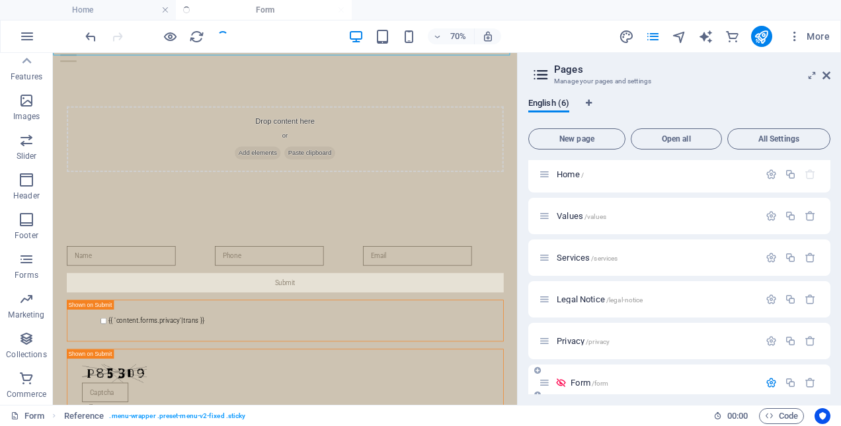
scroll to position [0, 0]
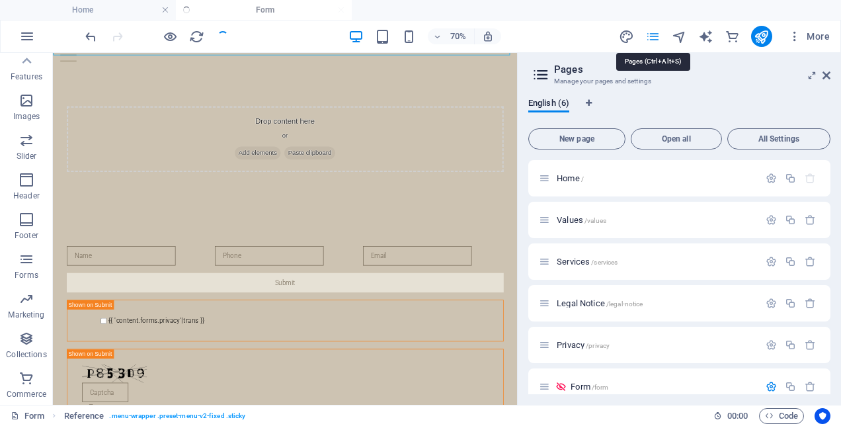
click at [657, 34] on icon "pages" at bounding box center [652, 36] width 15 height 15
click at [825, 77] on icon at bounding box center [827, 75] width 8 height 11
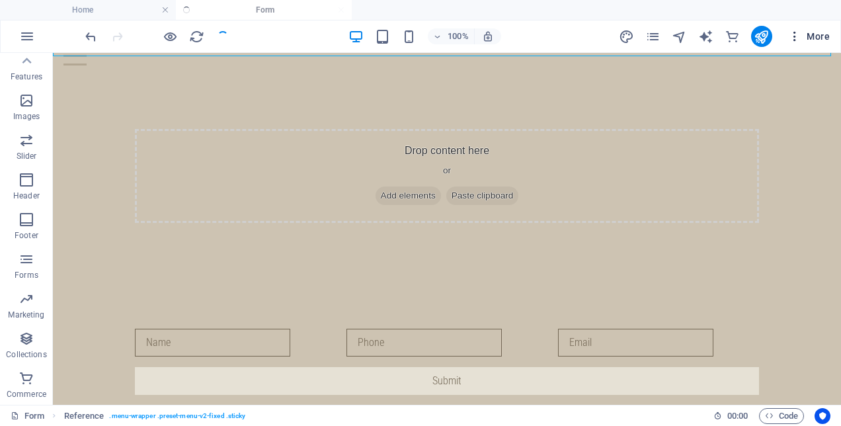
click at [791, 40] on icon "button" at bounding box center [794, 36] width 13 height 13
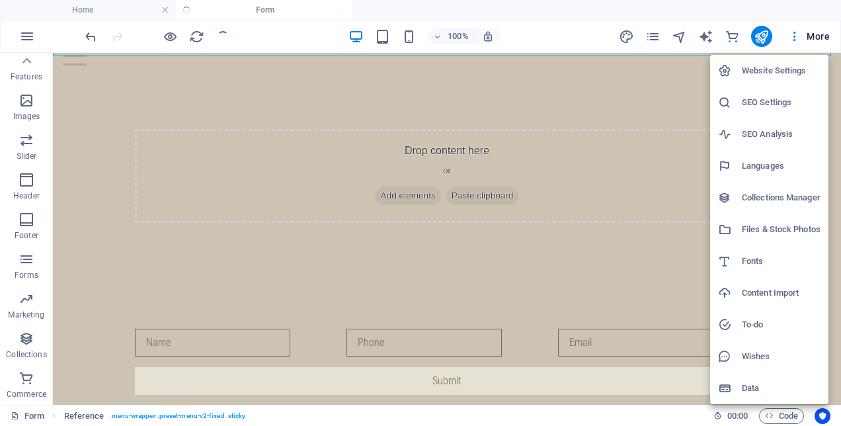
click at [789, 60] on li "Website Settings" at bounding box center [769, 71] width 118 height 32
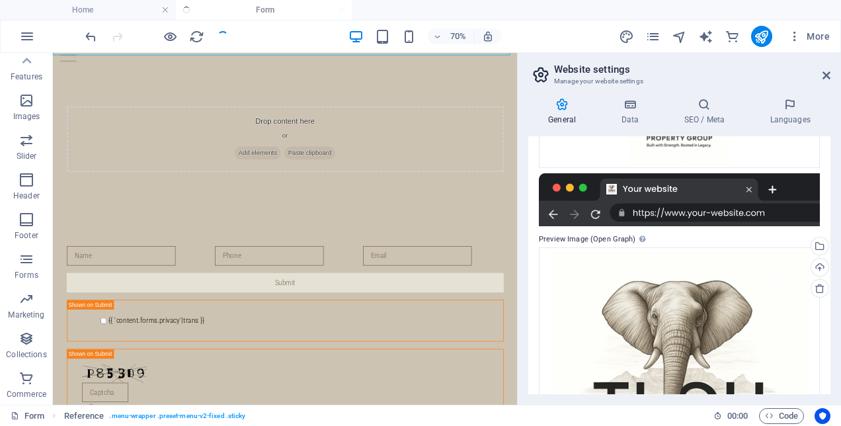
scroll to position [392, 0]
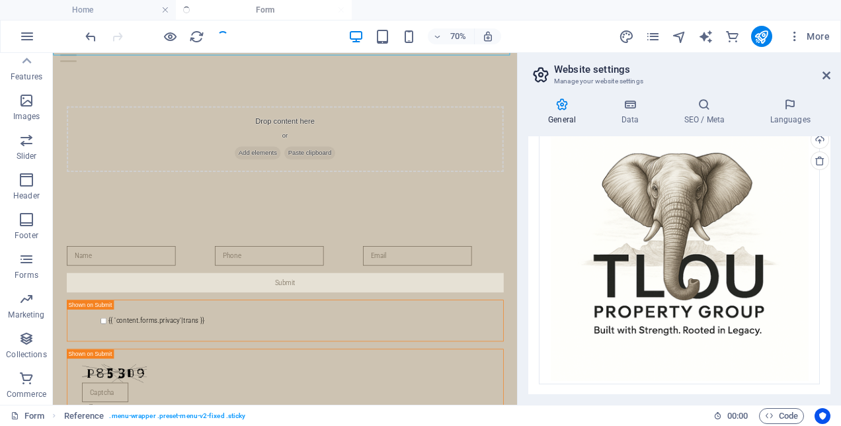
click at [631, 97] on div "General Data SEO / Meta Languages Website name www.tlou-property.co.za Logo Dra…" at bounding box center [679, 245] width 323 height 317
click at [632, 113] on h4 "Data" at bounding box center [632, 112] width 63 height 28
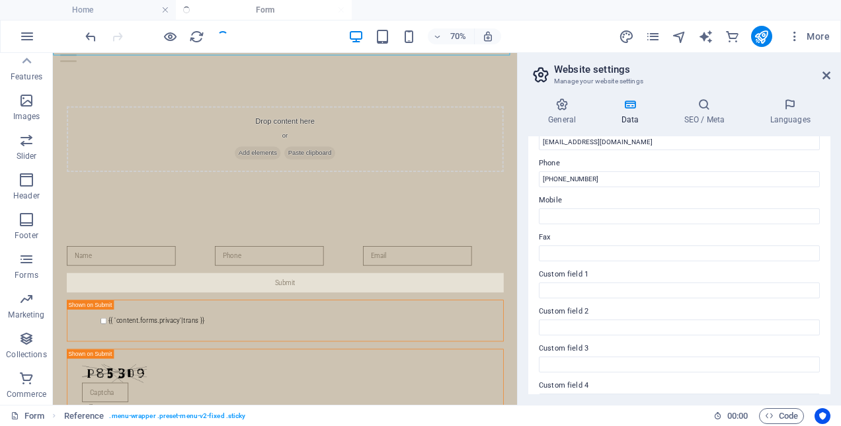
scroll to position [377, 0]
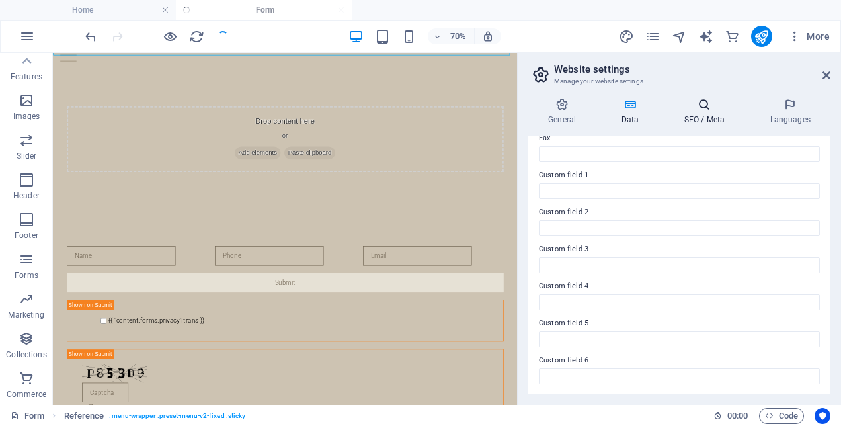
click at [692, 122] on h4 "SEO / Meta" at bounding box center [707, 112] width 86 height 28
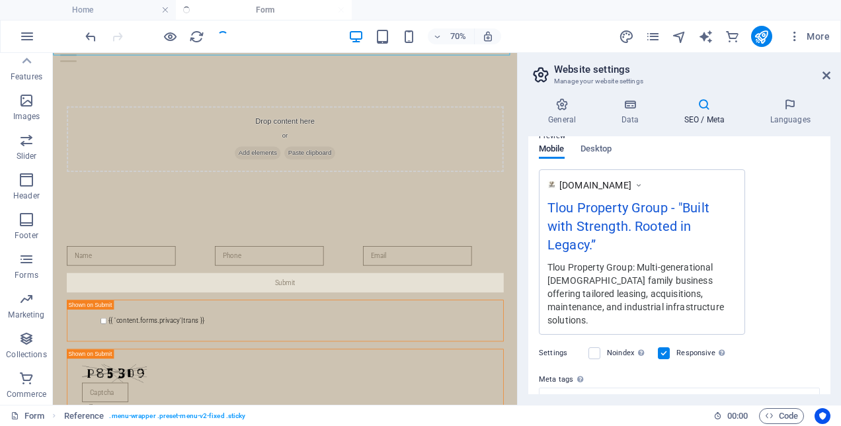
scroll to position [303, 0]
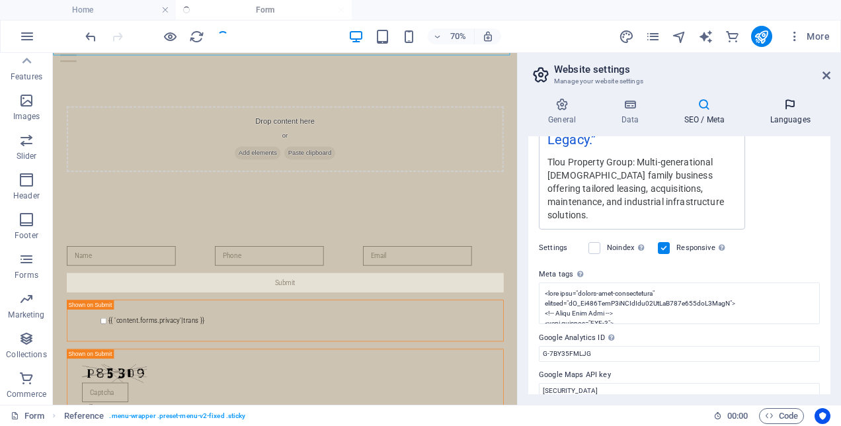
click at [780, 114] on h4 "Languages" at bounding box center [790, 112] width 81 height 28
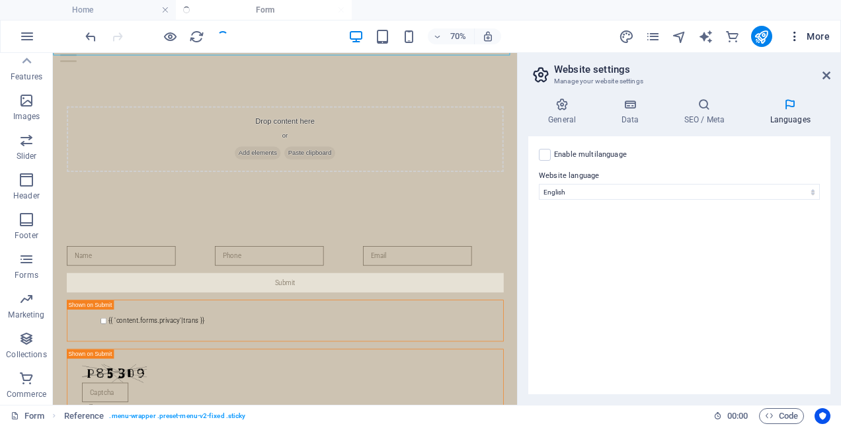
click at [792, 41] on icon "button" at bounding box center [794, 36] width 13 height 13
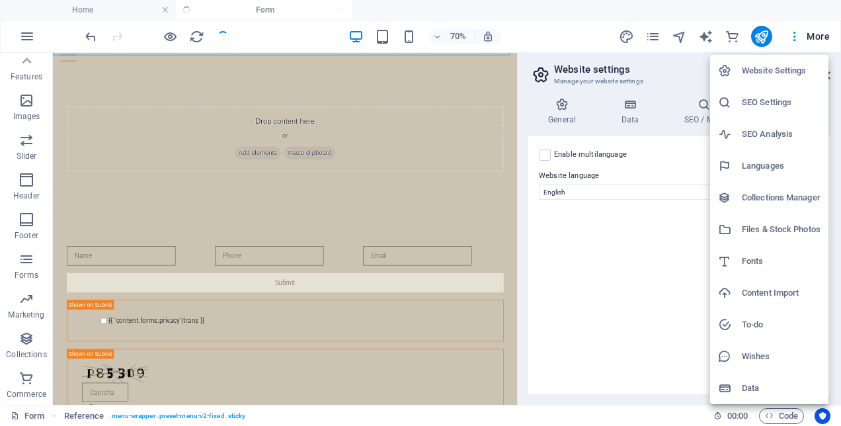
click at [785, 196] on h6 "Collections Manager" at bounding box center [781, 198] width 79 height 16
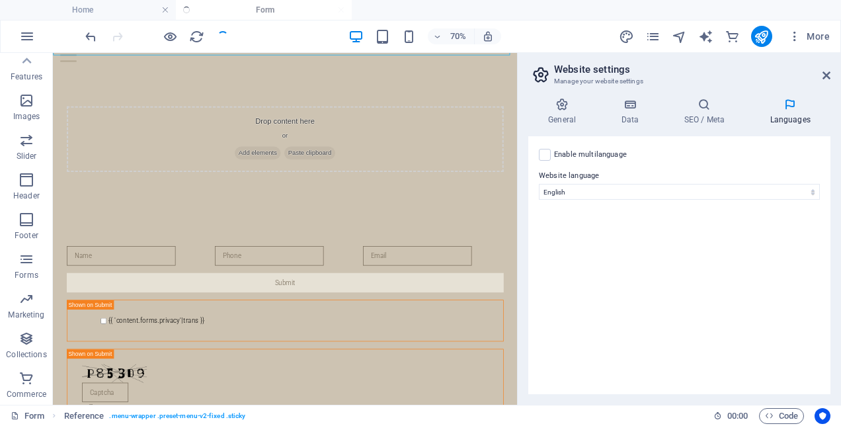
scroll to position [0, 0]
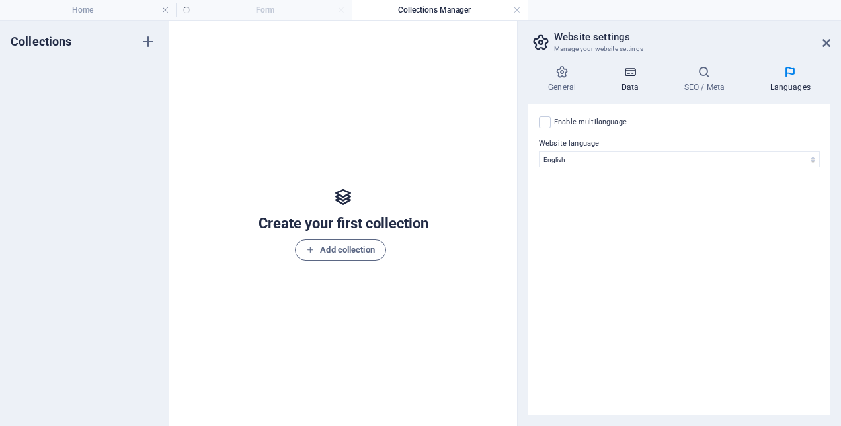
click at [633, 73] on icon at bounding box center [630, 71] width 58 height 13
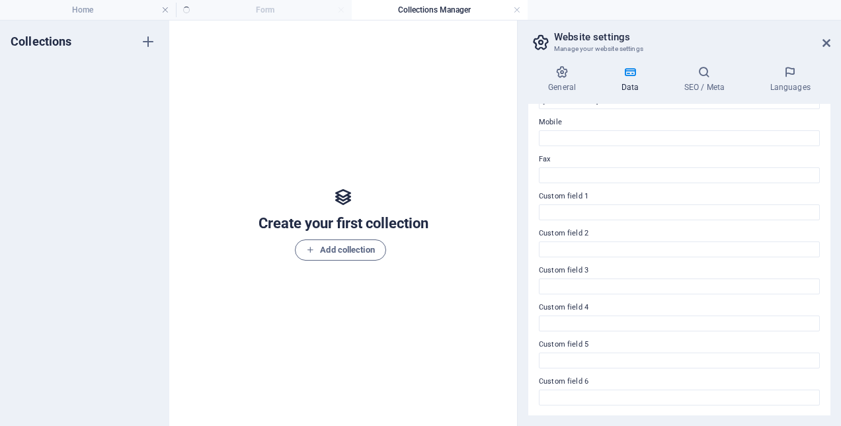
click at [633, 73] on icon at bounding box center [630, 71] width 58 height 13
click at [559, 74] on icon at bounding box center [561, 71] width 67 height 13
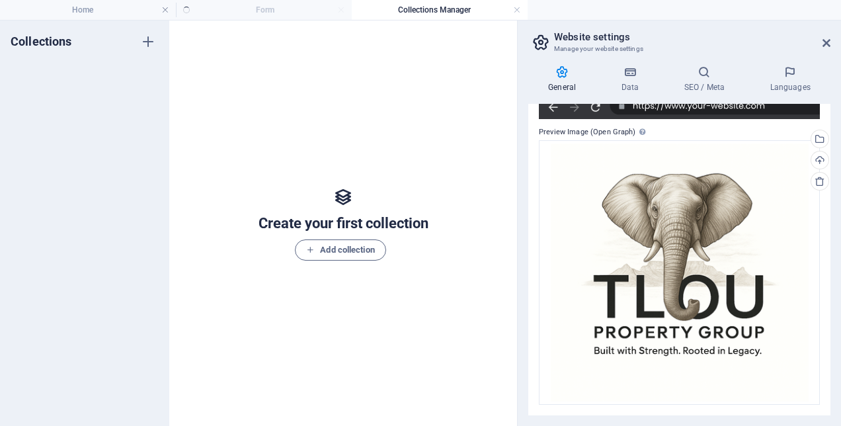
scroll to position [339, 0]
click at [537, 44] on icon at bounding box center [541, 42] width 20 height 19
click at [520, 11] on link at bounding box center [517, 10] width 8 height 13
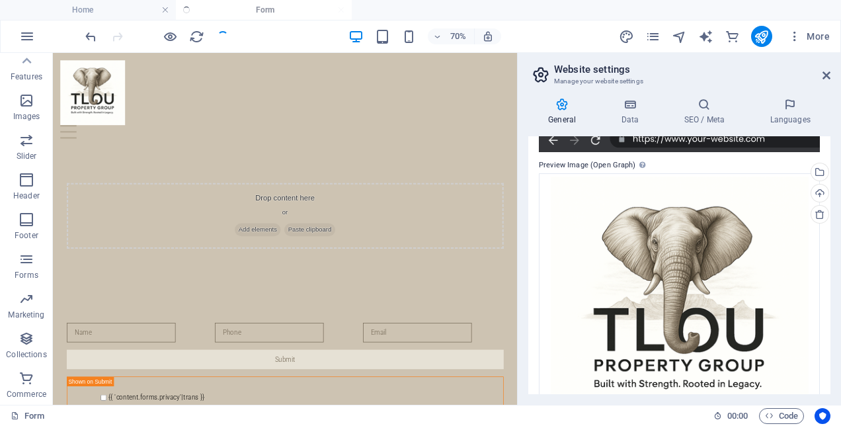
scroll to position [33, 0]
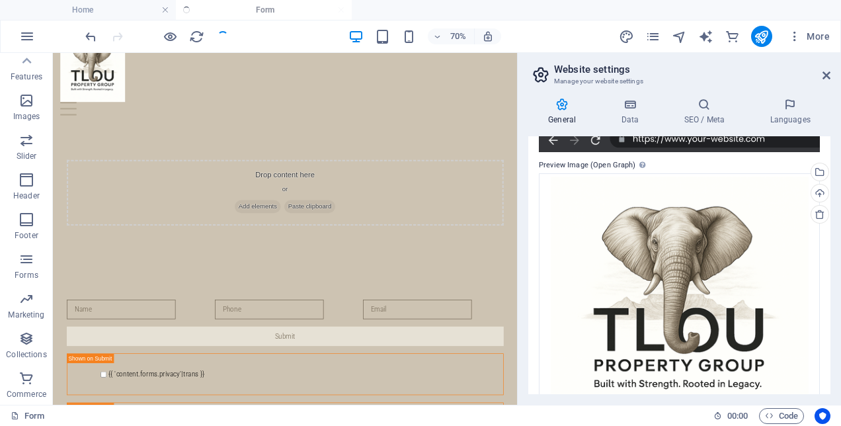
click at [258, 8] on ul "Home Form" at bounding box center [420, 10] width 841 height 20
click at [826, 75] on icon at bounding box center [827, 75] width 8 height 11
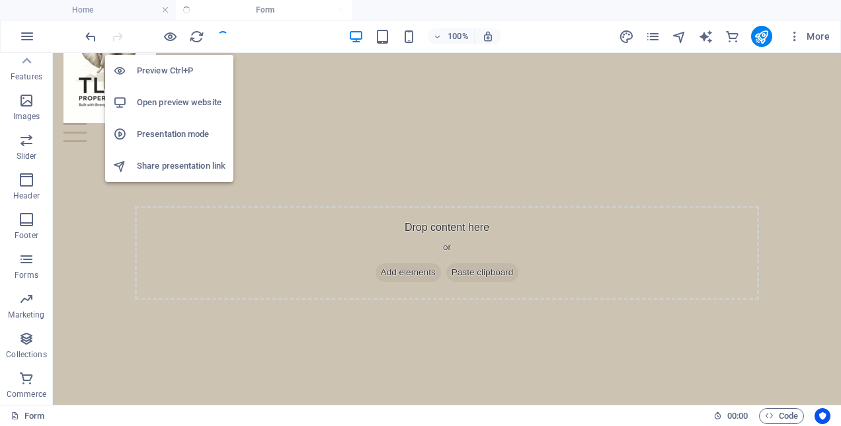
click at [177, 99] on h6 "Open preview website" at bounding box center [181, 103] width 89 height 16
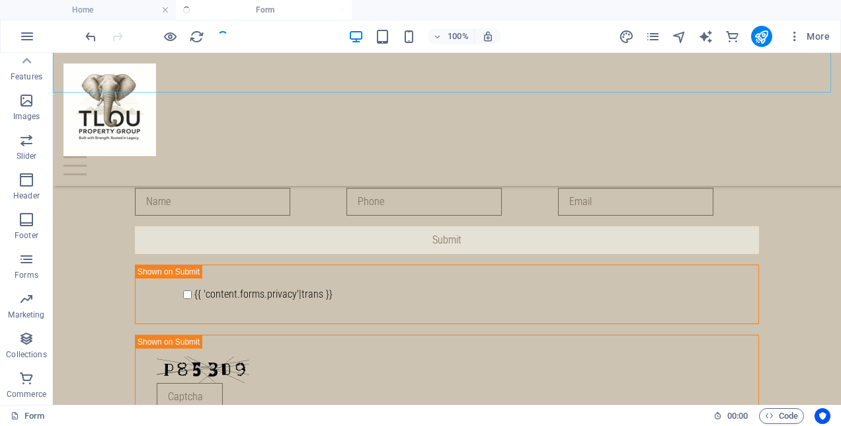
scroll to position [261, 0]
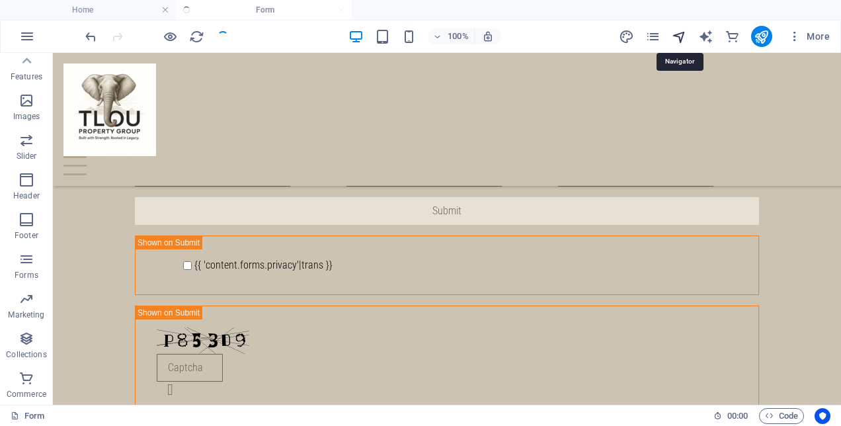
click at [674, 32] on icon "navigator" at bounding box center [679, 36] width 15 height 15
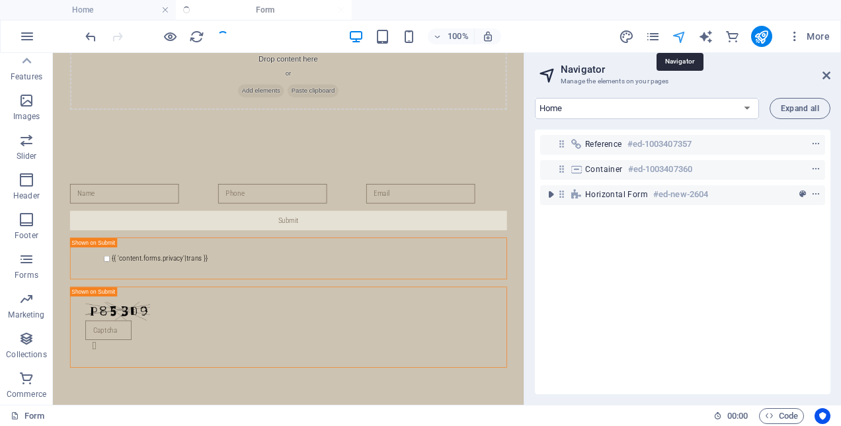
scroll to position [110, 0]
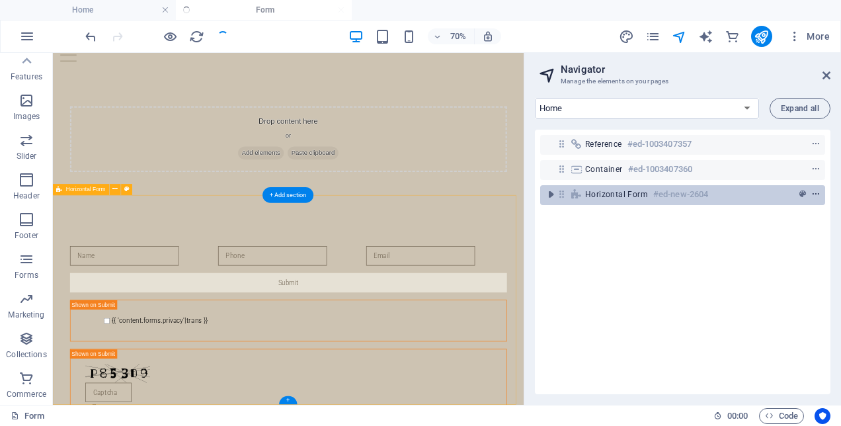
click at [811, 193] on icon "context-menu" at bounding box center [815, 194] width 9 height 9
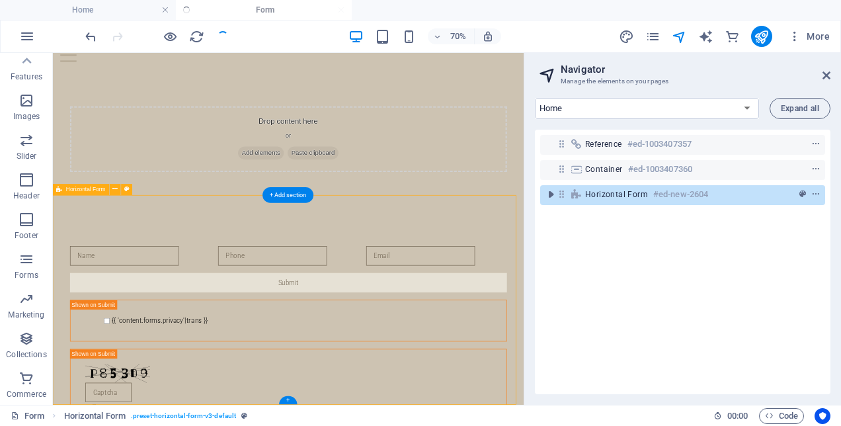
click at [563, 197] on icon at bounding box center [561, 193] width 11 height 11
click at [686, 194] on h6 "#ed-new-2604" at bounding box center [680, 194] width 55 height 16
click at [816, 197] on icon "context-menu" at bounding box center [815, 194] width 9 height 9
click at [607, 274] on div "Reference #ed-1003407357 Container #ed-1003407360 Horizontal Form #ed-new-2604" at bounding box center [683, 262] width 296 height 264
click at [811, 193] on icon "context-menu" at bounding box center [815, 194] width 9 height 9
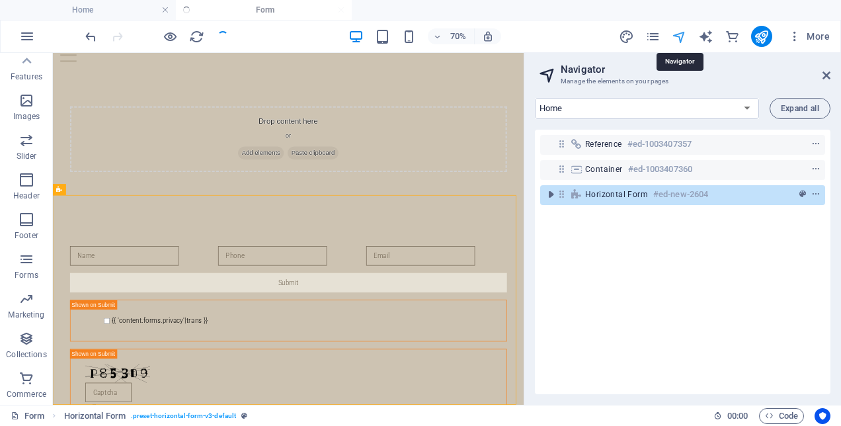
click at [681, 31] on icon "navigator" at bounding box center [679, 36] width 15 height 15
click at [764, 41] on icon "publish" at bounding box center [761, 36] width 15 height 15
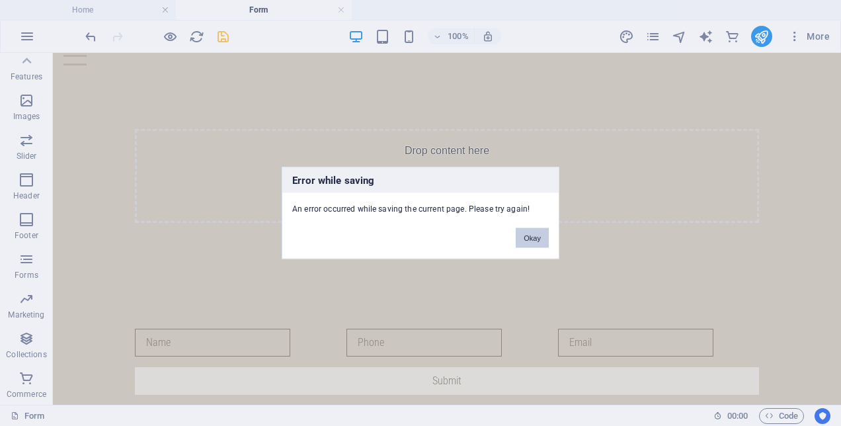
click at [547, 238] on button "Okay" at bounding box center [532, 238] width 33 height 20
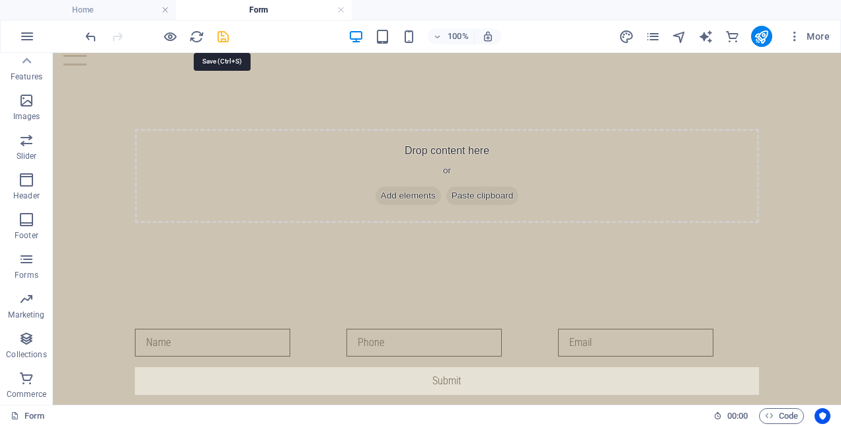
click at [219, 36] on icon "save" at bounding box center [223, 36] width 15 height 15
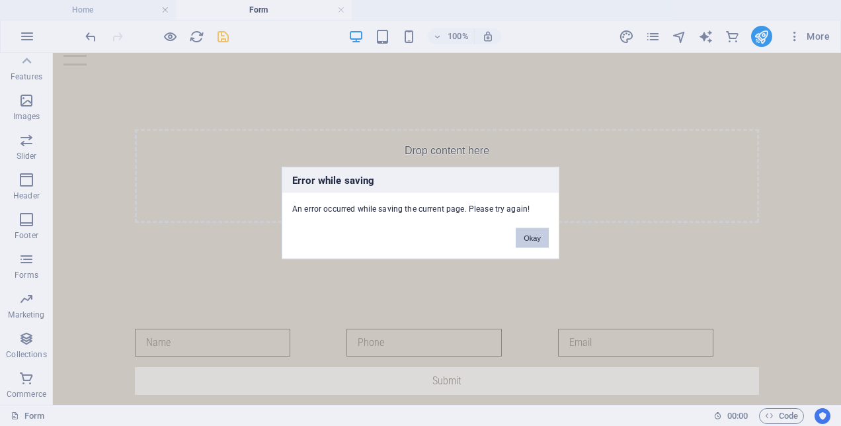
click at [528, 236] on button "Okay" at bounding box center [532, 238] width 33 height 20
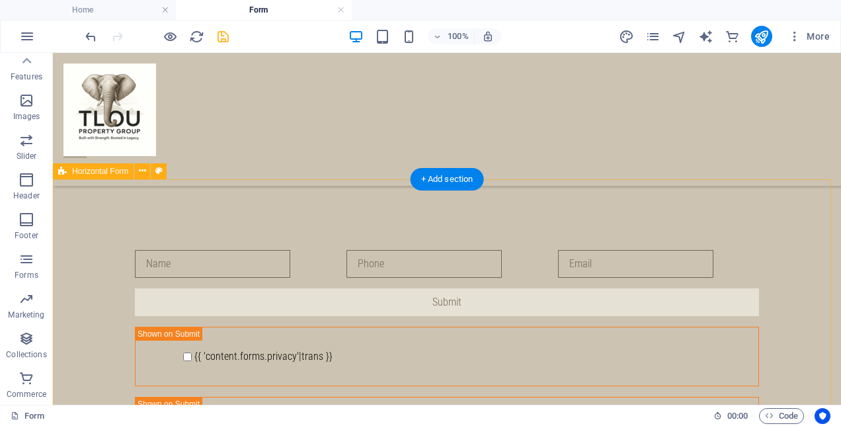
scroll to position [242, 0]
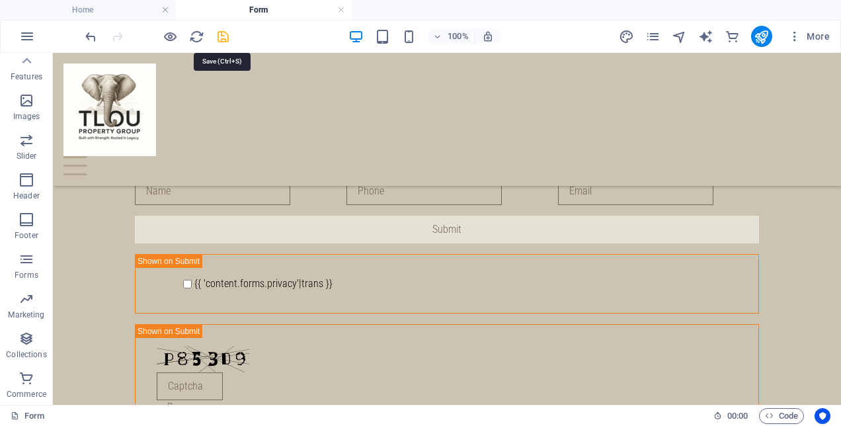
click at [224, 29] on icon "save" at bounding box center [223, 36] width 15 height 15
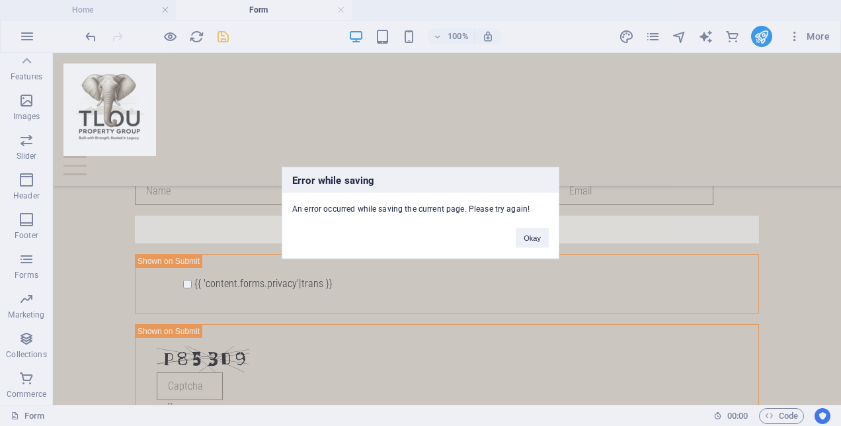
click at [528, 249] on div "Error while saving An error occurred while saving the current page. Please try …" at bounding box center [421, 213] width 278 height 92
click at [528, 238] on button "Okay" at bounding box center [532, 238] width 33 height 20
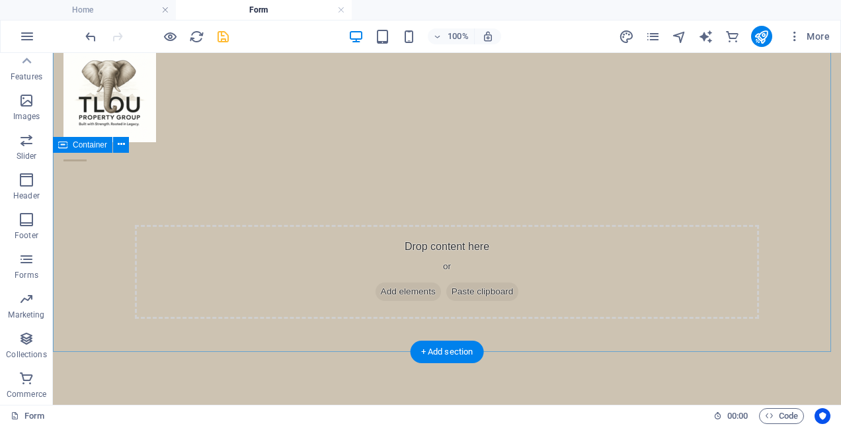
scroll to position [0, 0]
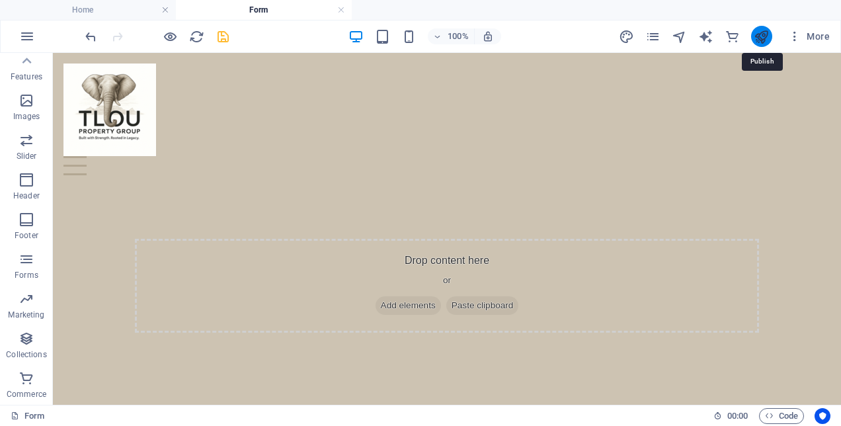
click at [755, 41] on icon "publish" at bounding box center [761, 36] width 15 height 15
checkbox input "false"
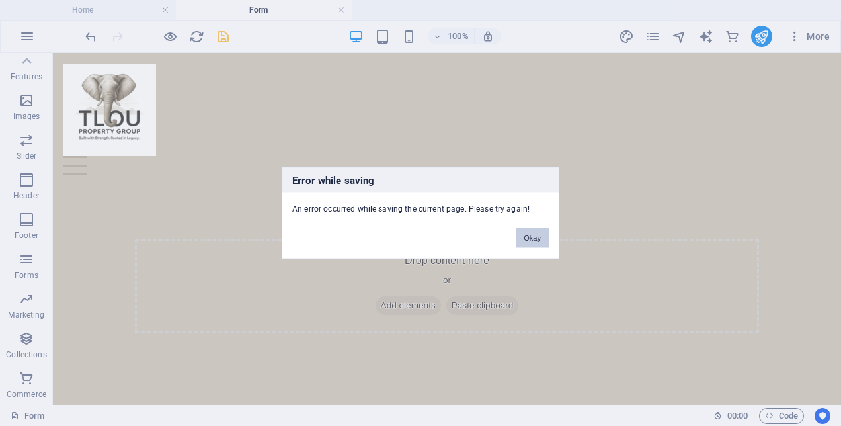
click at [544, 233] on button "Okay" at bounding box center [532, 238] width 33 height 20
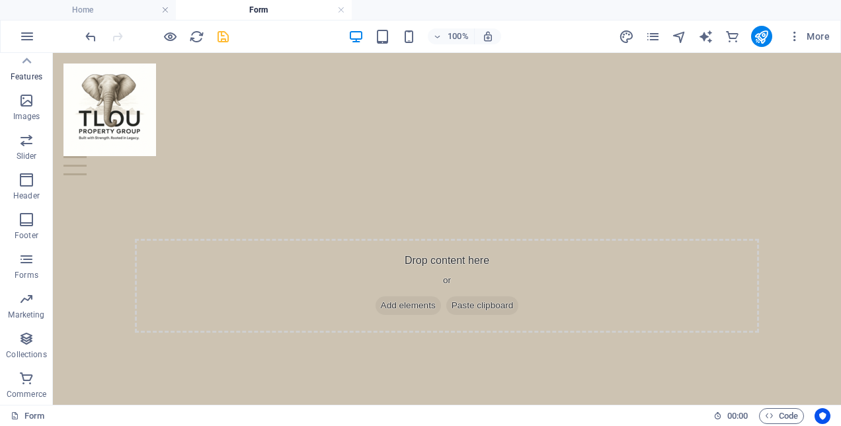
scroll to position [283, 0]
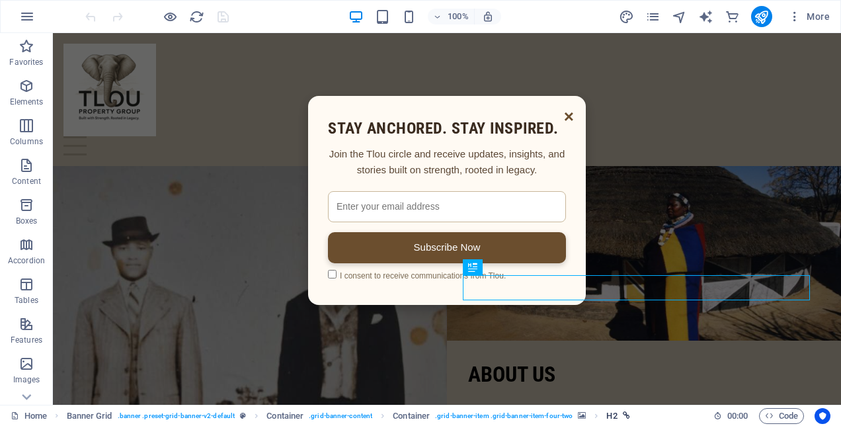
drag, startPoint x: 356, startPoint y: 216, endPoint x: 619, endPoint y: 411, distance: 327.4
click at [623, 414] on icon "breadcrumb" at bounding box center [626, 415] width 7 height 7
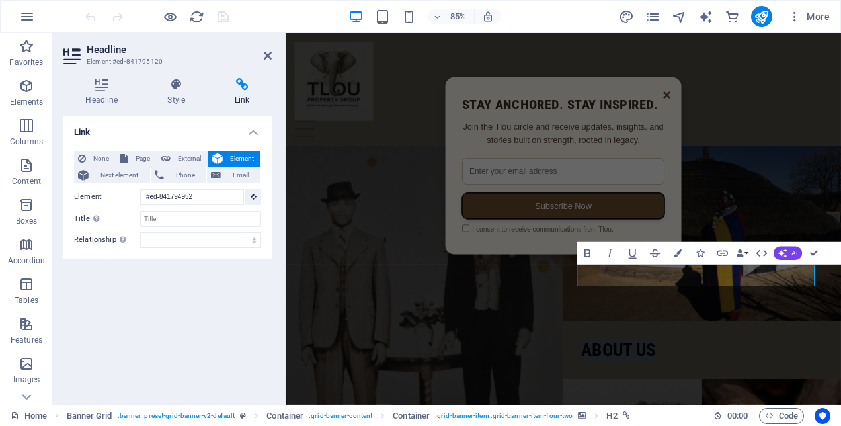
click at [577, 235] on button "Subscribe Now" at bounding box center [612, 236] width 238 height 31
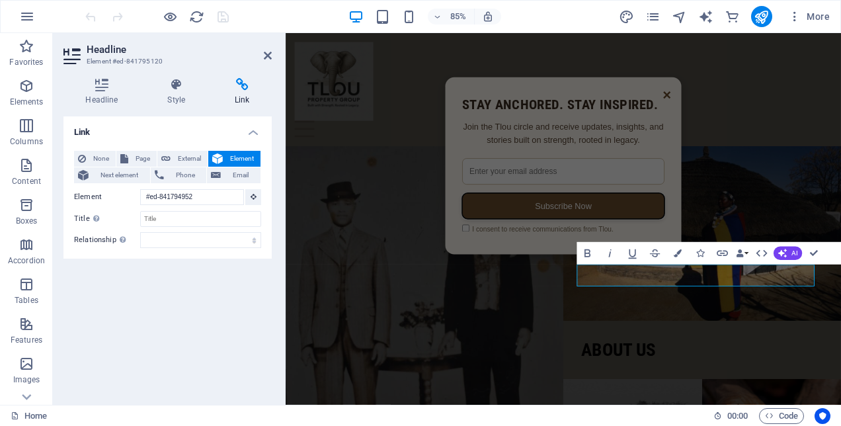
click at [530, 235] on button "Subscribe Now" at bounding box center [612, 236] width 238 height 31
click at [518, 238] on button "Subscribe Now" at bounding box center [612, 236] width 238 height 31
drag, startPoint x: 528, startPoint y: 251, endPoint x: 518, endPoint y: 241, distance: 14.1
drag, startPoint x: 518, startPoint y: 241, endPoint x: 499, endPoint y: 233, distance: 20.8
click at [499, 233] on button "Subscribe Now" at bounding box center [612, 236] width 238 height 31
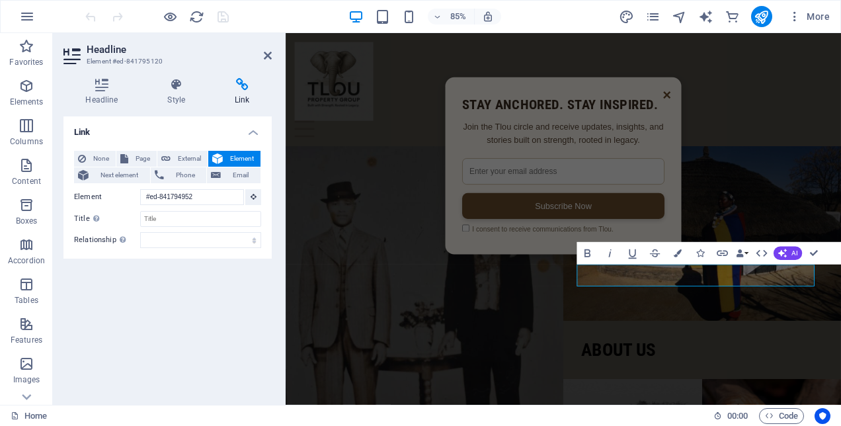
click at [583, 304] on div "× Stay Anchored. Stay Inspired. Join the Tlou circle and receive updates, insig…" at bounding box center [612, 251] width 653 height 437
click at [772, 415] on icon "button" at bounding box center [769, 415] width 9 height 9
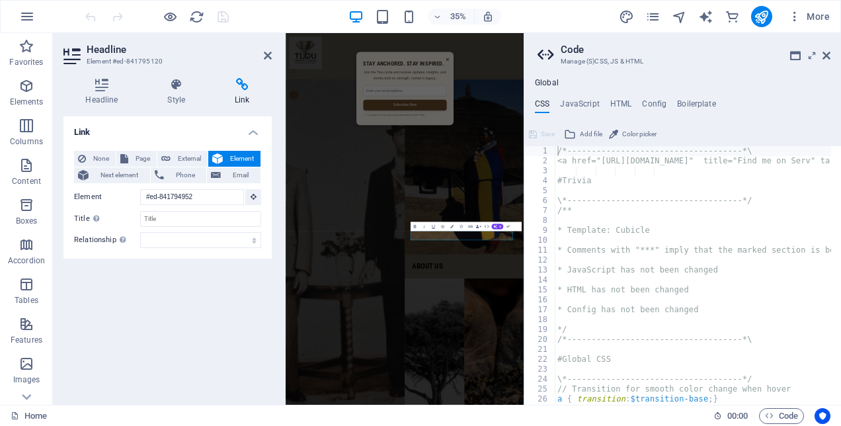
click at [631, 102] on ul "CSS JavaScript HTML Config Boilerplate" at bounding box center [682, 106] width 317 height 15
click at [625, 106] on h4 "HTML" at bounding box center [621, 106] width 22 height 15
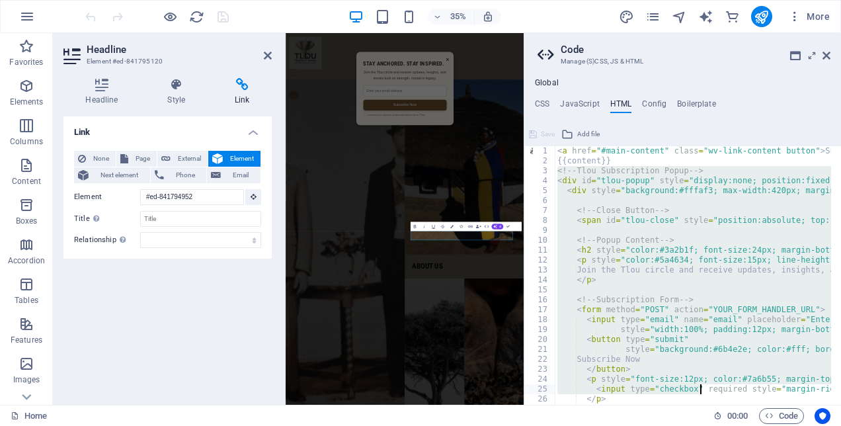
scroll to position [287, 0]
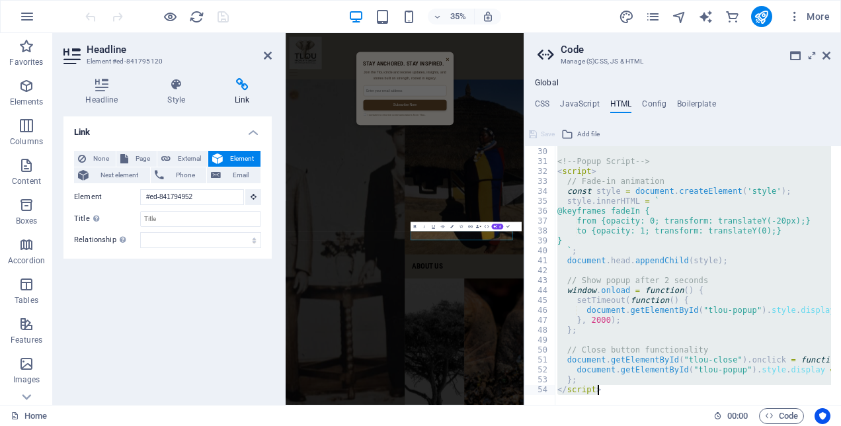
drag, startPoint x: 557, startPoint y: 167, endPoint x: 730, endPoint y: 449, distance: 330.3
click at [730, 425] on html "Tlou Property Group Home Favorites Elements Columns Content Boxes Accordion Tab…" at bounding box center [420, 213] width 841 height 426
type textarea "}; </script>"
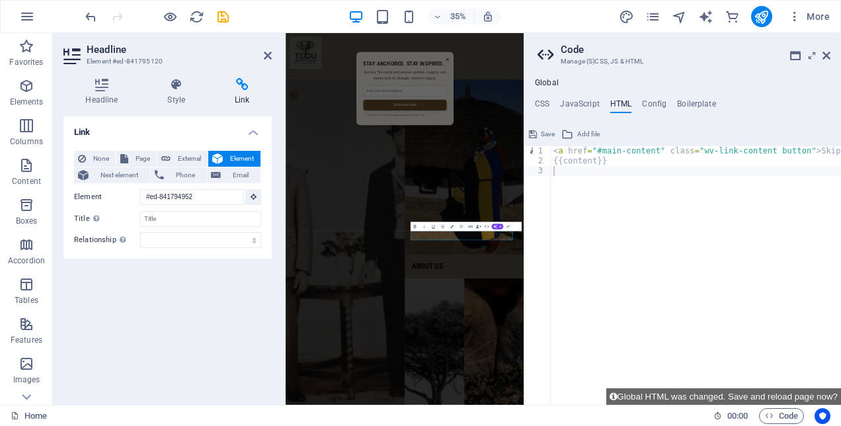
click at [557, 176] on div "< a href = "#main-content" class = "wv-link-content button" > Skip to main cont…" at bounding box center [729, 280] width 357 height 268
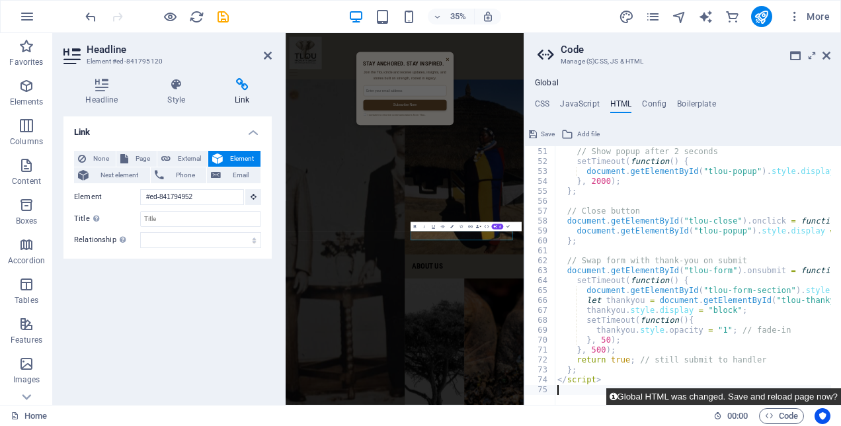
click at [793, 396] on button "Global HTML was changed. Save and reload page now?" at bounding box center [723, 396] width 235 height 17
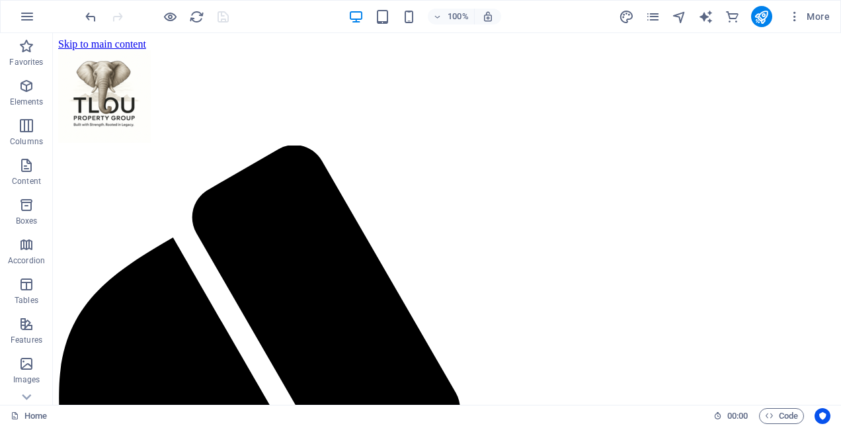
scroll to position [0, 0]
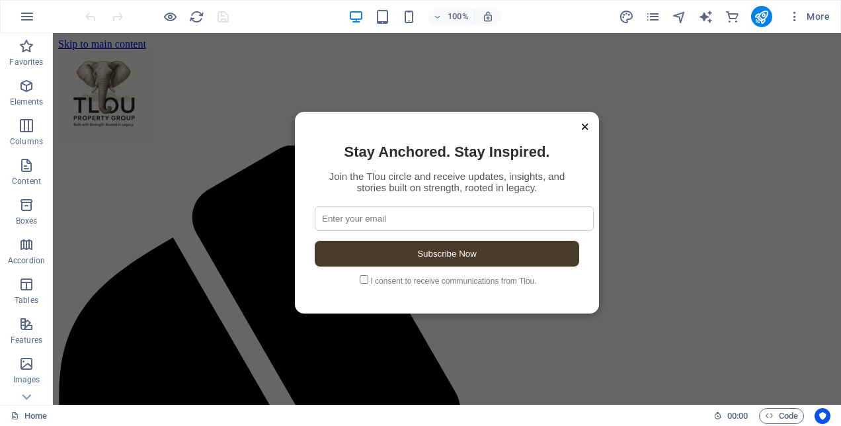
click at [430, 196] on div "Stay Anchored. Stay Inspired. Join the Tlou circle and receive updates, insight…" at bounding box center [447, 214] width 264 height 142
click at [433, 206] on input "email" at bounding box center [454, 218] width 279 height 24
click at [381, 212] on input "email" at bounding box center [454, 218] width 279 height 24
type input "shadikanam@gmail.com"
click at [360, 276] on input "checkbox" at bounding box center [364, 279] width 9 height 9
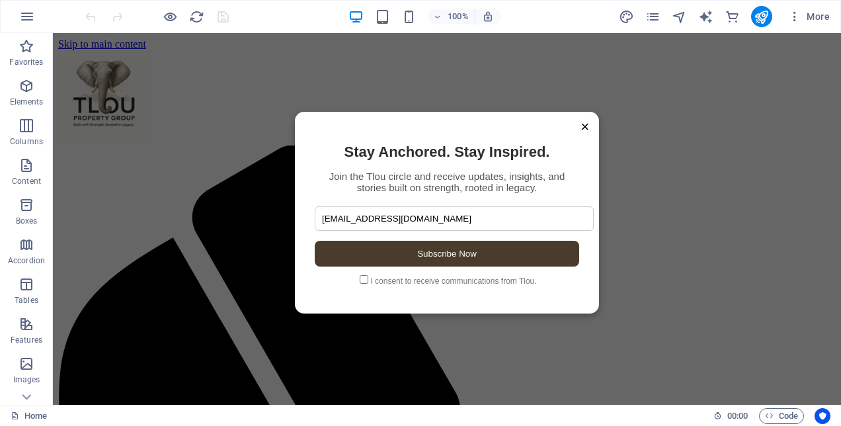
checkbox input "true"
click at [373, 254] on button "Subscribe Now" at bounding box center [447, 254] width 264 height 26
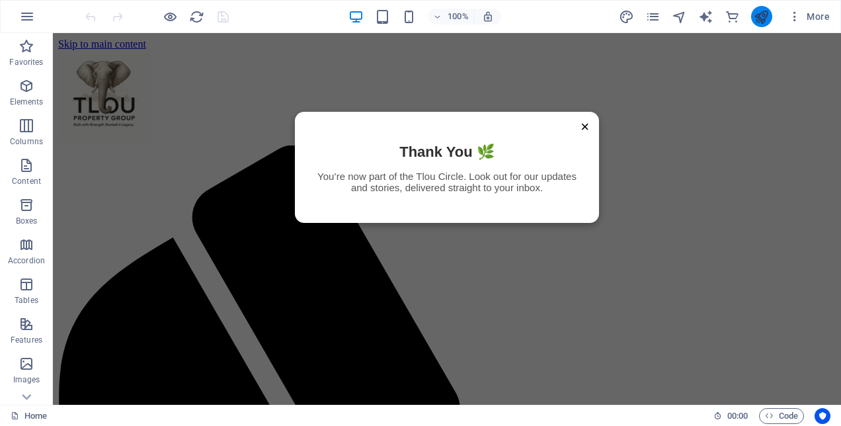
click at [757, 25] on button "publish" at bounding box center [761, 16] width 21 height 21
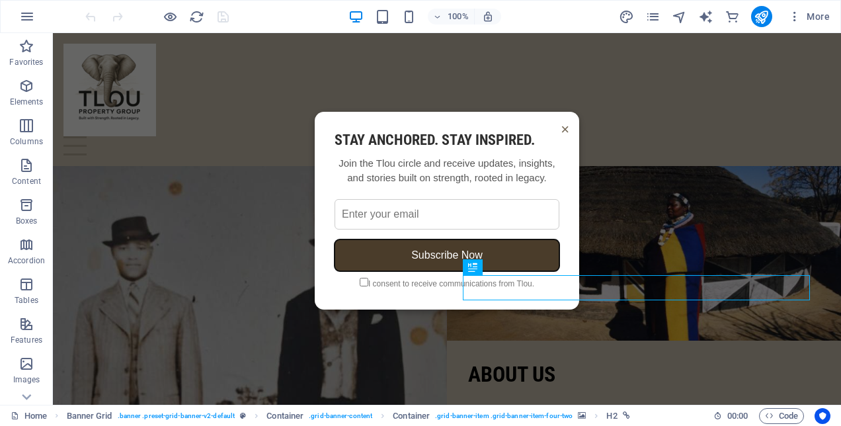
click at [431, 262] on button "Subscribe Now" at bounding box center [447, 255] width 225 height 32
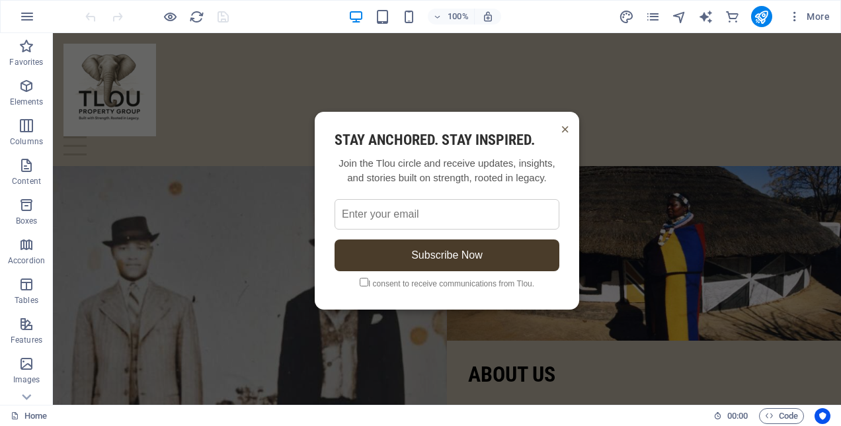
click at [380, 206] on input "email" at bounding box center [447, 214] width 225 height 30
type input "shadikanam@gmail.com"
click at [362, 278] on input "checkbox" at bounding box center [364, 282] width 9 height 9
checkbox input "true"
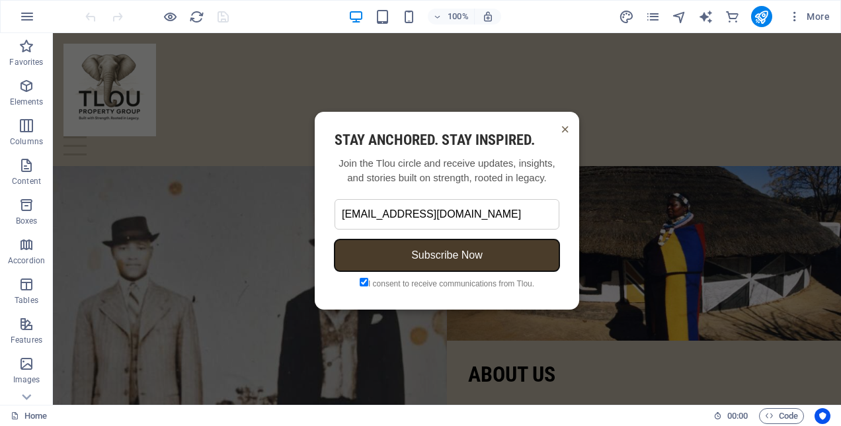
click at [372, 252] on button "Subscribe Now" at bounding box center [447, 255] width 225 height 32
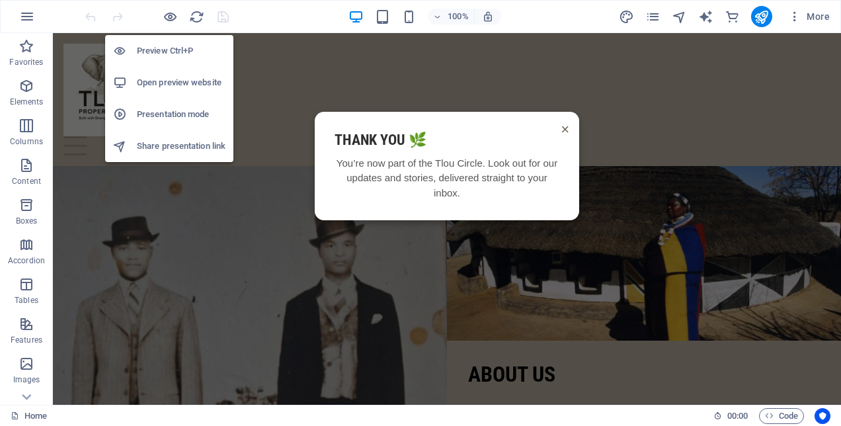
click at [158, 86] on h6 "Open preview website" at bounding box center [181, 83] width 89 height 16
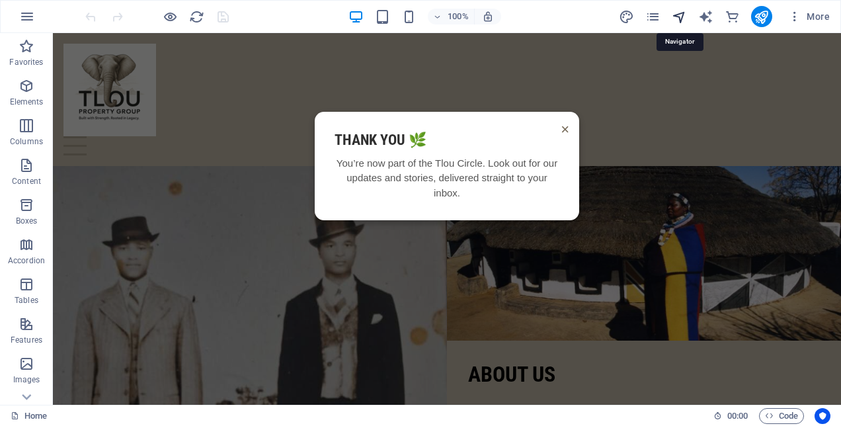
click at [682, 13] on icon "navigator" at bounding box center [679, 16] width 15 height 15
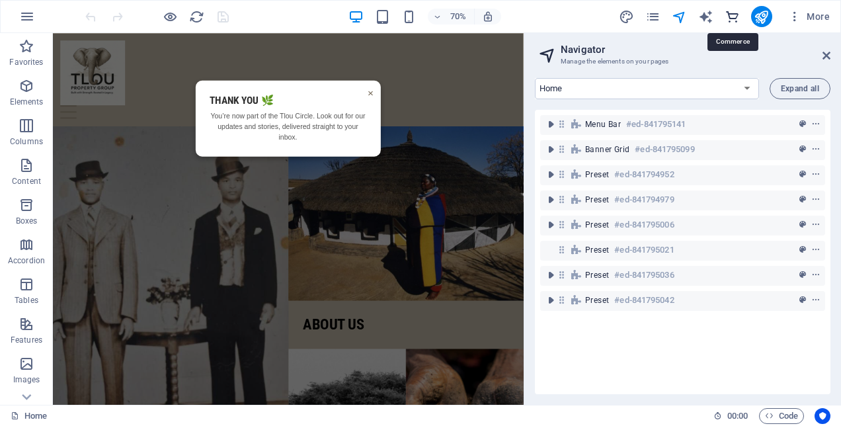
click at [738, 13] on icon "commerce" at bounding box center [732, 16] width 15 height 15
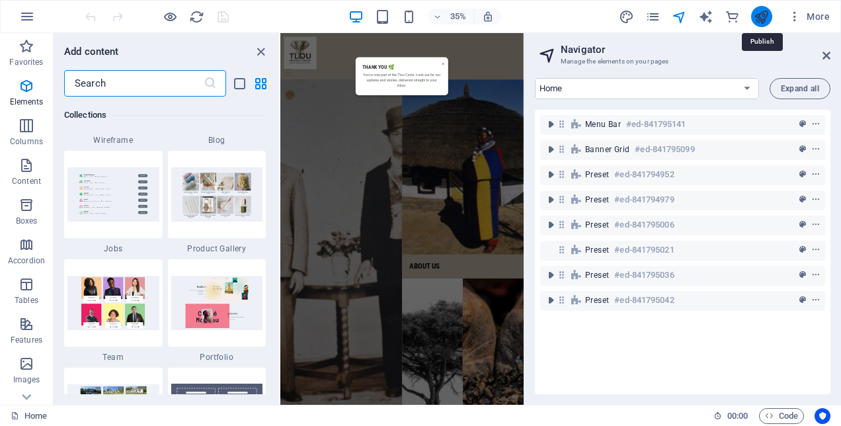
scroll to position [12742, 0]
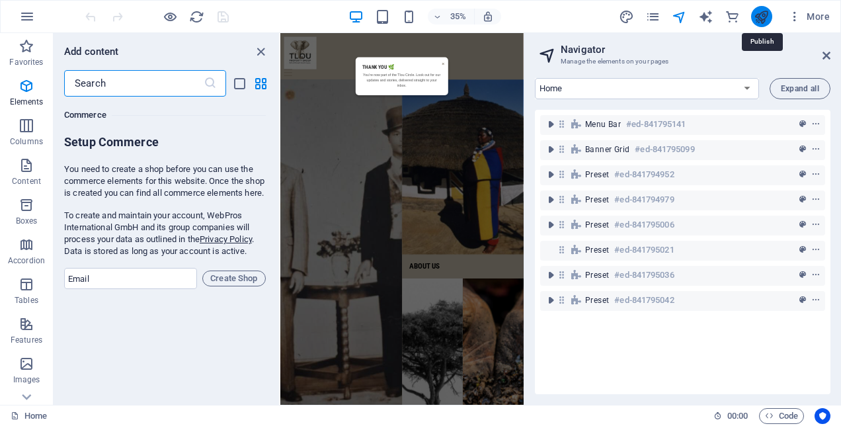
click at [766, 13] on icon "publish" at bounding box center [761, 16] width 15 height 15
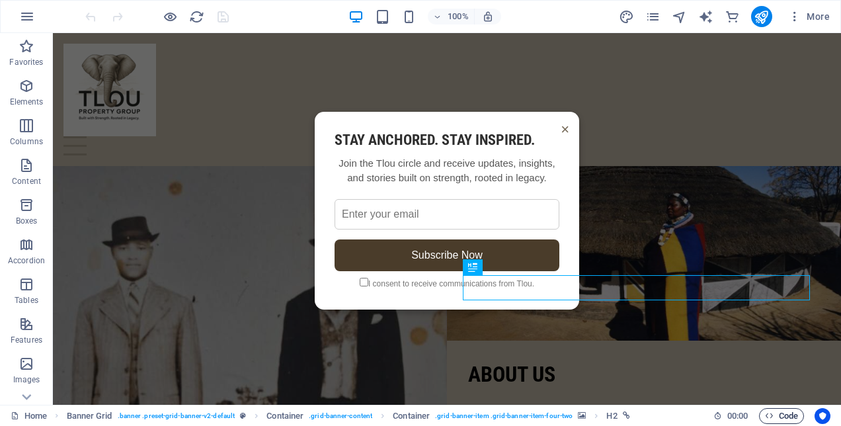
click at [767, 411] on icon "button" at bounding box center [769, 415] width 9 height 9
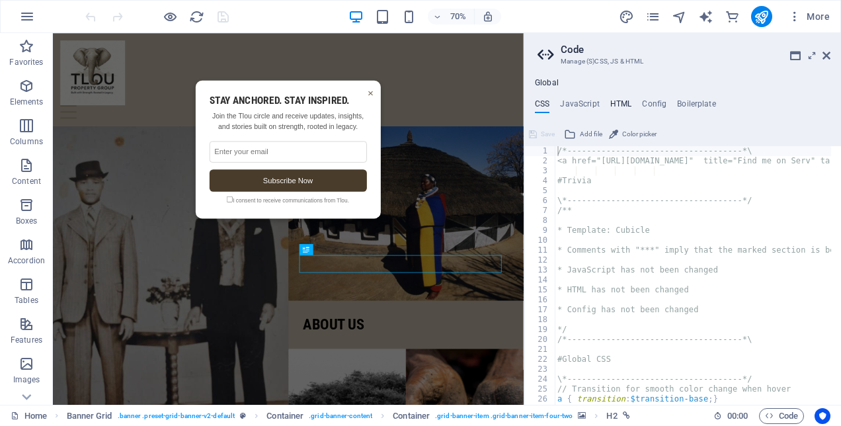
click at [615, 101] on h4 "HTML" at bounding box center [621, 106] width 22 height 15
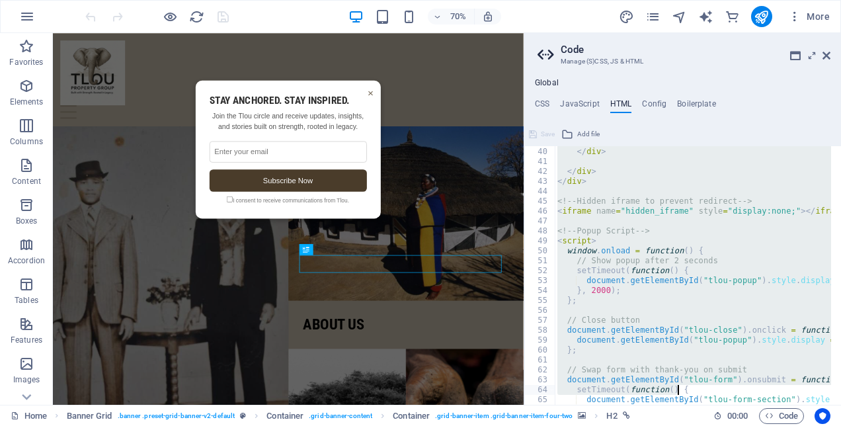
scroll to position [485, 0]
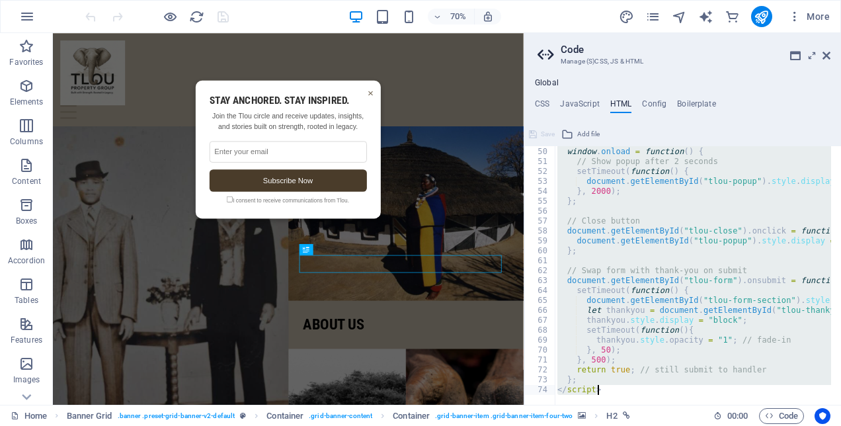
drag, startPoint x: 557, startPoint y: 169, endPoint x: 713, endPoint y: 442, distance: 314.8
click at [713, 425] on html "Tlou Property Group Home Favorites Elements Columns Content Boxes Accordion Tab…" at bounding box center [420, 213] width 841 height 426
type textarea "}; </script>"
paste textarea
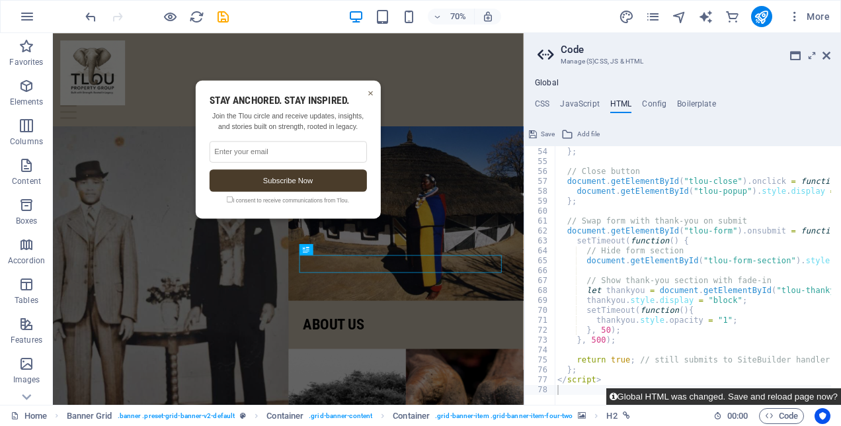
click at [746, 393] on button "Global HTML was changed. Save and reload page now?" at bounding box center [723, 396] width 235 height 17
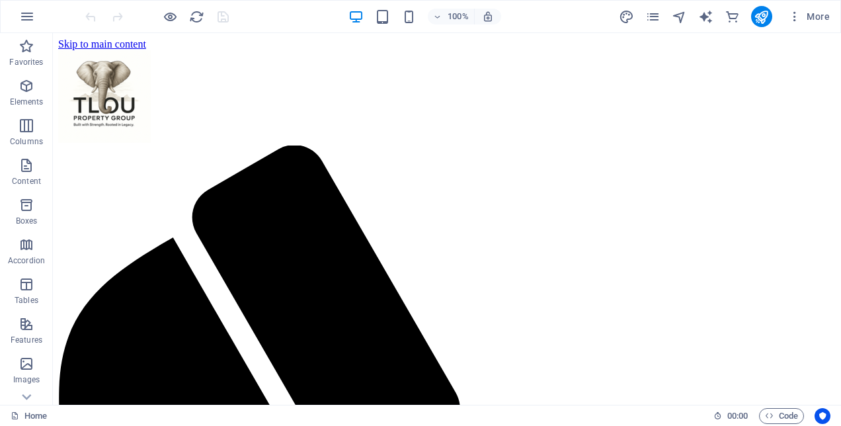
scroll to position [0, 0]
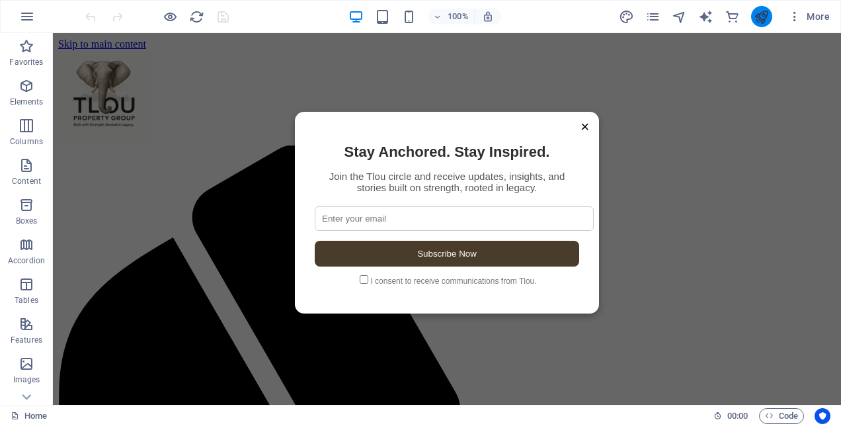
click at [754, 22] on div at bounding box center [761, 16] width 21 height 21
click at [755, 21] on icon "publish" at bounding box center [761, 16] width 15 height 15
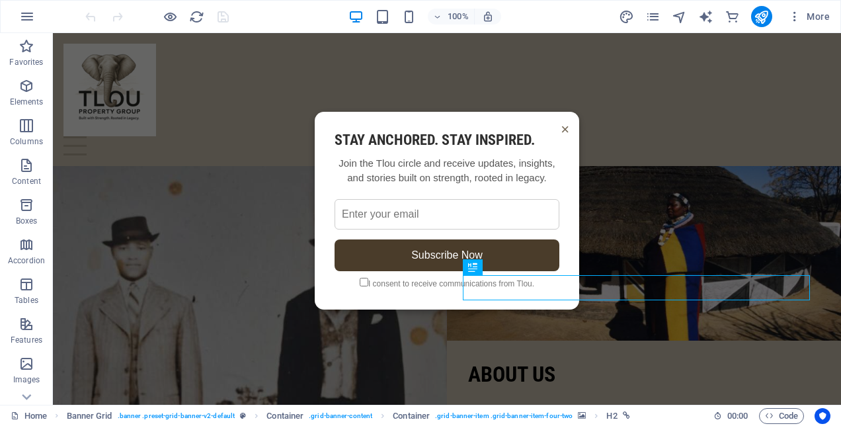
click at [561, 128] on span "×" at bounding box center [565, 129] width 9 height 22
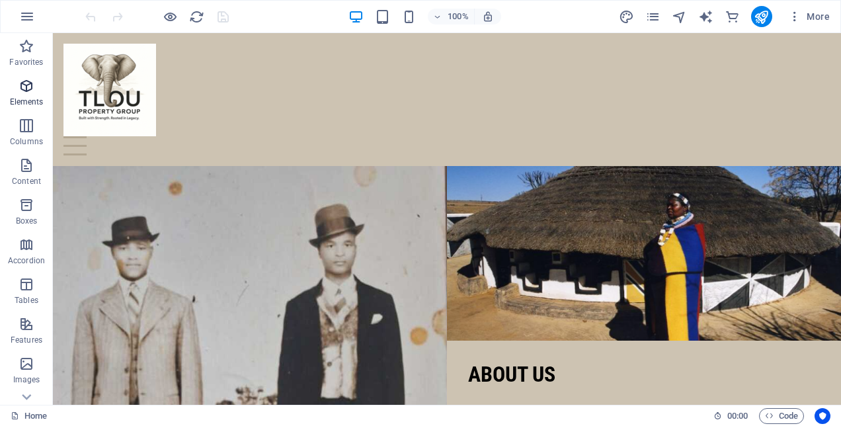
click at [17, 95] on span "Elements" at bounding box center [26, 94] width 53 height 32
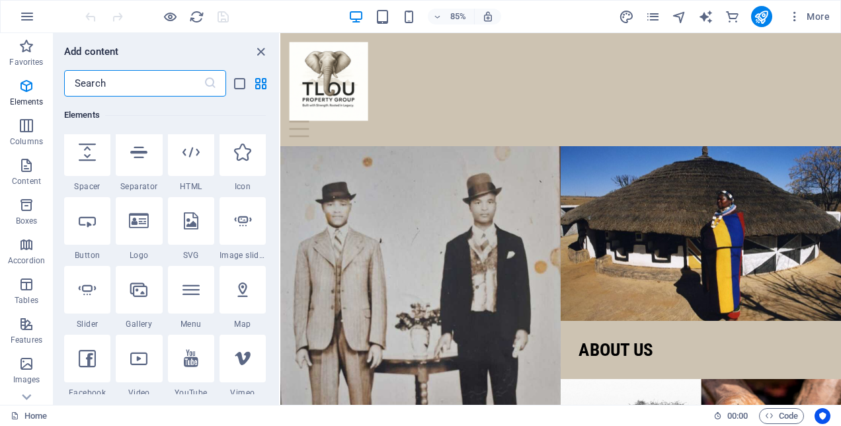
scroll to position [75, 0]
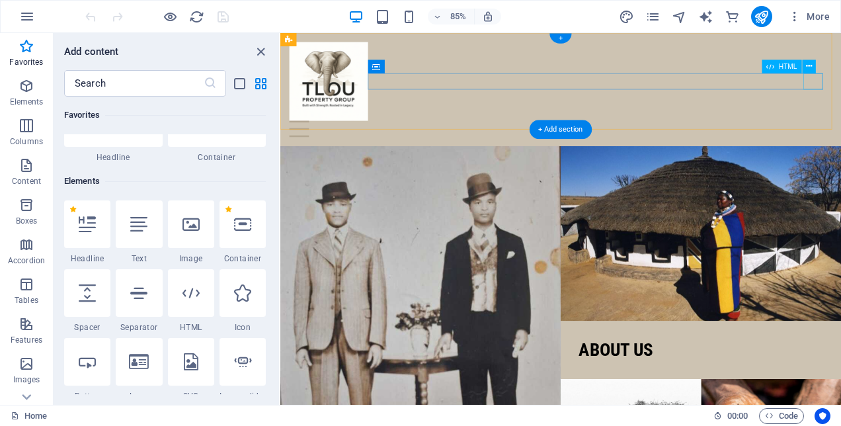
click at [840, 136] on div at bounding box center [610, 145] width 639 height 19
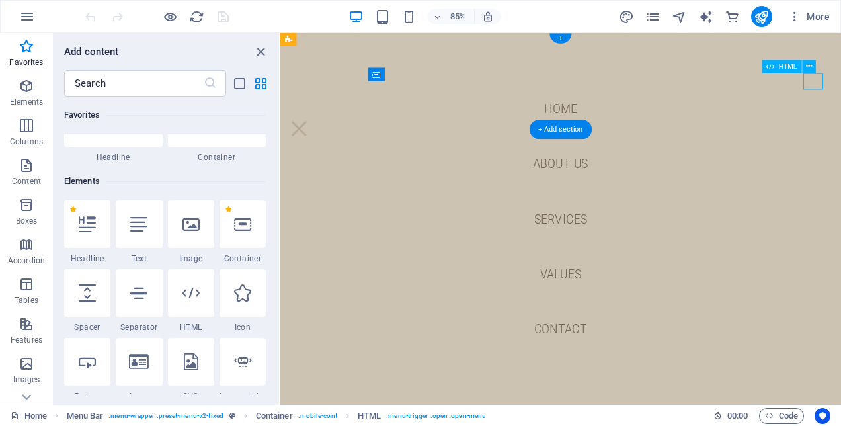
click at [314, 136] on div at bounding box center [302, 145] width 23 height 19
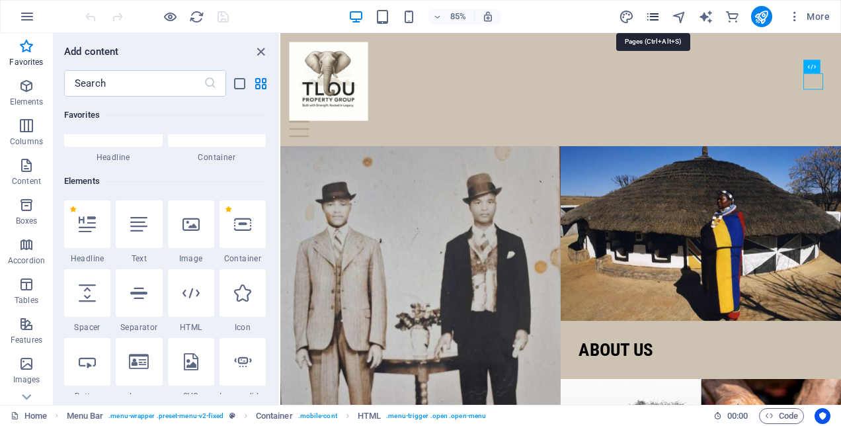
click at [647, 11] on icon "pages" at bounding box center [652, 16] width 15 height 15
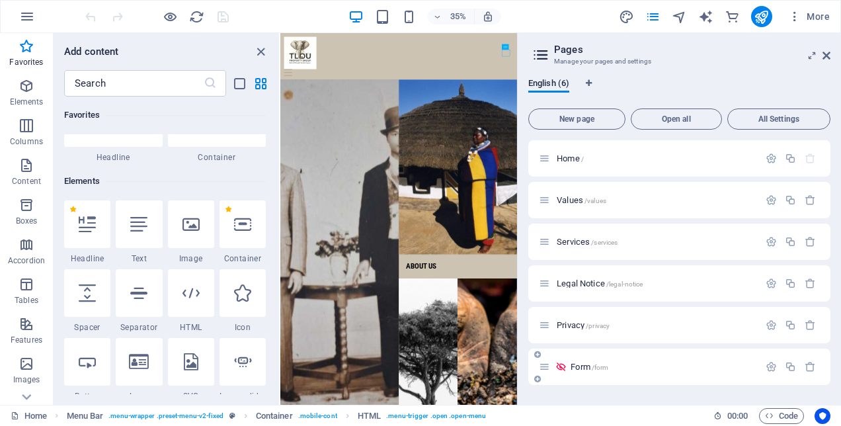
click at [622, 370] on p "Form /form" at bounding box center [663, 366] width 184 height 9
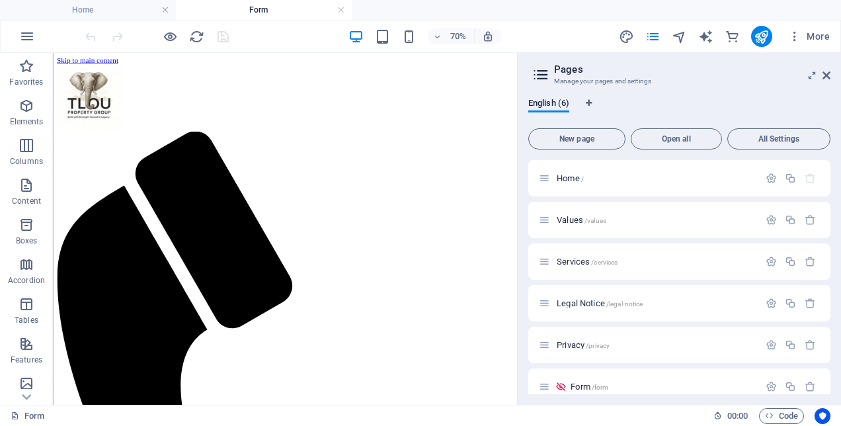
scroll to position [0, 0]
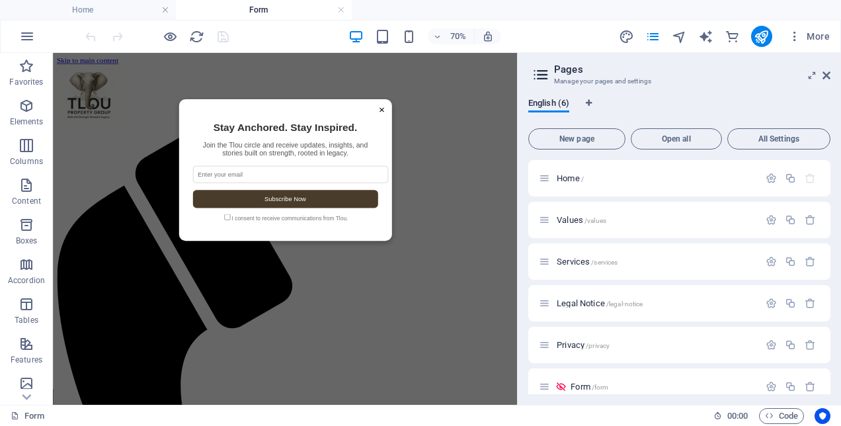
click at [518, 134] on span "×" at bounding box center [522, 134] width 9 height 17
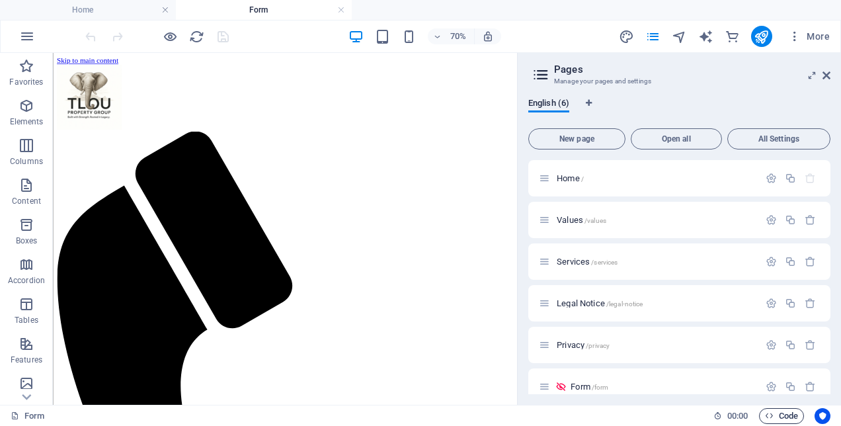
click at [789, 416] on span "Code" at bounding box center [781, 416] width 33 height 16
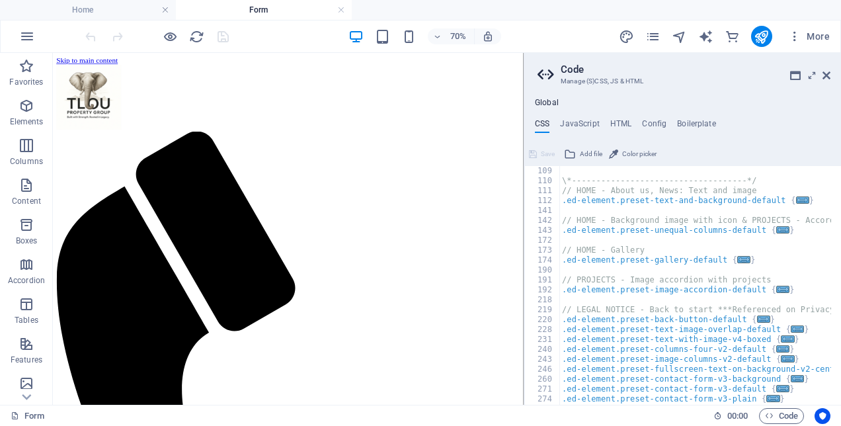
scroll to position [515, 0]
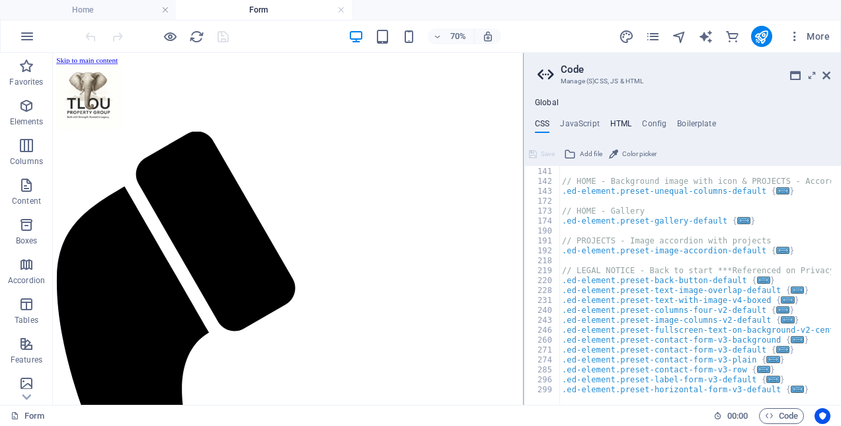
click at [625, 122] on h4 "HTML" at bounding box center [621, 126] width 22 height 15
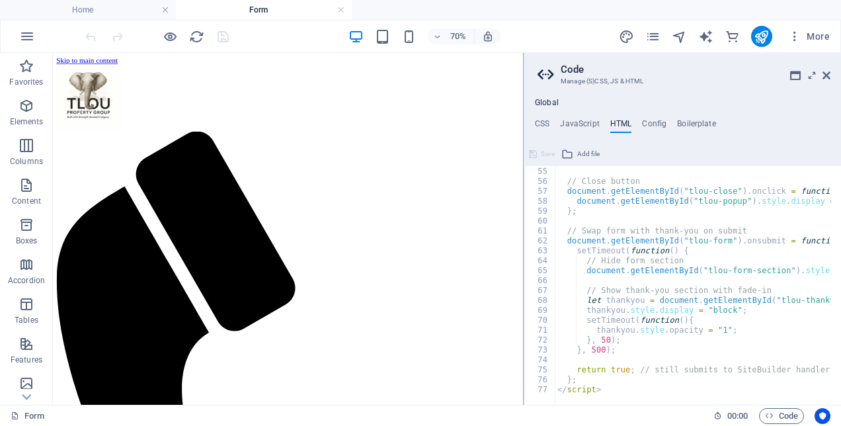
scroll to position [535, 0]
click at [82, 124] on span "Container" at bounding box center [79, 126] width 24 height 5
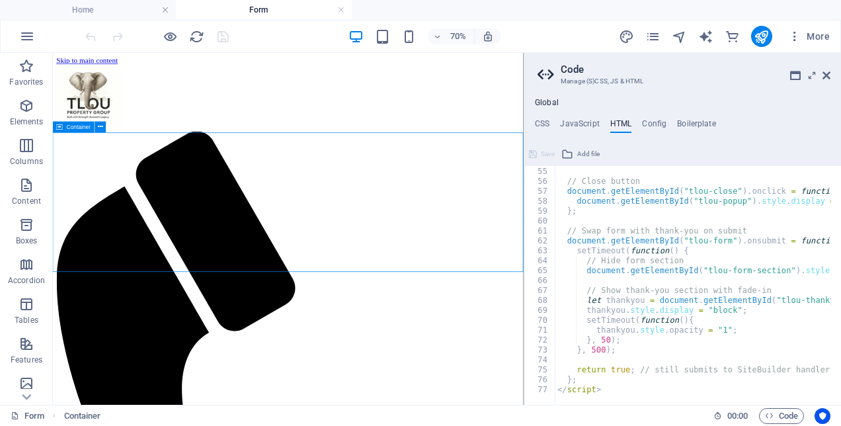
click at [54, 130] on div "Container" at bounding box center [74, 127] width 42 height 11
click at [101, 129] on icon at bounding box center [100, 127] width 5 height 10
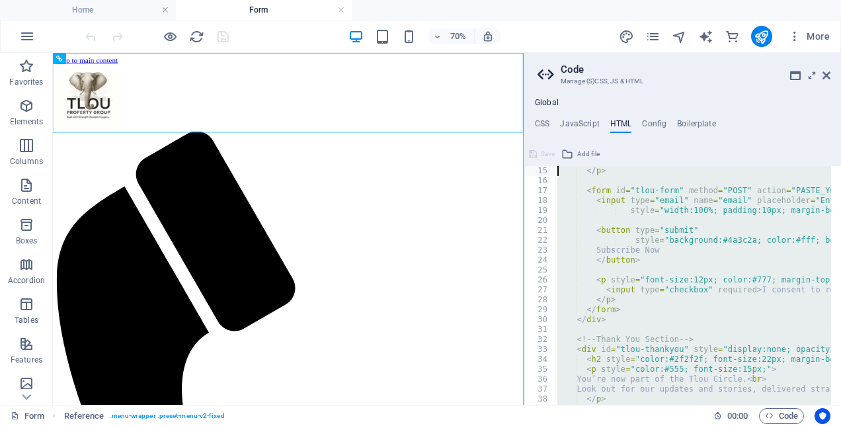
scroll to position [0, 0]
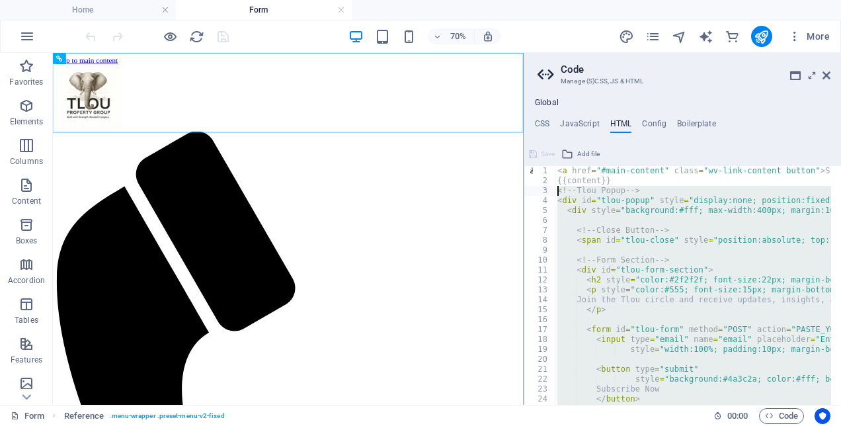
drag, startPoint x: 628, startPoint y: 387, endPoint x: 551, endPoint y: 195, distance: 207.1
click at [551, 195] on div "</script> 1 2 3 4 5 6 7 8 9 10 11 12 13 14 15 16 17 18 19 20 21 22 23 24 25 26 …" at bounding box center [682, 285] width 317 height 239
type textarea "<!-- Tlou Popup --> <div id="tlou-popup" style="display:none; position:fixed; t…"
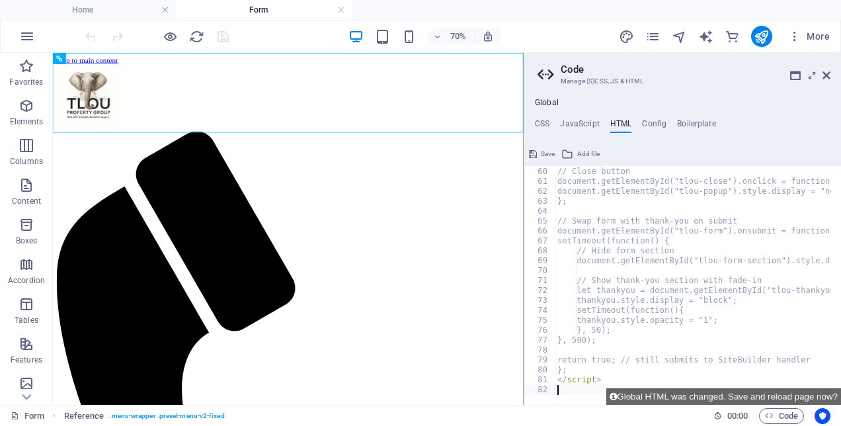
scroll to position [584, 0]
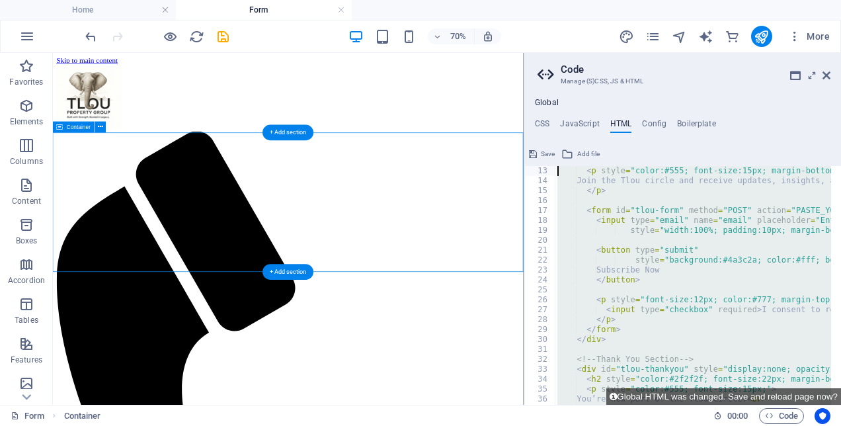
scroll to position [0, 0]
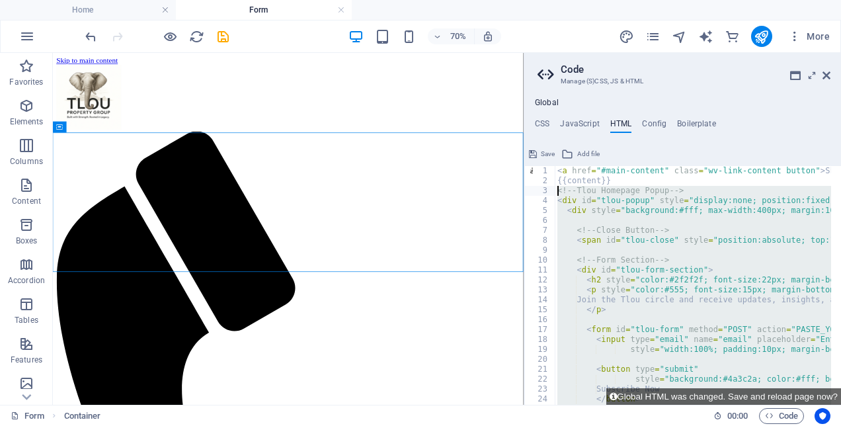
drag, startPoint x: 610, startPoint y: 378, endPoint x: 542, endPoint y: 196, distance: 194.8
click at [542, 196] on div "</script> 1 2 3 4 5 6 7 8 9 10 11 12 13 14 15 16 17 18 19 20 21 22 23 24 25 26 …" at bounding box center [682, 285] width 317 height 239
type textarea "<!-- Tlou Homepage Popup --> <div id="tlou-popup" style="display:none; position…"
paste textarea
drag, startPoint x: 570, startPoint y: 381, endPoint x: 555, endPoint y: 193, distance: 188.3
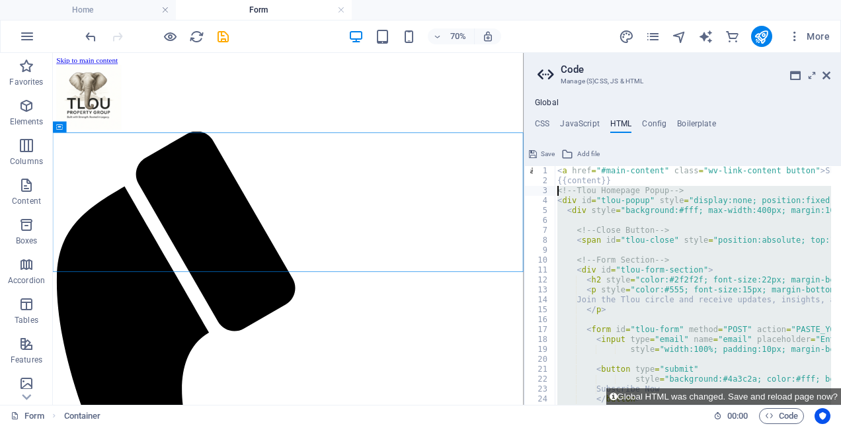
type textarea "<!-- Tlou Homepage Popup --> <div id="tlou-popup" style="display:none; position…"
paste textarea
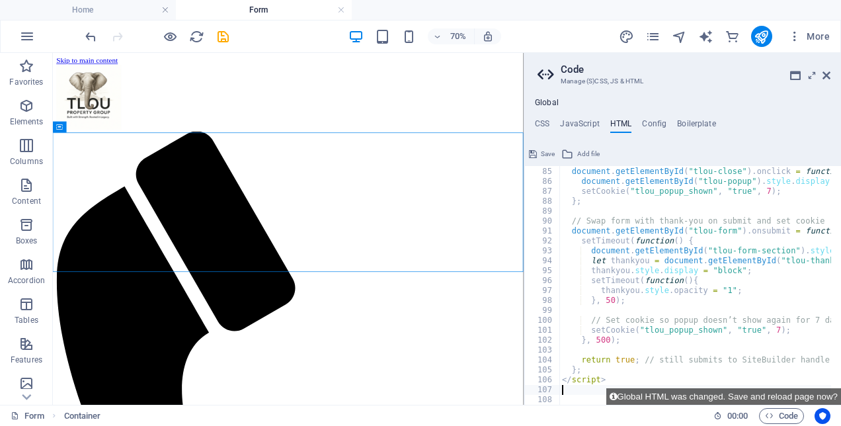
scroll to position [842, 0]
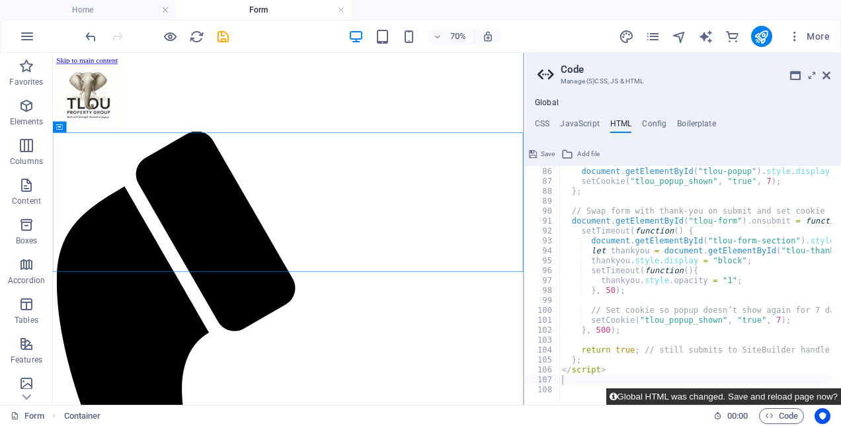
click at [714, 395] on button "Global HTML was changed. Save and reload page now?" at bounding box center [723, 396] width 235 height 17
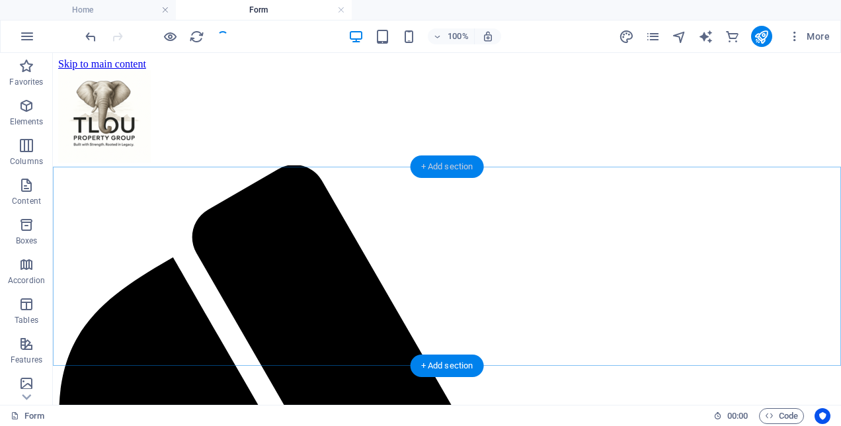
click at [434, 167] on div "+ Add section" at bounding box center [447, 166] width 73 height 22
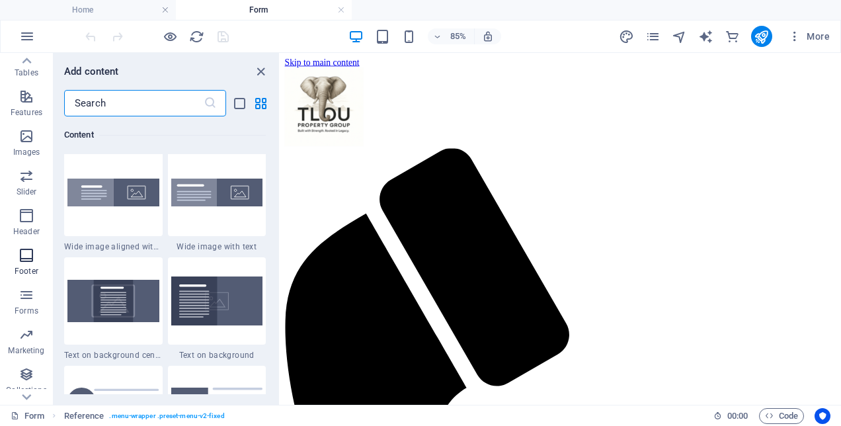
scroll to position [264, 0]
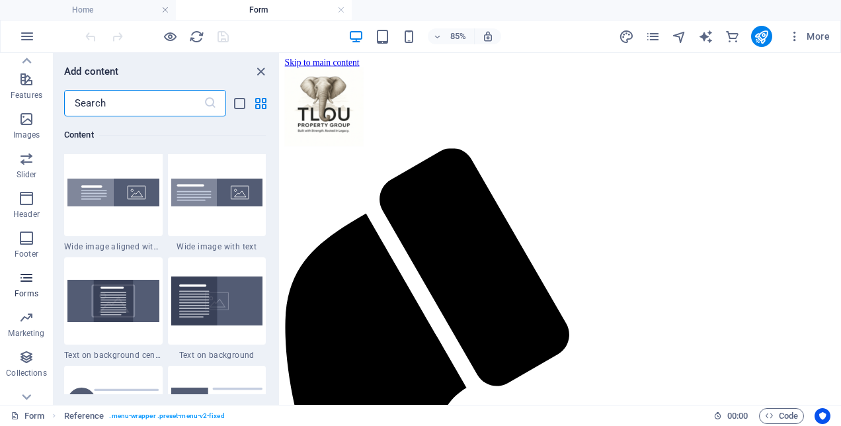
click at [26, 276] on icon "button" at bounding box center [27, 278] width 16 height 16
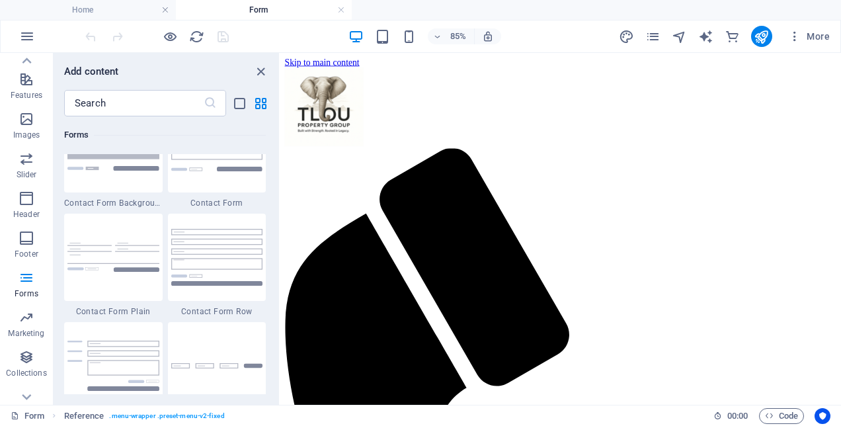
scroll to position [9786, 0]
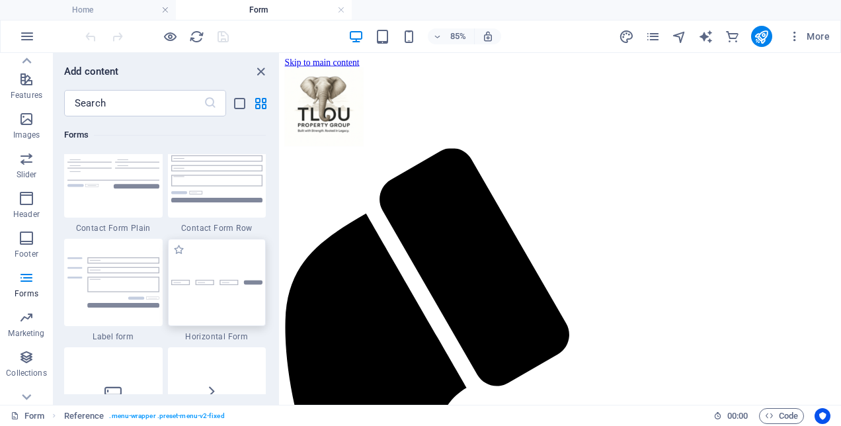
click at [210, 283] on img at bounding box center [217, 283] width 92 height 6
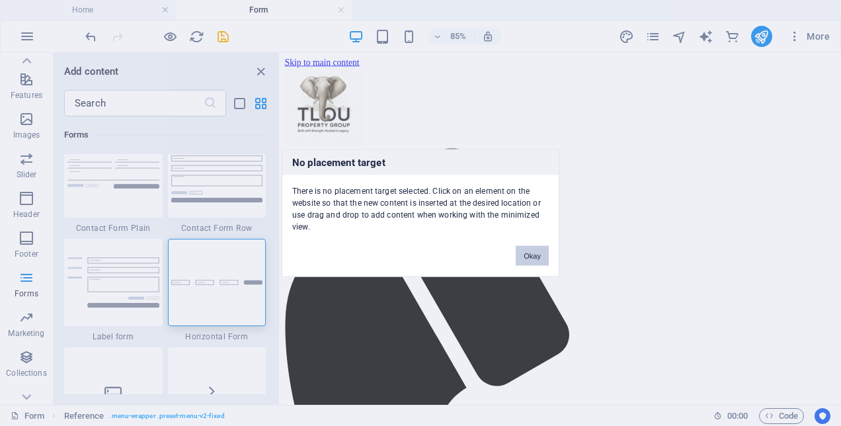
click at [520, 246] on button "Okay" at bounding box center [532, 256] width 33 height 20
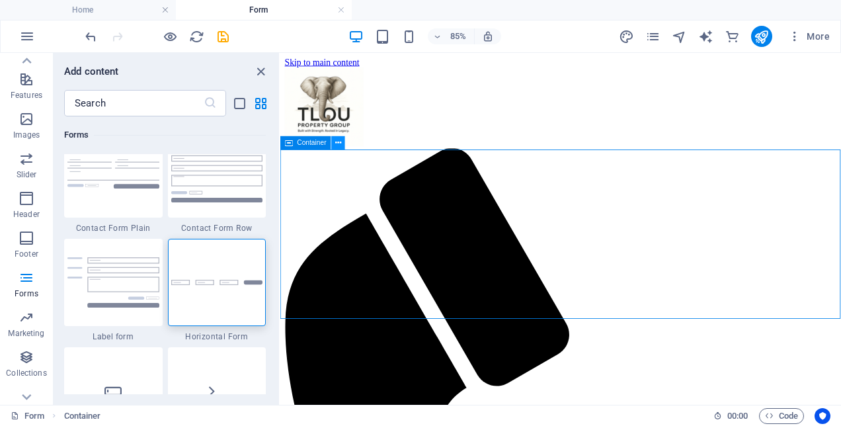
click at [333, 147] on button at bounding box center [337, 142] width 13 height 13
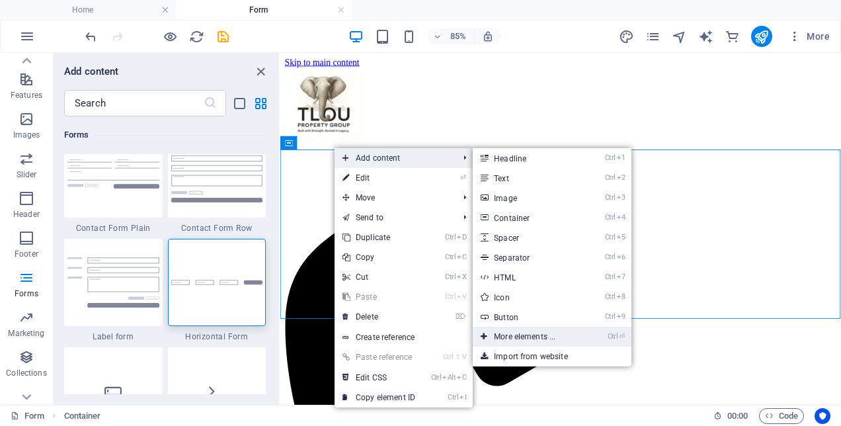
click at [550, 333] on link "Ctrl ⏎ More elements ..." at bounding box center [527, 337] width 109 height 20
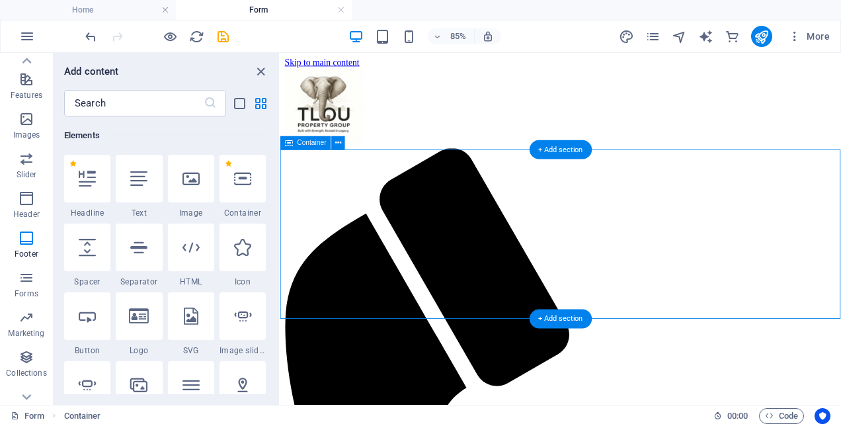
scroll to position [140, 0]
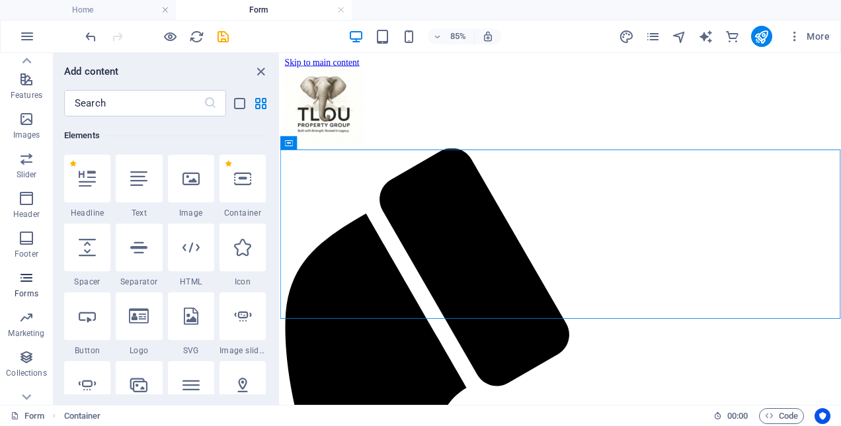
click at [27, 283] on icon "button" at bounding box center [27, 278] width 16 height 16
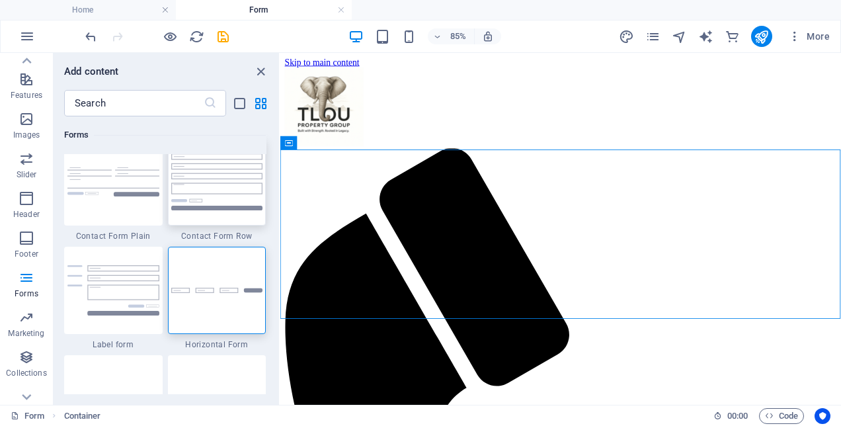
scroll to position [9852, 0]
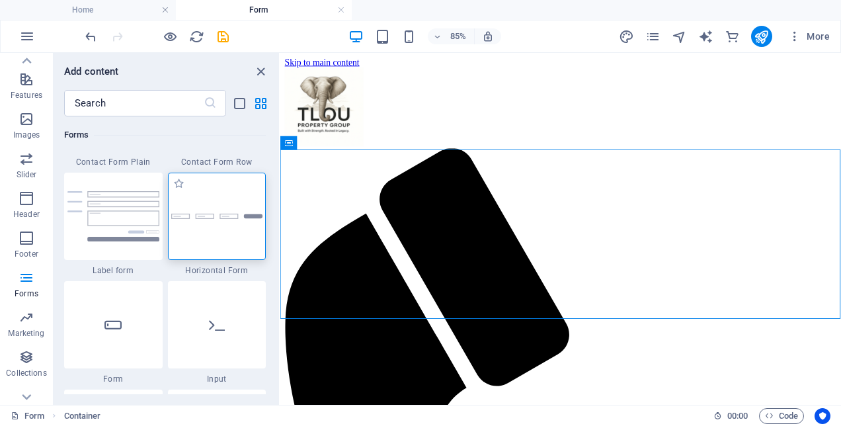
click at [204, 251] on div at bounding box center [217, 216] width 99 height 87
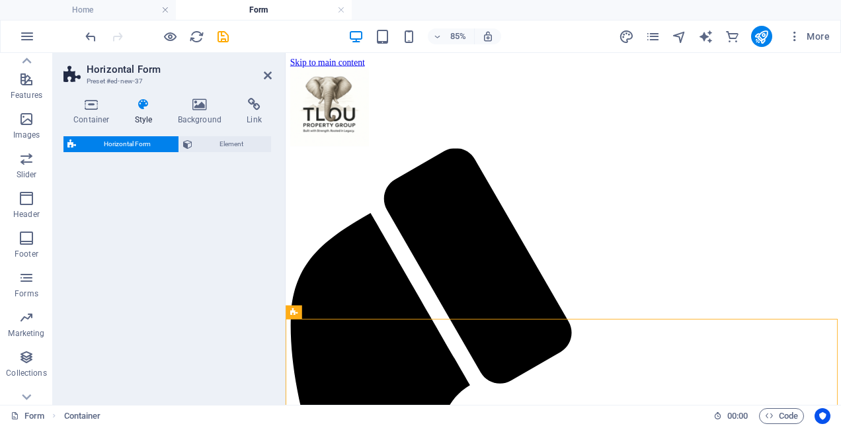
select select "rem"
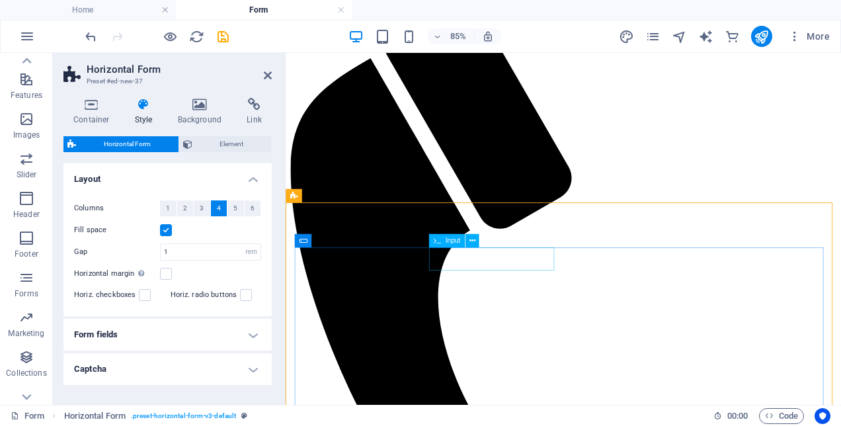
scroll to position [198, 0]
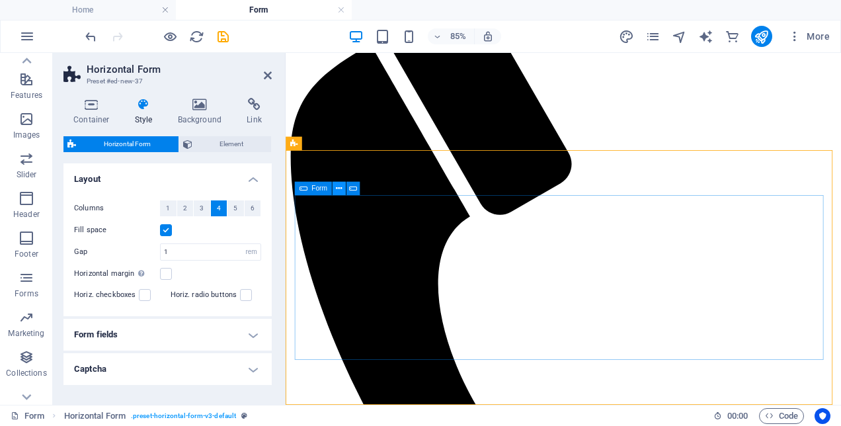
click at [333, 189] on button at bounding box center [339, 188] width 13 height 13
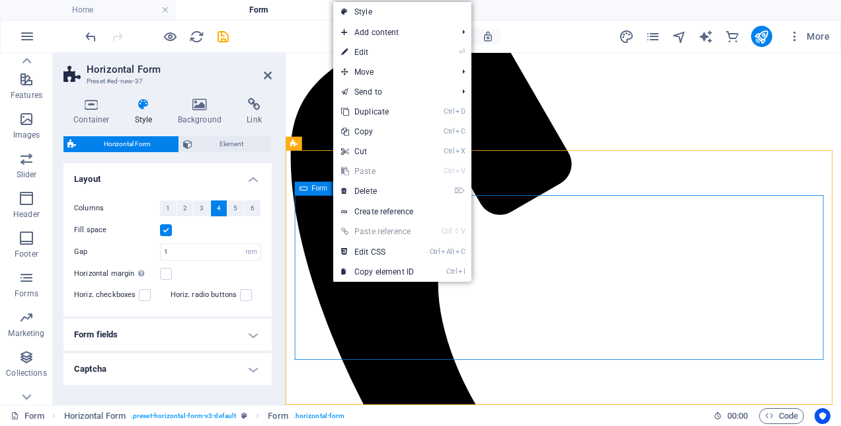
click at [312, 193] on div "Form" at bounding box center [313, 188] width 37 height 13
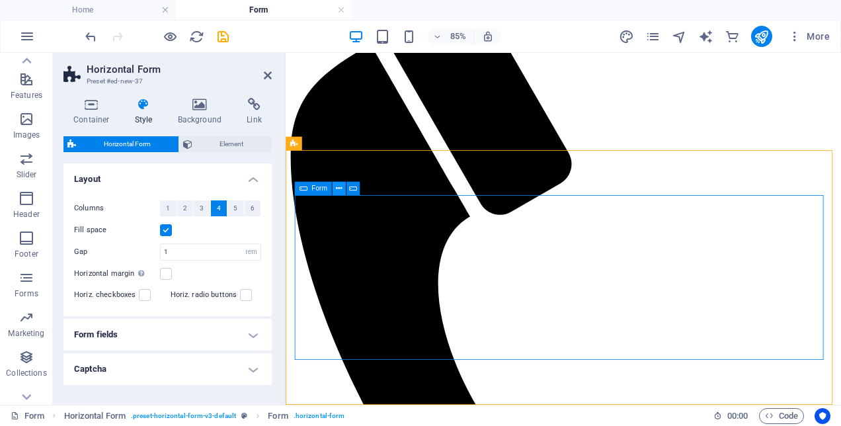
click at [340, 190] on icon at bounding box center [339, 188] width 6 height 12
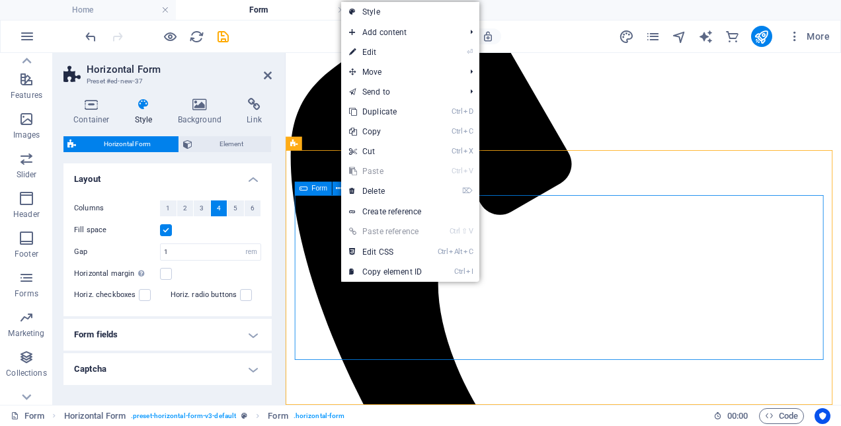
click at [304, 189] on icon at bounding box center [303, 188] width 8 height 13
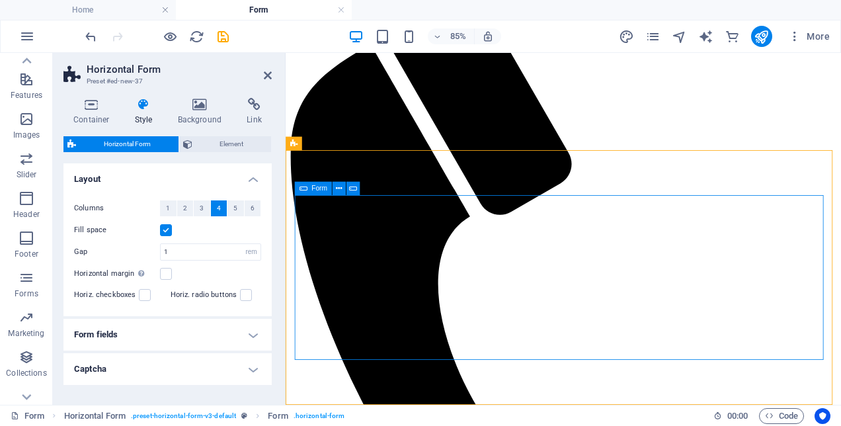
click at [307, 189] on div "Form" at bounding box center [313, 188] width 37 height 13
click at [349, 189] on icon at bounding box center [353, 188] width 8 height 12
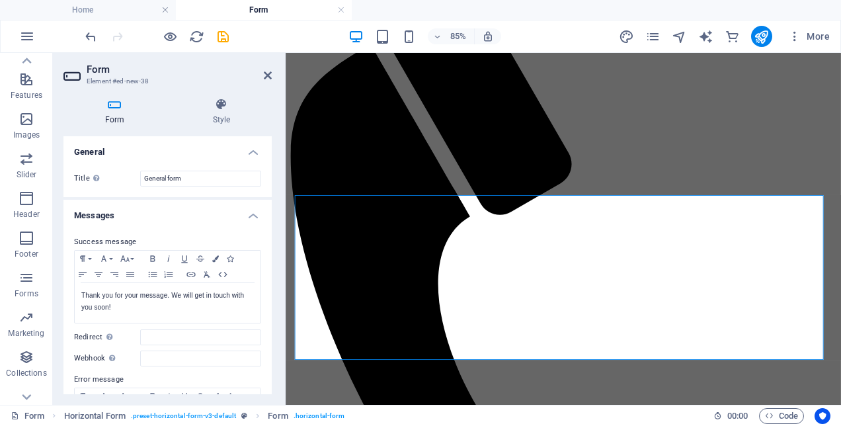
scroll to position [66, 0]
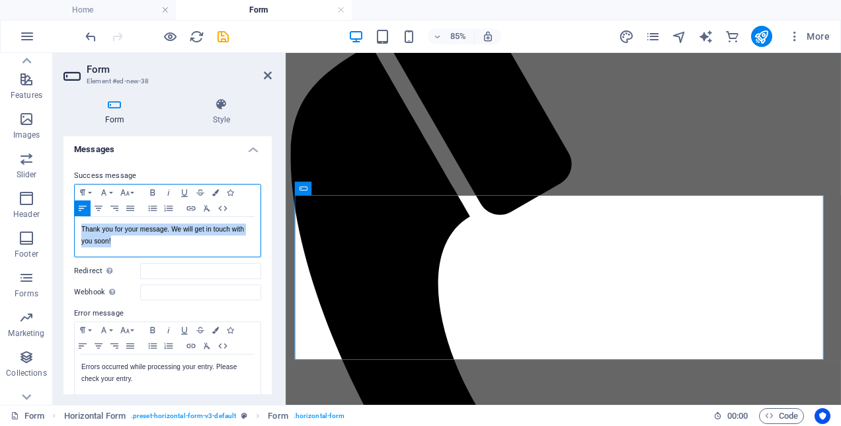
drag, startPoint x: 120, startPoint y: 241, endPoint x: 66, endPoint y: 223, distance: 56.9
click at [66, 223] on div "Success message Paragraph Format Normal Heading 1 Heading 2 Heading 3 Heading 4…" at bounding box center [167, 281] width 208 height 249
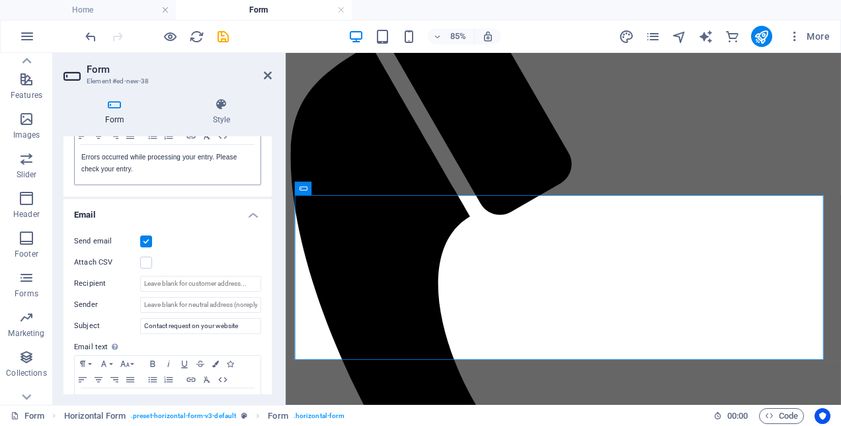
scroll to position [287, 0]
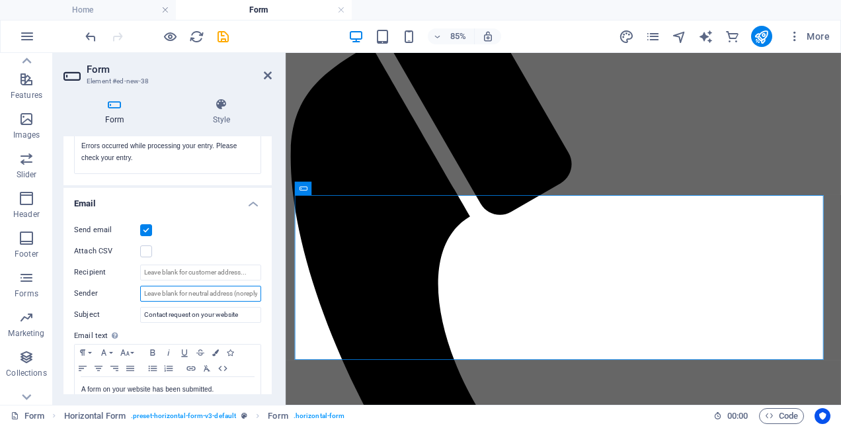
click at [193, 294] on input "Sender" at bounding box center [200, 294] width 121 height 16
click at [251, 292] on input "Sender" at bounding box center [200, 294] width 121 height 16
click at [251, 290] on input "Sender" at bounding box center [200, 294] width 121 height 16
click at [249, 290] on input "Sender" at bounding box center [200, 294] width 121 height 16
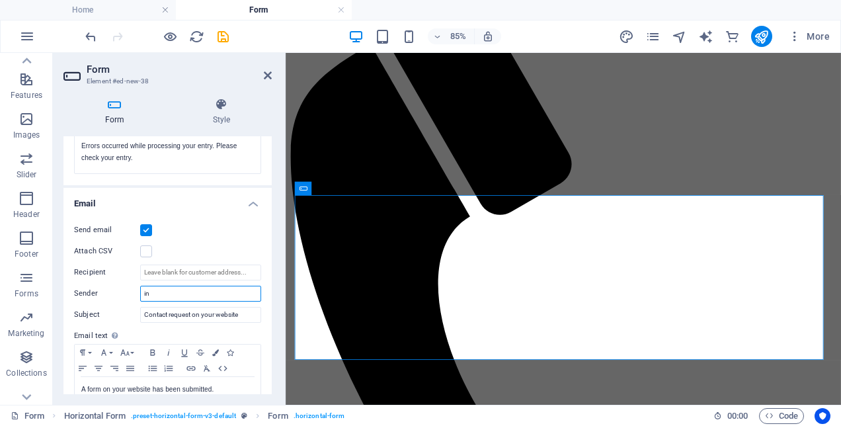
type input "i"
click at [196, 309] on input "Contact request on your website" at bounding box center [200, 315] width 121 height 16
drag, startPoint x: 243, startPoint y: 309, endPoint x: 134, endPoint y: 311, distance: 109.8
click at [134, 311] on div "Subject Contact request on your website" at bounding box center [167, 315] width 187 height 16
paste input "Welcome to the Tlou Circle 🌿"
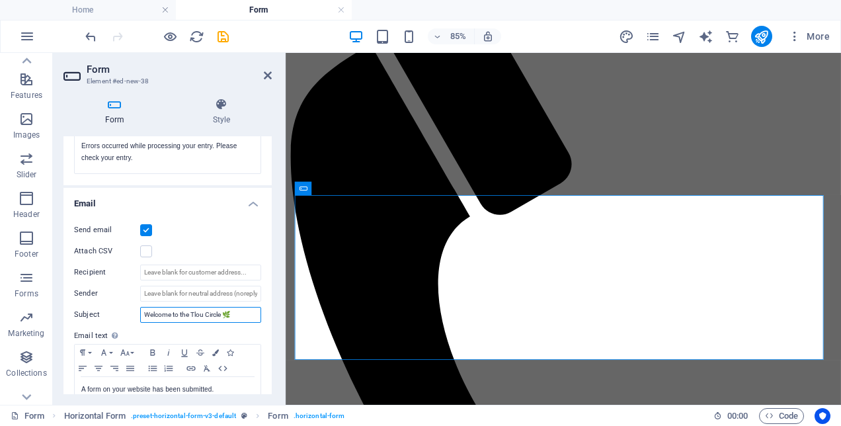
drag, startPoint x: 235, startPoint y: 311, endPoint x: 132, endPoint y: 305, distance: 103.3
click at [132, 307] on div "Subject Welcome to the Tlou Circle 🌿" at bounding box center [167, 315] width 187 height 16
paste input "🌿 Welcome to the Tlou Circle"
type input "🌿 Welcome to the Tlou Circle"
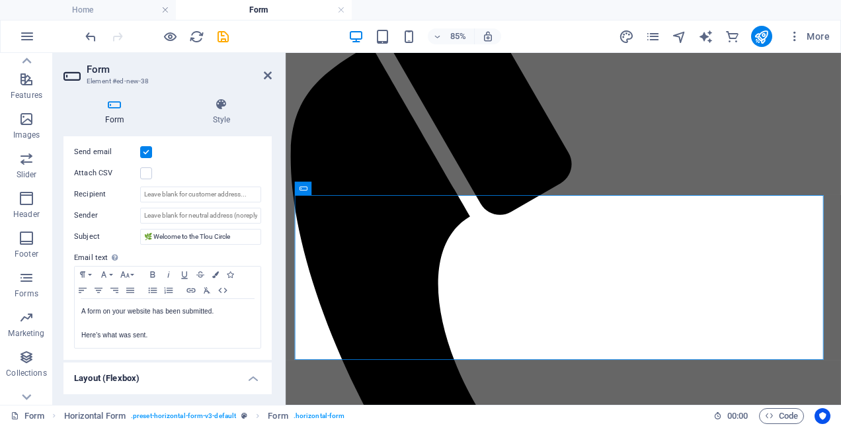
scroll to position [419, 0]
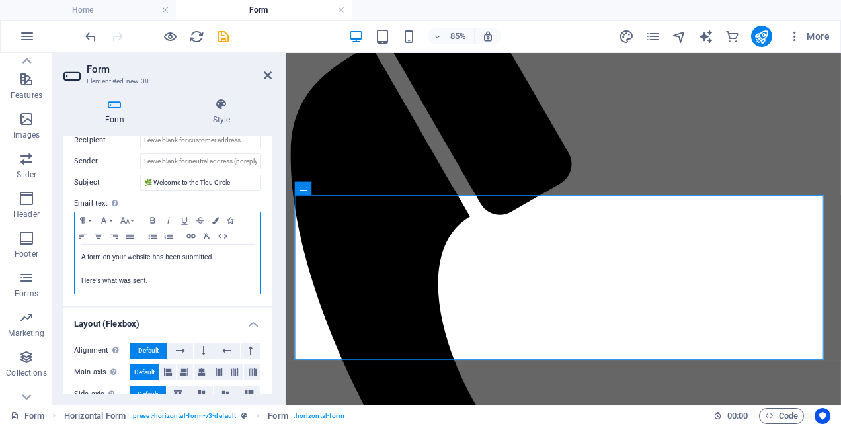
click at [163, 280] on p "Here's what was sent." at bounding box center [167, 281] width 173 height 12
drag, startPoint x: 175, startPoint y: 277, endPoint x: 160, endPoint y: 287, distance: 17.6
click at [118, 275] on p "Here's what was sent." at bounding box center [167, 281] width 173 height 12
click at [172, 282] on p "Here's what was sent." at bounding box center [167, 281] width 173 height 12
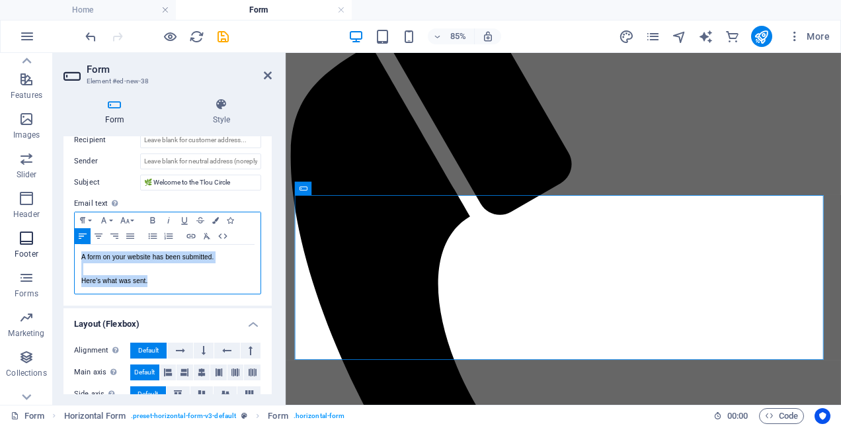
drag, startPoint x: 172, startPoint y: 282, endPoint x: 36, endPoint y: 246, distance: 140.2
click at [36, 246] on section "Favorites Elements Columns Content Boxes Accordion Tables Features Images Slide…" at bounding box center [420, 229] width 841 height 352
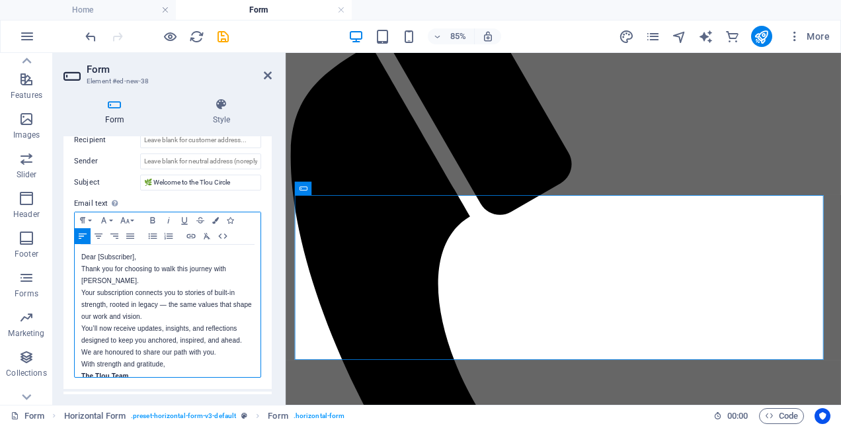
click at [147, 256] on p "Dear [Subscriber]," at bounding box center [167, 257] width 173 height 12
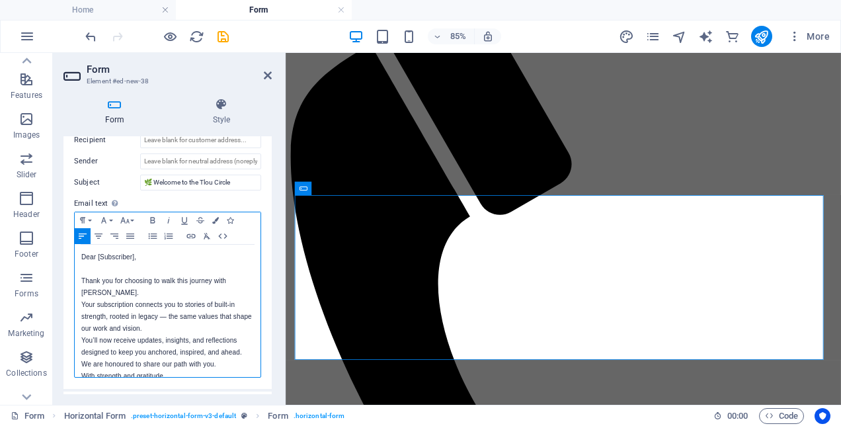
click at [180, 311] on p "Thank you for choosing to walk this journey with Tlou. Your subscription connec…" at bounding box center [167, 305] width 173 height 60
click at [205, 292] on p "Thank you for choosing to walk this journey with Tlou. Your subscription connec…" at bounding box center [167, 305] width 173 height 60
click at [209, 290] on p "Thank you for choosing to walk this journey with Tlou. Your subscription connec…" at bounding box center [167, 305] width 173 height 60
click at [180, 307] on p "Thank you for choosing to walk this journey with Tlou. Your subscription connec…" at bounding box center [167, 305] width 173 height 60
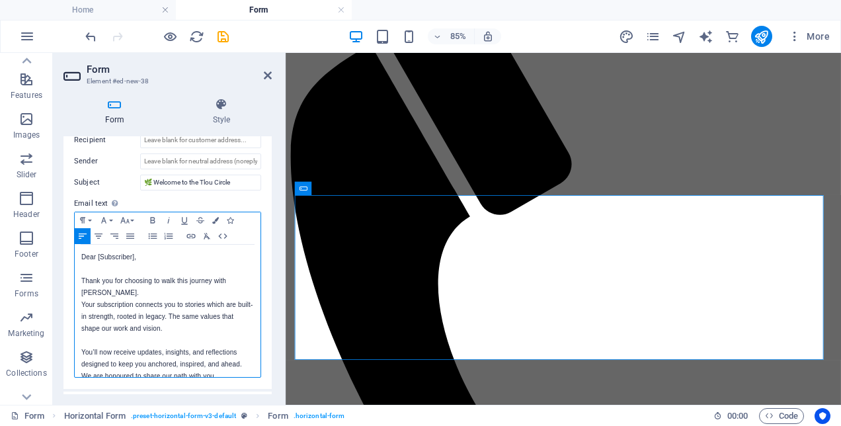
scroll to position [52, 0]
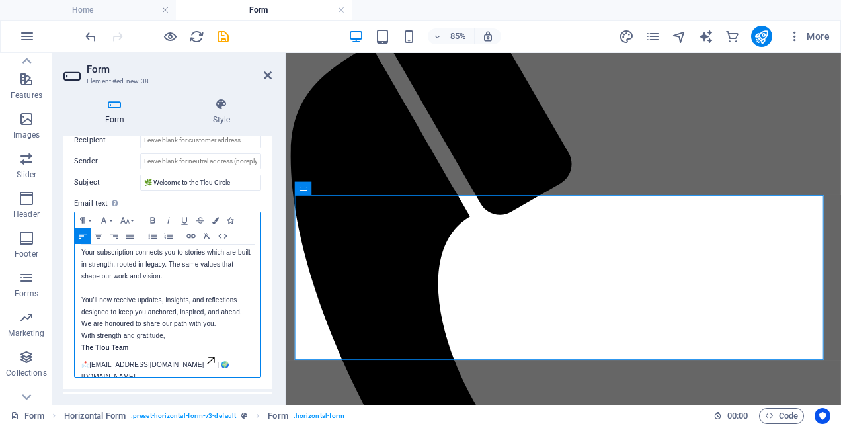
click at [251, 299] on div "Dear [Subscriber], Thank you for choosing to walk this journey with Tlou. Your …" at bounding box center [168, 290] width 186 height 197
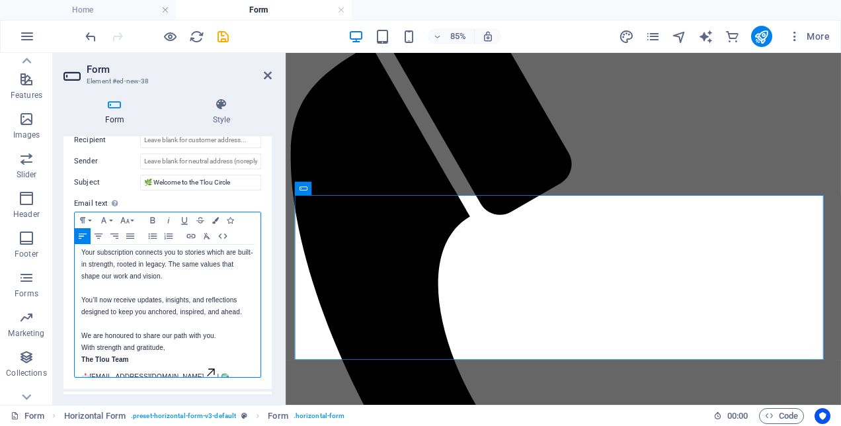
click at [241, 330] on p "We are honoured to share our path with you." at bounding box center [167, 336] width 173 height 12
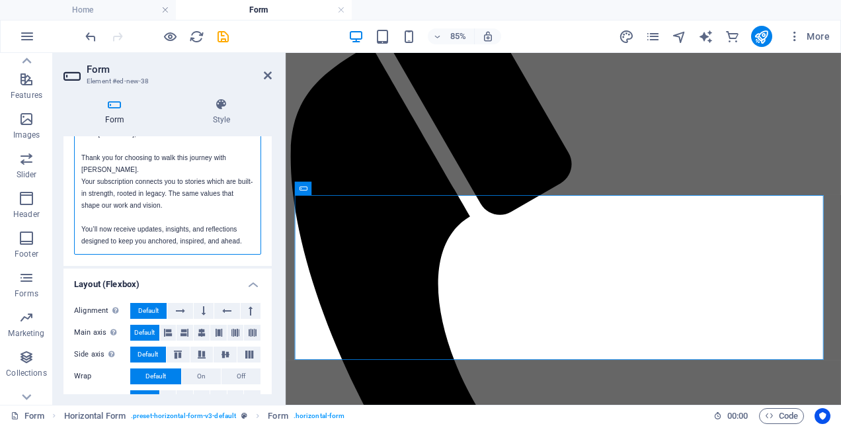
scroll to position [563, 0]
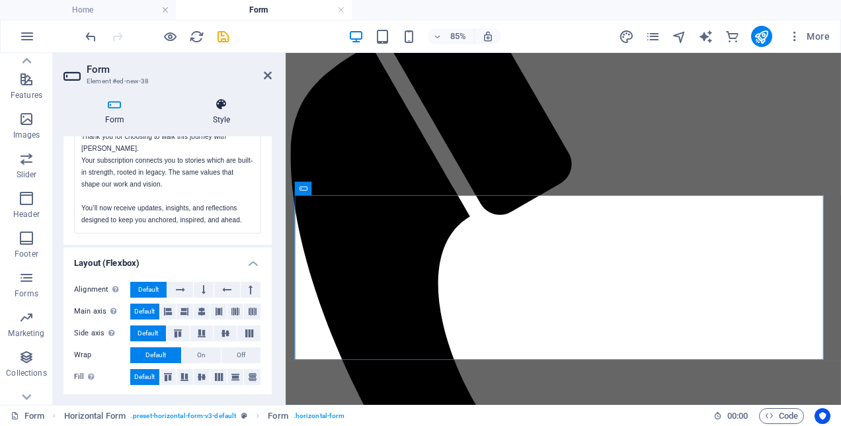
click at [223, 109] on icon at bounding box center [221, 104] width 101 height 13
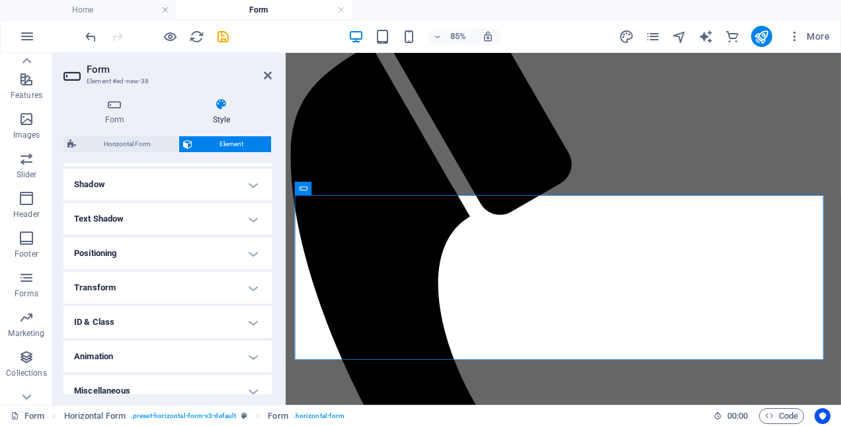
scroll to position [327, 0]
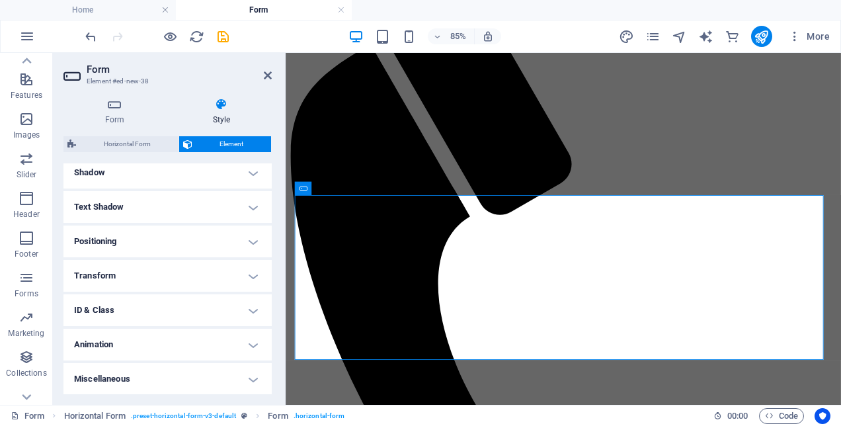
click at [258, 311] on h4 "ID & Class" at bounding box center [167, 310] width 208 height 32
click at [141, 336] on h4 "Form (form)" at bounding box center [144, 336] width 36 height 15
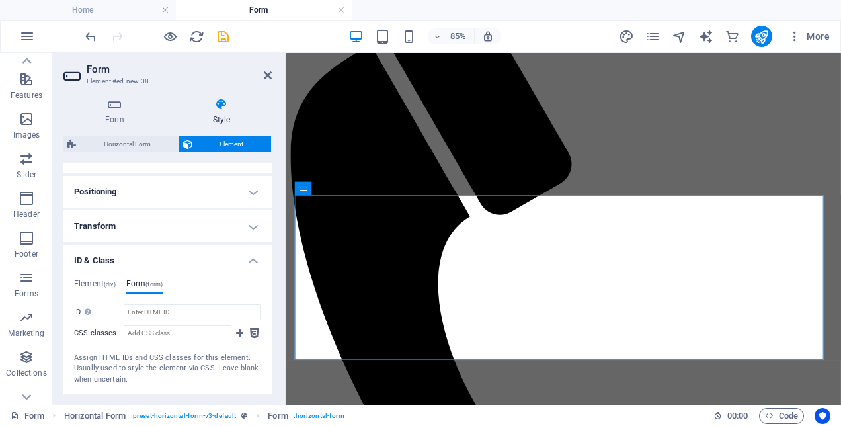
scroll to position [393, 0]
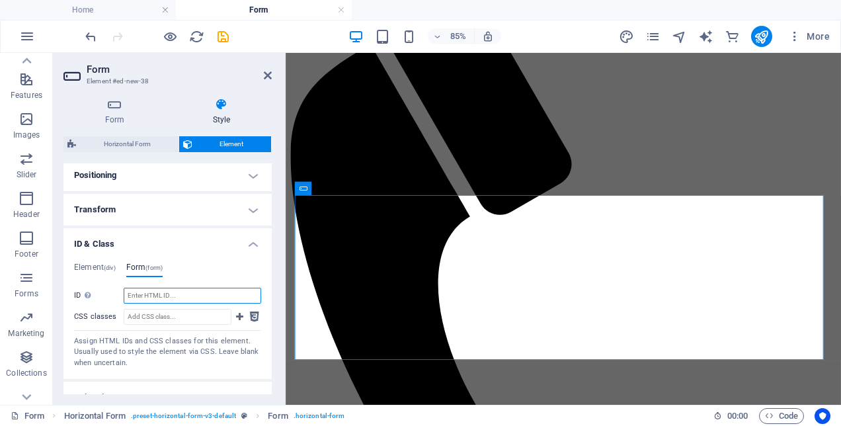
click at [176, 293] on input "ID Space and special character (except "-" or "_") are not accepted" at bounding box center [193, 296] width 138 height 16
click at [237, 311] on icon at bounding box center [239, 317] width 7 height 16
click at [241, 316] on icon at bounding box center [239, 317] width 7 height 16
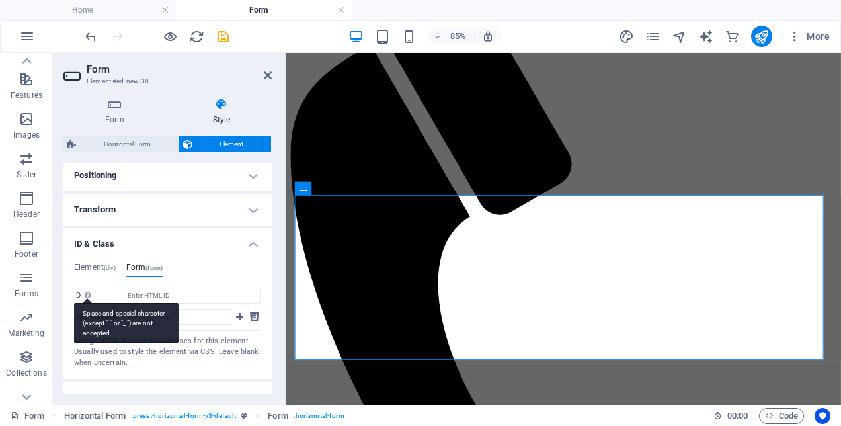
click at [85, 303] on div "Space and special character (except "-" or "_") are not accepted" at bounding box center [126, 323] width 106 height 40
click at [124, 298] on input "ID Space and special character (except "-" or "_") are not accepted" at bounding box center [193, 296] width 138 height 16
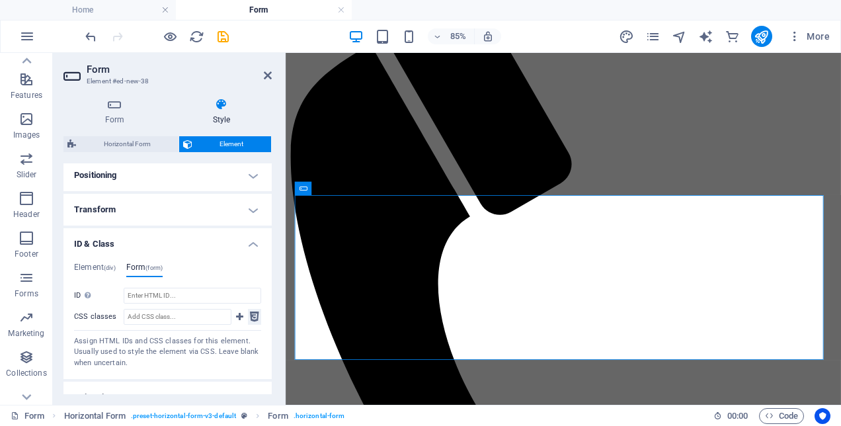
click at [250, 319] on icon at bounding box center [254, 317] width 9 height 16
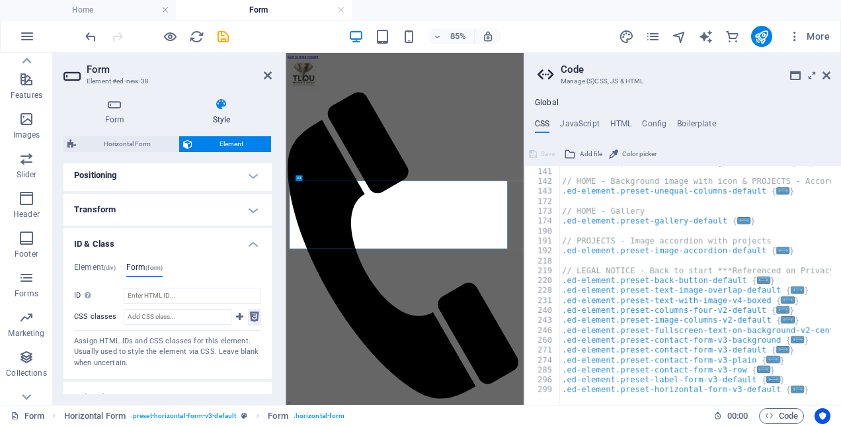
type textarea "a { transition: $transition-base; }"
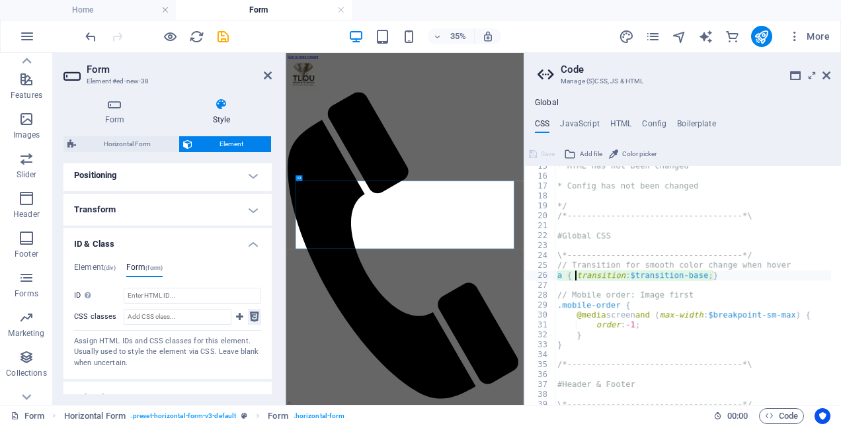
scroll to position [446, 0]
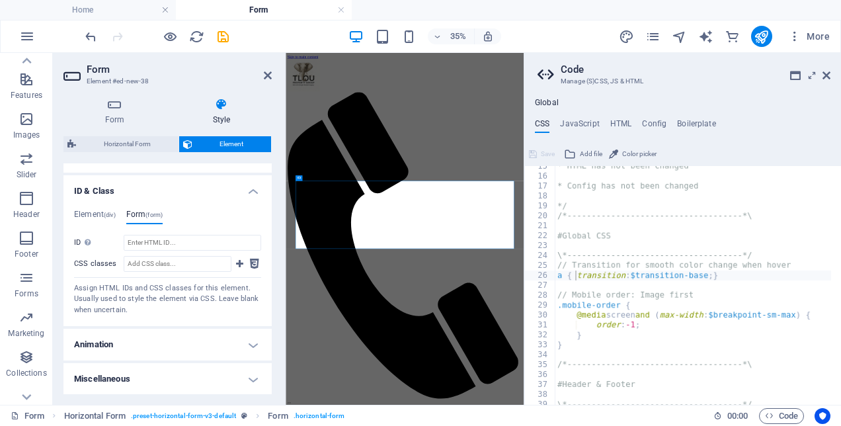
click at [256, 344] on h4 "Animation" at bounding box center [167, 345] width 208 height 32
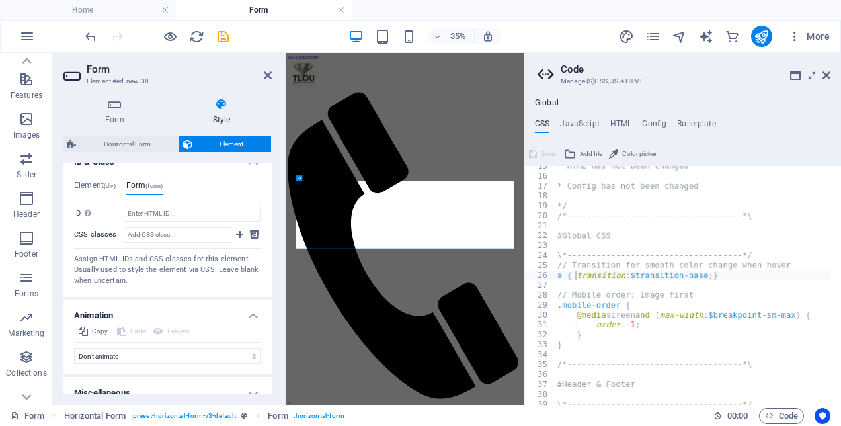
scroll to position [489, 0]
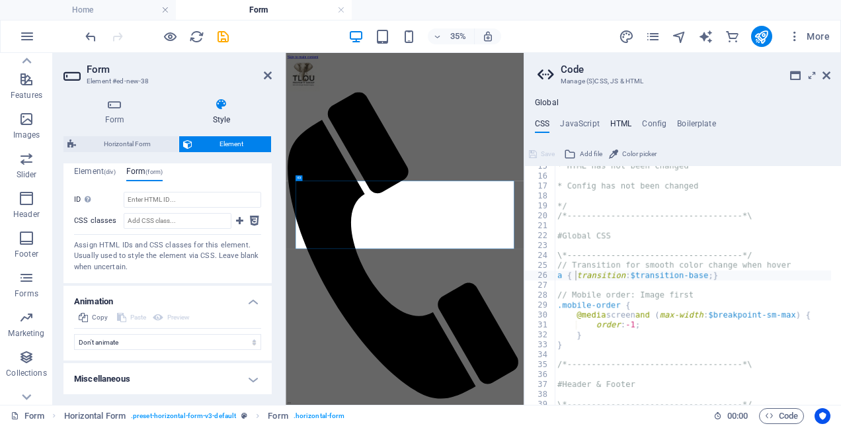
click at [616, 126] on h4 "HTML" at bounding box center [621, 126] width 22 height 15
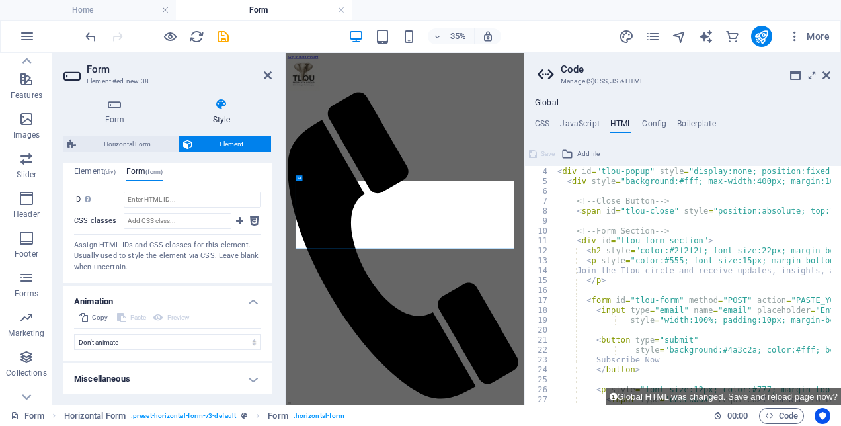
scroll to position [0, 0]
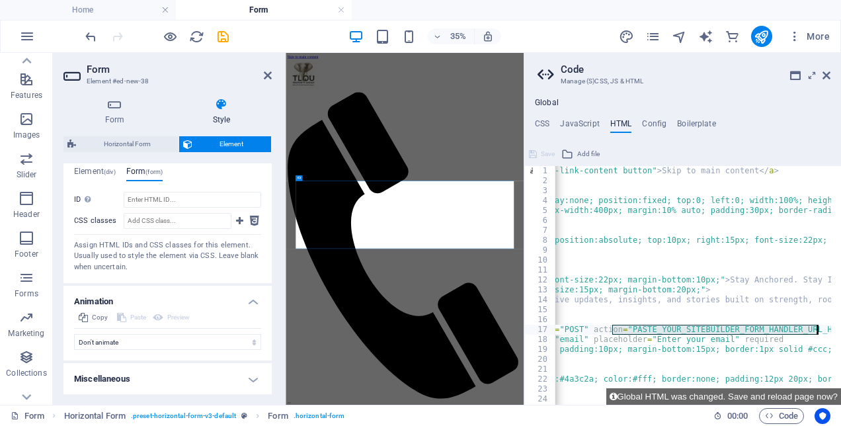
scroll to position [0, 163]
drag, startPoint x: 776, startPoint y: 326, endPoint x: 807, endPoint y: 327, distance: 30.4
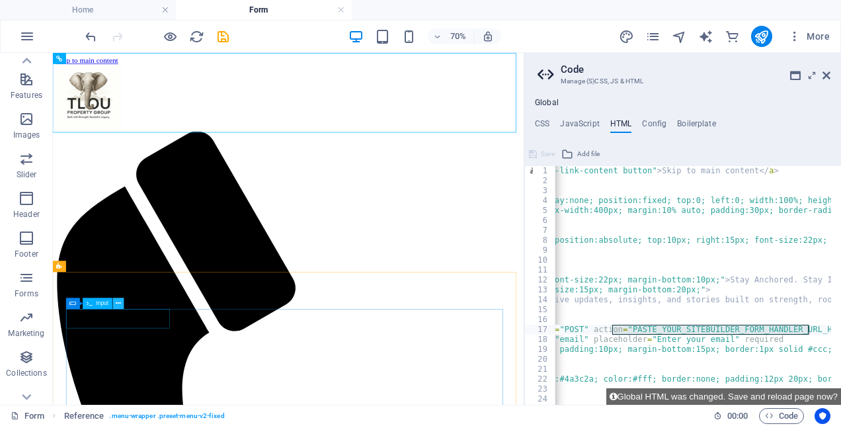
click at [114, 302] on button at bounding box center [118, 303] width 11 height 11
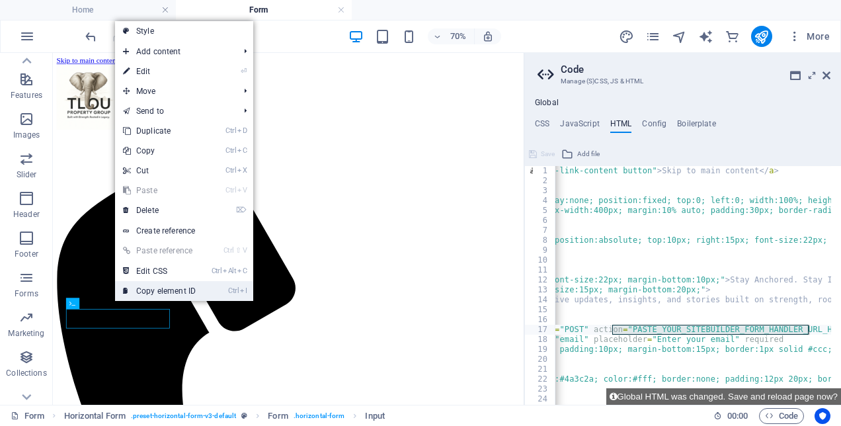
click at [188, 290] on link "Ctrl I Copy element ID" at bounding box center [159, 291] width 89 height 20
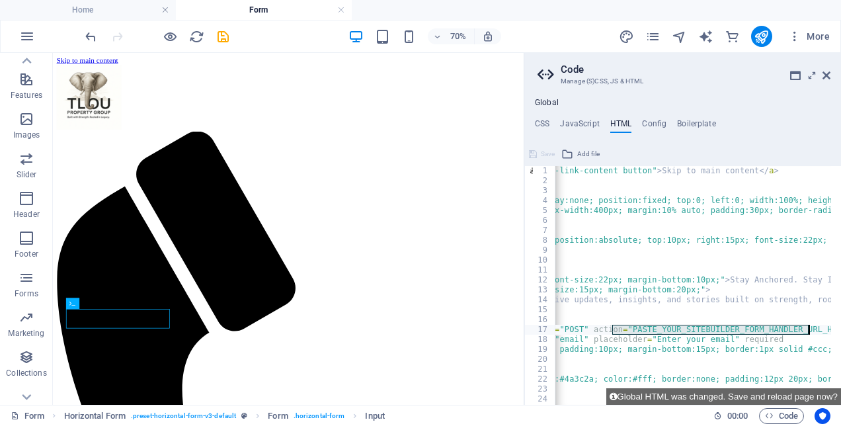
paste textarea "#ed-new-39"
type textarea "<form id="tlou-form" method="POST" action="#ed-new-39" target="hidden_iframe">"
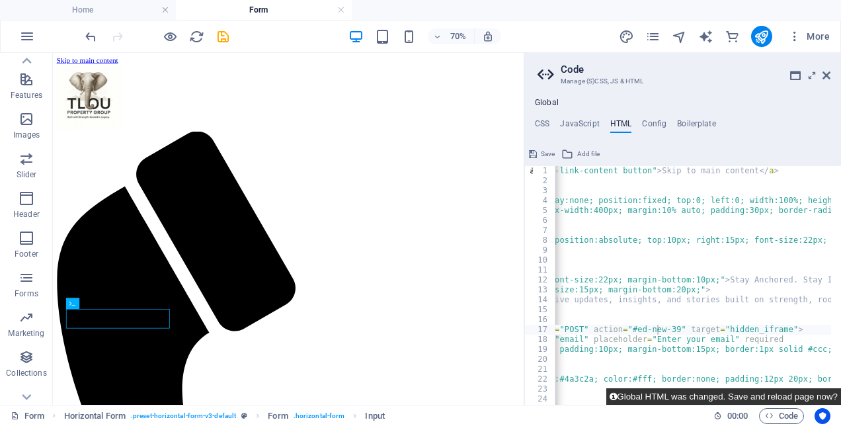
click at [739, 397] on button "Global HTML was changed. Save and reload page now?" at bounding box center [723, 396] width 235 height 17
checkbox input "false"
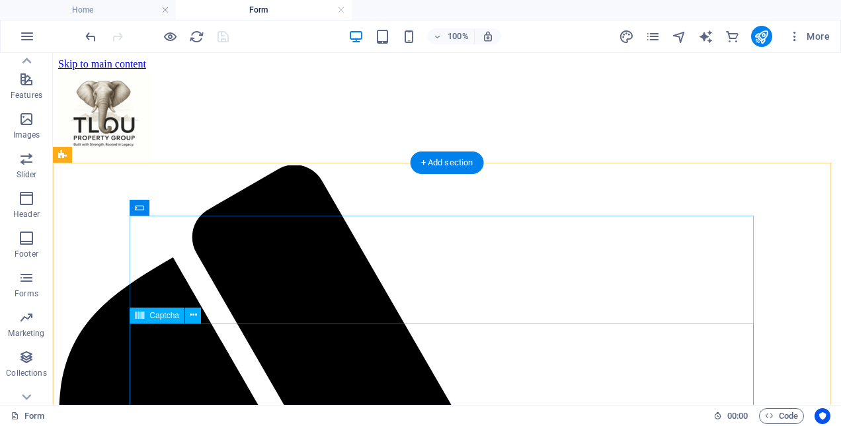
scroll to position [0, 0]
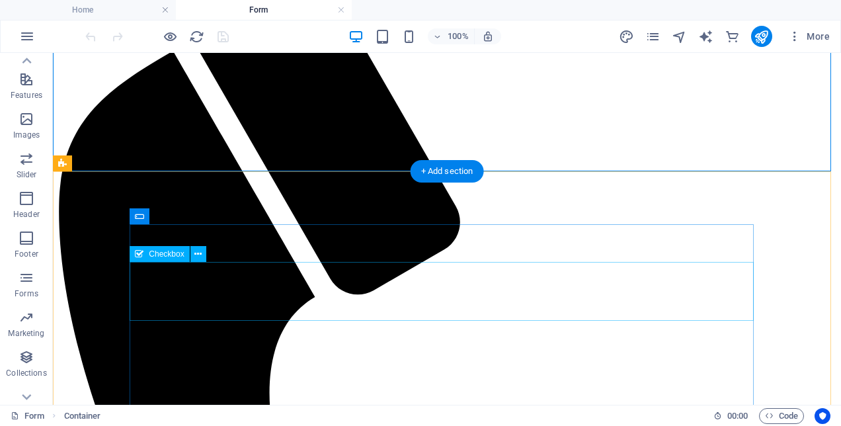
scroll to position [194, 0]
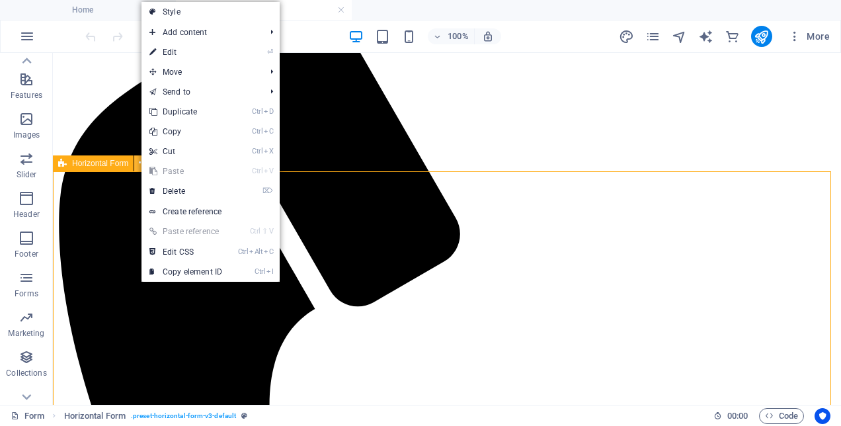
click at [140, 164] on icon at bounding box center [142, 163] width 7 height 14
click at [234, 247] on li "Ctrl Alt C Edit CSS" at bounding box center [210, 252] width 138 height 20
click at [190, 248] on link "Ctrl Alt C Edit CSS" at bounding box center [185, 252] width 89 height 20
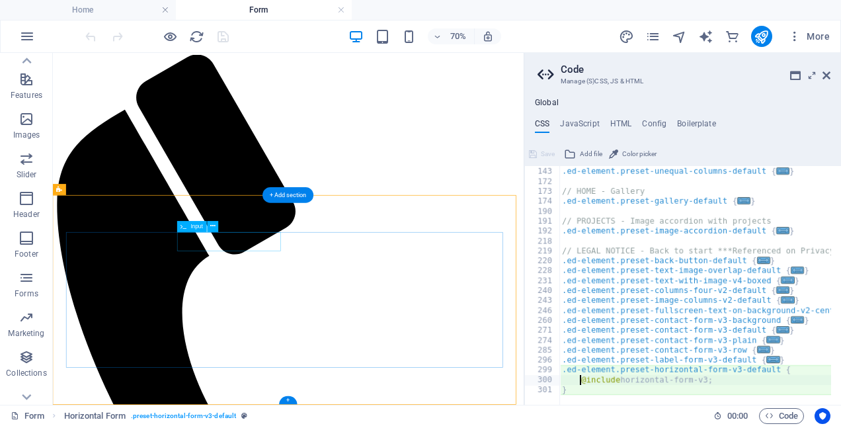
scroll to position [535, 0]
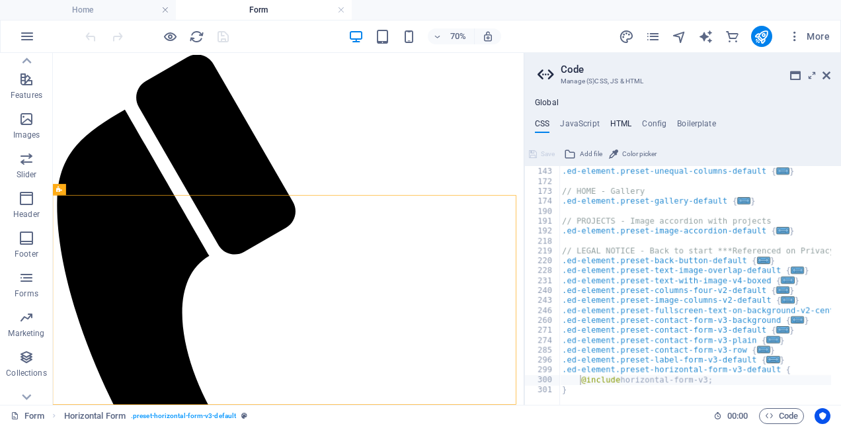
click at [615, 122] on h4 "HTML" at bounding box center [621, 126] width 22 height 15
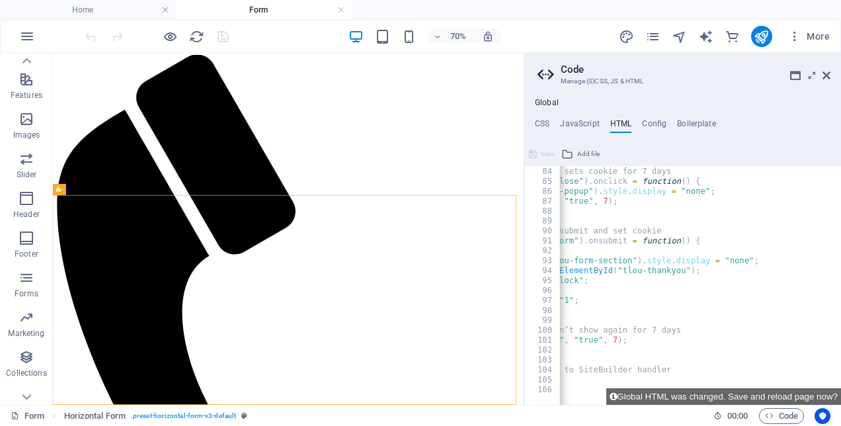
scroll to position [823, 0]
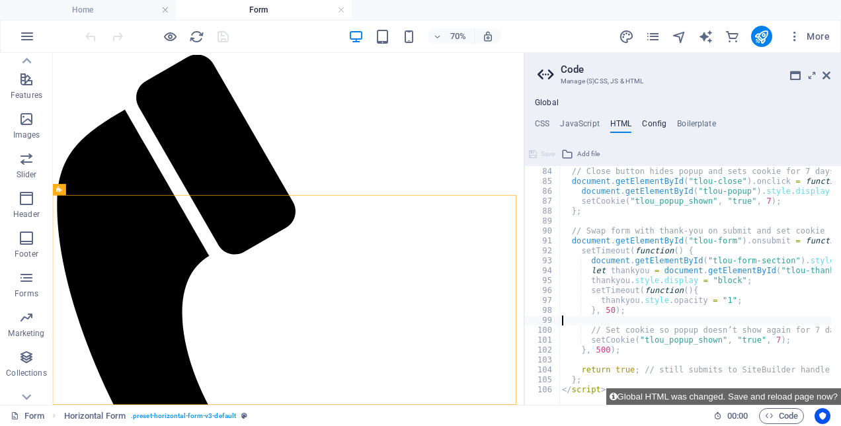
click at [652, 124] on h4 "Config" at bounding box center [654, 126] width 24 height 15
type textarea "$color-background: #cdc3b2;"
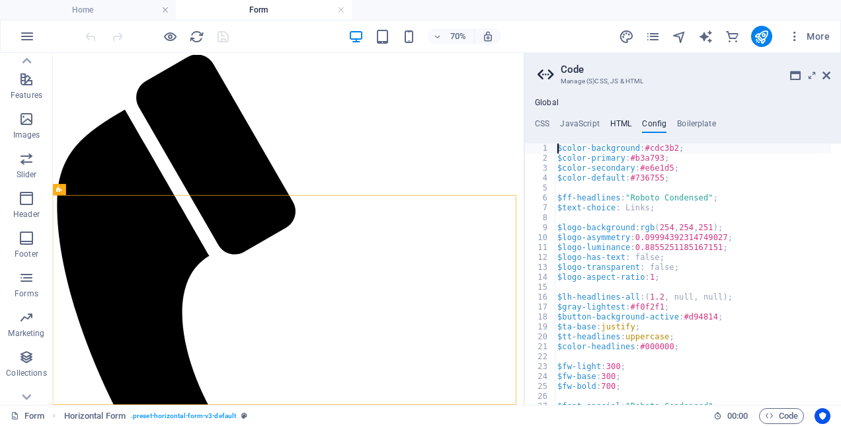
click at [610, 122] on h4 "HTML" at bounding box center [621, 126] width 22 height 15
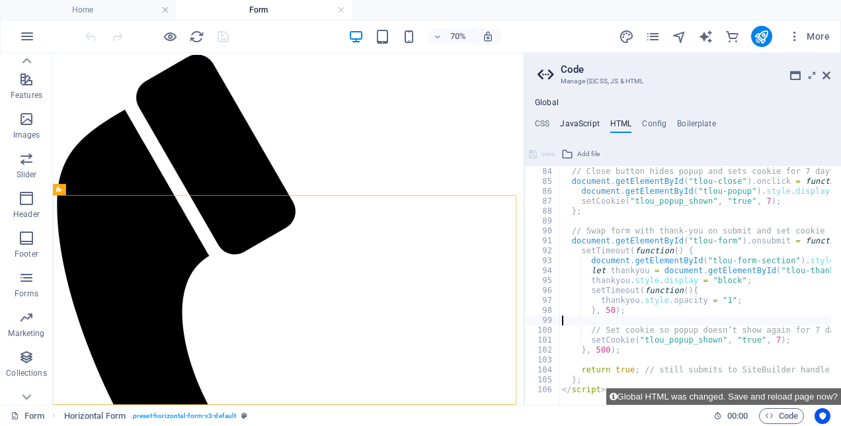
click at [577, 126] on h4 "JavaScript" at bounding box center [579, 126] width 39 height 15
type textarea "/* JS for preset "Menu V2" */"
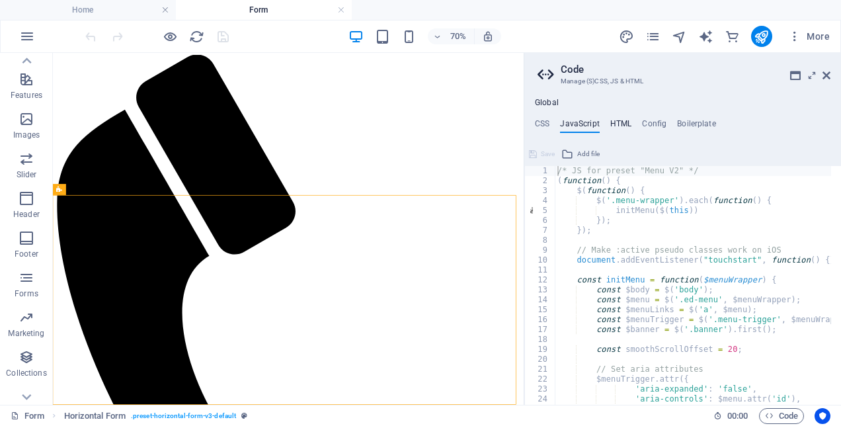
click at [616, 126] on h4 "HTML" at bounding box center [621, 126] width 22 height 15
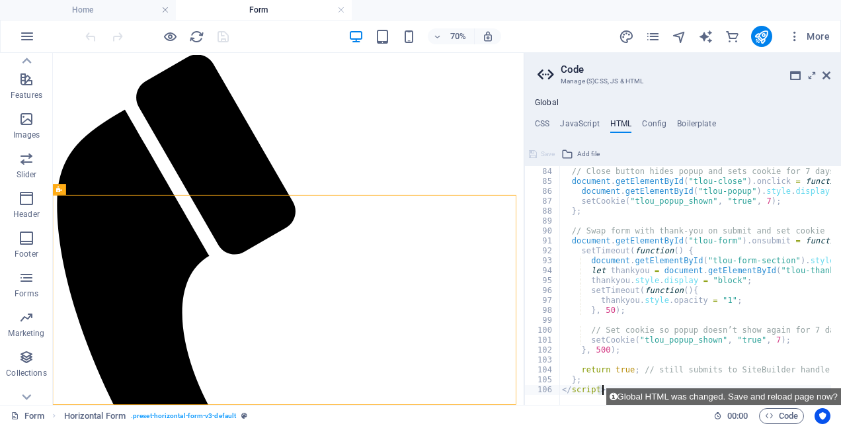
click at [600, 390] on div "// Close button hides popup and sets cookie for 7 days document . getElementByI…" at bounding box center [695, 285] width 272 height 239
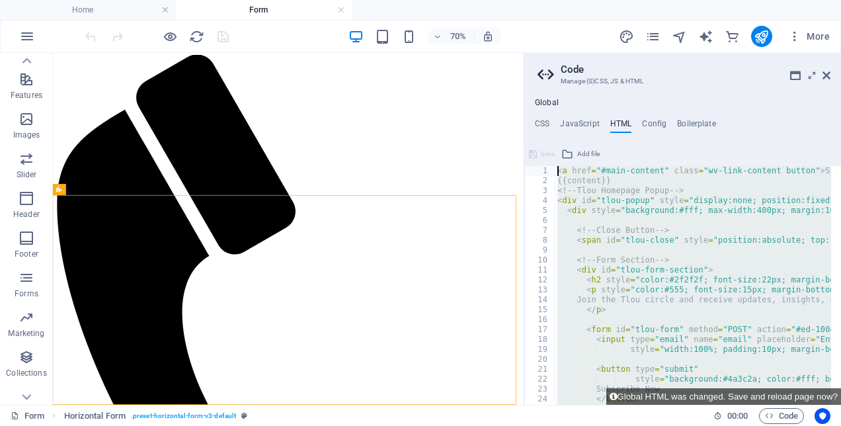
scroll to position [0, 0]
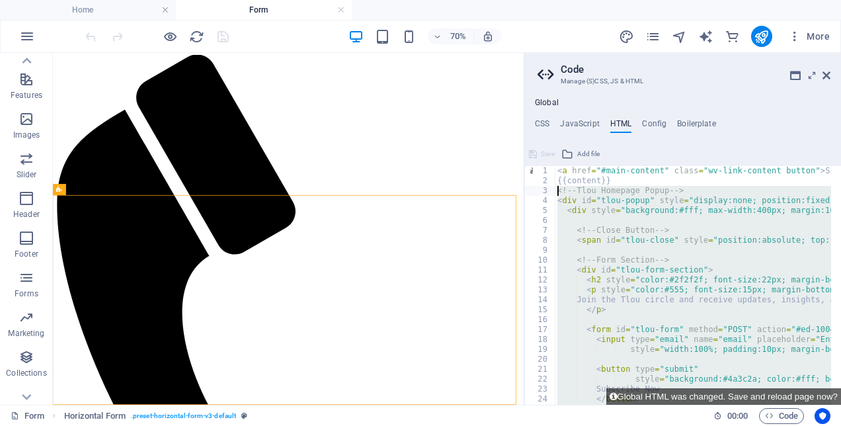
drag, startPoint x: 600, startPoint y: 390, endPoint x: 559, endPoint y: 192, distance: 202.7
type textarea "<!-- Tlou Homepage Popup --> <div id="tlou-popup" style="display:none; position…"
paste textarea
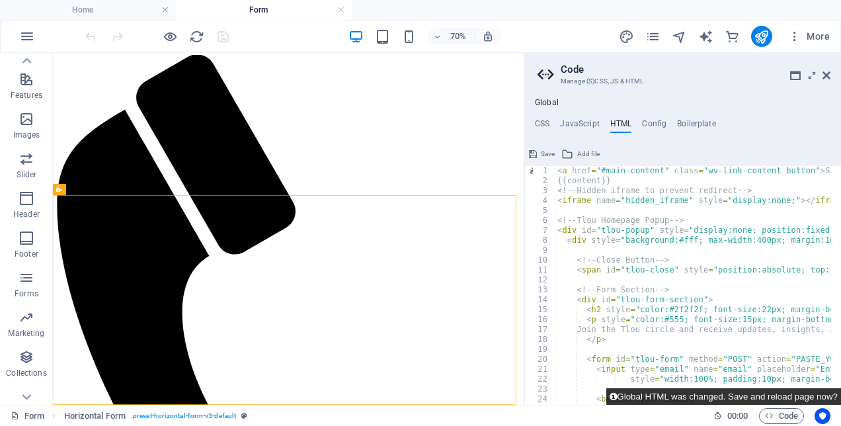
click at [734, 394] on button "Global HTML was changed. Save and reload page now?" at bounding box center [723, 396] width 235 height 17
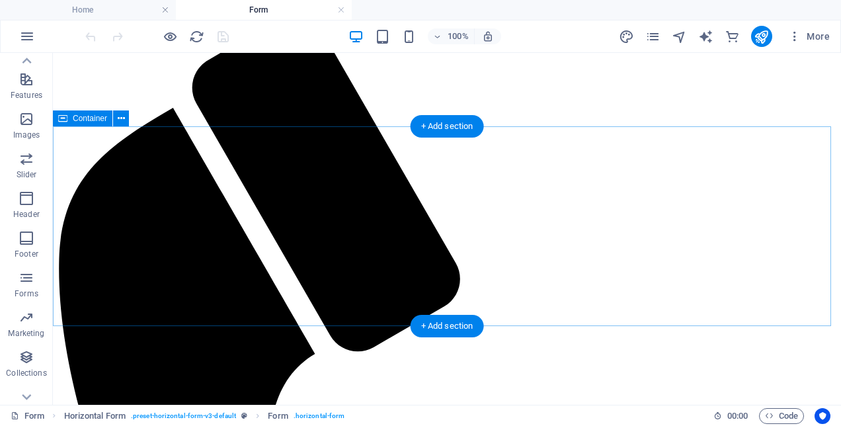
scroll to position [261, 0]
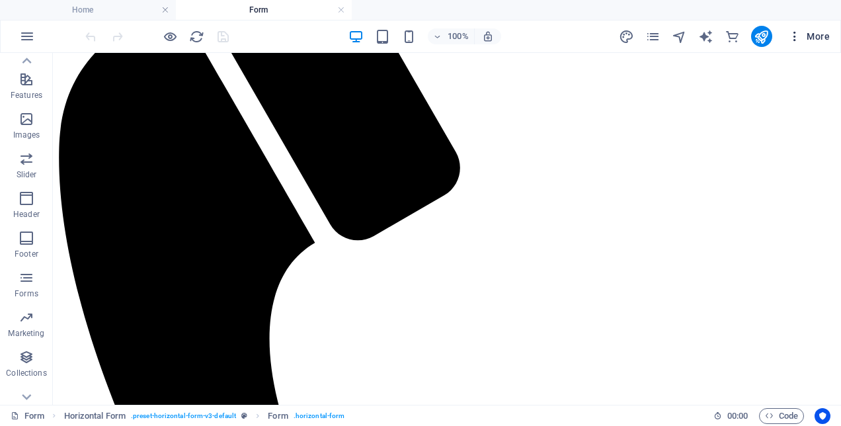
click at [796, 32] on icon "button" at bounding box center [794, 36] width 13 height 13
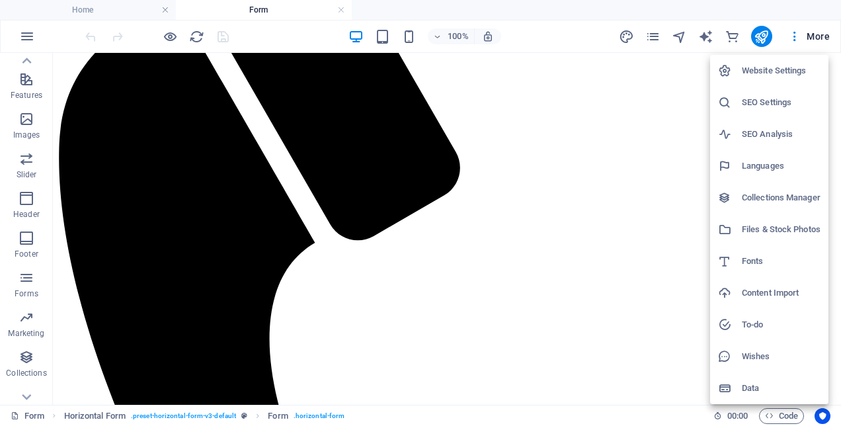
click at [779, 387] on h6 "Data" at bounding box center [781, 388] width 79 height 16
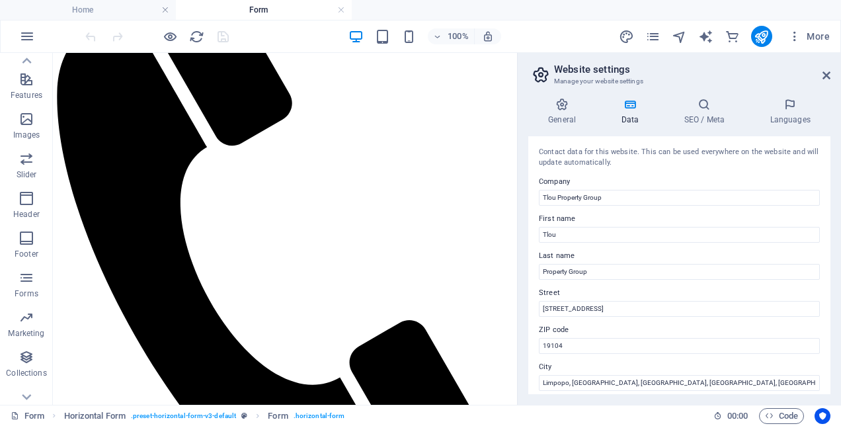
scroll to position [110, 0]
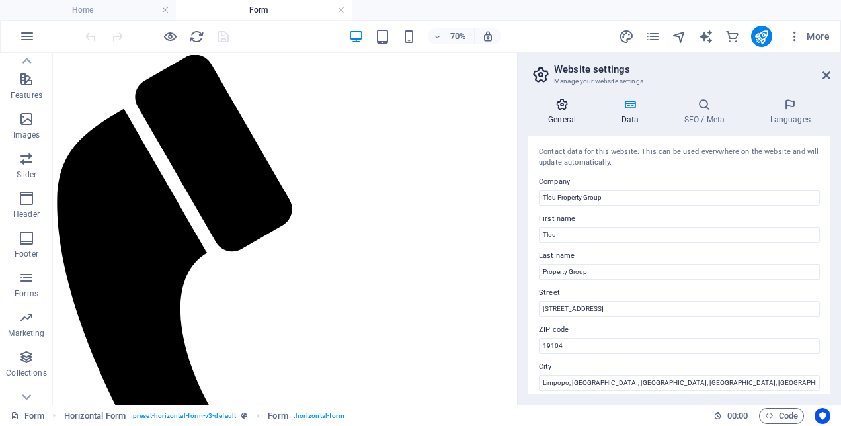
click at [563, 103] on icon at bounding box center [561, 104] width 67 height 13
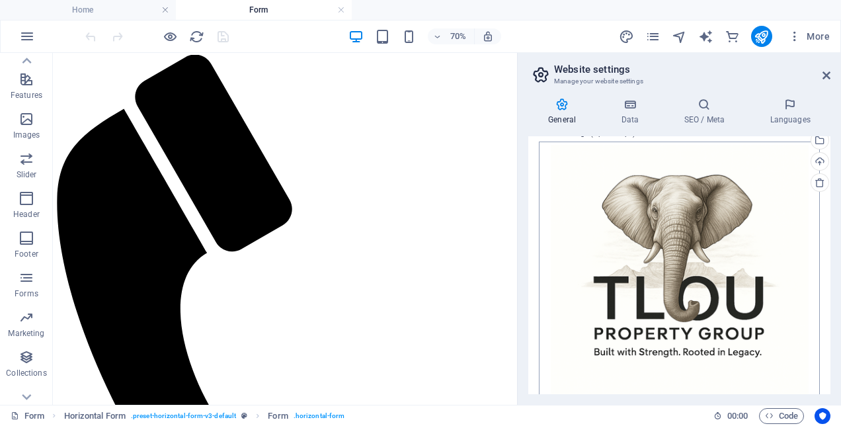
scroll to position [392, 0]
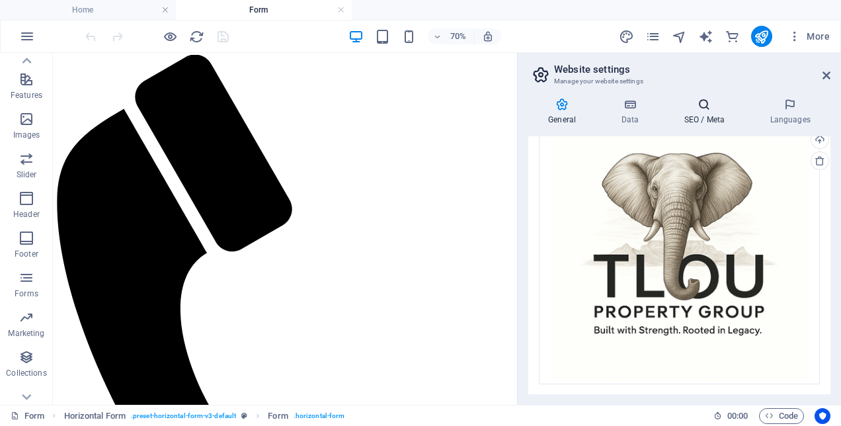
click at [704, 99] on icon at bounding box center [704, 104] width 81 height 13
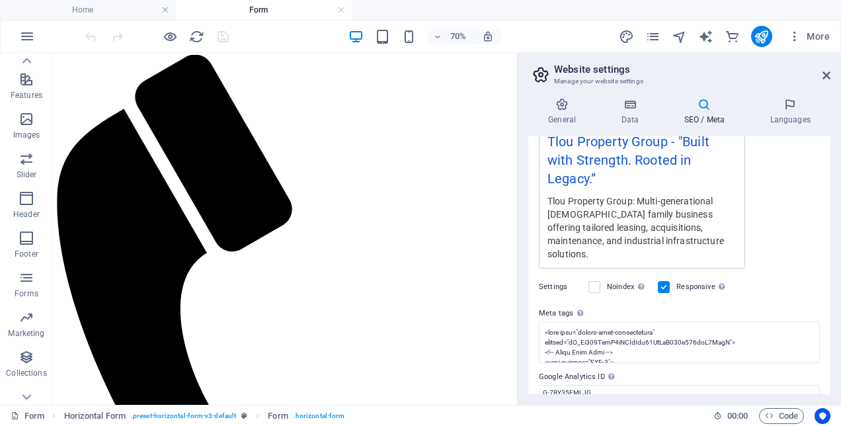
scroll to position [303, 0]
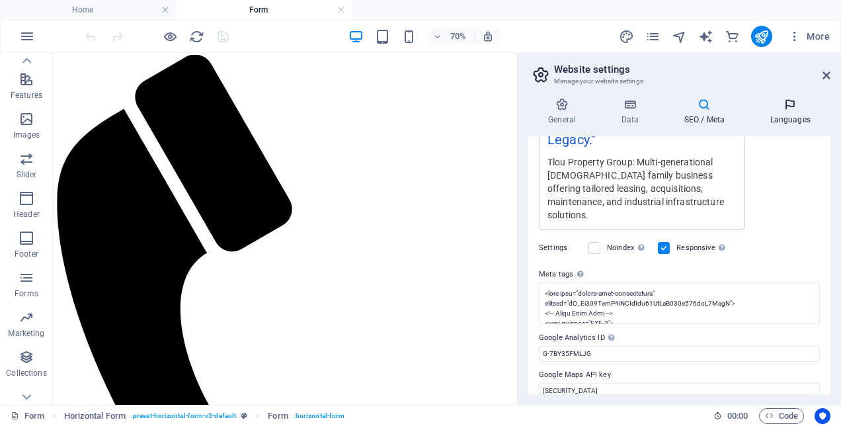
click at [787, 100] on icon at bounding box center [790, 104] width 81 height 13
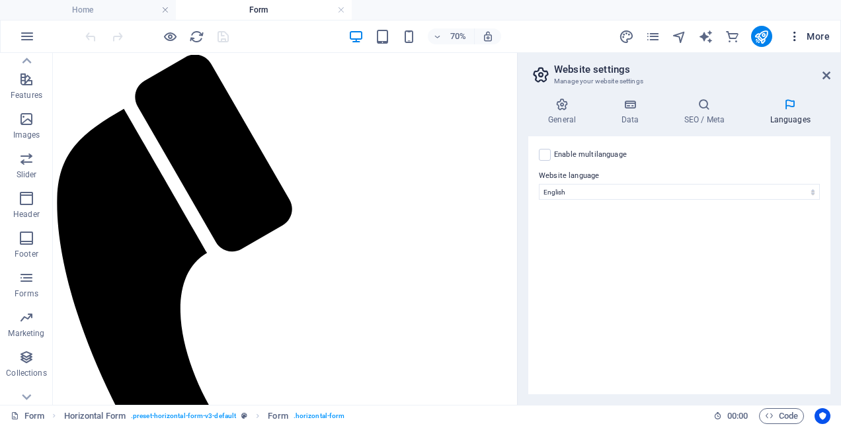
click at [793, 32] on icon "button" at bounding box center [794, 36] width 13 height 13
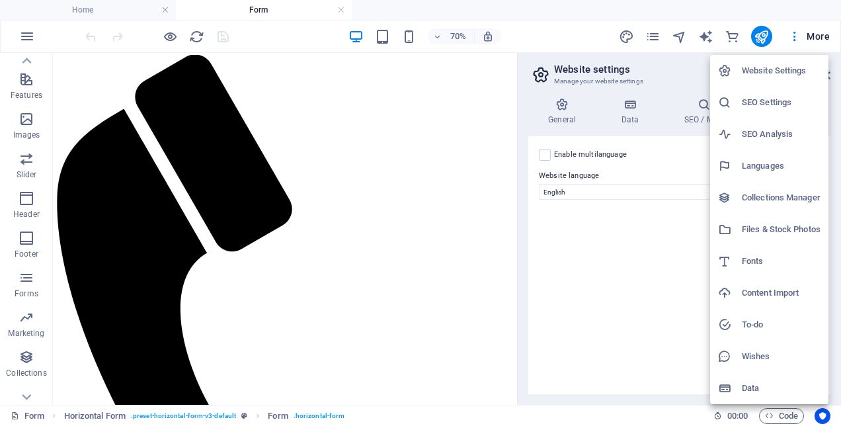
click at [803, 292] on h6 "Content Import" at bounding box center [781, 293] width 79 height 16
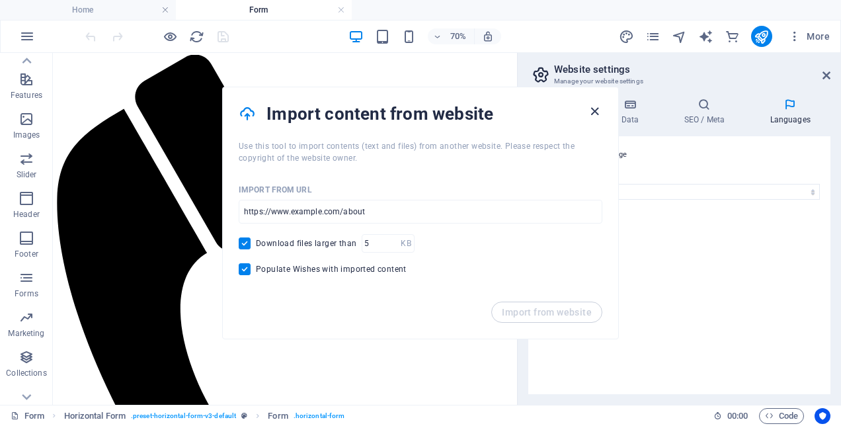
click at [592, 112] on icon "button" at bounding box center [594, 111] width 15 height 15
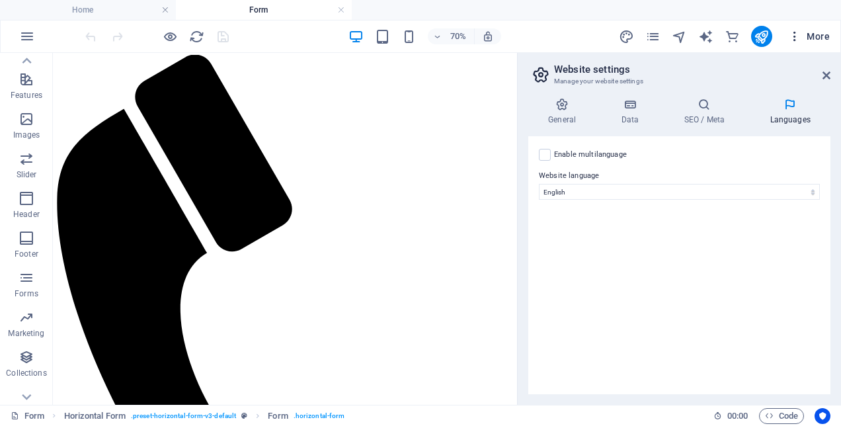
click at [794, 36] on icon "button" at bounding box center [794, 36] width 13 height 13
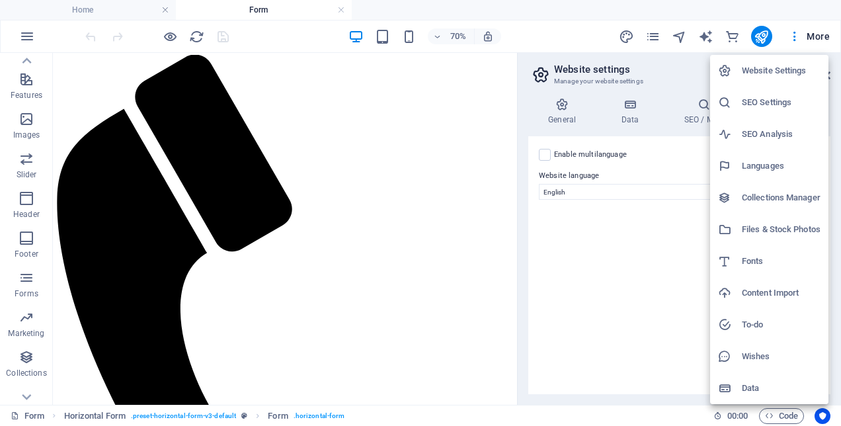
click at [759, 69] on h6 "Website Settings" at bounding box center [781, 71] width 79 height 16
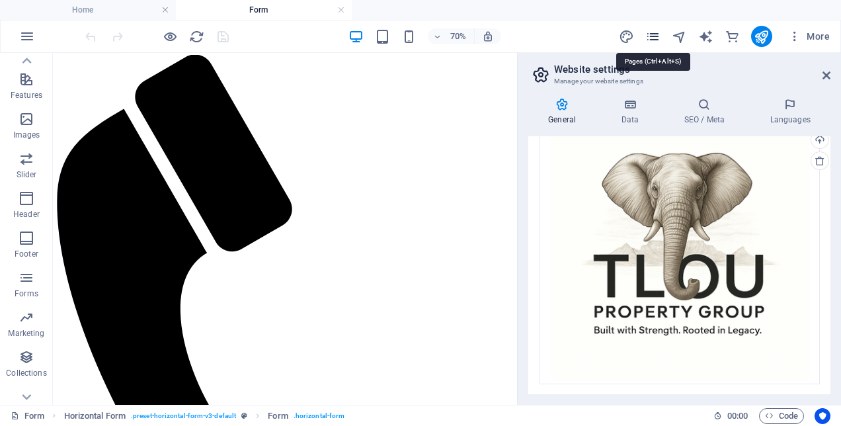
click at [660, 33] on icon "pages" at bounding box center [652, 36] width 15 height 15
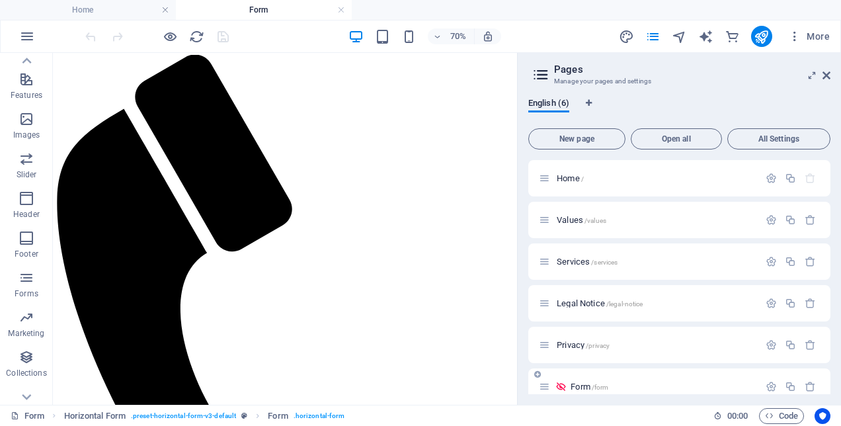
click at [659, 389] on p "Form /form" at bounding box center [663, 386] width 184 height 9
click at [599, 382] on div "Form /form" at bounding box center [649, 386] width 220 height 15
click at [587, 387] on span "Form /form" at bounding box center [590, 387] width 38 height 10
click at [540, 386] on icon at bounding box center [544, 386] width 11 height 11
click at [547, 389] on icon at bounding box center [544, 386] width 11 height 11
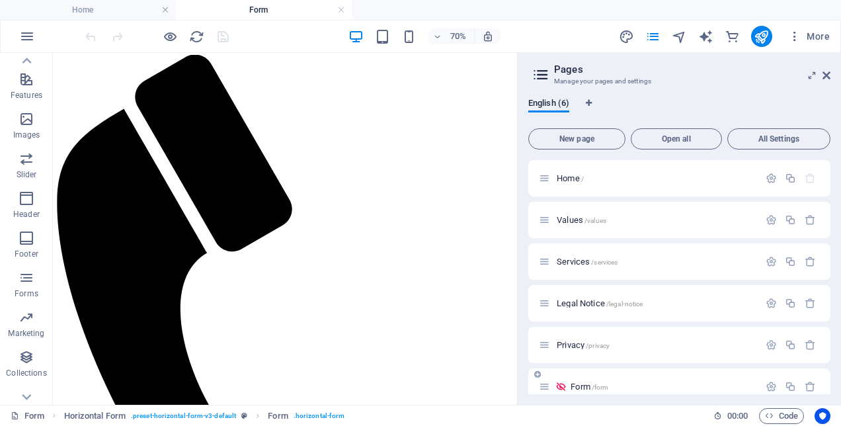
scroll to position [16, 0]
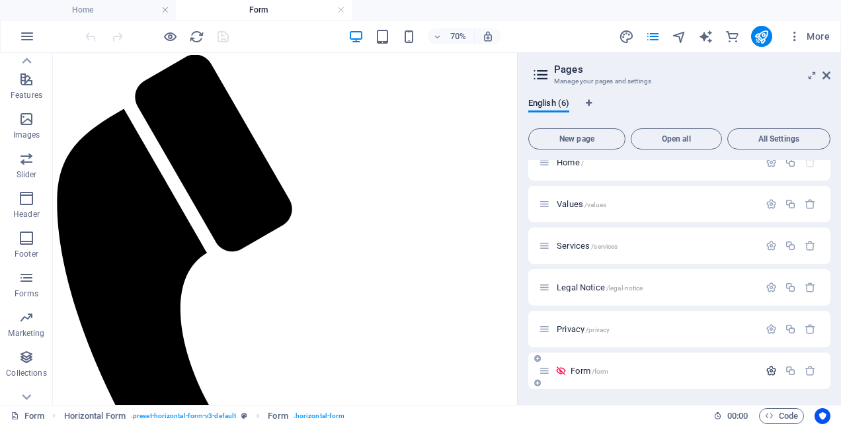
click at [770, 369] on icon "button" at bounding box center [771, 370] width 11 height 11
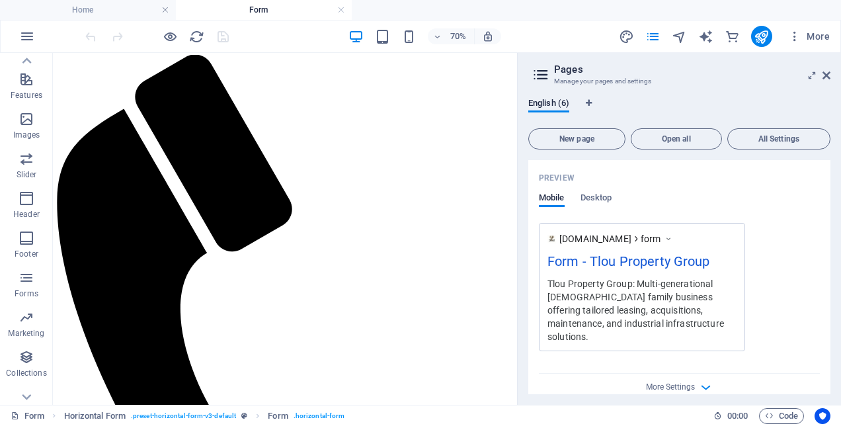
scroll to position [547, 0]
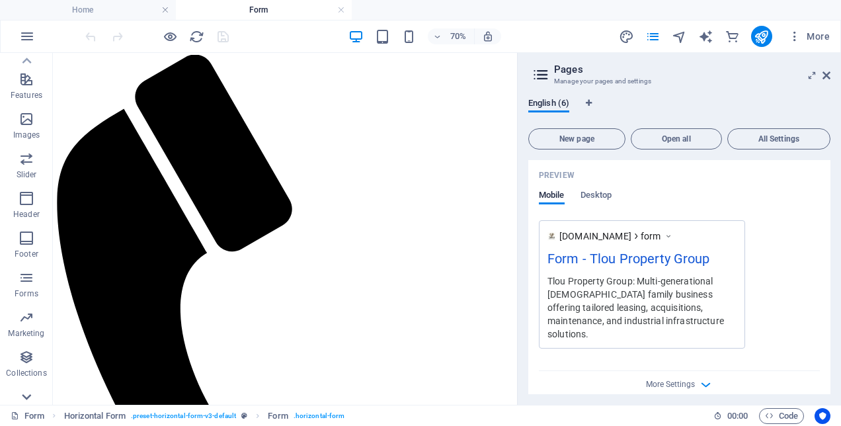
click at [26, 394] on icon at bounding box center [26, 396] width 19 height 19
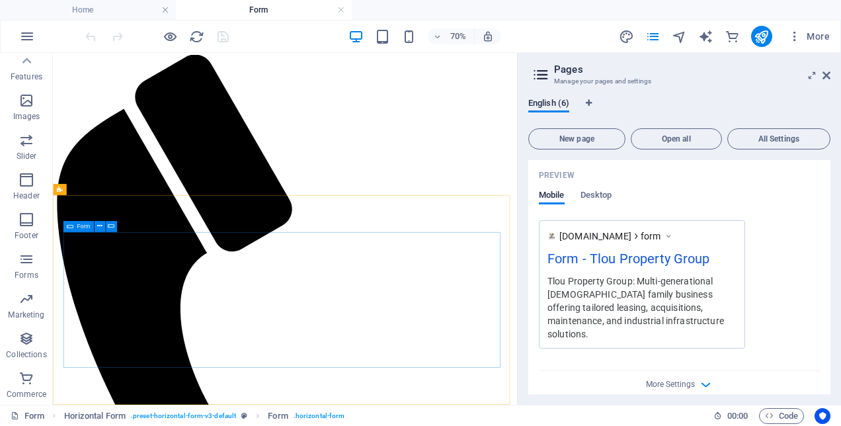
click at [72, 227] on icon at bounding box center [70, 226] width 7 height 11
click at [82, 227] on span "Form" at bounding box center [83, 225] width 13 height 5
click at [111, 226] on icon at bounding box center [111, 226] width 7 height 10
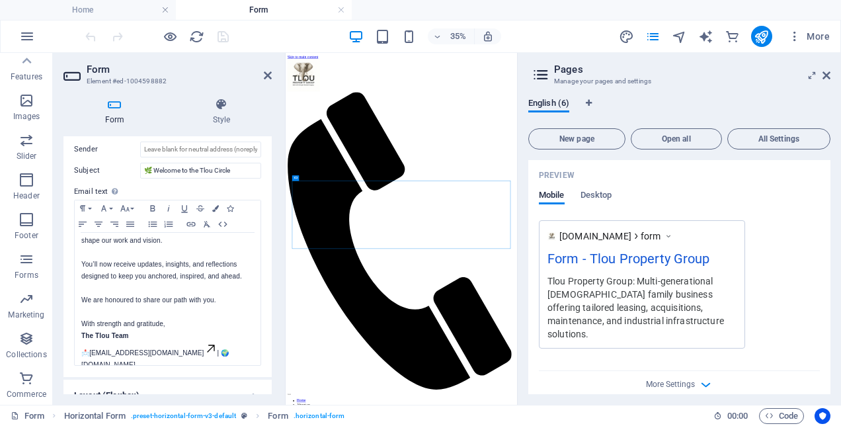
scroll to position [299, 0]
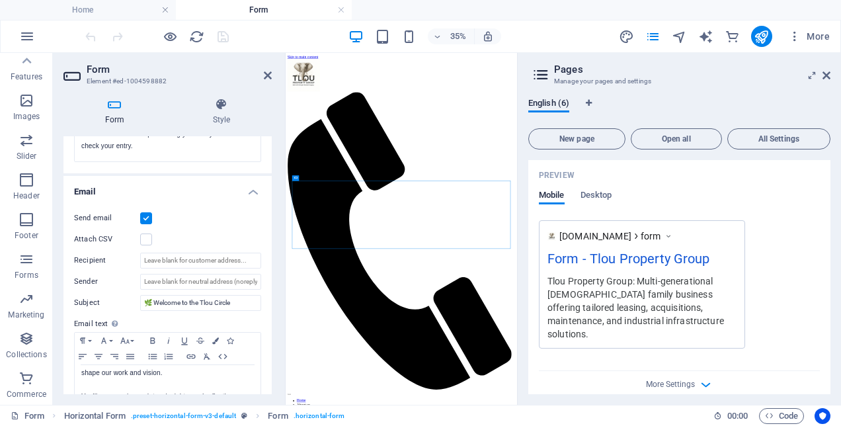
click at [165, 75] on h2 "Form" at bounding box center [179, 69] width 185 height 12
click at [263, 75] on h2 "Form" at bounding box center [179, 69] width 185 height 12
click at [267, 74] on icon at bounding box center [268, 75] width 8 height 11
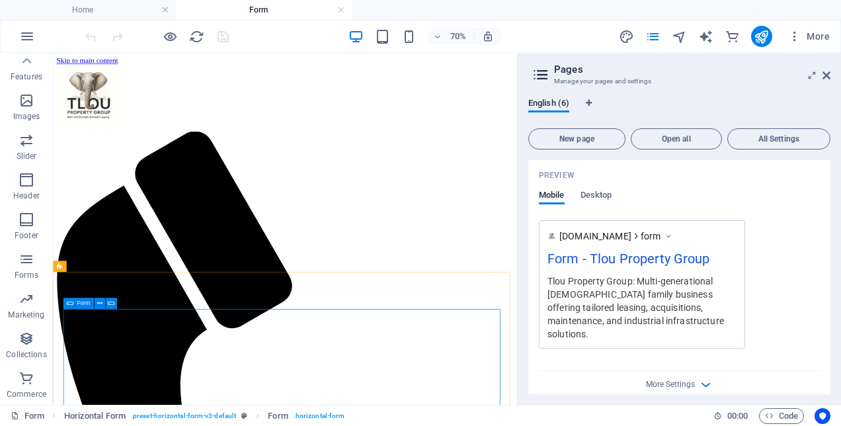
click at [75, 306] on div "Form" at bounding box center [78, 303] width 30 height 11
click at [79, 270] on div "Horizontal Form" at bounding box center [81, 266] width 57 height 11
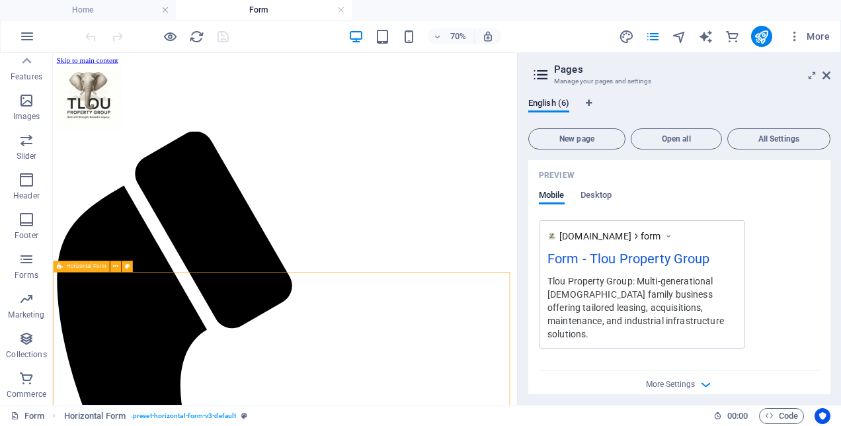
click at [101, 268] on span "Horizontal Form" at bounding box center [86, 266] width 40 height 5
click at [98, 266] on span "Horizontal Form" at bounding box center [86, 266] width 40 height 5
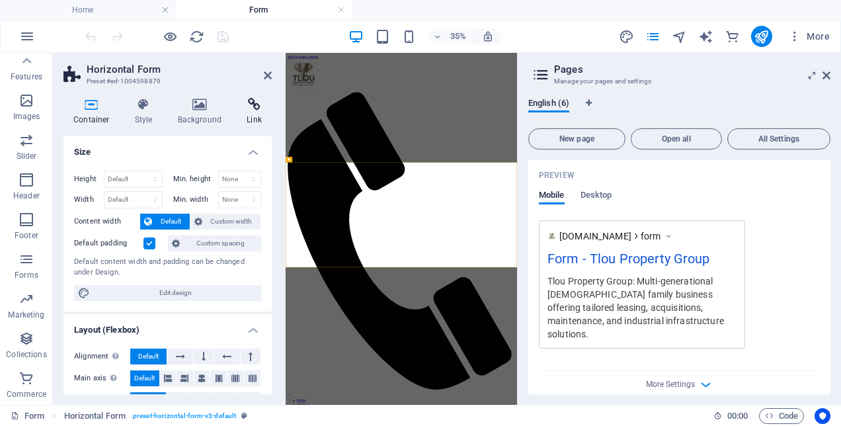
click at [244, 106] on icon at bounding box center [254, 104] width 35 height 13
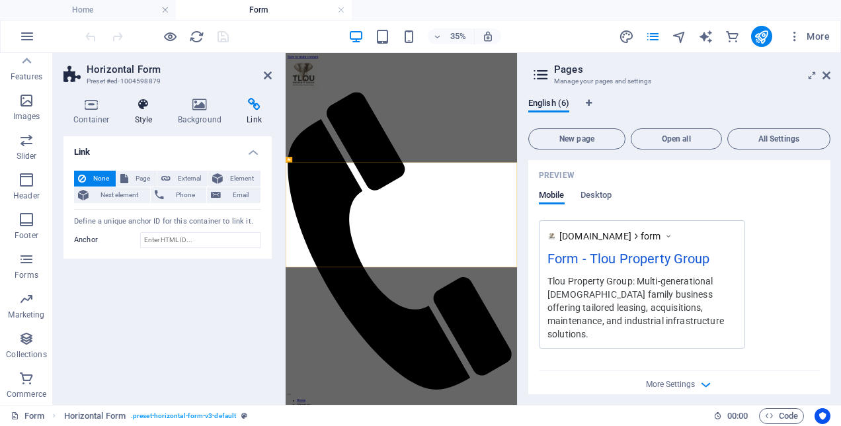
click at [136, 108] on icon at bounding box center [144, 104] width 38 height 13
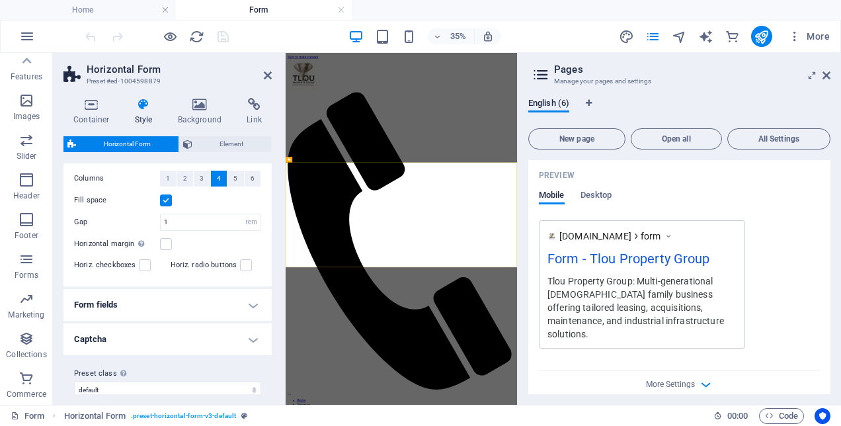
scroll to position [42, 0]
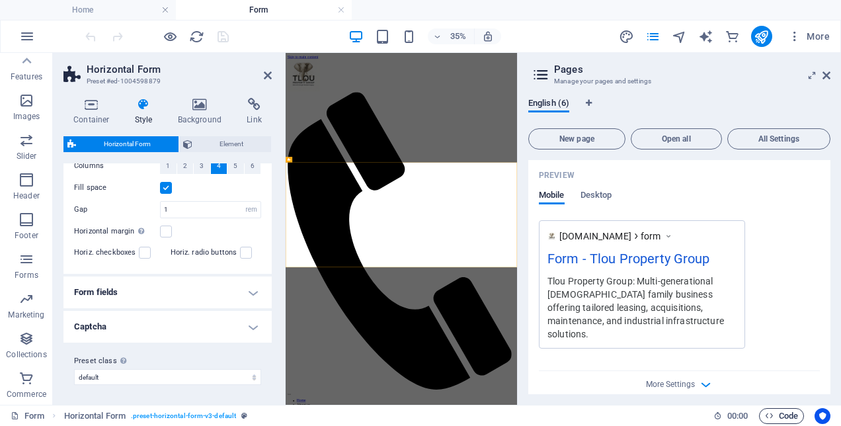
click at [778, 415] on span "Code" at bounding box center [781, 416] width 33 height 16
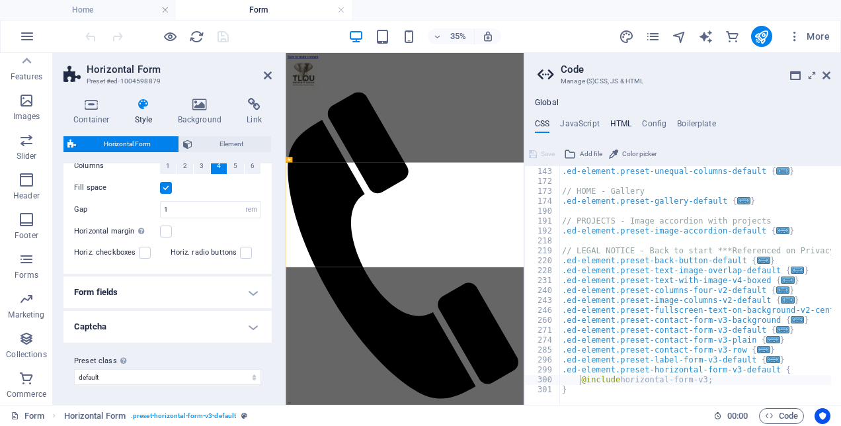
click at [614, 124] on h4 "HTML" at bounding box center [621, 126] width 22 height 15
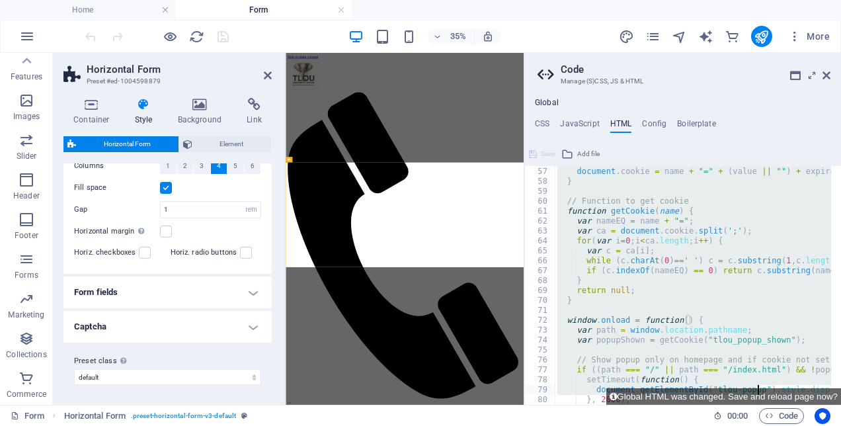
scroll to position [832, 0]
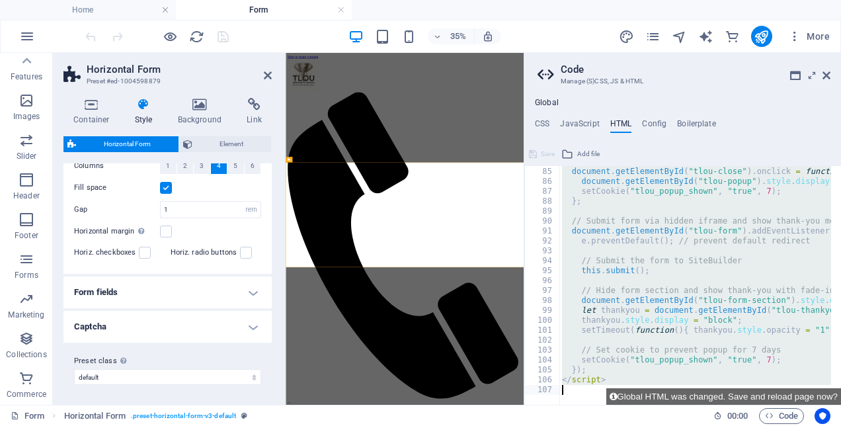
drag, startPoint x: 557, startPoint y: 192, endPoint x: 780, endPoint y: 460, distance: 348.4
click at [780, 425] on html "Tlou Property Group Home Form Favorites Elements Columns Content Boxes Accordio…" at bounding box center [420, 213] width 841 height 426
type textarea "</script>"
paste textarea
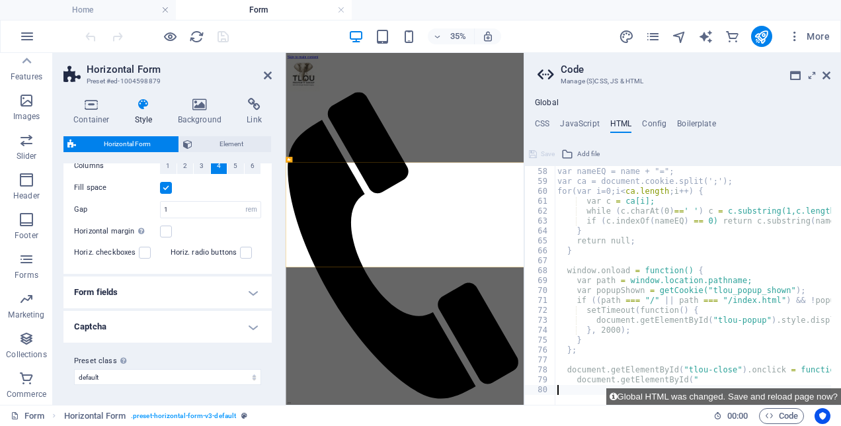
scroll to position [565, 0]
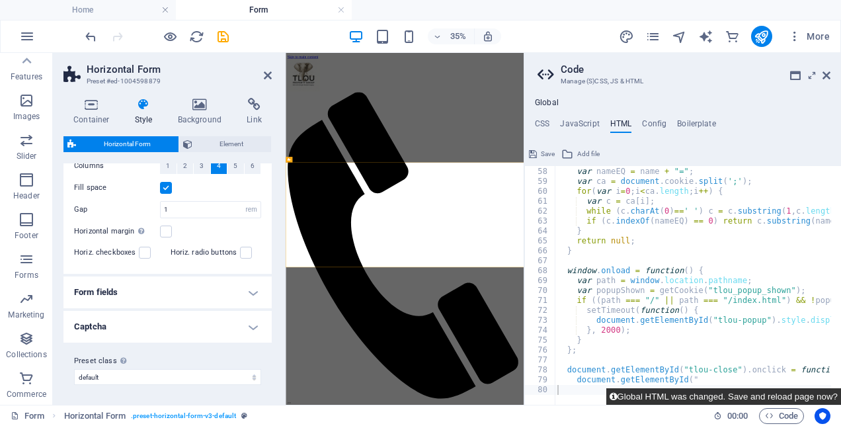
click at [779, 396] on button "Global HTML was changed. Save and reload page now?" at bounding box center [723, 396] width 235 height 17
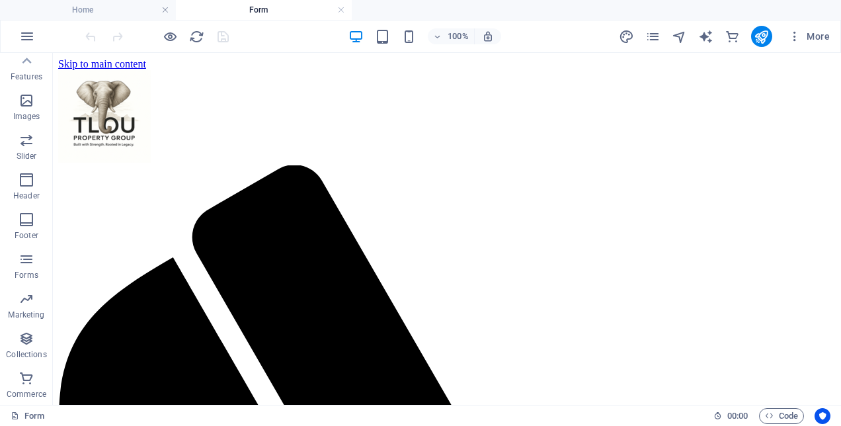
scroll to position [0, 0]
click at [755, 34] on icon "publish" at bounding box center [761, 36] width 15 height 15
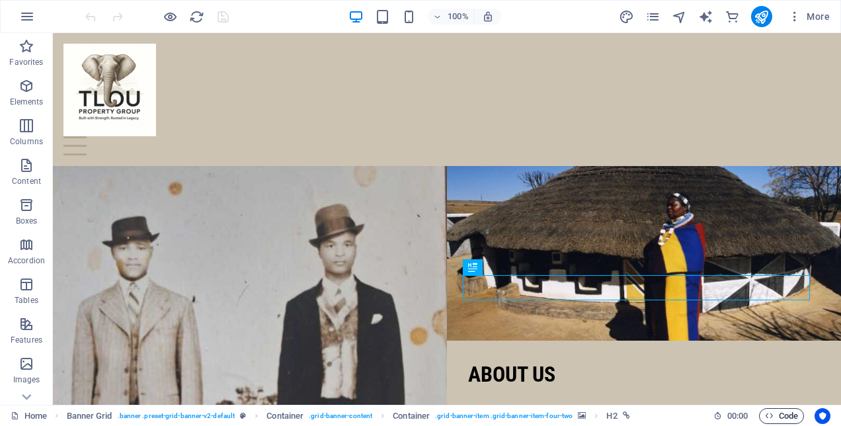
click at [779, 413] on span "Code" at bounding box center [781, 416] width 33 height 16
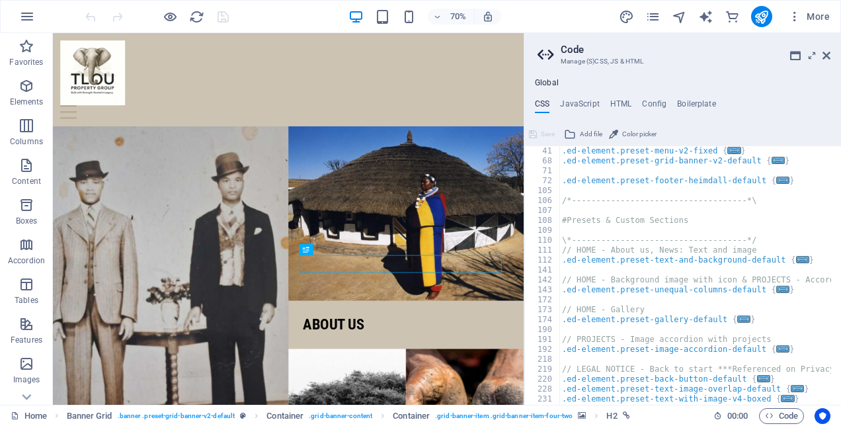
scroll to position [495, 0]
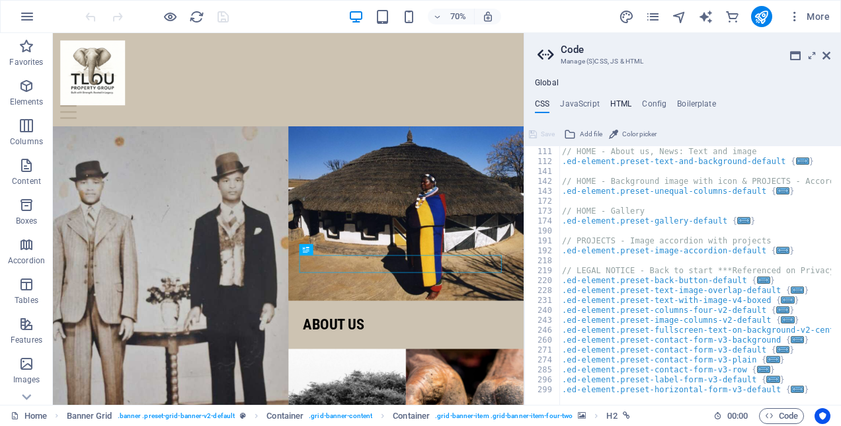
click at [625, 99] on h4 "HTML" at bounding box center [621, 106] width 22 height 15
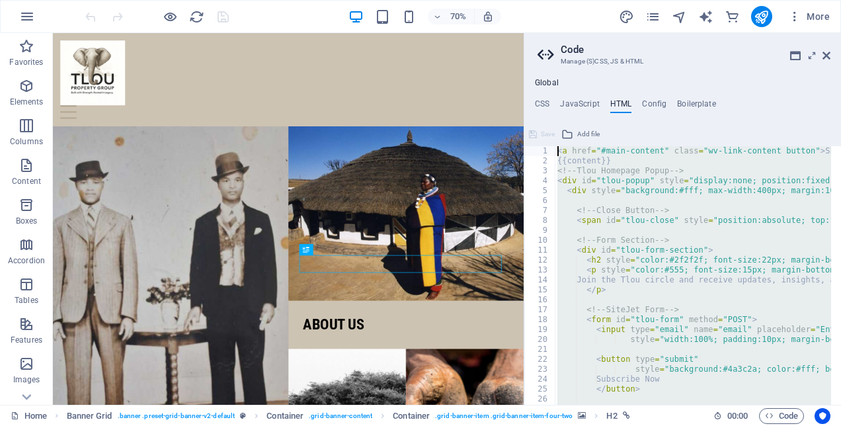
scroll to position [0, 0]
drag, startPoint x: 721, startPoint y: 393, endPoint x: 551, endPoint y: 171, distance: 280.2
click at [551, 171] on div "<a href="#main-content" class="wv-link-content button">Skip to main content</a>…" at bounding box center [682, 275] width 317 height 259
type textarea "<!-- Tlou Homepage Popup --> <div id="tlou-popup" style="display:none; position…"
paste textarea
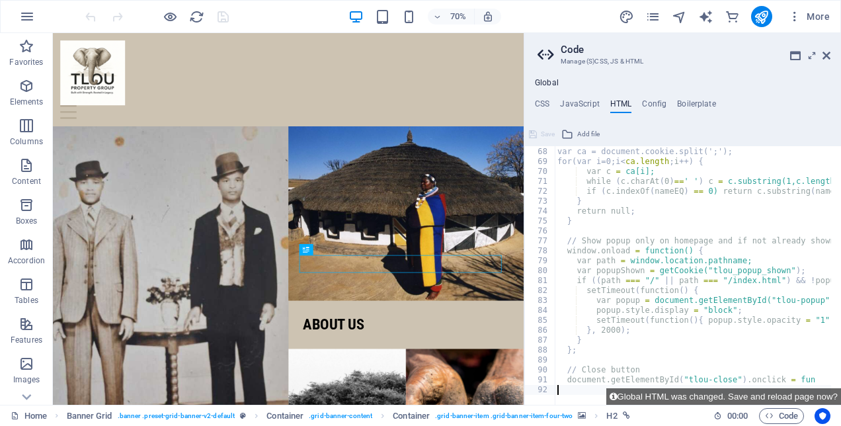
scroll to position [664, 0]
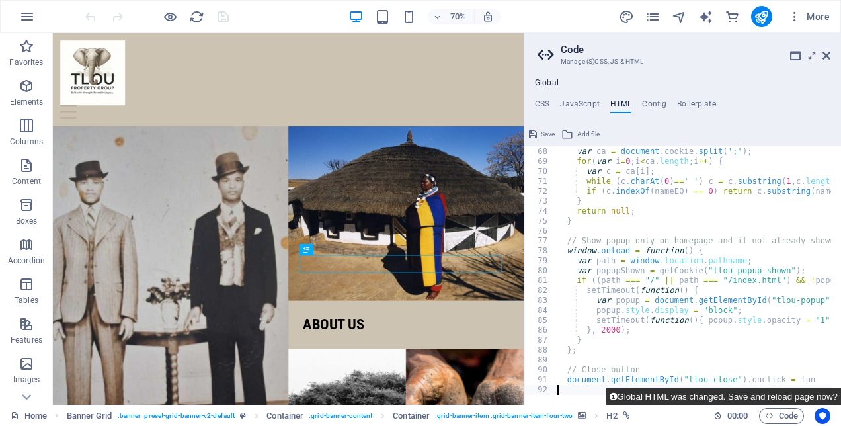
click at [762, 391] on button "Global HTML was changed. Save and reload page now?" at bounding box center [723, 396] width 235 height 17
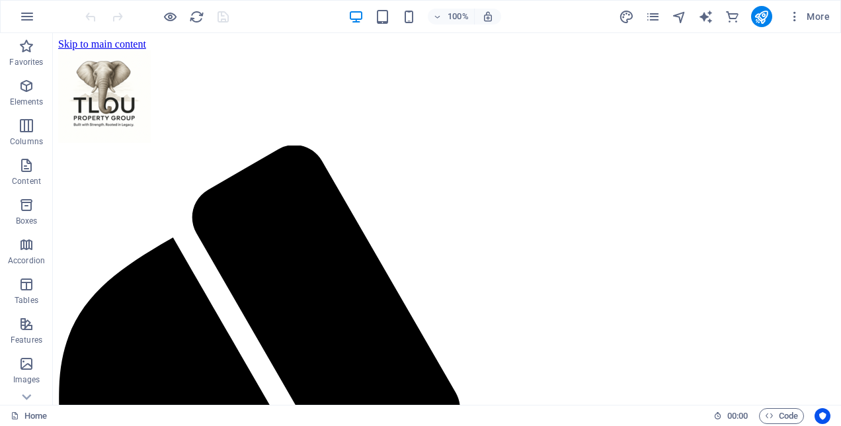
scroll to position [0, 0]
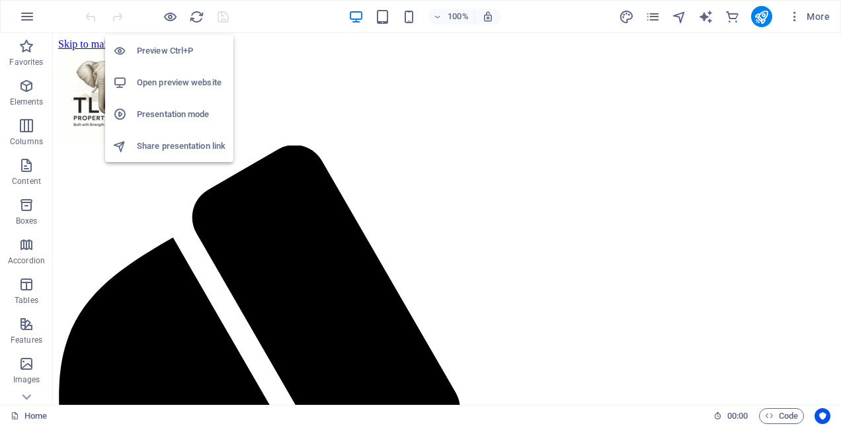
click at [177, 78] on h6 "Open preview website" at bounding box center [181, 83] width 89 height 16
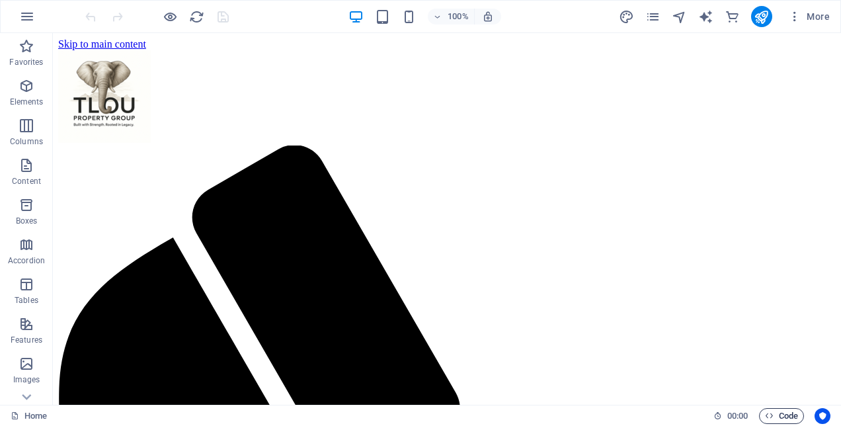
click at [785, 417] on span "Code" at bounding box center [781, 416] width 33 height 16
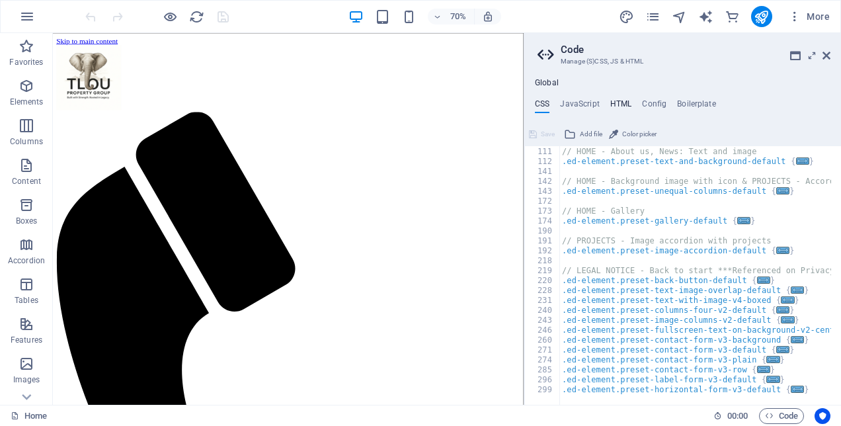
click at [627, 103] on h4 "HTML" at bounding box center [621, 106] width 22 height 15
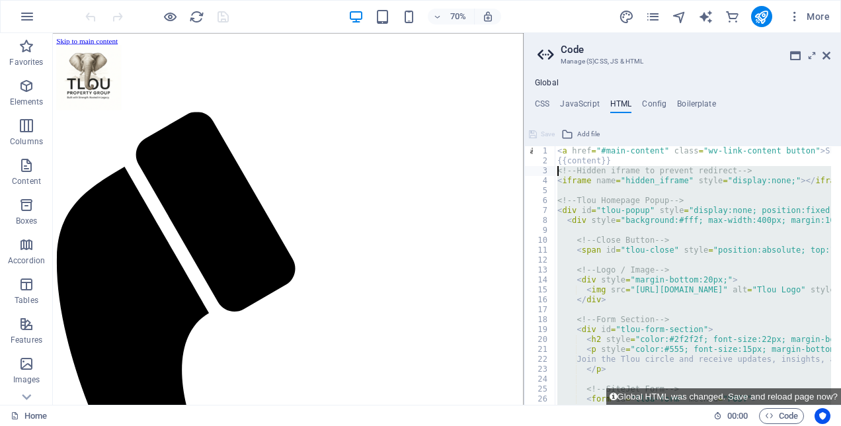
drag, startPoint x: 817, startPoint y: 376, endPoint x: 558, endPoint y: 171, distance: 330.4
type textarea "<!-- Hidden iframe to prevent redirect --> <iframe name="hidden_iframe" style="…"
paste textarea
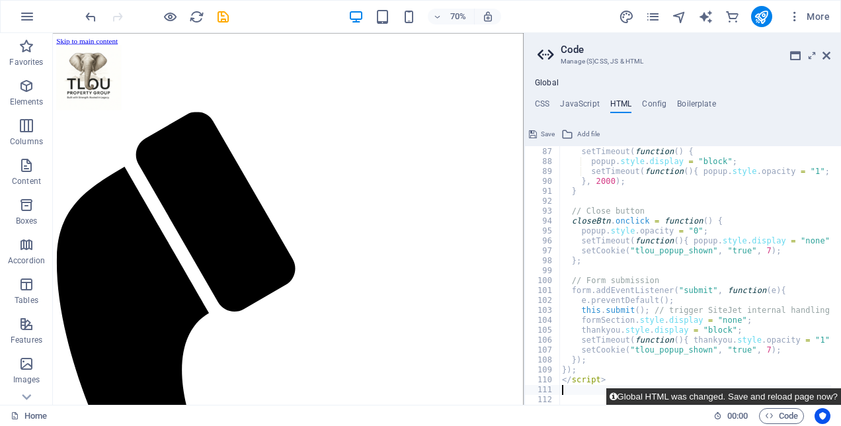
click at [763, 397] on button "Global HTML was changed. Save and reload page now?" at bounding box center [723, 396] width 235 height 17
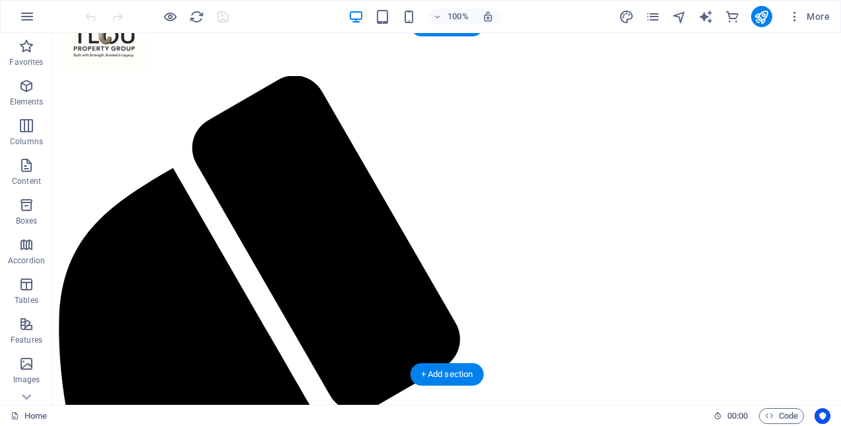
scroll to position [0, 0]
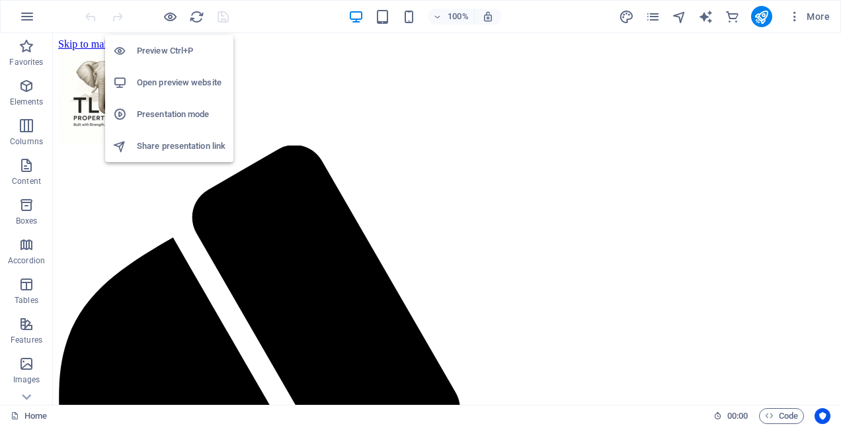
click at [171, 81] on h6 "Open preview website" at bounding box center [181, 83] width 89 height 16
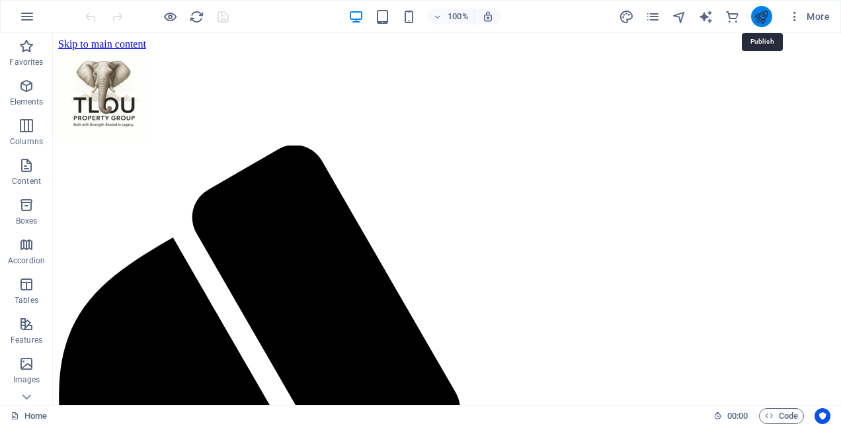
click at [759, 19] on icon "publish" at bounding box center [761, 16] width 15 height 15
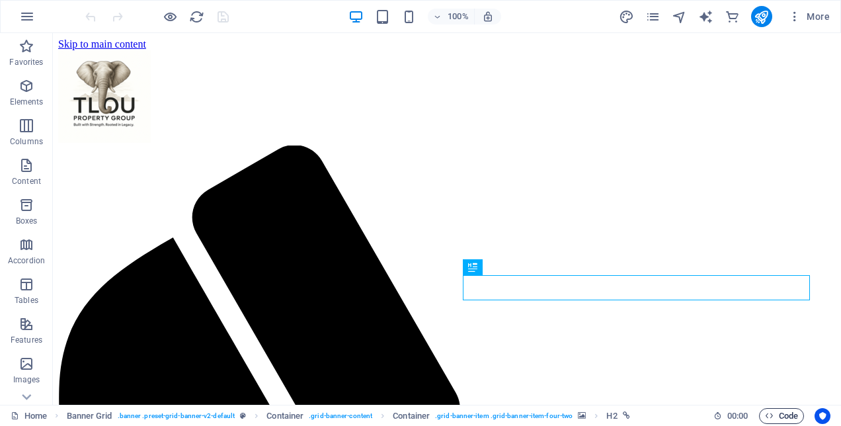
click at [795, 408] on span "Code" at bounding box center [781, 416] width 33 height 16
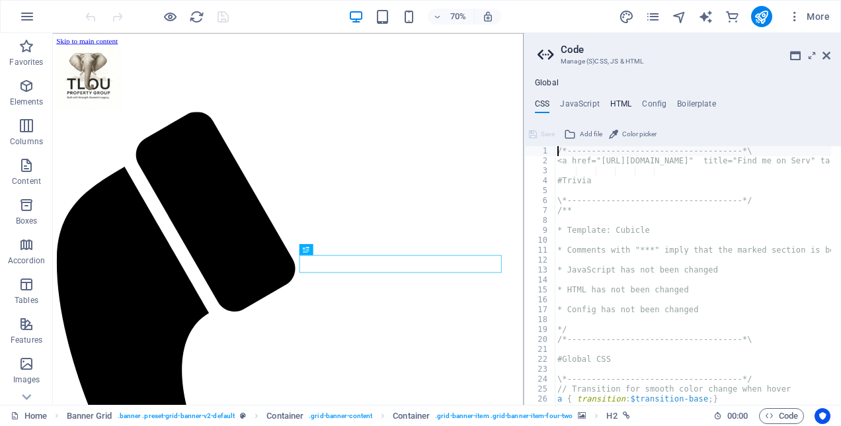
click at [625, 107] on h4 "HTML" at bounding box center [621, 106] width 22 height 15
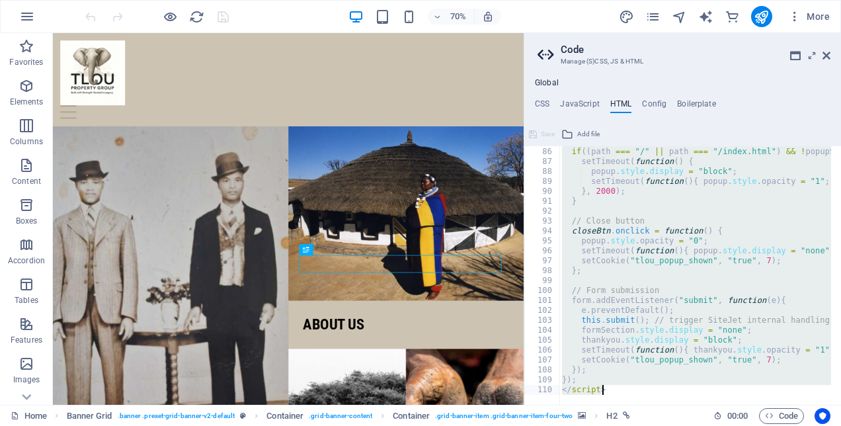
scroll to position [842, 0]
drag, startPoint x: 559, startPoint y: 173, endPoint x: 702, endPoint y: 429, distance: 293.0
click at [702, 425] on html "Tlou Property Group Home Favorites Elements Columns Content Boxes Accordion Tab…" at bounding box center [420, 213] width 841 height 426
type textarea "}); </script>"
paste textarea
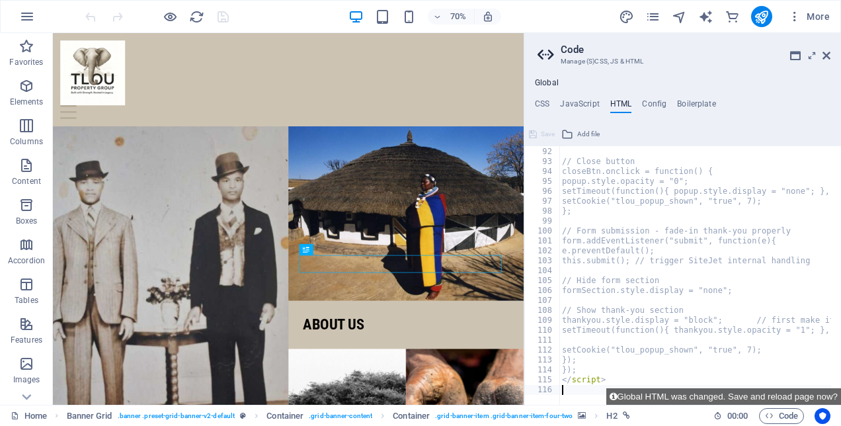
scroll to position [902, 0]
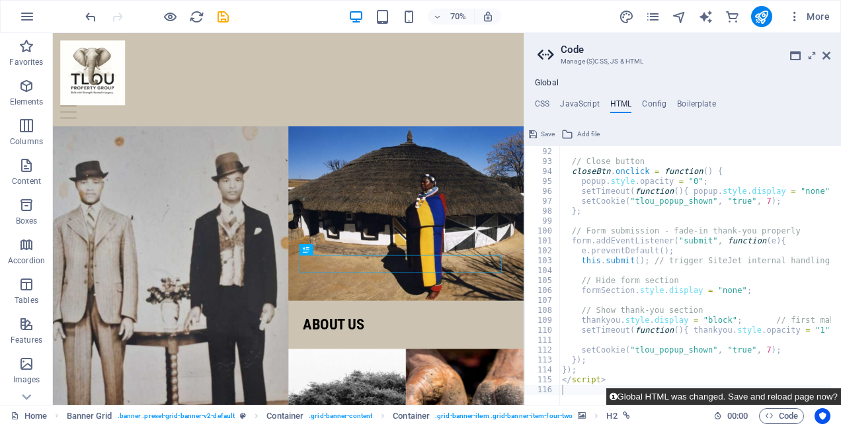
drag, startPoint x: 770, startPoint y: 396, endPoint x: 715, endPoint y: 361, distance: 65.1
click at [770, 396] on button "Global HTML was changed. Save and reload page now?" at bounding box center [723, 396] width 235 height 17
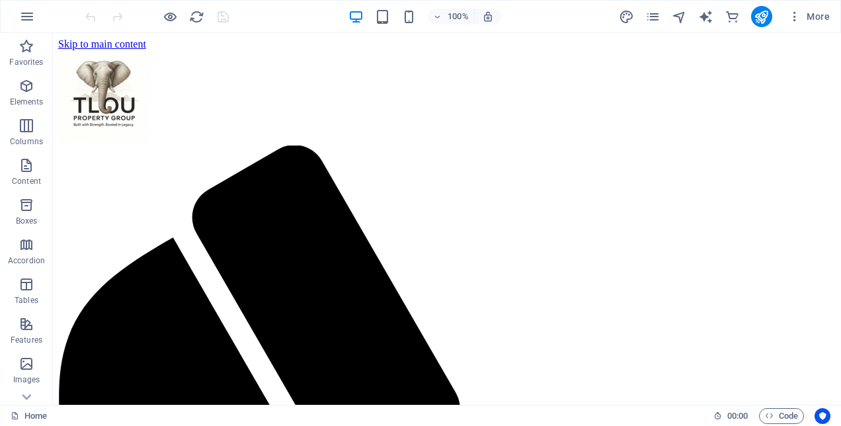
scroll to position [0, 0]
click at [764, 16] on icon "publish" at bounding box center [761, 16] width 15 height 15
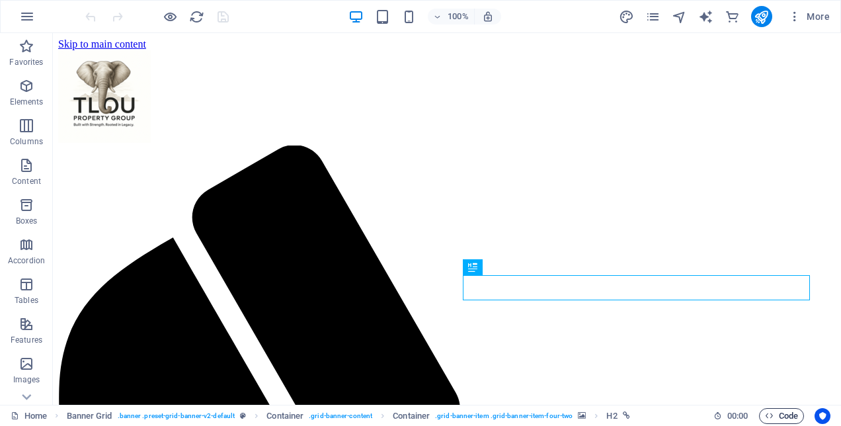
click at [780, 413] on span "Code" at bounding box center [781, 416] width 33 height 16
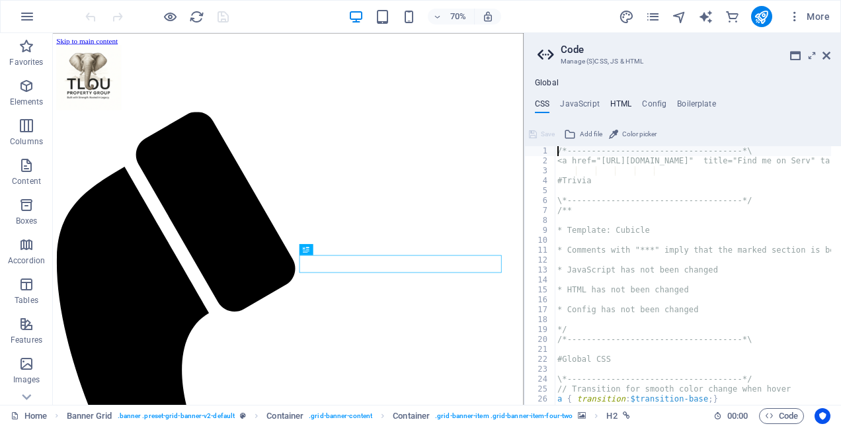
click at [618, 99] on h4 "HTML" at bounding box center [621, 106] width 22 height 15
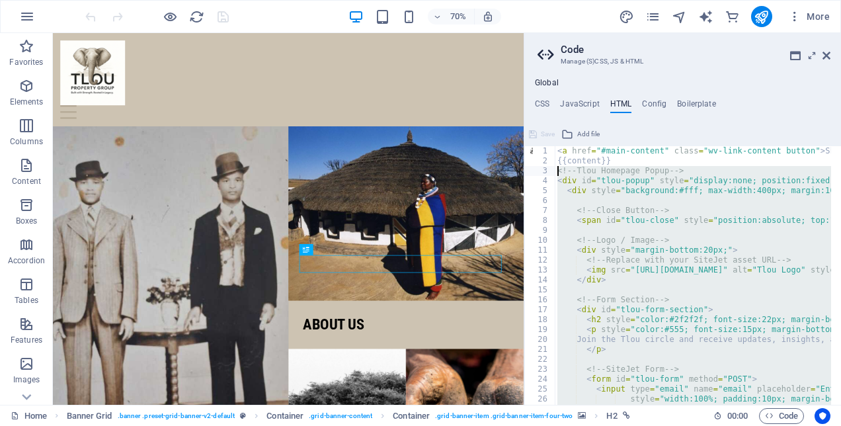
drag, startPoint x: 651, startPoint y: 387, endPoint x: 553, endPoint y: 172, distance: 236.7
click at [553, 172] on div "<a href="#main-content" class="wv-link-content button">Skip to main content</a>…" at bounding box center [682, 275] width 317 height 259
type textarea "<!-- Tlou Homepage Popup --> <div id="tlou-popup" style="display:none; position…"
paste textarea
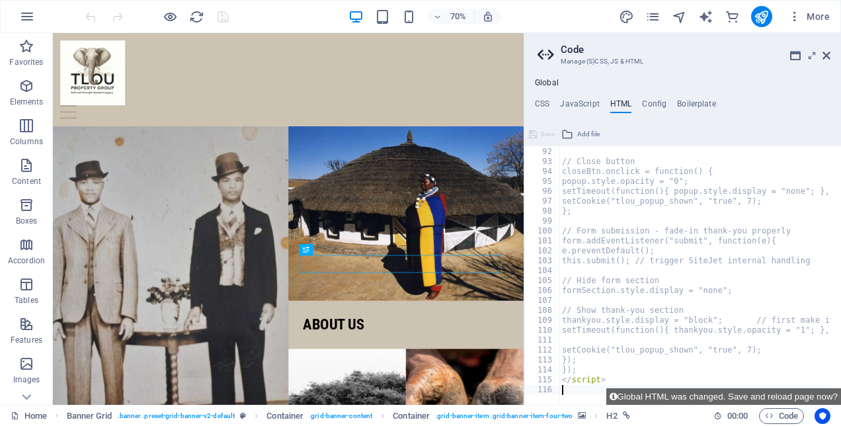
scroll to position [902, 0]
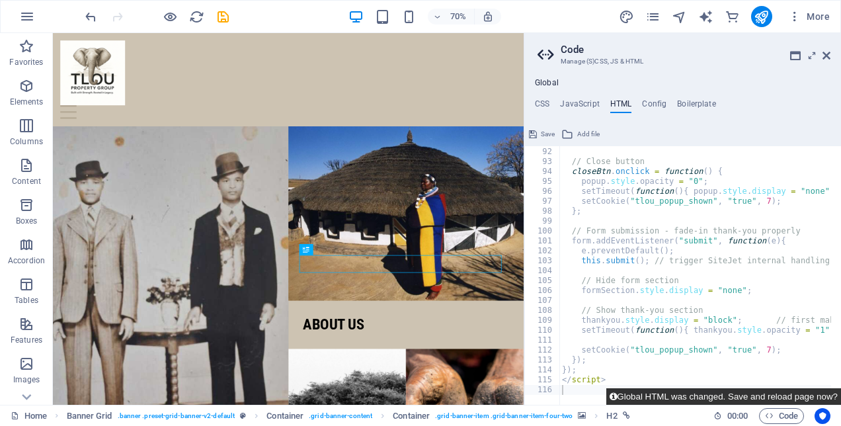
click at [771, 401] on button "Global HTML was changed. Save and reload page now?" at bounding box center [723, 396] width 235 height 17
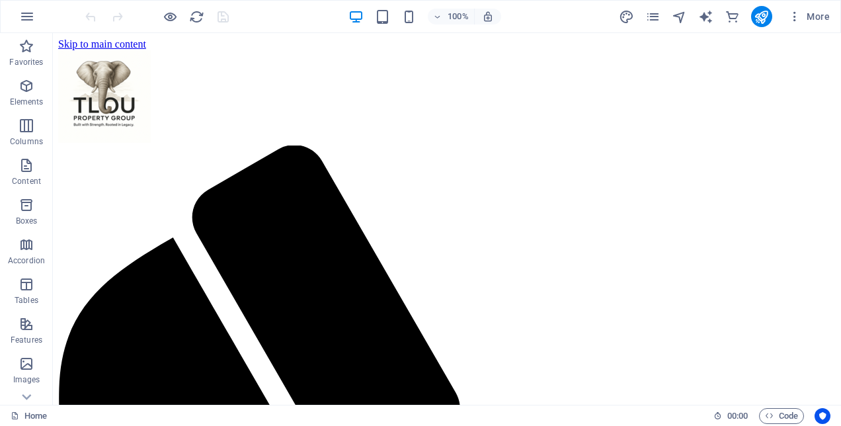
scroll to position [0, 0]
click at [222, 20] on div at bounding box center [157, 16] width 148 height 21
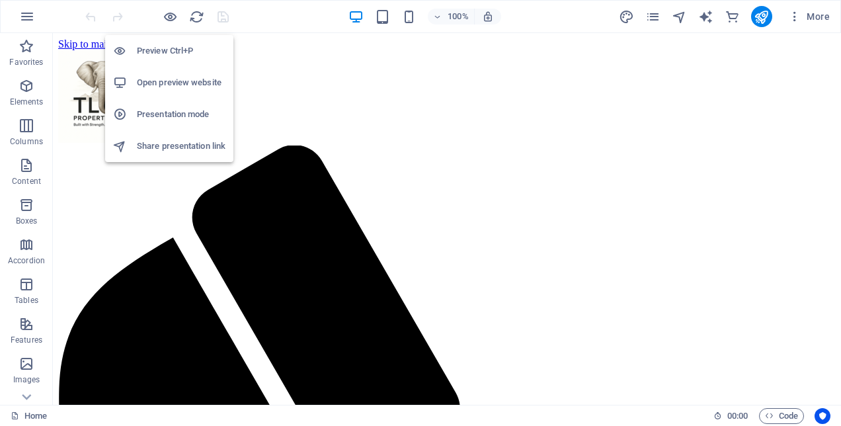
click at [147, 83] on h6 "Open preview website" at bounding box center [181, 83] width 89 height 16
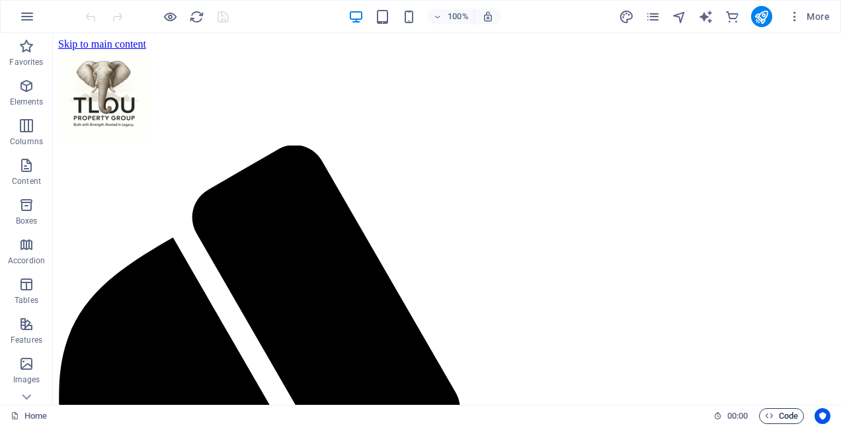
click at [762, 419] on button "Code" at bounding box center [781, 416] width 45 height 16
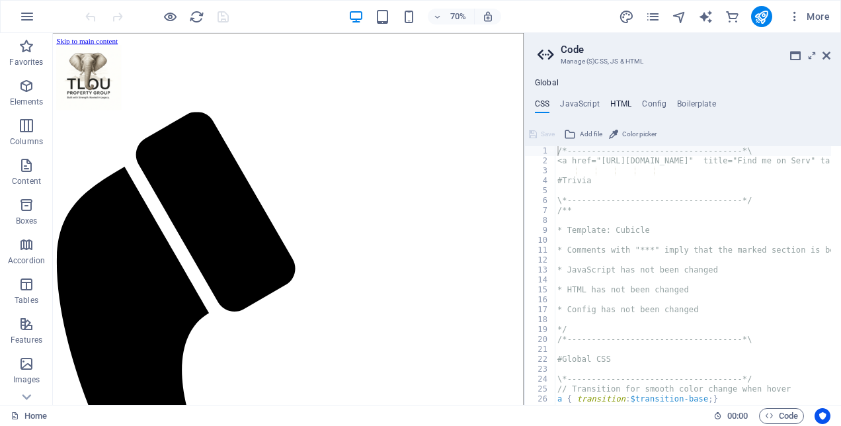
click at [614, 102] on h4 "HTML" at bounding box center [621, 106] width 22 height 15
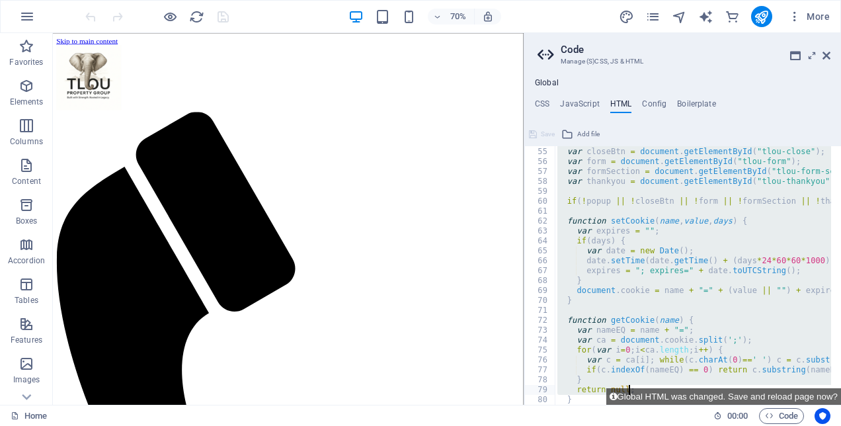
scroll to position [902, 0]
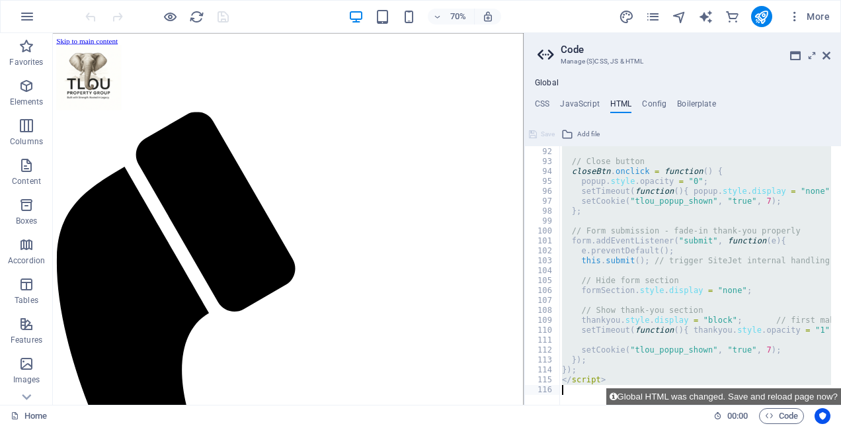
drag, startPoint x: 557, startPoint y: 171, endPoint x: 805, endPoint y: 460, distance: 380.7
click at [805, 425] on html "Tlou Property Group Home Favorites Elements Columns Content Boxes Accordion Tab…" at bounding box center [420, 213] width 841 height 426
type textarea "</script>"
paste textarea
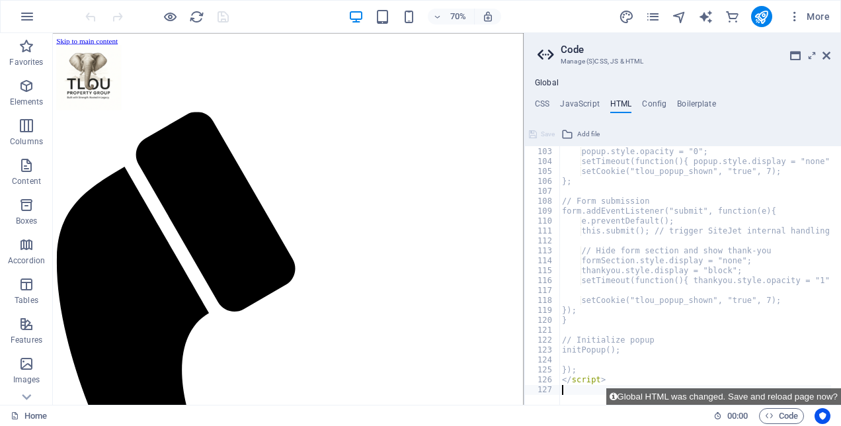
scroll to position [1011, 0]
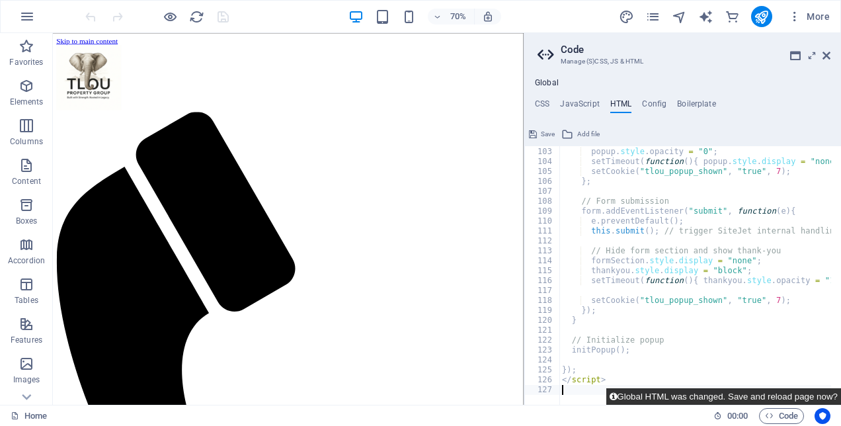
click at [753, 395] on button "Global HTML was changed. Save and reload page now?" at bounding box center [723, 396] width 235 height 17
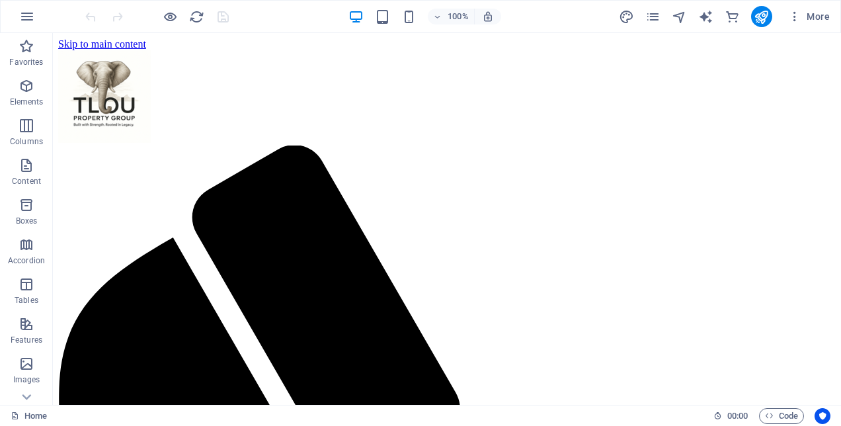
scroll to position [0, 0]
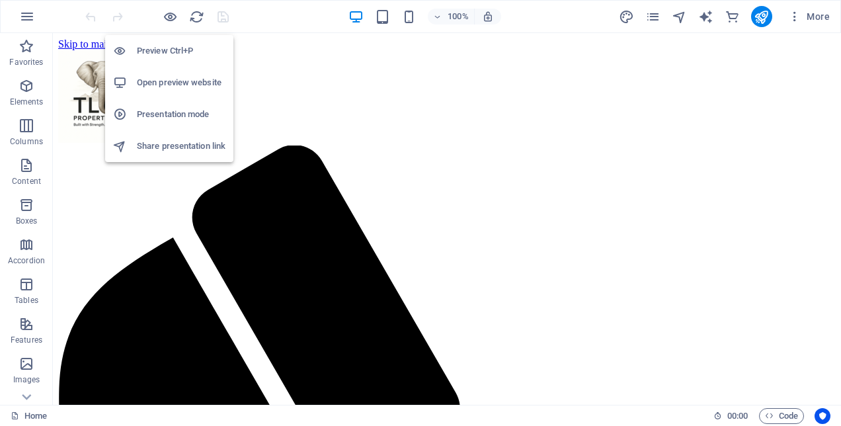
click at [179, 82] on h6 "Open preview website" at bounding box center [181, 83] width 89 height 16
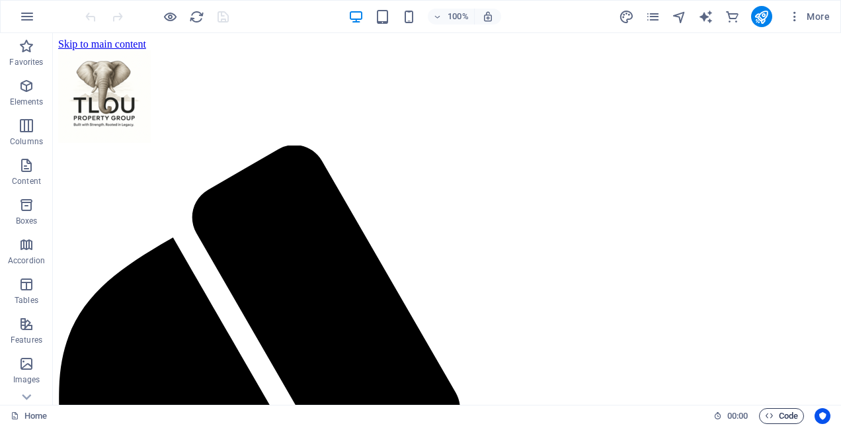
click at [786, 419] on span "Code" at bounding box center [781, 416] width 33 height 16
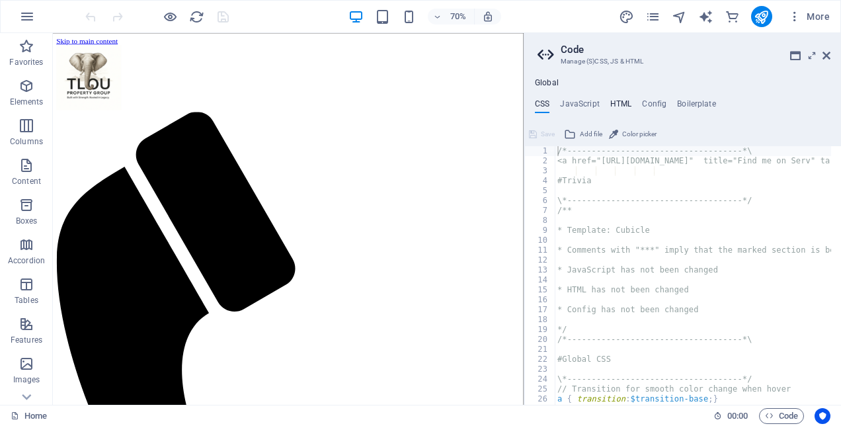
click at [610, 101] on h4 "HTML" at bounding box center [621, 106] width 22 height 15
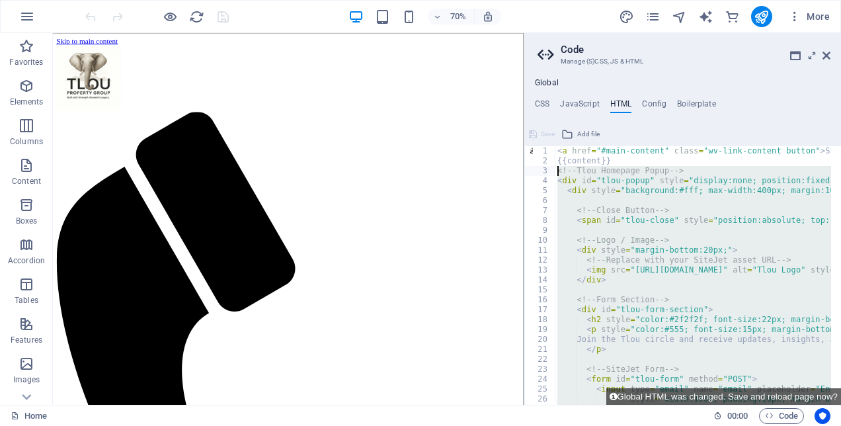
drag, startPoint x: 581, startPoint y: 393, endPoint x: 557, endPoint y: 173, distance: 221.5
click at [557, 173] on div "1 2 3 4 5 6 7 8 9 10 11 12 13 14 15 16 17 18 19 20 21 22 23 24 25 26 27 28 < a …" at bounding box center [682, 275] width 317 height 259
type textarea "<!-- Tlou Homepage Popup --> <div id="tlou-popup" style="display:none; position…"
paste textarea
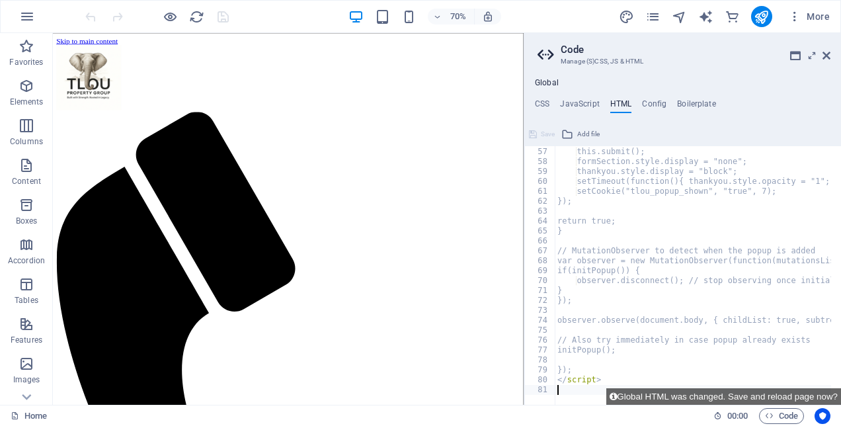
scroll to position [555, 0]
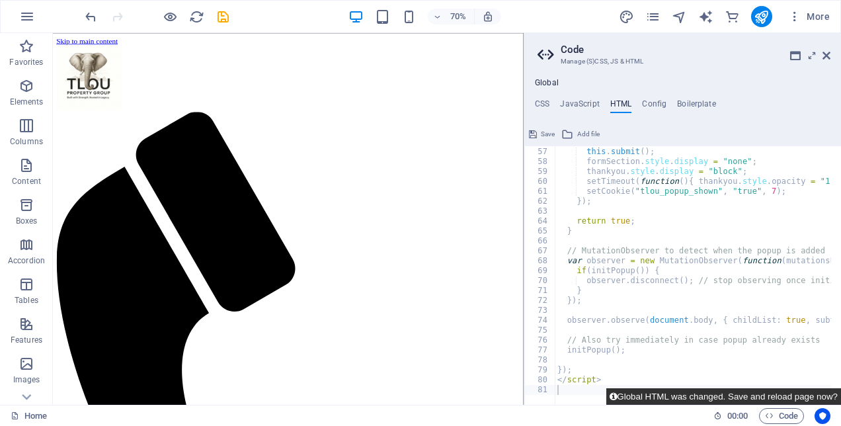
click at [731, 395] on button "Global HTML was changed. Save and reload page now?" at bounding box center [723, 396] width 235 height 17
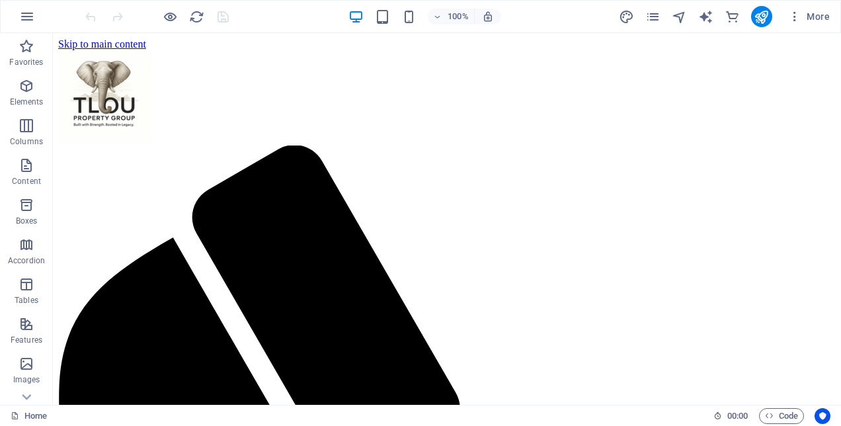
scroll to position [0, 0]
click at [788, 413] on span "Code" at bounding box center [781, 416] width 33 height 16
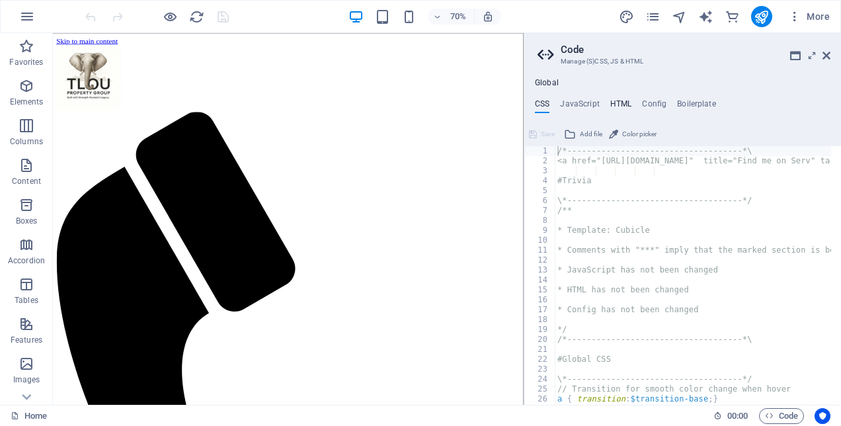
click at [629, 103] on h4 "HTML" at bounding box center [621, 106] width 22 height 15
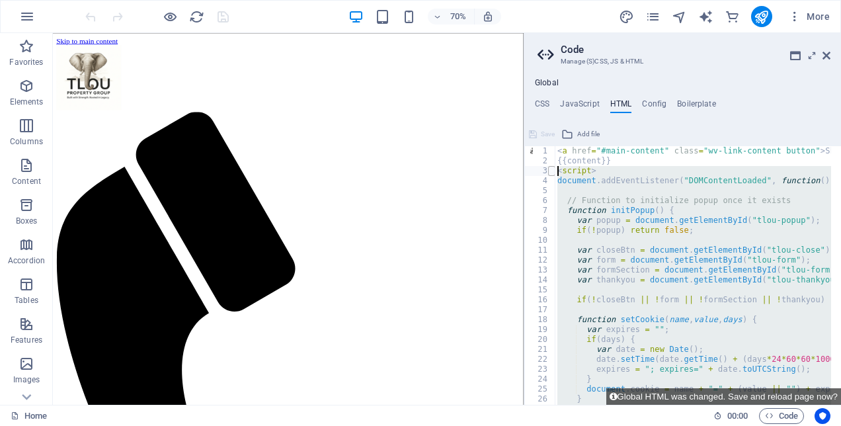
drag, startPoint x: 591, startPoint y: 390, endPoint x: 551, endPoint y: 173, distance: 221.2
click at [551, 173] on div "1 2 3 4 5 6 7 8 9 10 11 12 13 14 15 16 17 18 19 20 21 22 23 24 25 26 27 28 < a …" at bounding box center [682, 275] width 317 height 259
type textarea "<script> document.addEventListener("DOMContentLoaded", function() {"
paste textarea
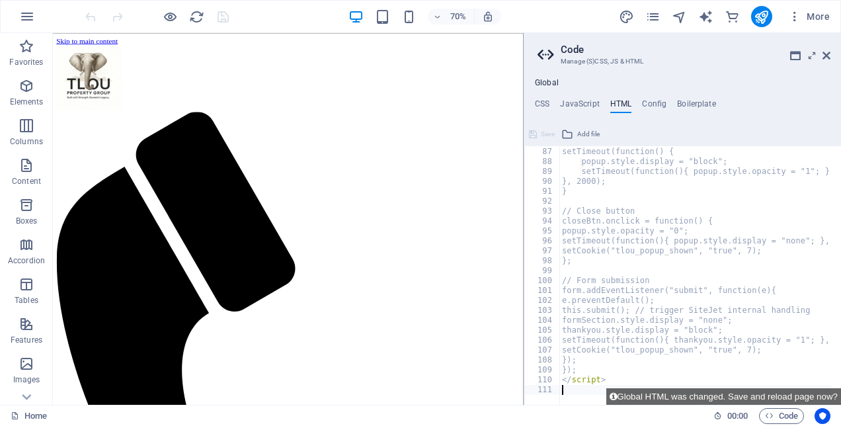
scroll to position [852, 0]
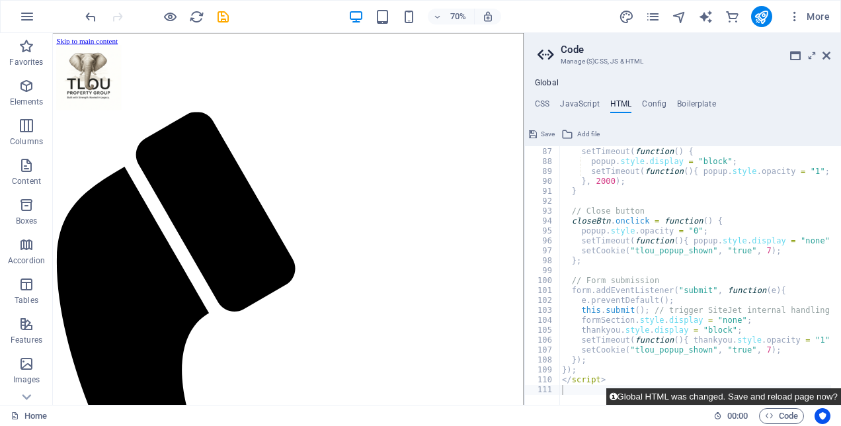
click at [741, 397] on button "Global HTML was changed. Save and reload page now?" at bounding box center [723, 396] width 235 height 17
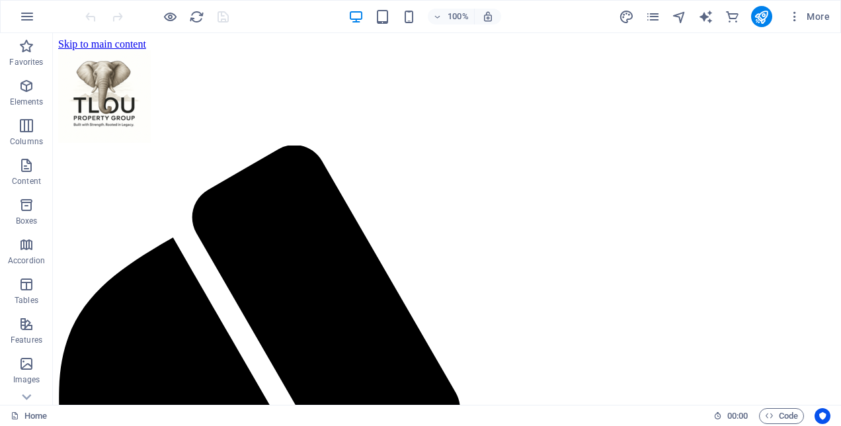
scroll to position [0, 0]
click at [774, 408] on span "Code" at bounding box center [781, 416] width 33 height 16
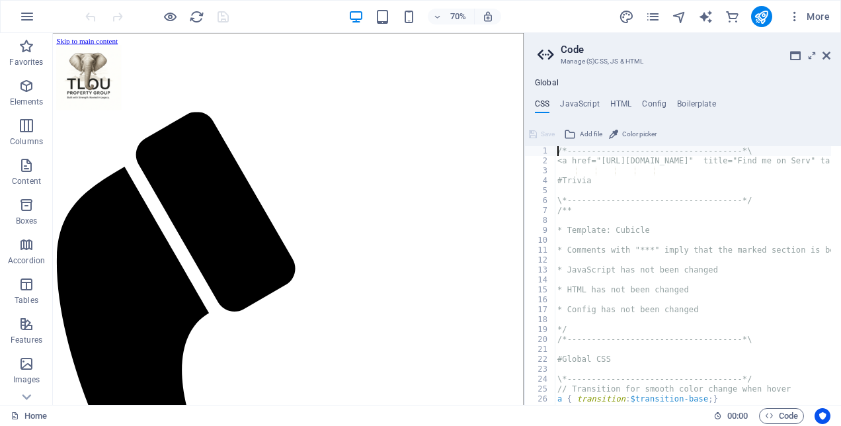
click at [607, 98] on div "Global CSS JavaScript HTML Config Boilerplate /*-------------------------------…" at bounding box center [682, 241] width 317 height 327
click at [608, 101] on ul "CSS JavaScript HTML Config Boilerplate" at bounding box center [682, 106] width 317 height 15
click at [619, 108] on h4 "HTML" at bounding box center [621, 106] width 22 height 15
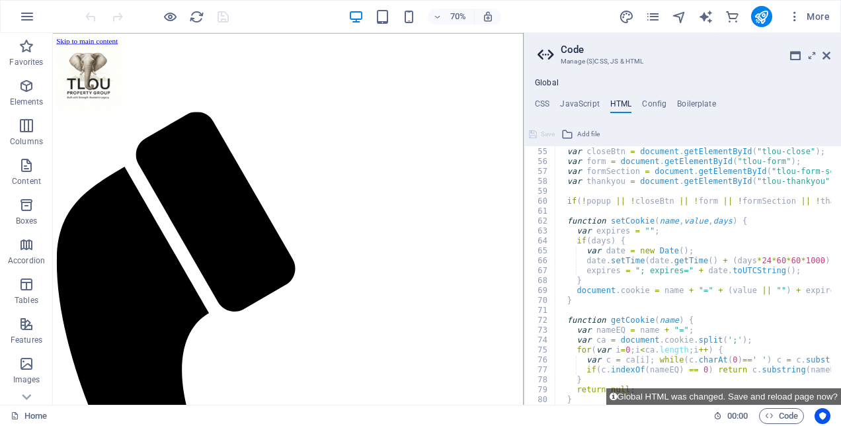
scroll to position [456, 0]
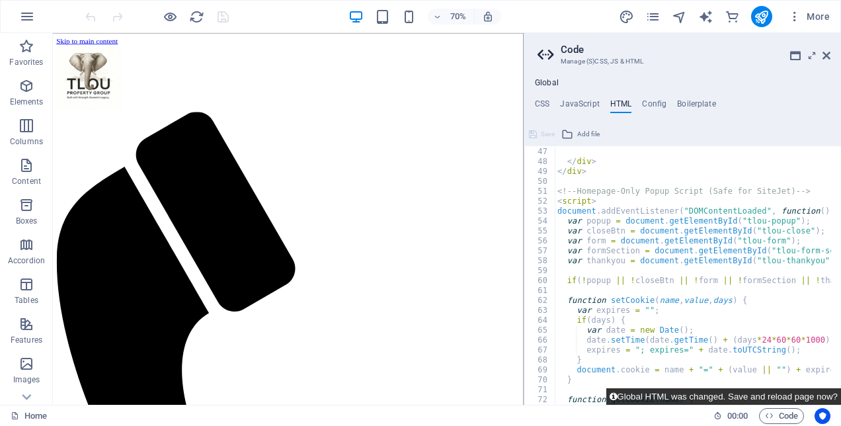
click at [763, 394] on button "Global HTML was changed. Save and reload page now?" at bounding box center [723, 396] width 235 height 17
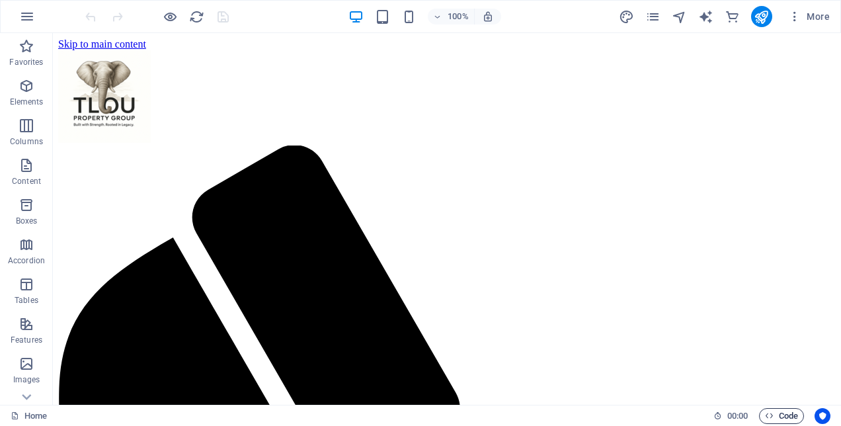
click at [784, 412] on span "Code" at bounding box center [781, 416] width 33 height 16
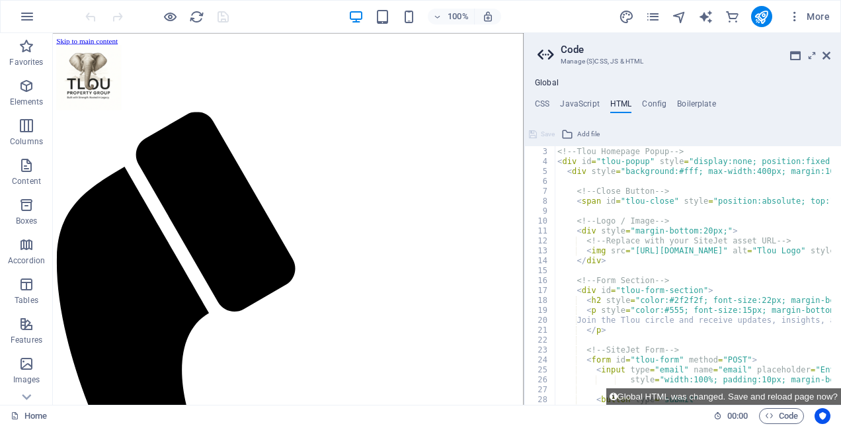
scroll to position [0, 0]
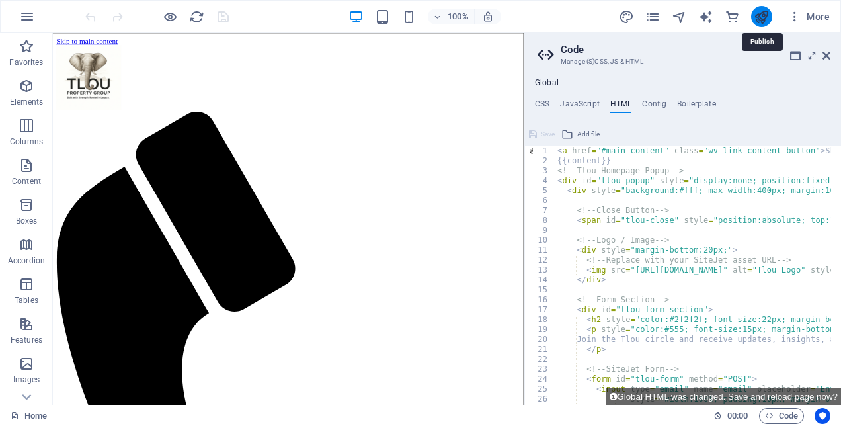
click at [758, 24] on icon "publish" at bounding box center [761, 16] width 15 height 15
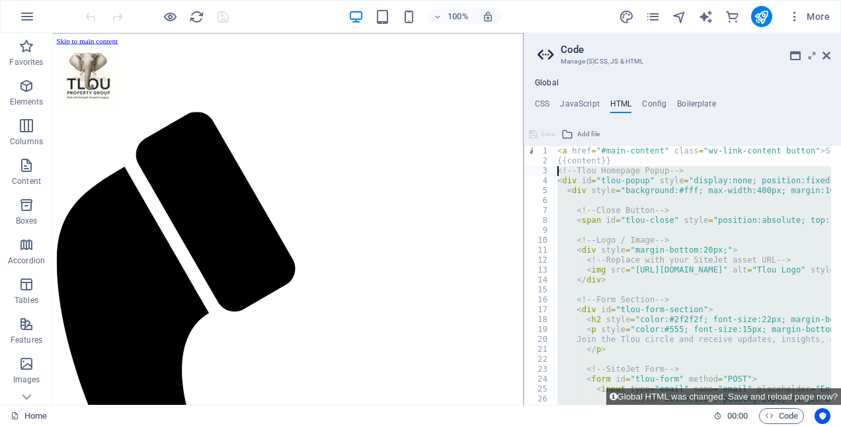
drag, startPoint x: 621, startPoint y: 381, endPoint x: 543, endPoint y: 173, distance: 221.8
click at [543, 173] on div "</script> 1 2 3 4 5 6 7 8 9 10 11 12 13 14 15 16 17 18 19 20 21 22 23 24 25 26 …" at bounding box center [682, 275] width 317 height 259
type textarea "<!-- Tlou Homepage Popup --> <div id="tlou-popup" style="display:none; position…"
paste textarea
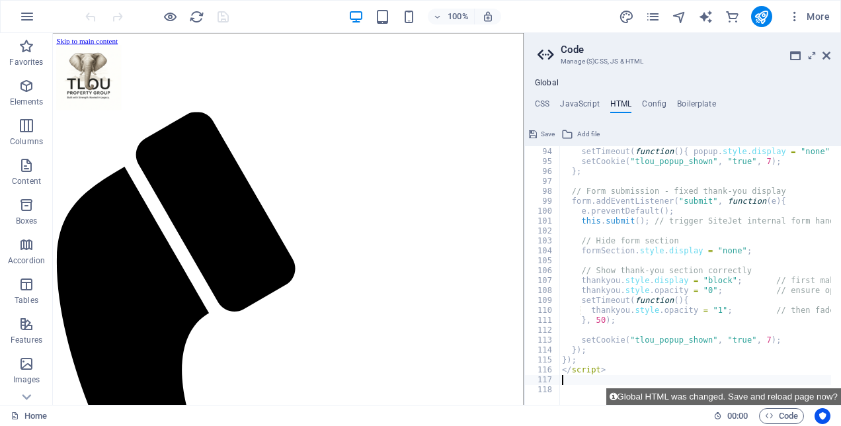
scroll to position [922, 0]
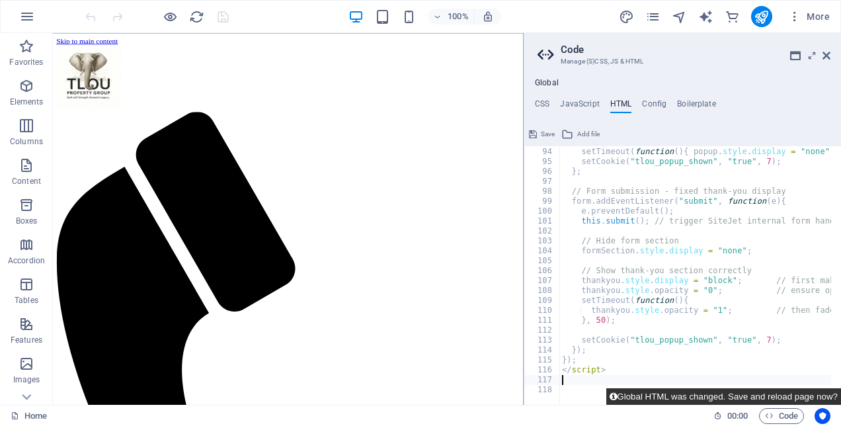
click at [772, 397] on button "Global HTML was changed. Save and reload page now?" at bounding box center [723, 396] width 235 height 17
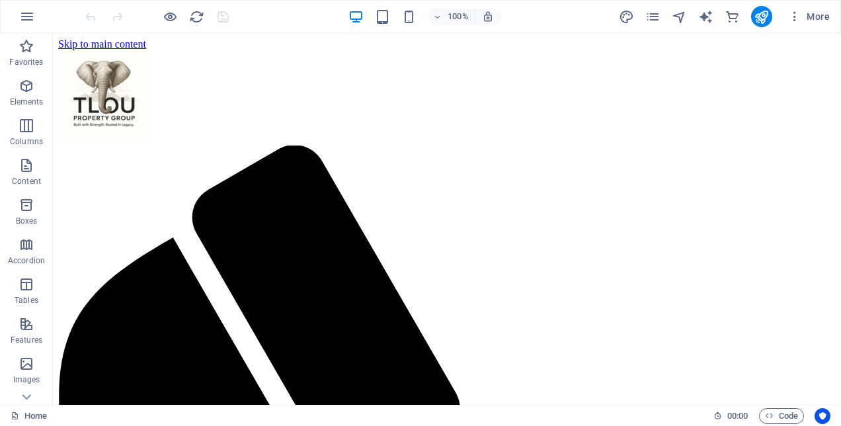
scroll to position [0, 0]
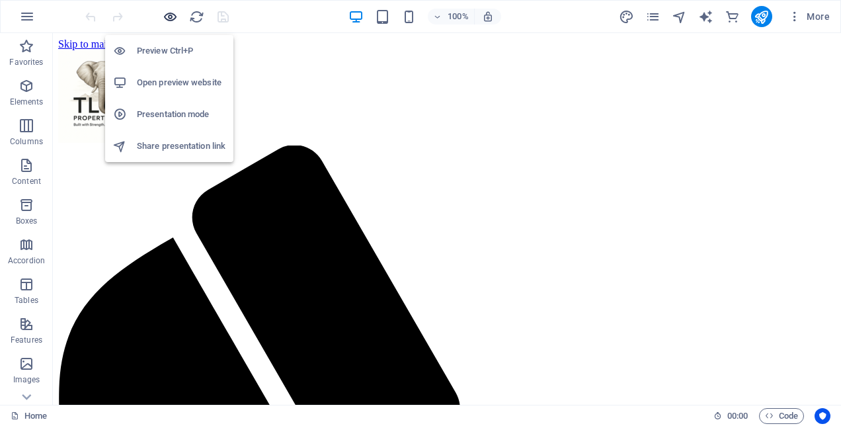
click at [166, 11] on icon "button" at bounding box center [170, 16] width 15 height 15
click at [169, 83] on h6 "Open preview website" at bounding box center [181, 83] width 89 height 16
click at [182, 80] on h6 "Open preview website" at bounding box center [181, 83] width 89 height 16
click at [173, 77] on h6 "Open preview website" at bounding box center [181, 83] width 89 height 16
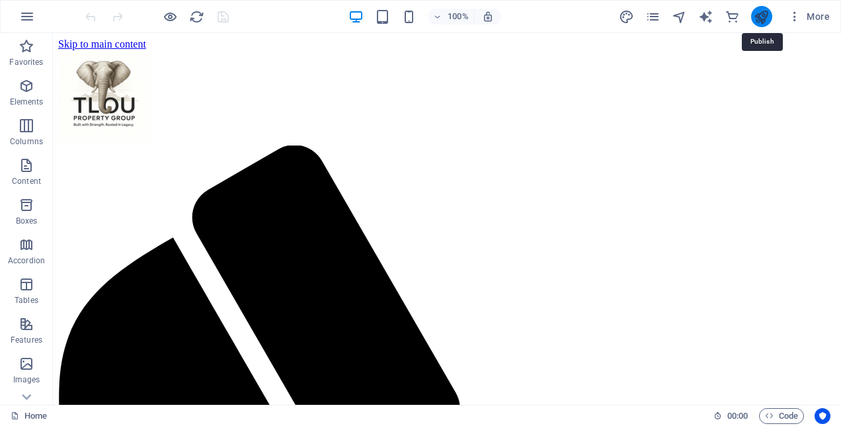
click at [758, 22] on icon "publish" at bounding box center [761, 16] width 15 height 15
click at [756, 18] on icon "publish" at bounding box center [761, 16] width 15 height 15
